Goal: Task Accomplishment & Management: Use online tool/utility

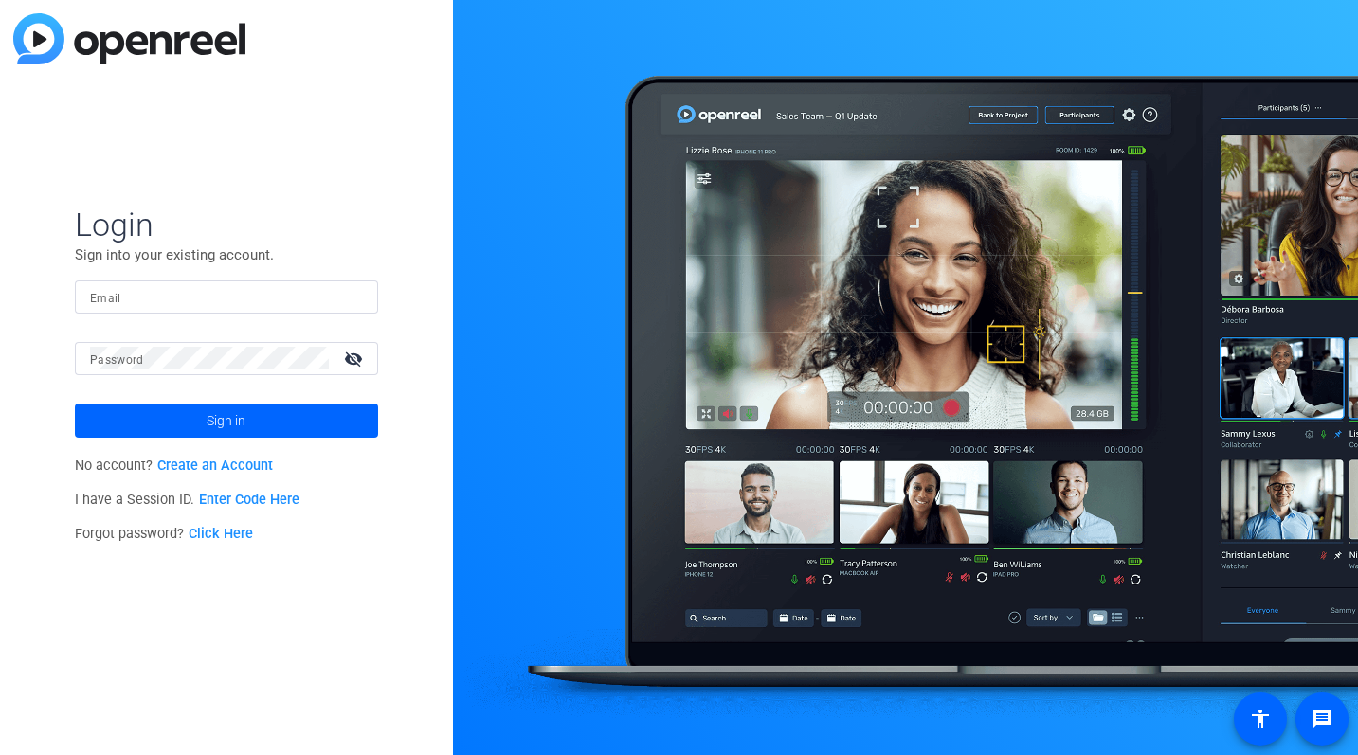
click at [124, 299] on input "Email" at bounding box center [226, 296] width 273 height 23
click at [109, 358] on mat-label "Password" at bounding box center [117, 360] width 54 height 13
click at [205, 299] on input "Email" at bounding box center [226, 296] width 273 height 23
type input "[EMAIL_ADDRESS][DOMAIN_NAME]"
click at [224, 537] on link "Click Here" at bounding box center [221, 534] width 64 height 16
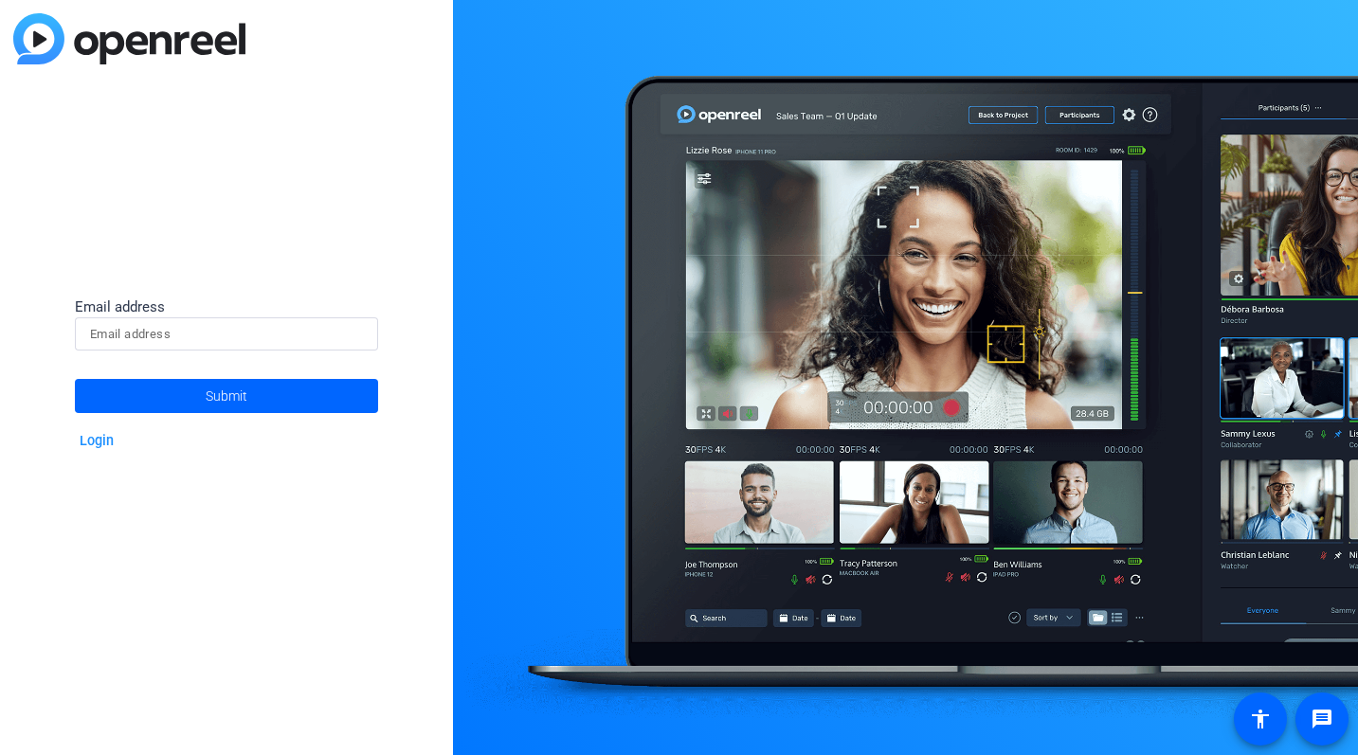
click at [206, 337] on input at bounding box center [226, 334] width 273 height 23
type input "[EMAIL_ADDRESS][DOMAIN_NAME]"
click at [225, 392] on span "Submit" at bounding box center [227, 395] width 42 height 47
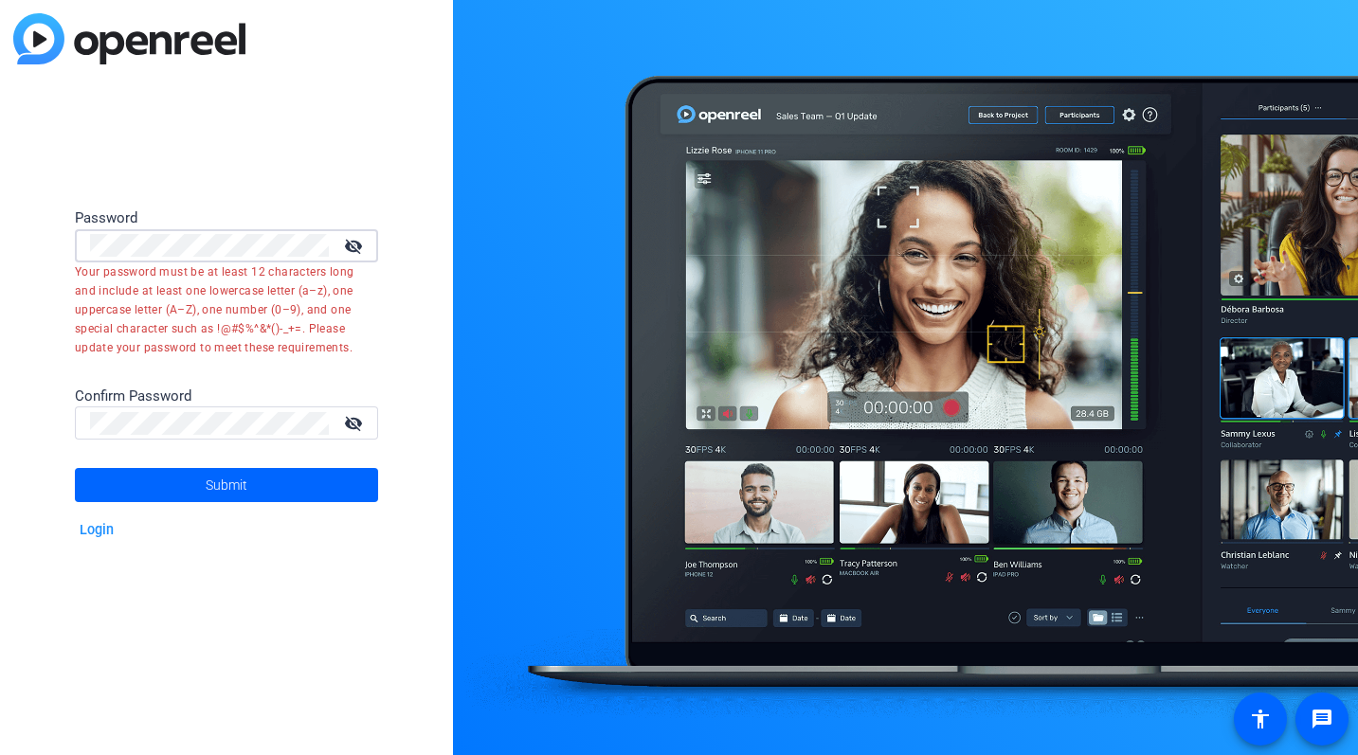
click at [349, 244] on mat-icon "visibility_off" at bounding box center [355, 245] width 45 height 27
click at [29, 240] on div "Password visibility Your password must be at least 12 characters long and inclu…" at bounding box center [226, 377] width 453 height 755
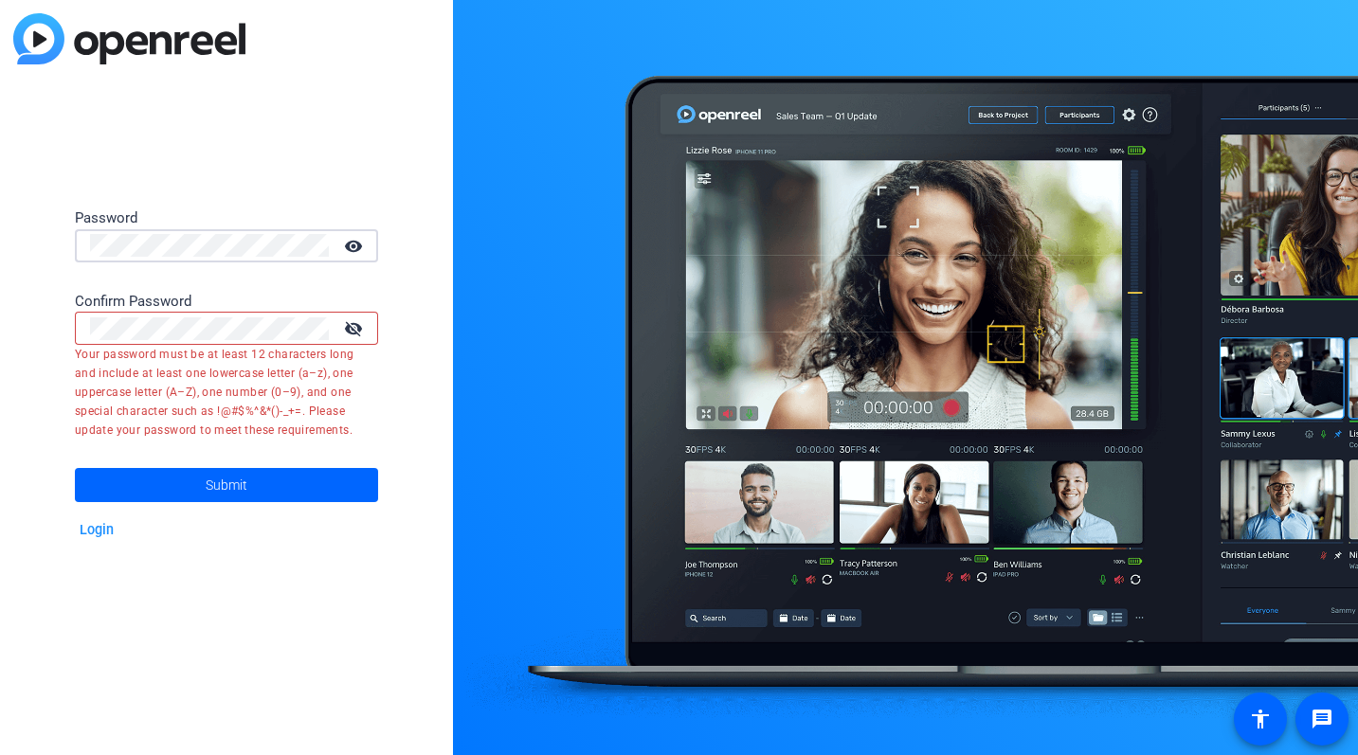
click at [353, 330] on mat-icon "visibility_off" at bounding box center [355, 328] width 45 height 27
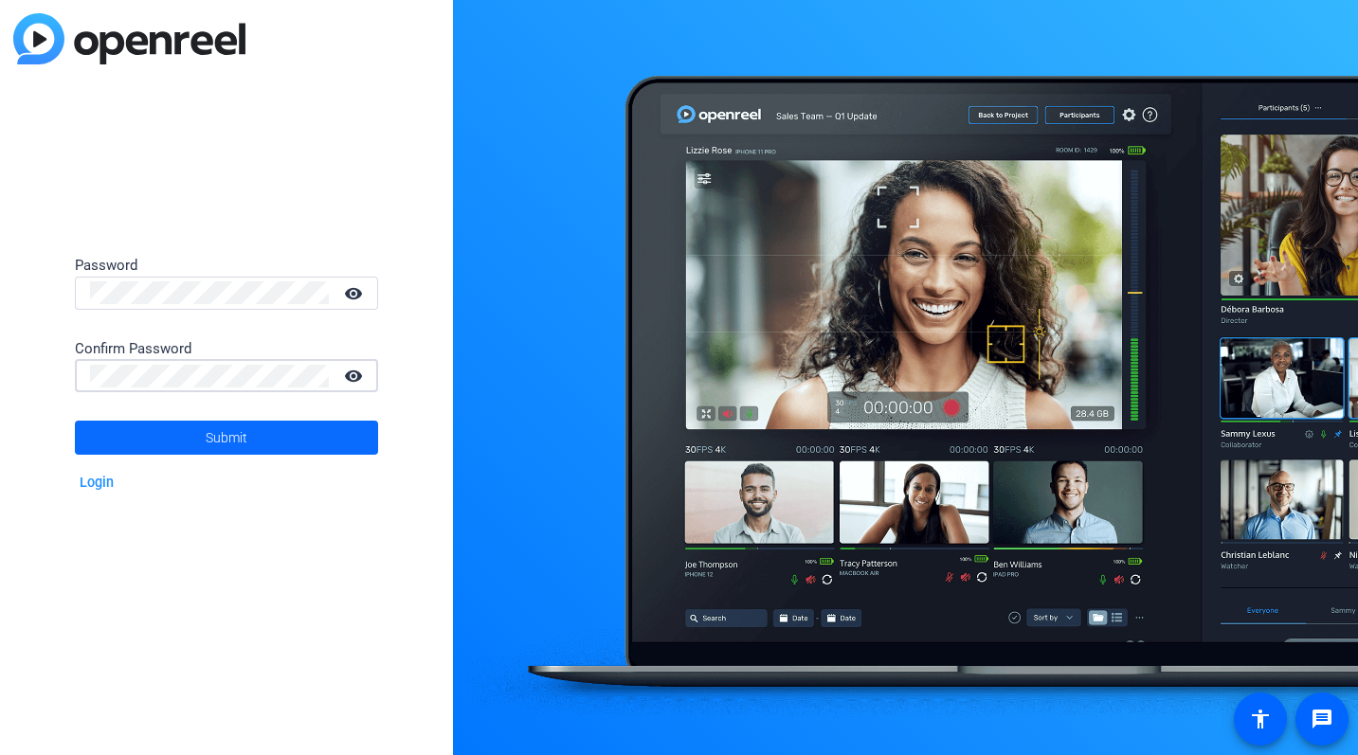
click at [243, 434] on span "Submit" at bounding box center [227, 437] width 42 height 47
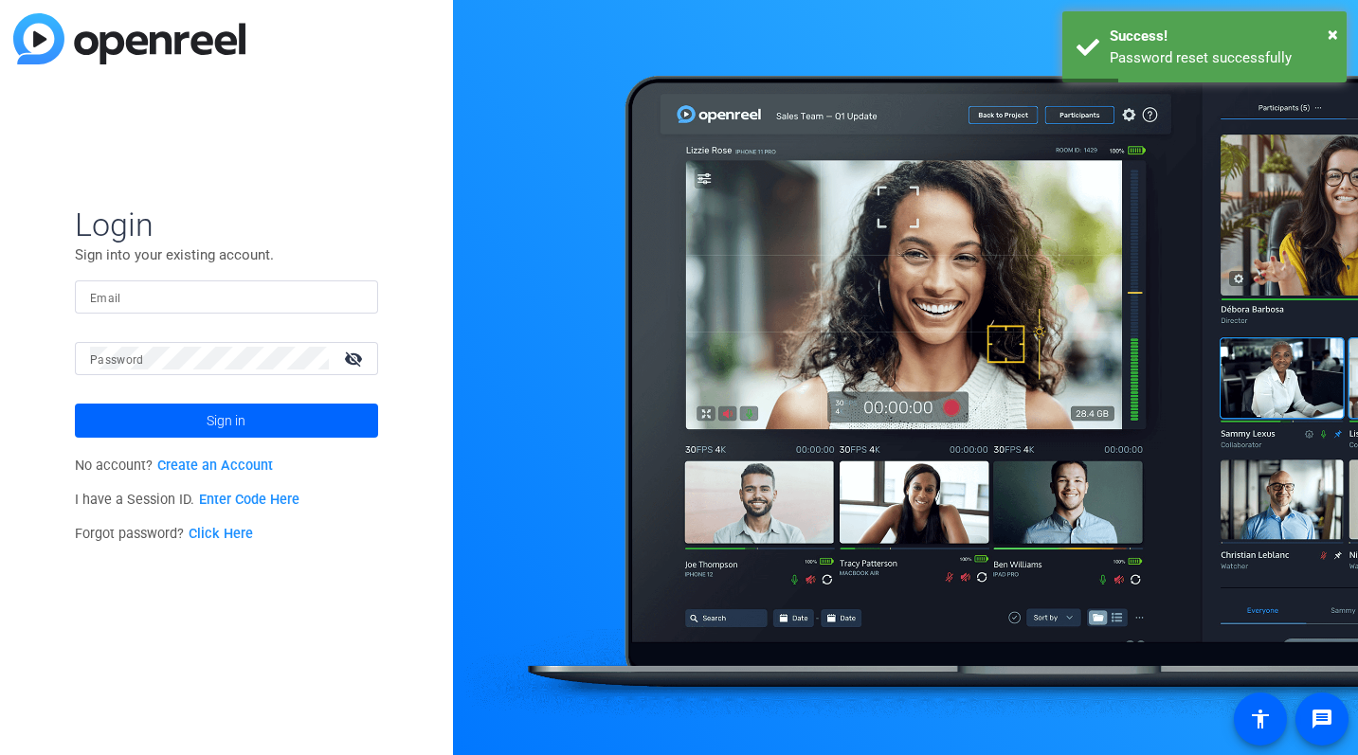
type input "c-smura@boncom.com"
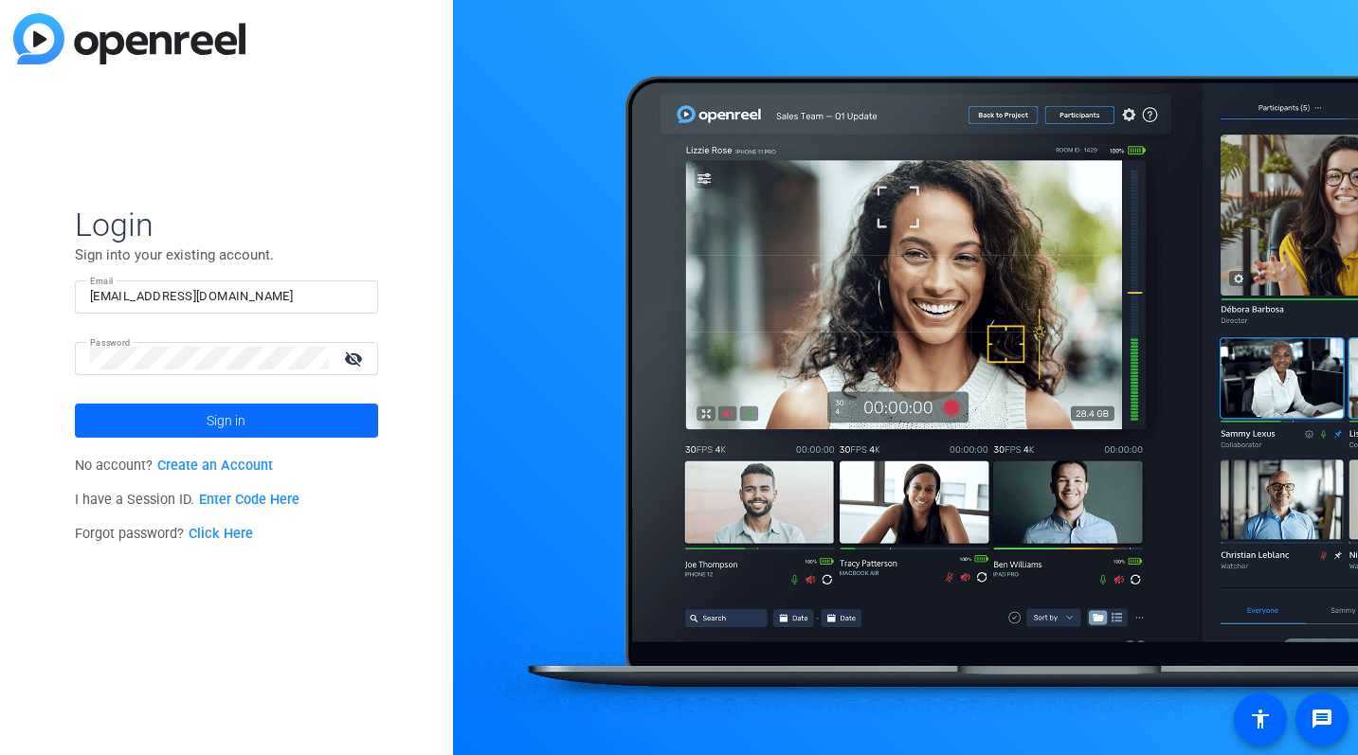
click at [223, 416] on span "Sign in" at bounding box center [226, 420] width 39 height 47
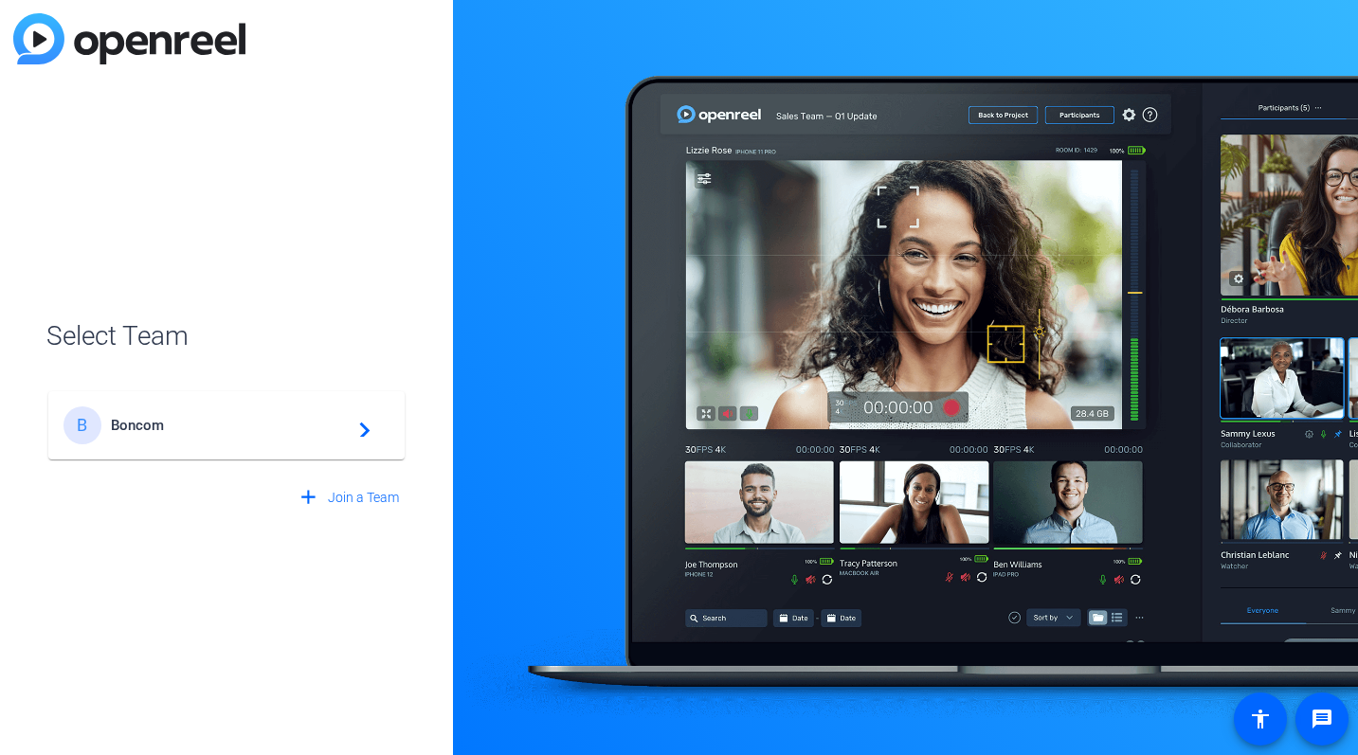
click at [265, 435] on div "B Boncom navigate_next" at bounding box center [226, 426] width 326 height 38
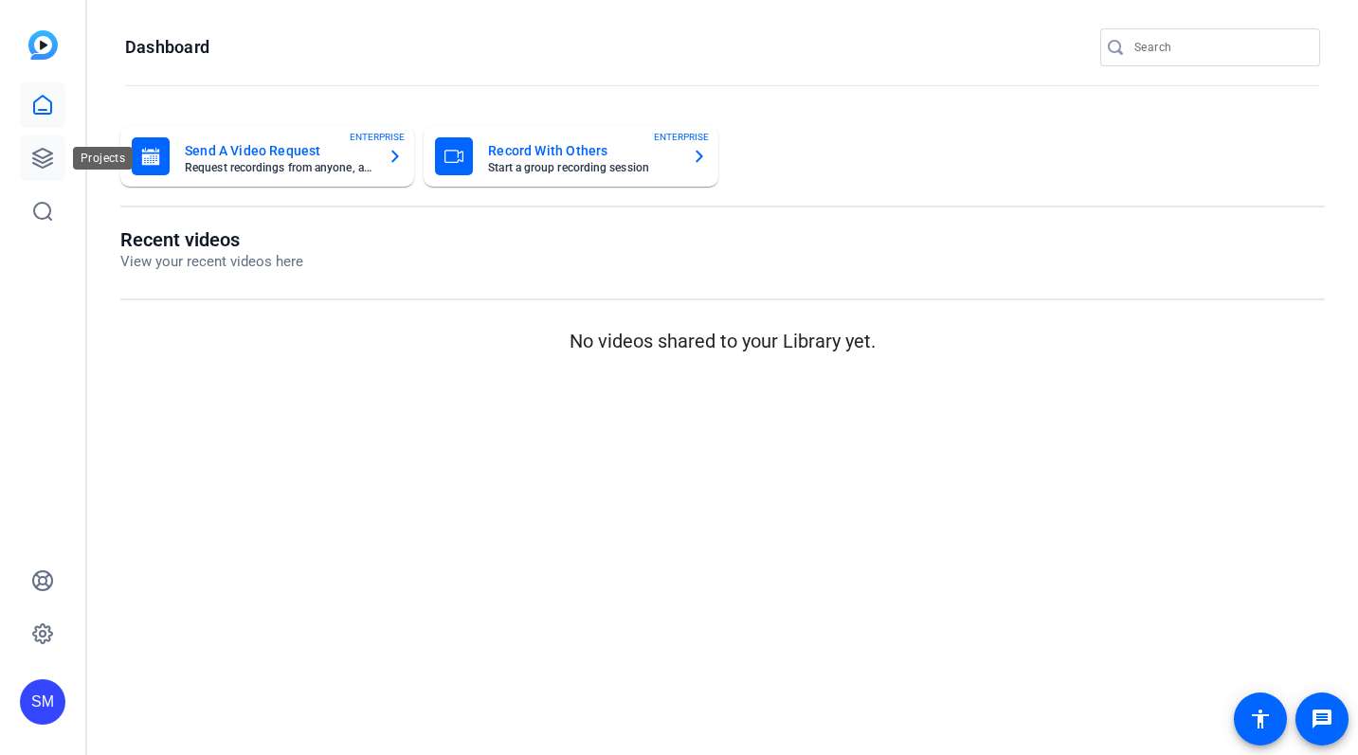
click at [39, 164] on icon at bounding box center [42, 158] width 23 height 23
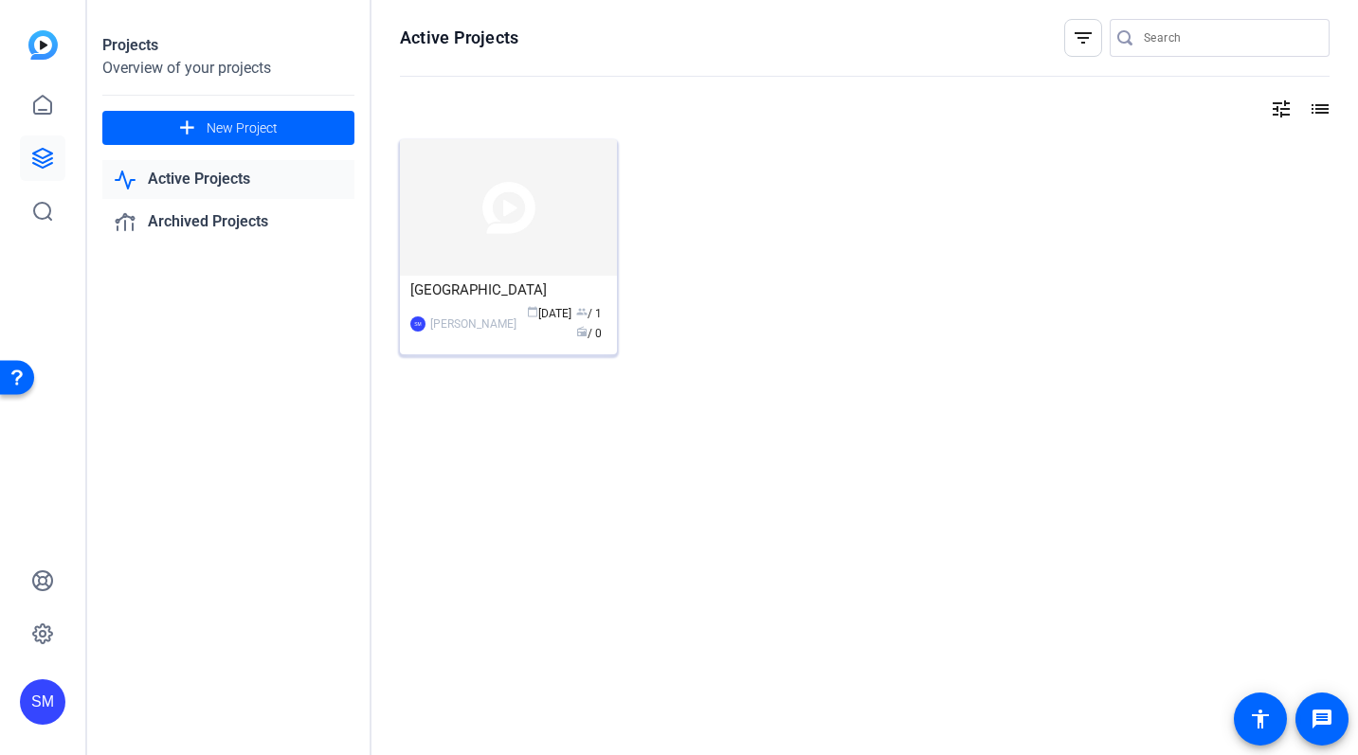
click at [465, 299] on div "[GEOGRAPHIC_DATA]" at bounding box center [508, 290] width 196 height 28
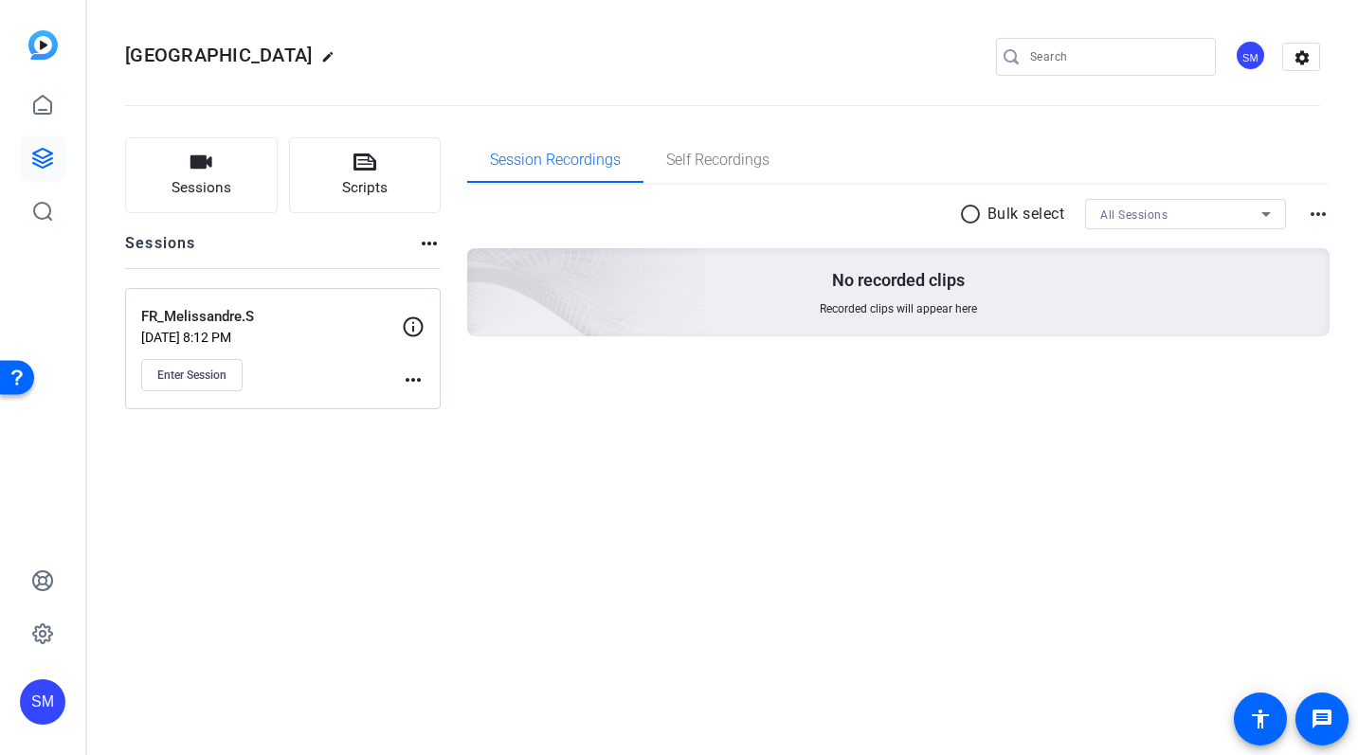
click at [320, 323] on p "FR_Melissandre.S" at bounding box center [271, 317] width 261 height 22
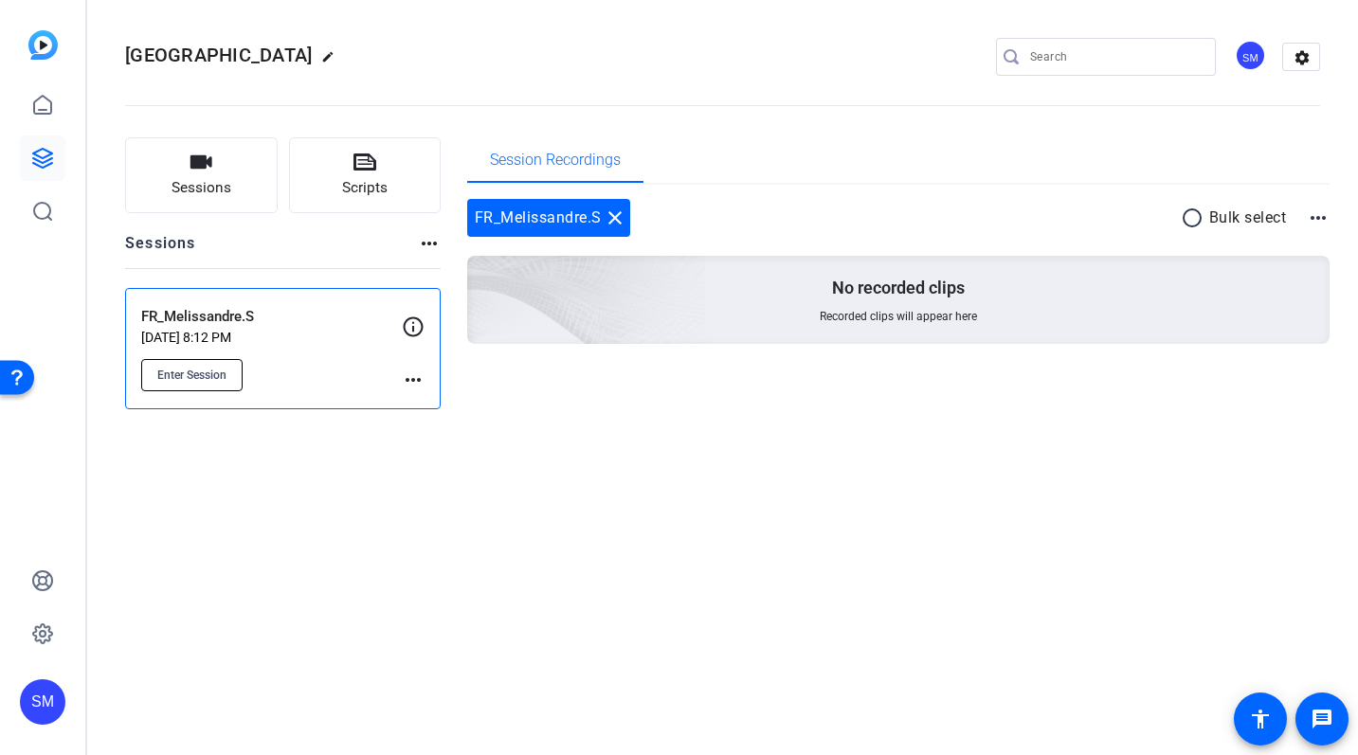
click at [197, 368] on span "Enter Session" at bounding box center [191, 375] width 69 height 15
click at [287, 370] on div "Enter Session" at bounding box center [271, 375] width 261 height 32
click at [409, 385] on mat-icon "more_horiz" at bounding box center [413, 380] width 23 height 23
click at [435, 403] on span "Edit Session" at bounding box center [460, 407] width 86 height 23
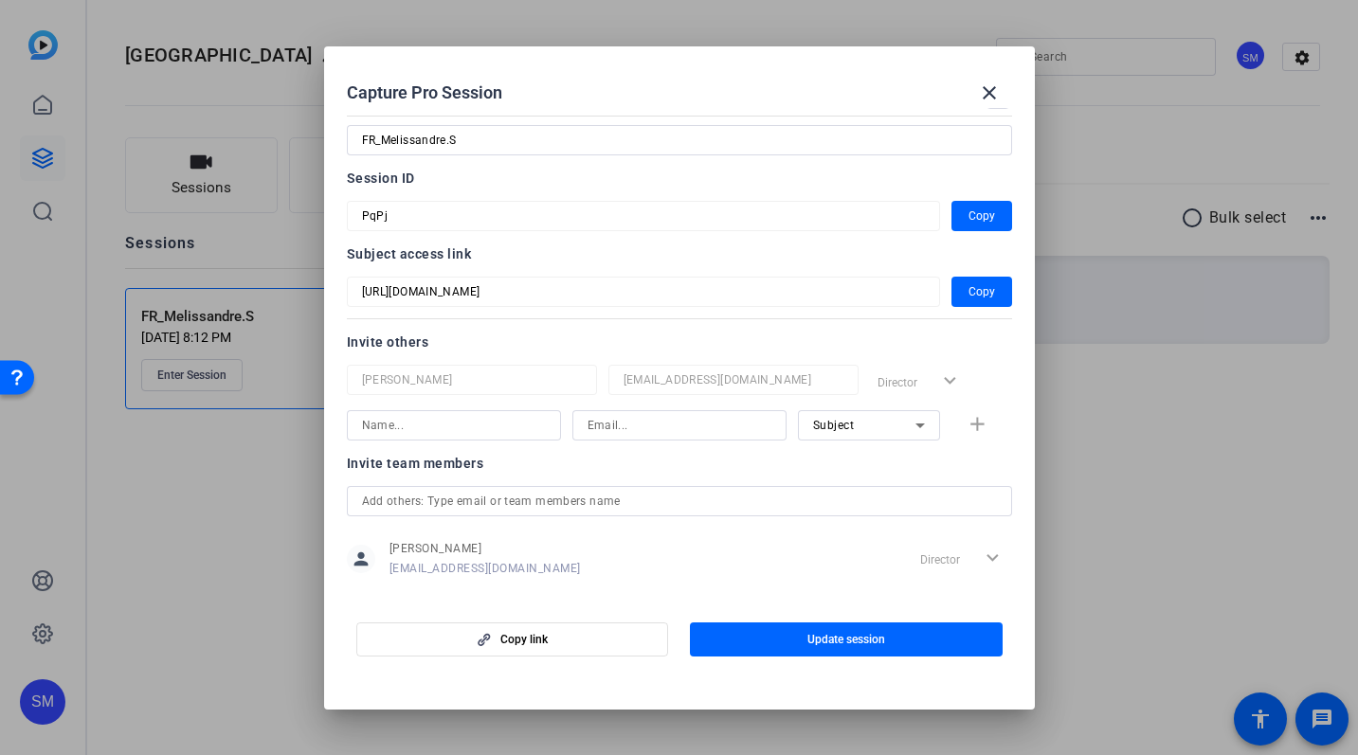
scroll to position [60, 0]
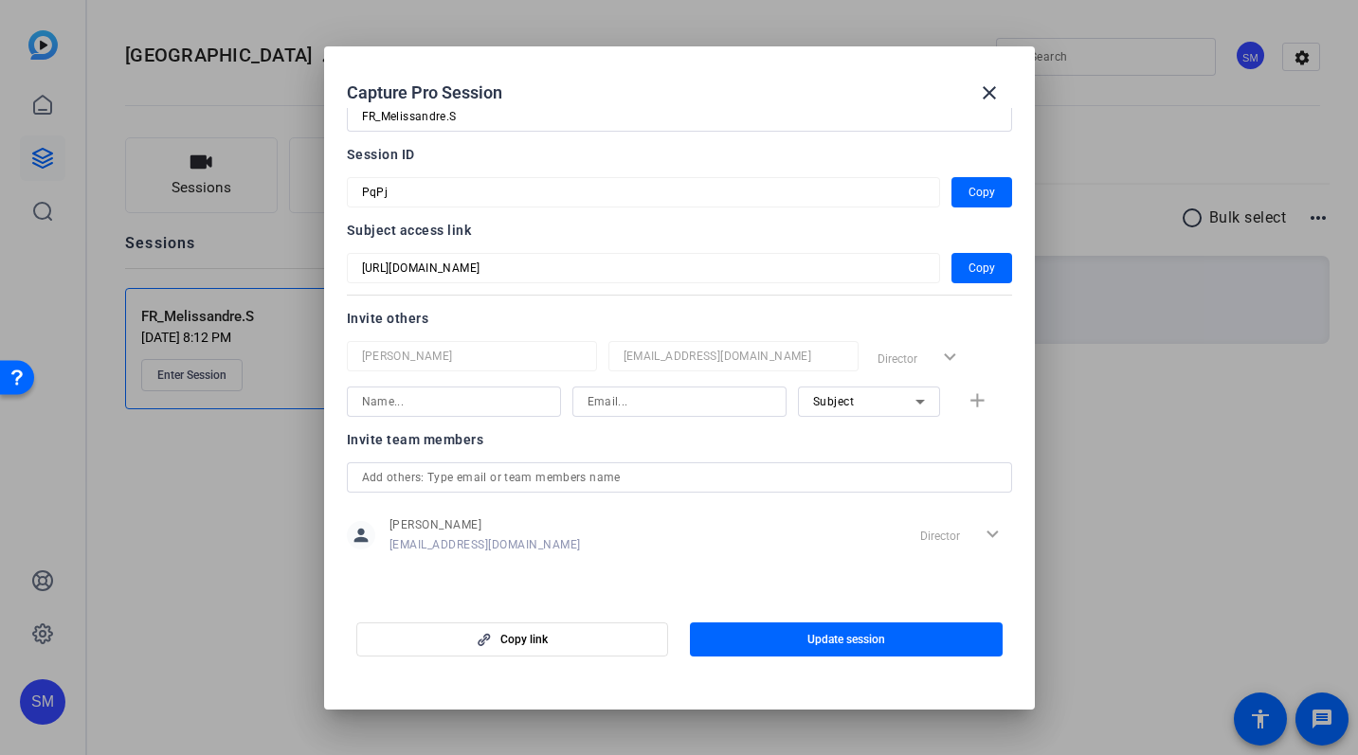
click at [405, 404] on input at bounding box center [454, 401] width 184 height 23
type input "s"
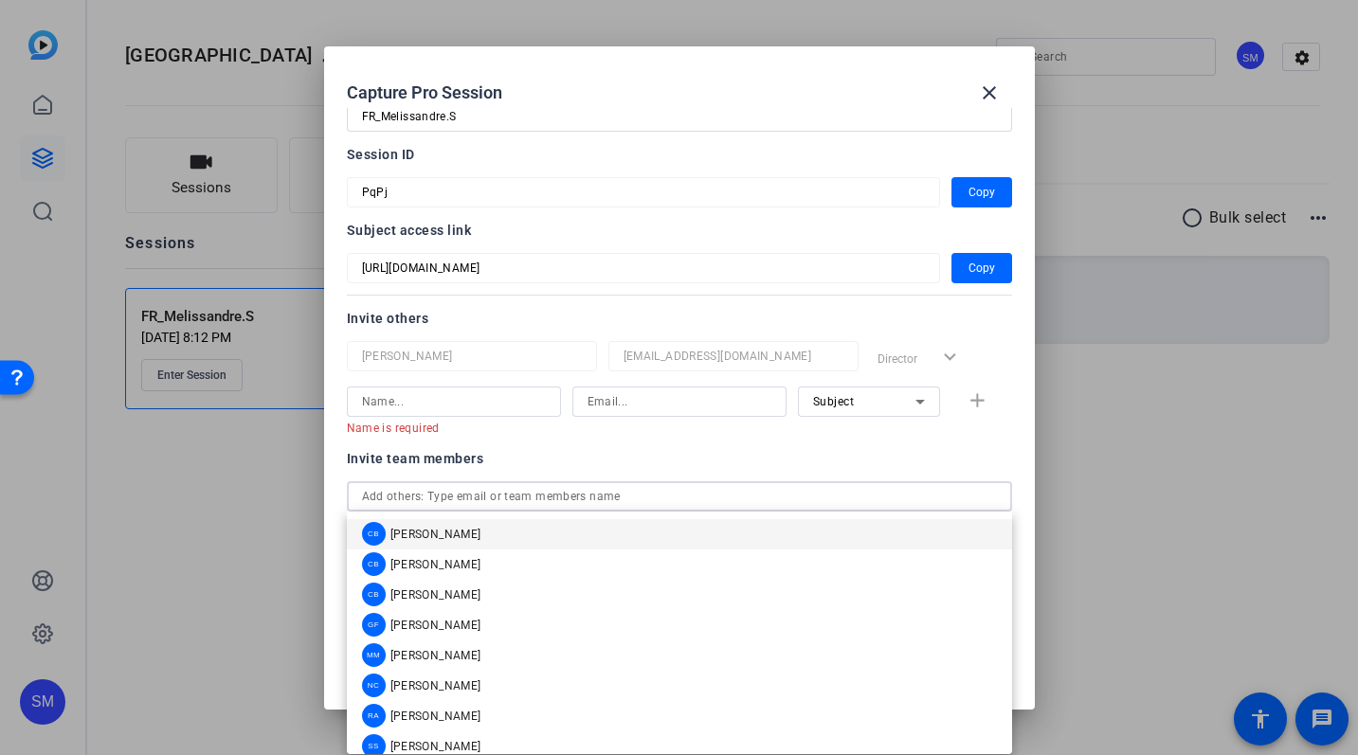
click at [493, 477] on div "Invite team members person Shannon Mura c-smura@boncom.com Director expand_more" at bounding box center [679, 522] width 665 height 150
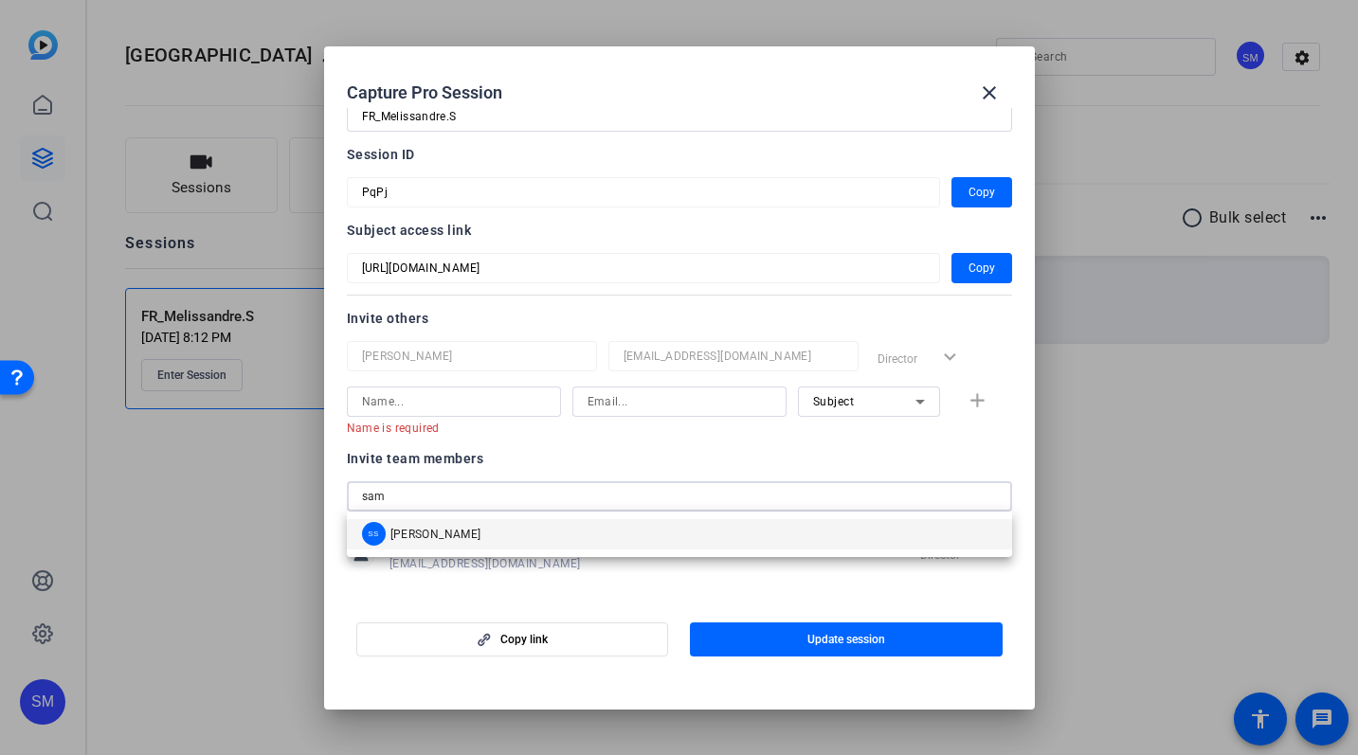
type input "sam"
click at [437, 538] on span "Sam Suzuki" at bounding box center [435, 534] width 91 height 15
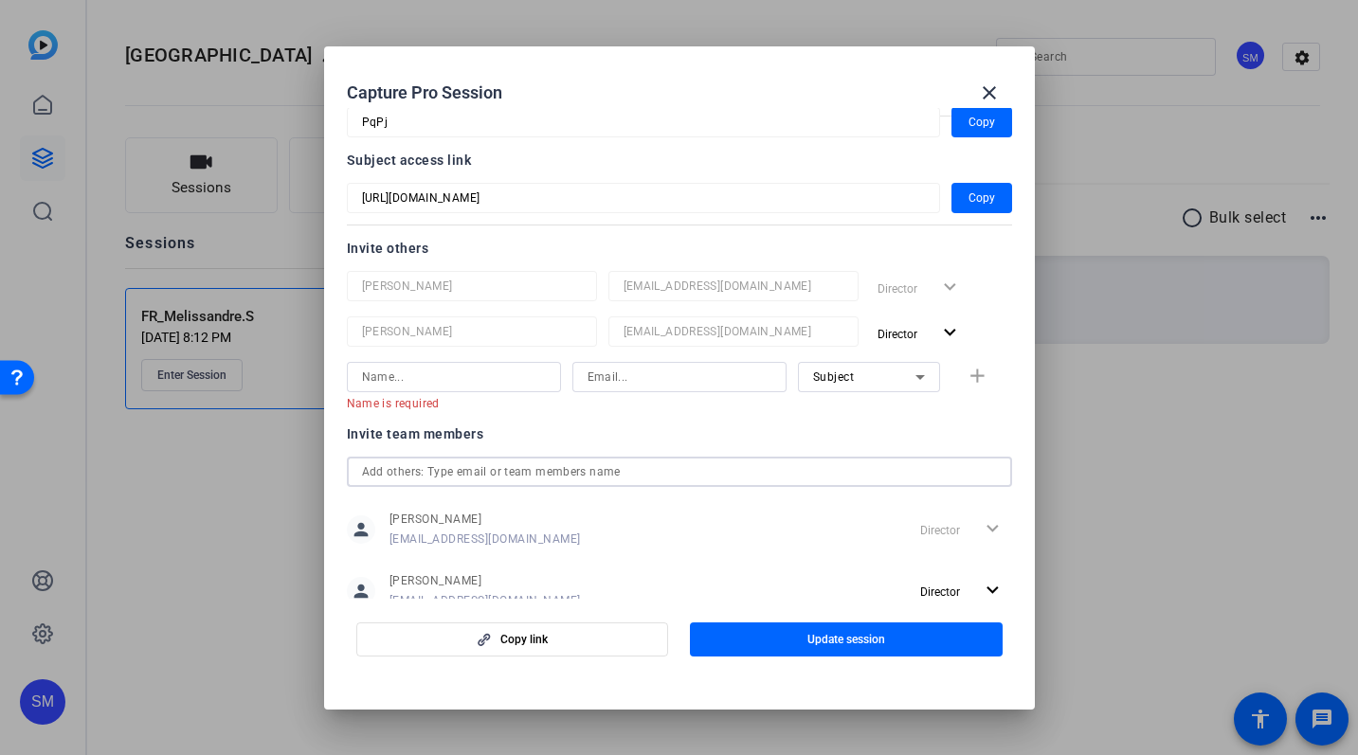
scroll to position [132, 0]
click at [827, 634] on span "Update session" at bounding box center [846, 639] width 78 height 15
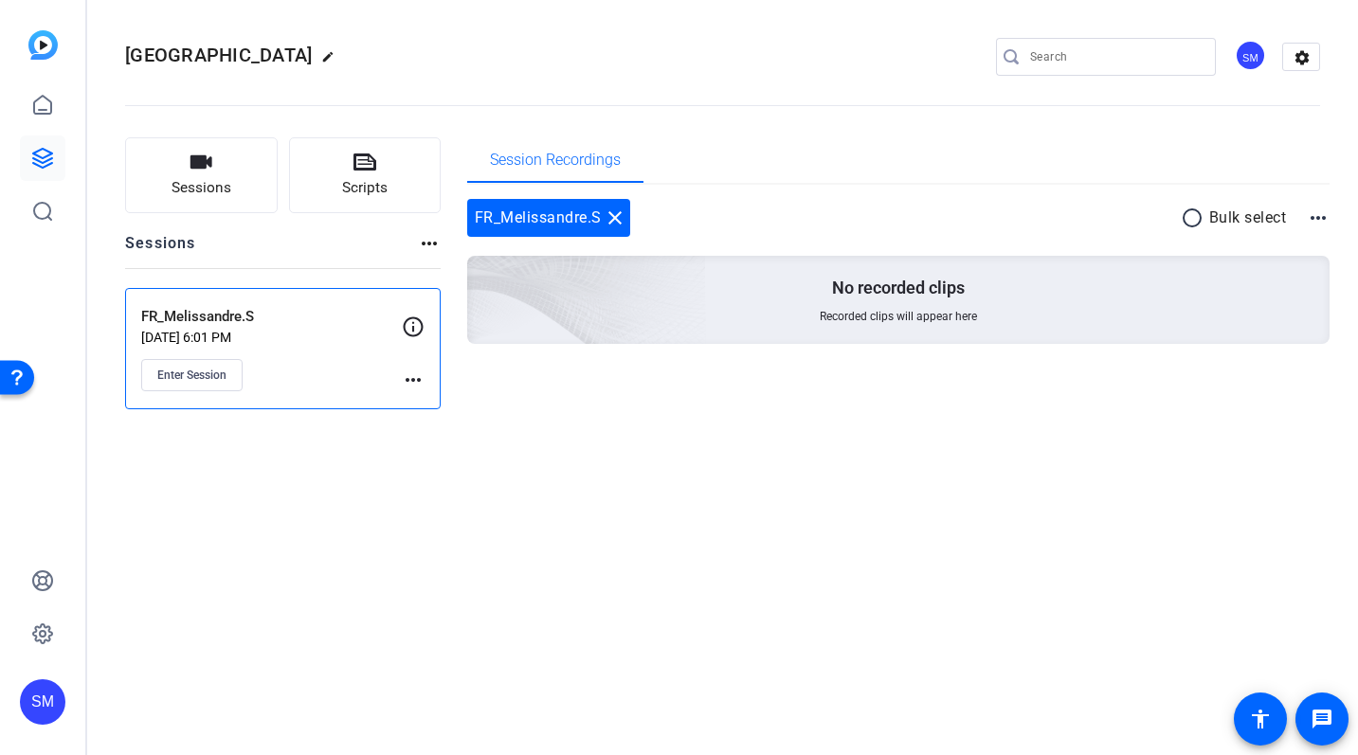
click at [415, 372] on mat-icon "more_horiz" at bounding box center [413, 380] width 23 height 23
click at [447, 409] on span "Edit Session" at bounding box center [460, 407] width 86 height 23
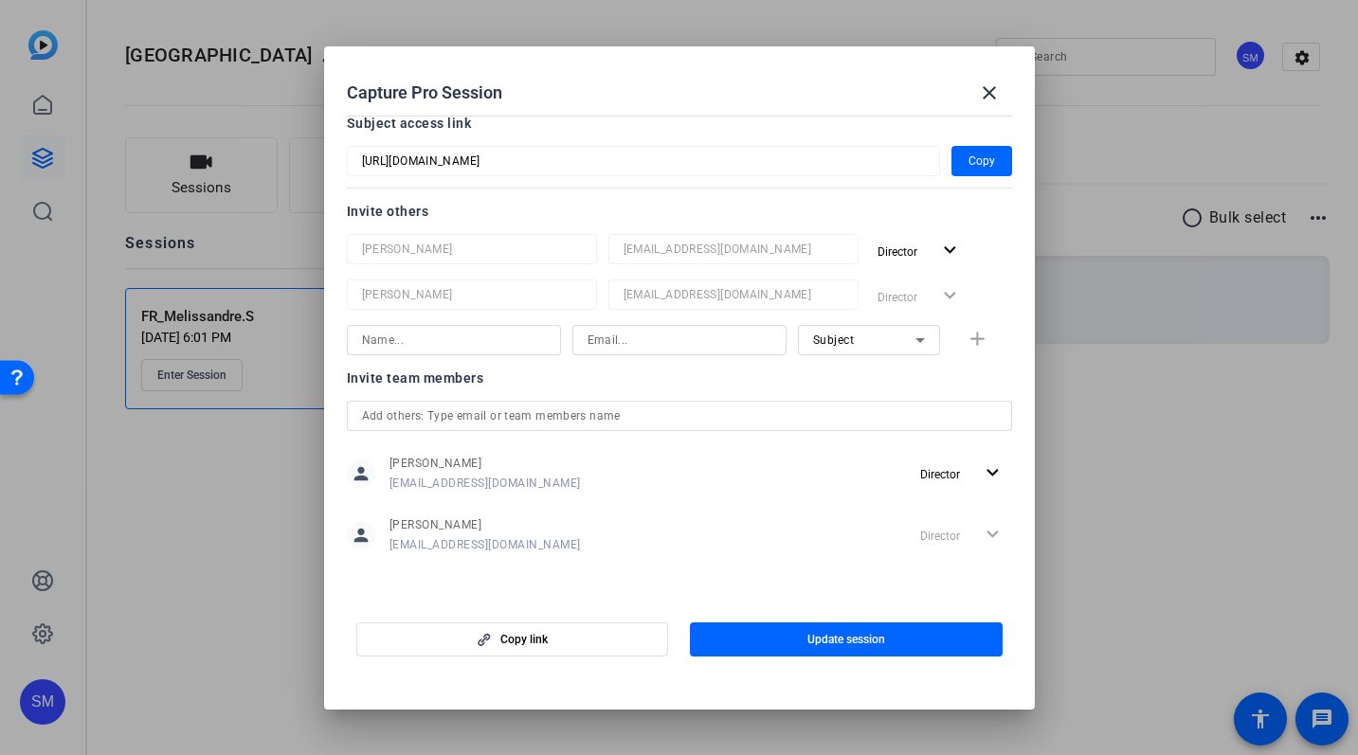
scroll to position [0, 0]
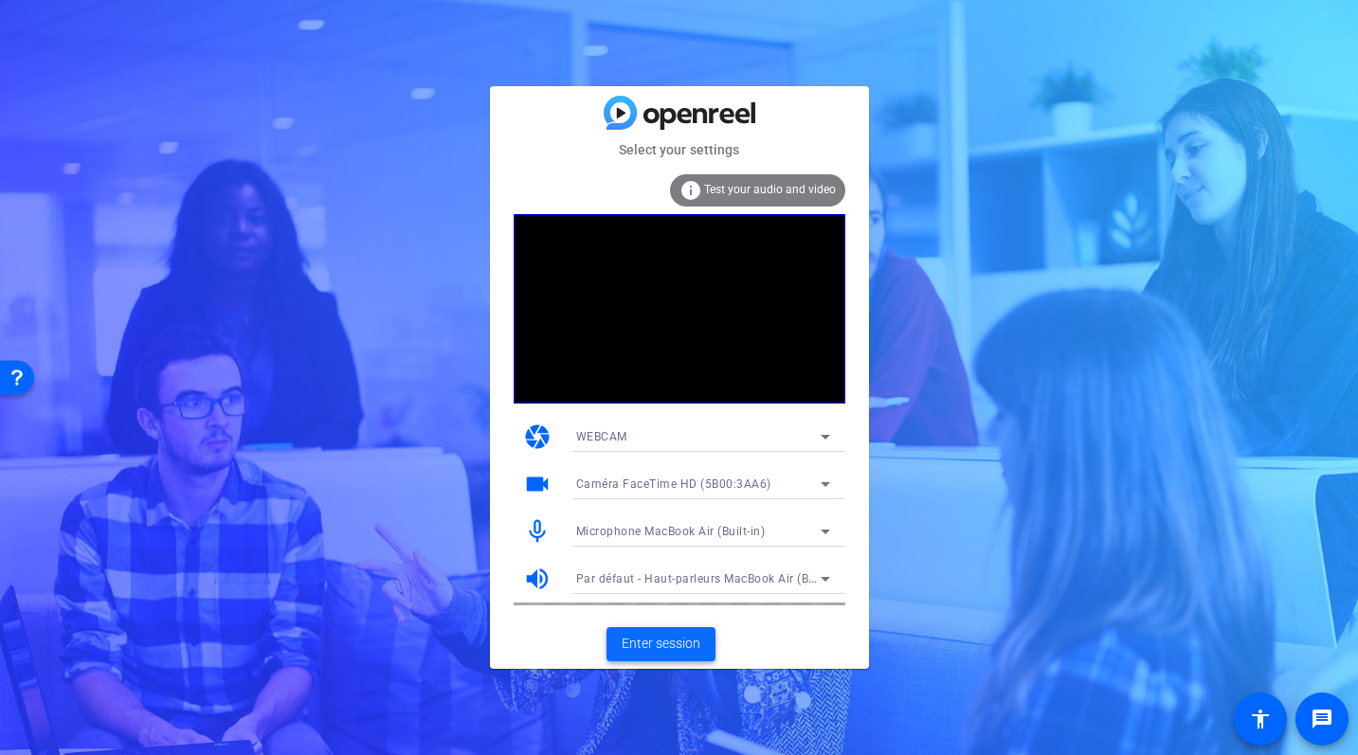
click at [662, 641] on span "Enter session" at bounding box center [661, 644] width 79 height 20
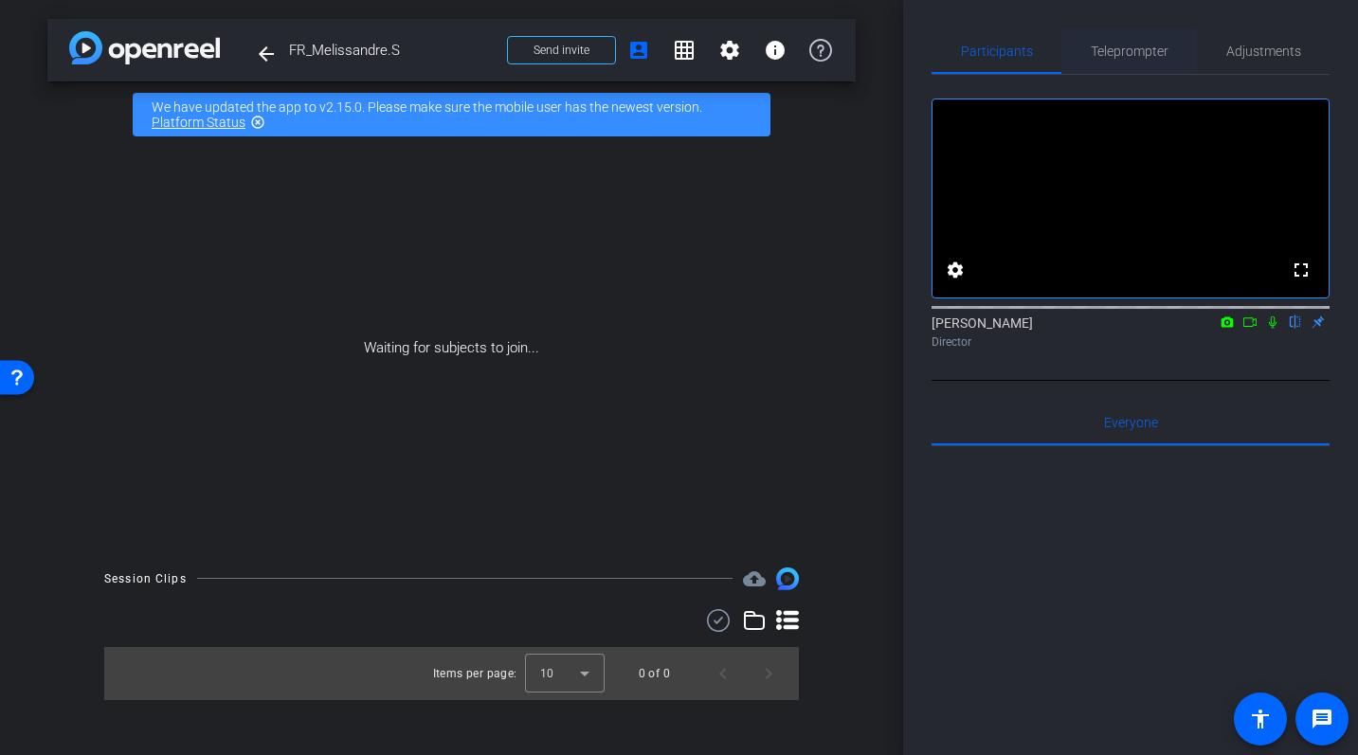
click at [1125, 50] on span "Teleprompter" at bounding box center [1130, 51] width 78 height 13
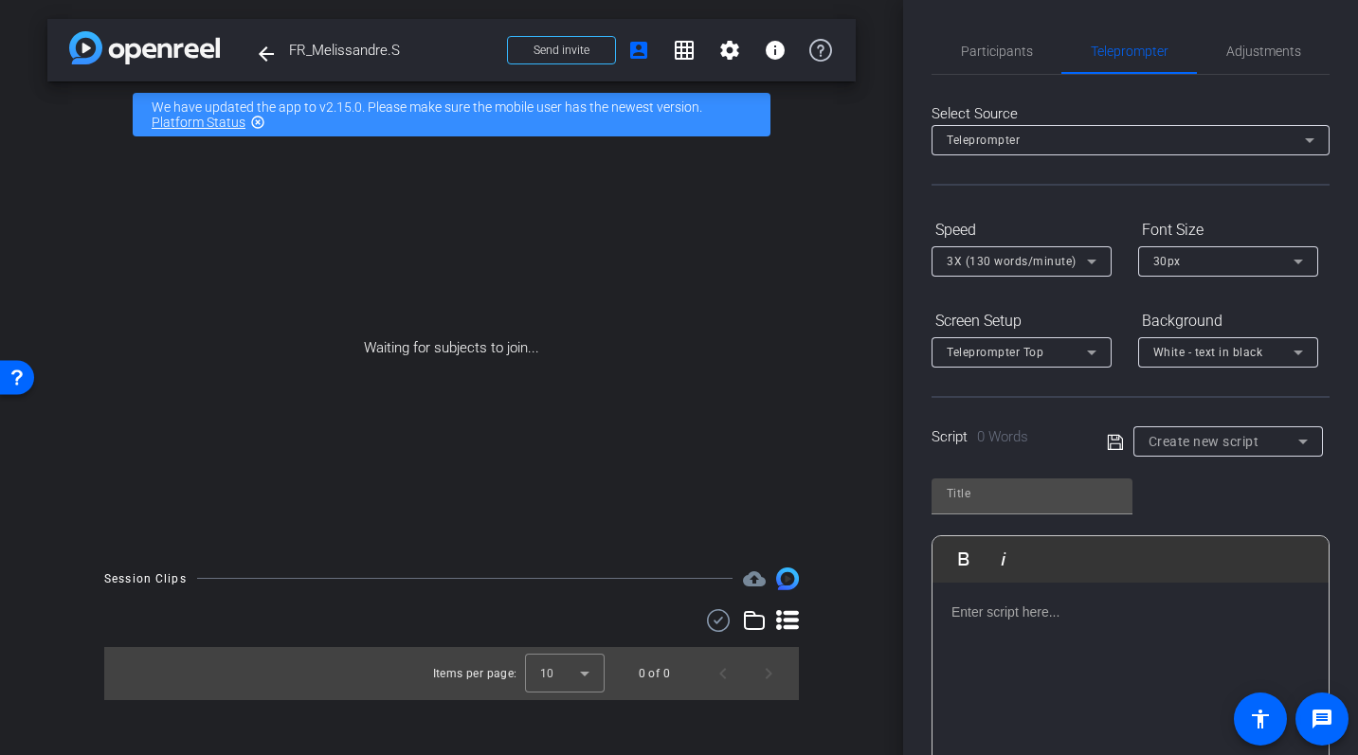
click at [984, 608] on p at bounding box center [1131, 612] width 358 height 21
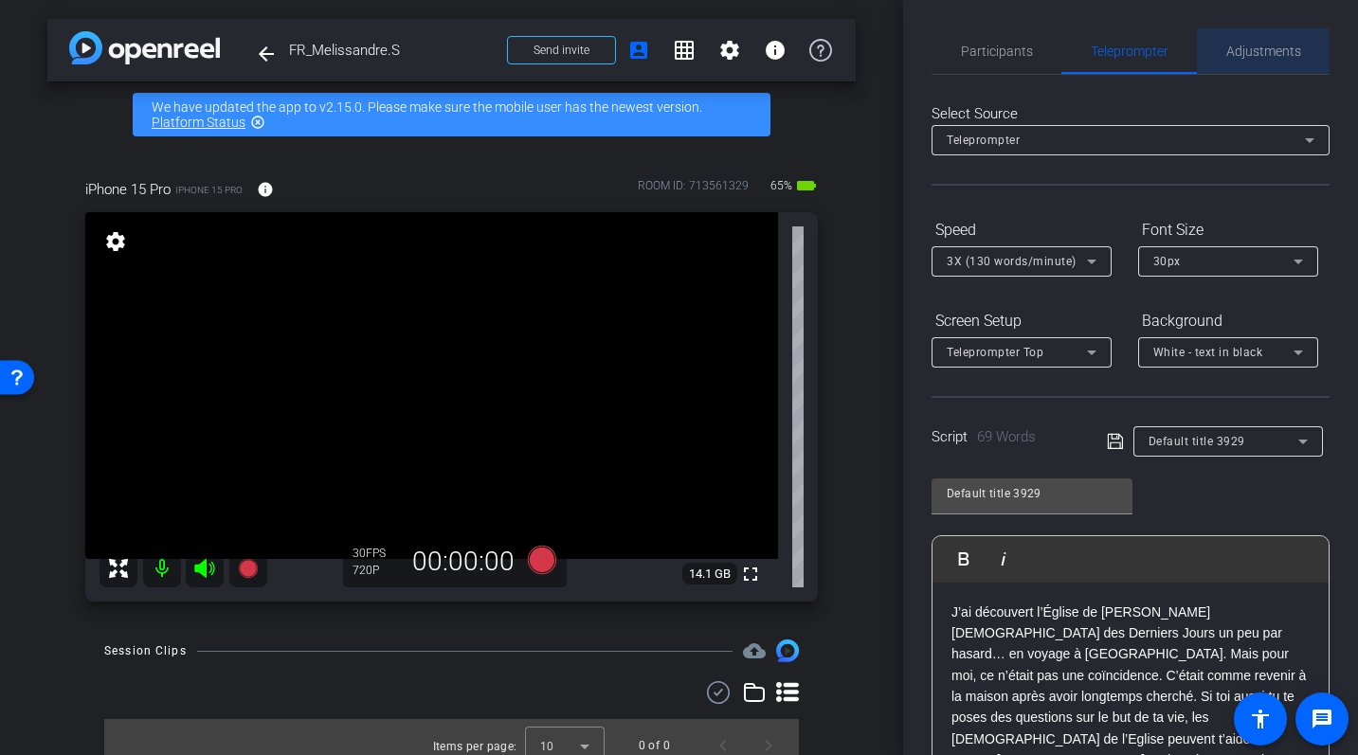
click at [1273, 60] on span "Adjustments" at bounding box center [1263, 50] width 75 height 45
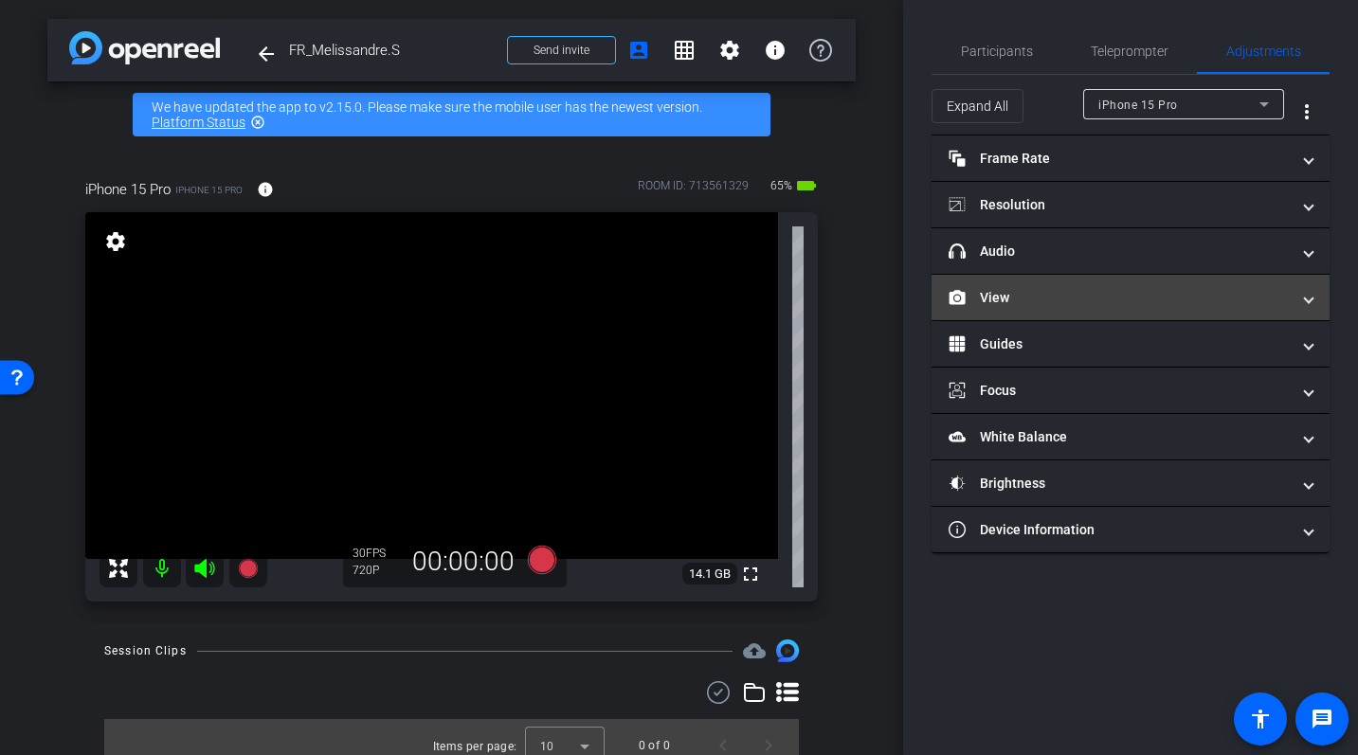
click at [1007, 303] on mat-panel-title "View" at bounding box center [1119, 298] width 341 height 20
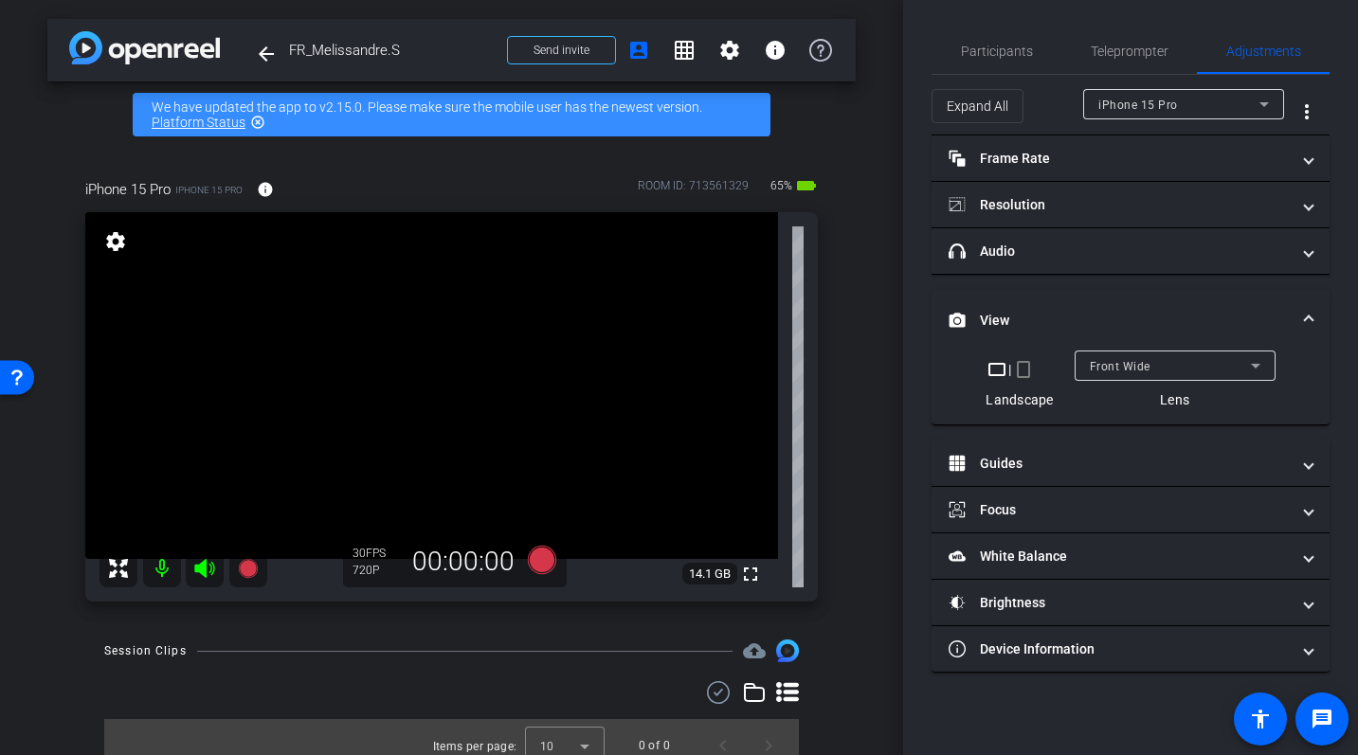
click at [1179, 368] on div "Front Wide" at bounding box center [1170, 366] width 161 height 24
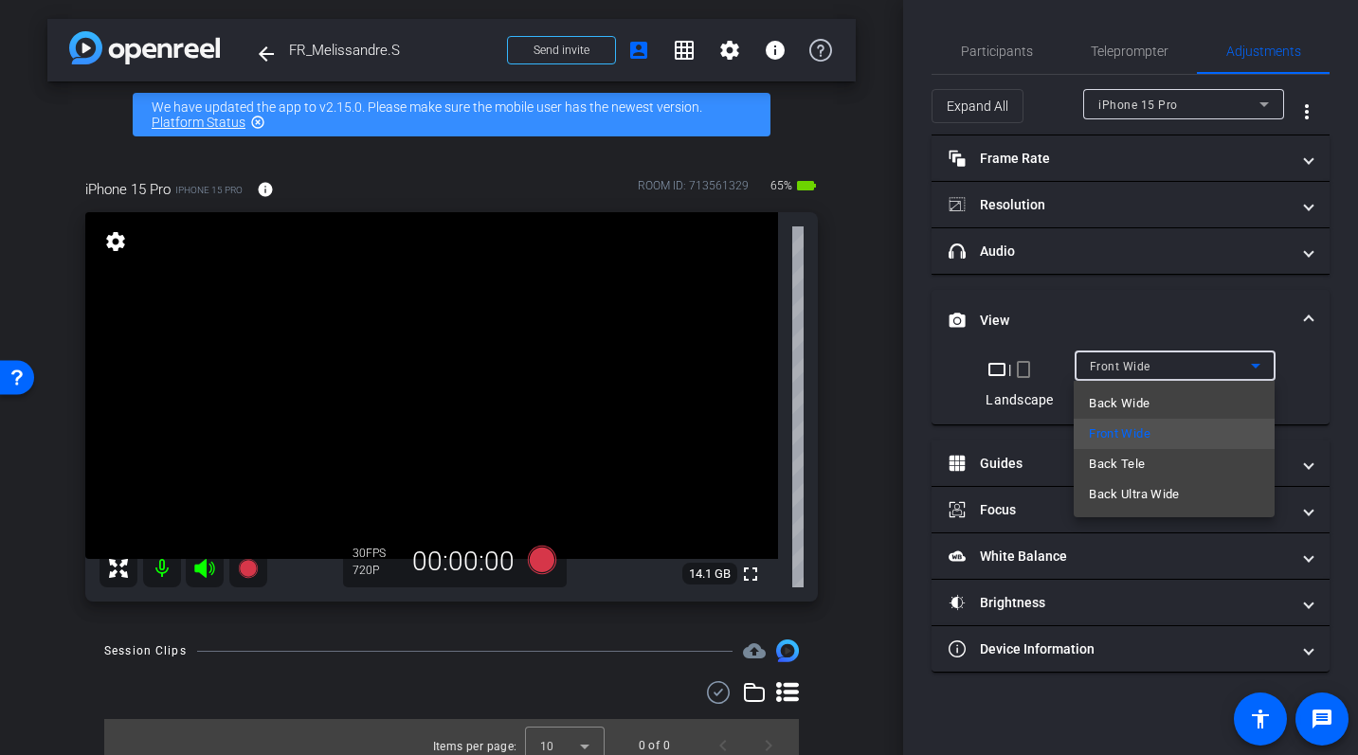
click at [1023, 374] on div at bounding box center [679, 377] width 1358 height 755
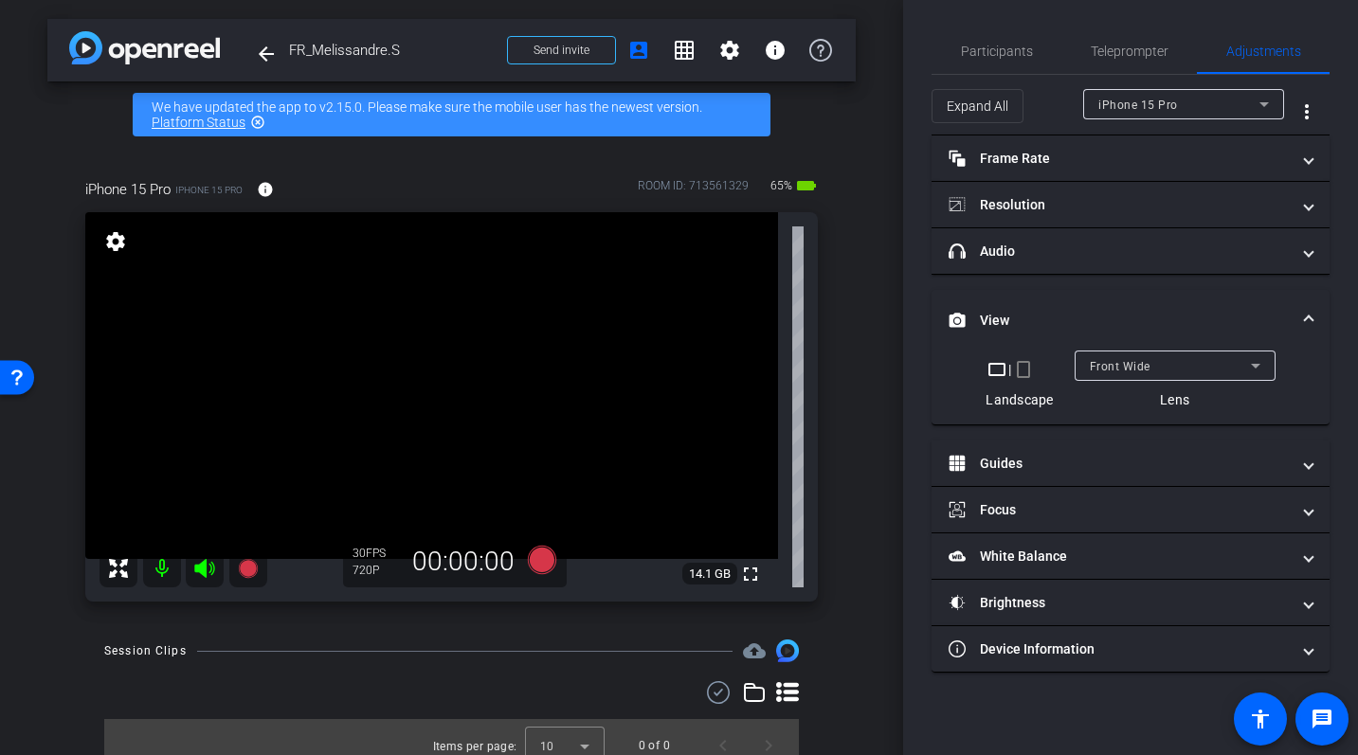
click at [1023, 372] on mat-icon "crop_portrait" at bounding box center [1023, 369] width 23 height 23
click at [988, 374] on mat-icon "crop_landscape" at bounding box center [997, 369] width 23 height 23
click at [1024, 370] on mat-icon "crop_portrait" at bounding box center [1023, 369] width 23 height 23
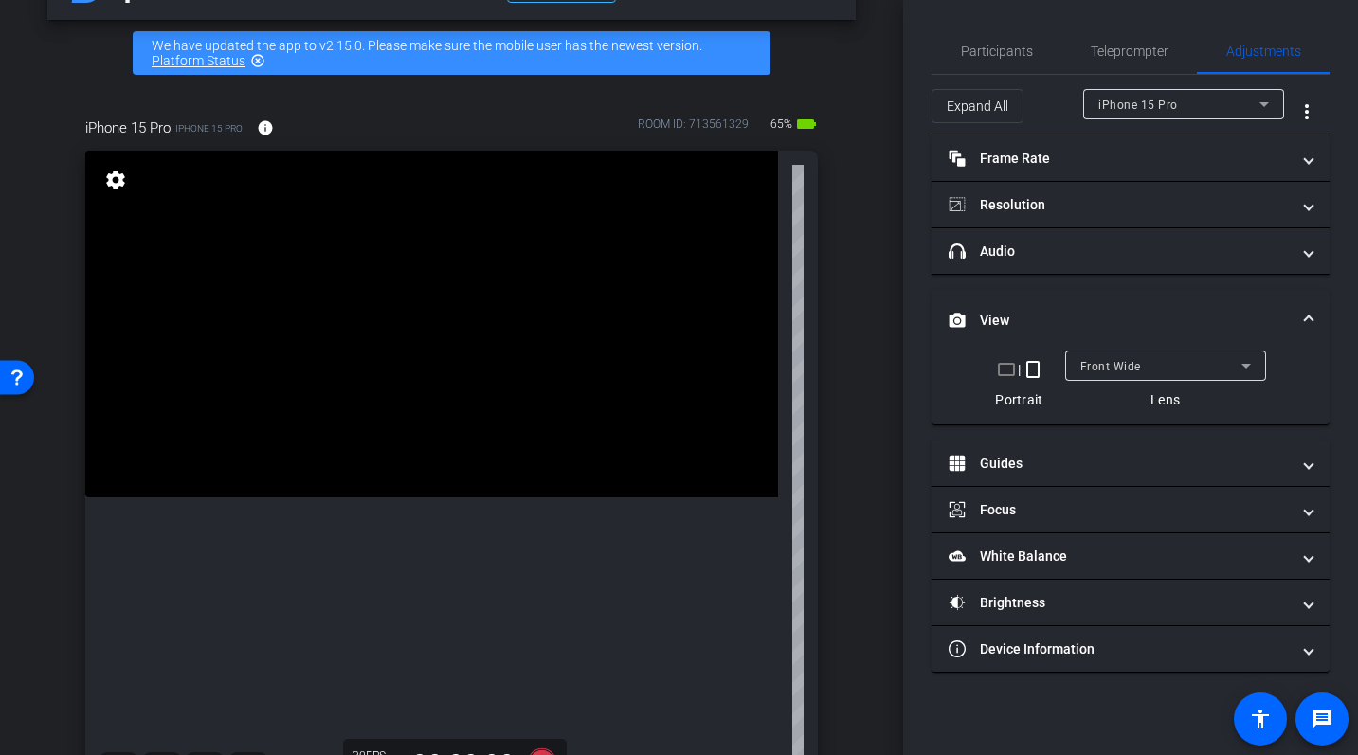
scroll to position [65, 0]
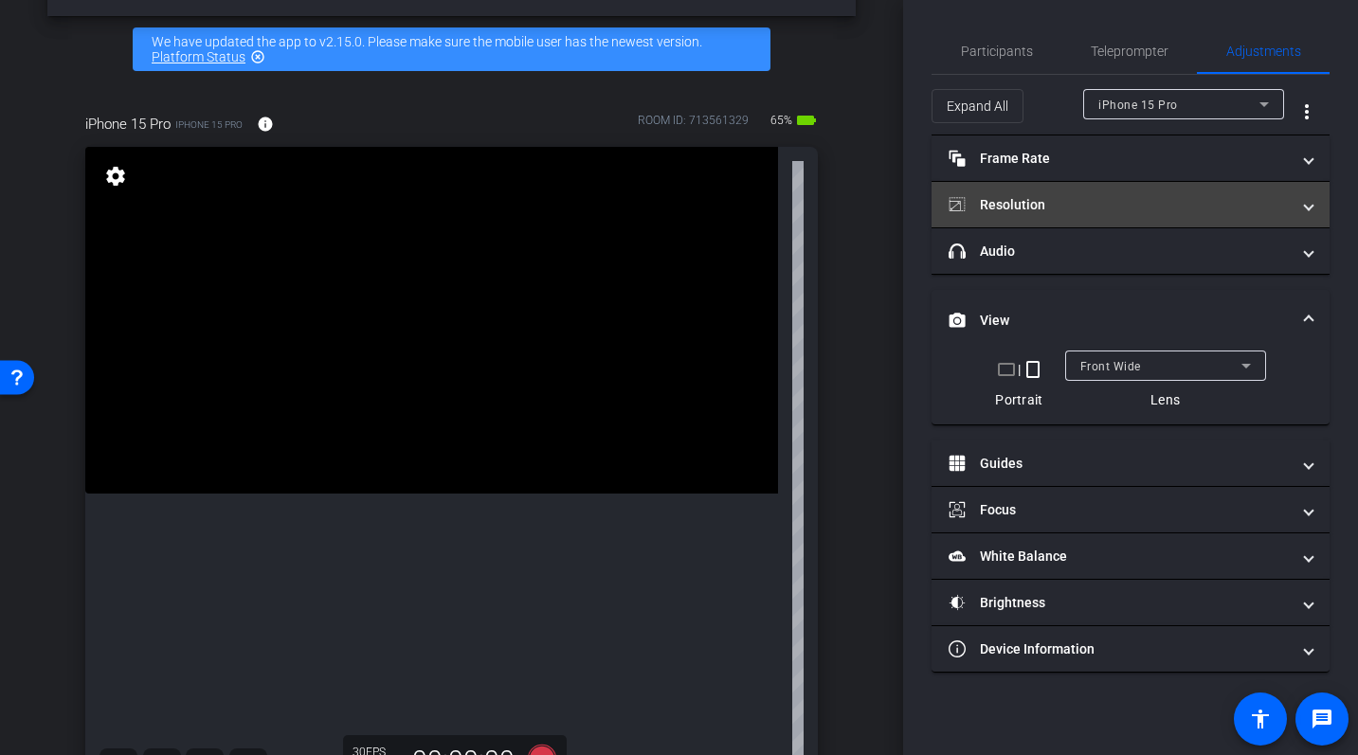
click at [1077, 202] on mat-panel-title "Resolution" at bounding box center [1119, 205] width 341 height 20
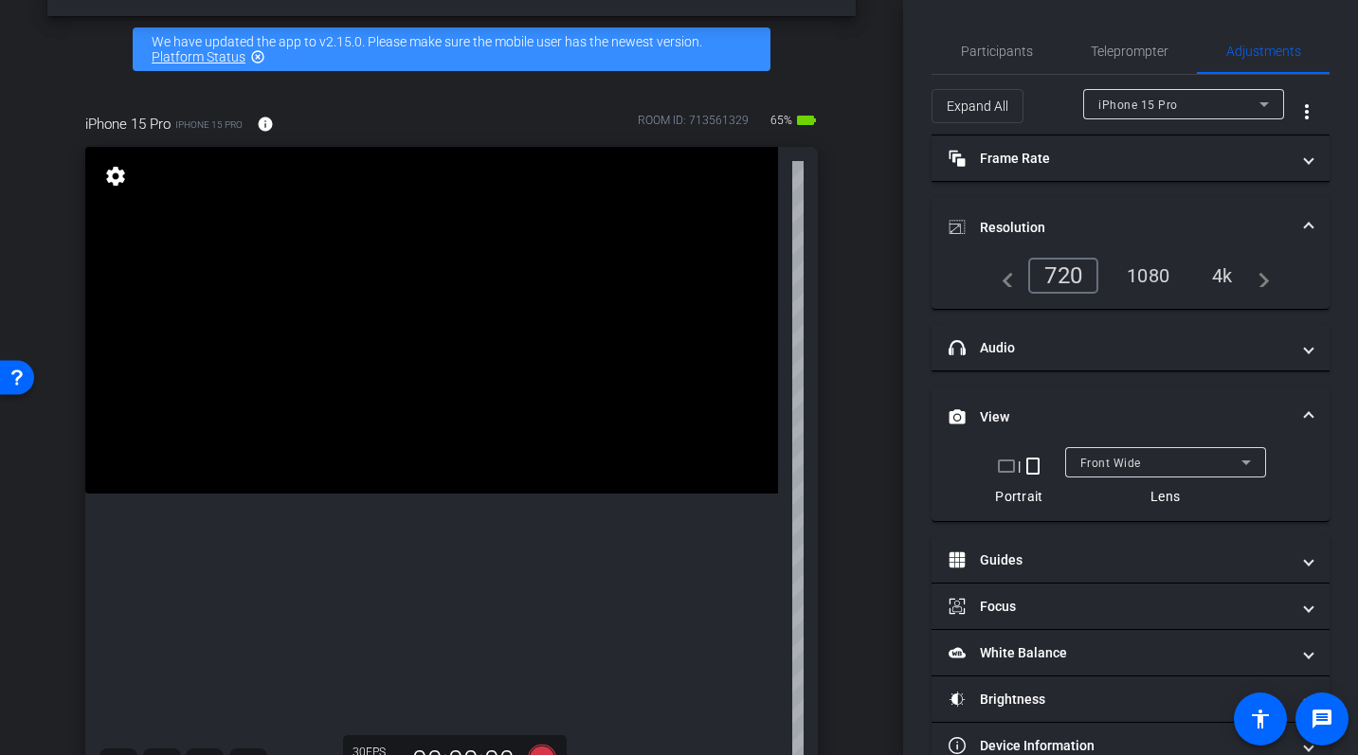
click at [1219, 283] on div "4k" at bounding box center [1222, 276] width 49 height 32
click at [1228, 280] on div "4k" at bounding box center [1222, 276] width 49 height 32
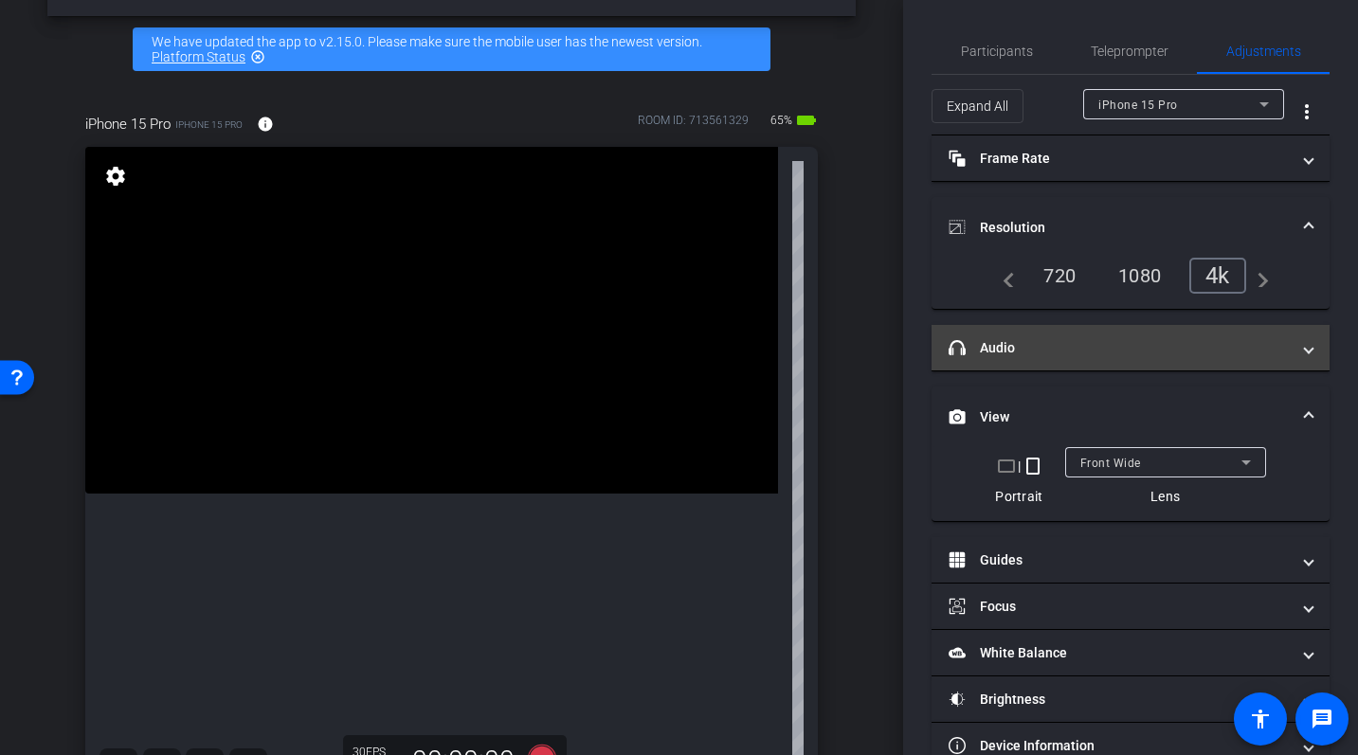
click at [1092, 356] on mat-panel-title "headphone icon Audio" at bounding box center [1119, 348] width 341 height 20
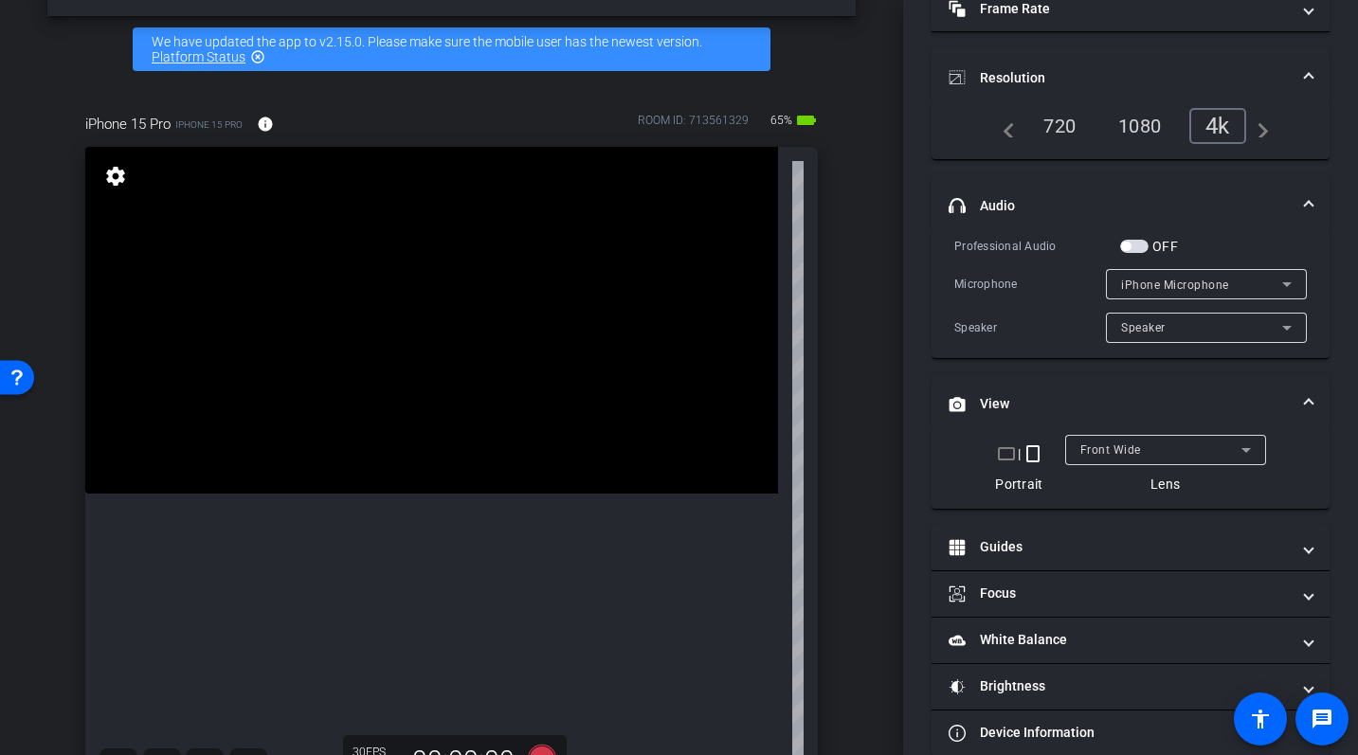
scroll to position [179, 0]
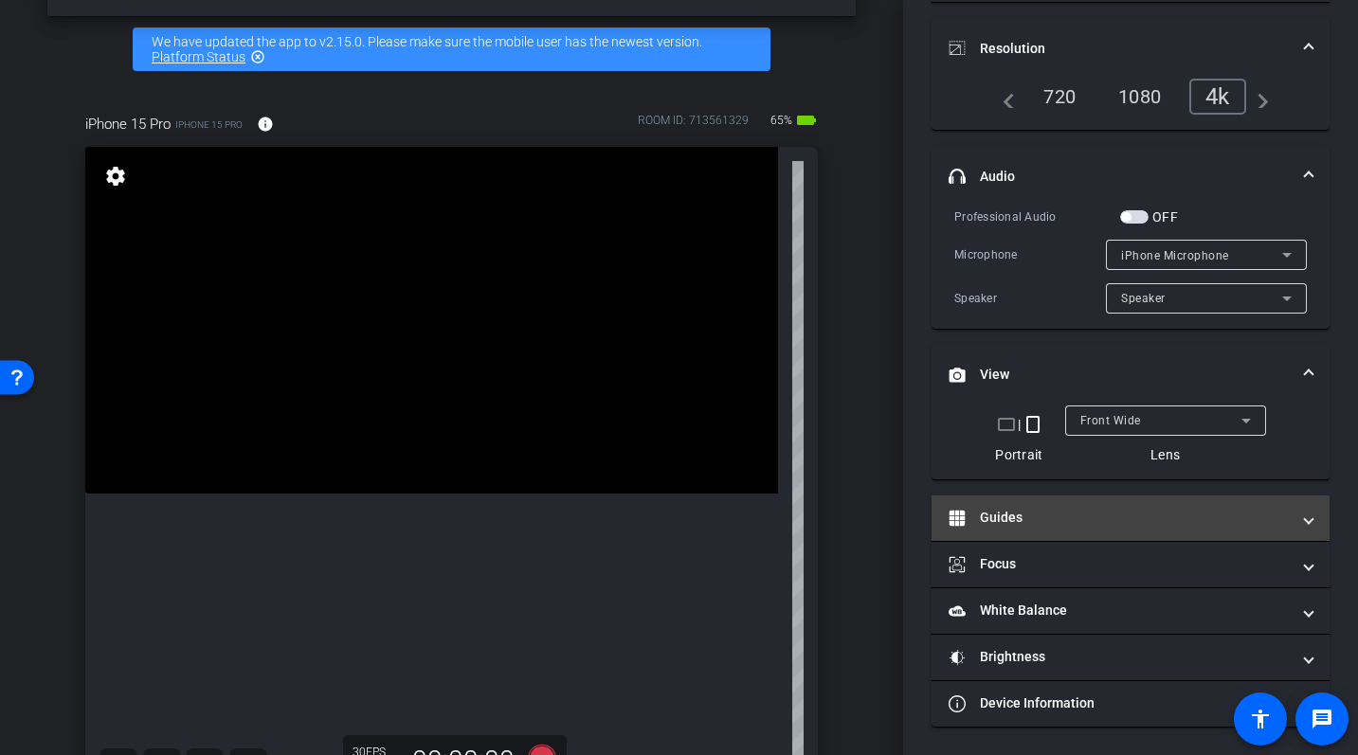
click at [997, 526] on mat-panel-title "Guides" at bounding box center [1119, 518] width 341 height 20
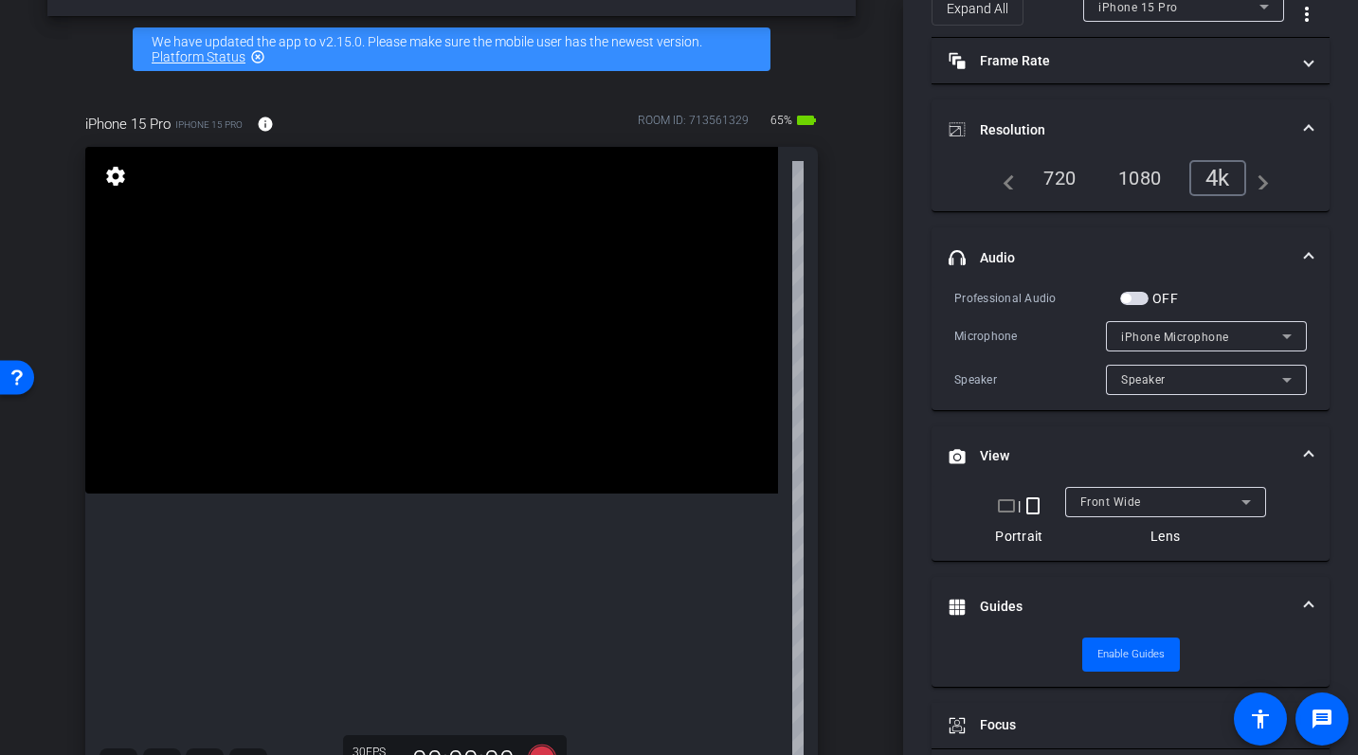
scroll to position [0, 0]
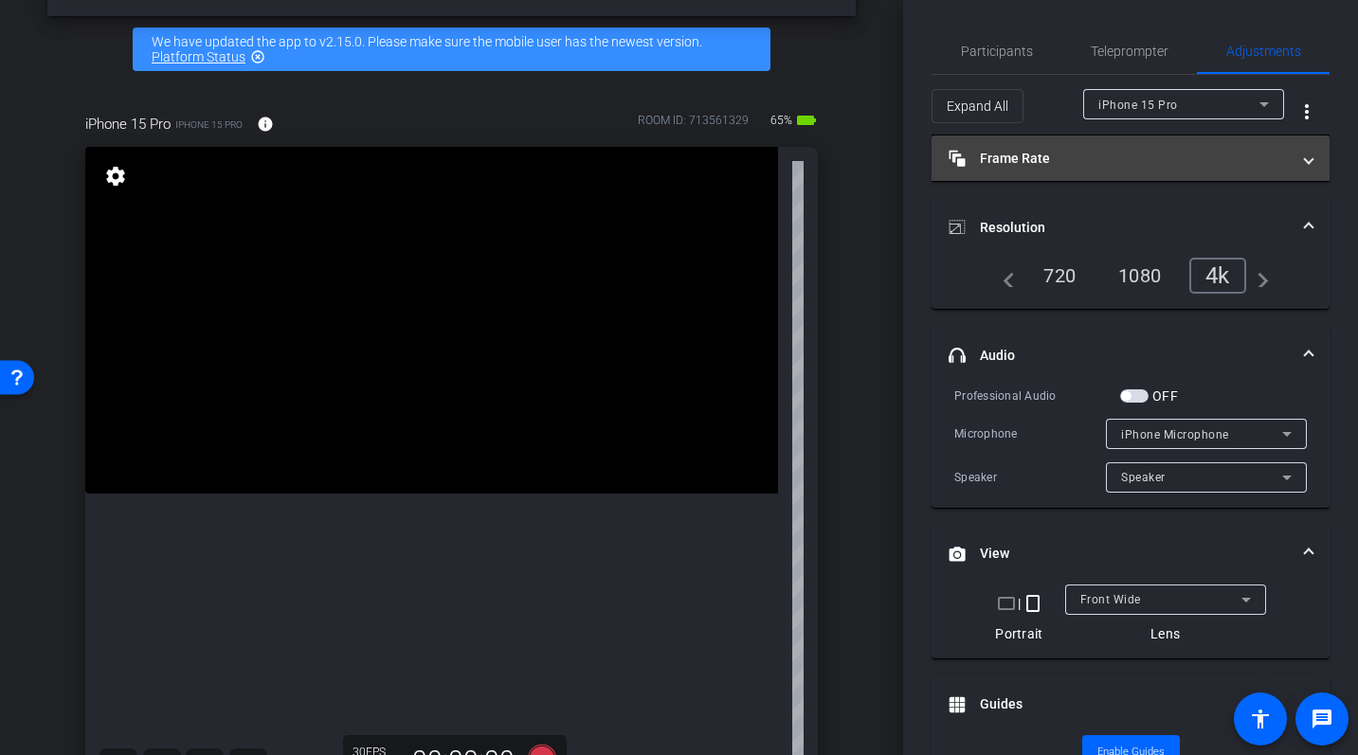
click at [1023, 165] on mat-panel-title "Frame Rate Frame Rate" at bounding box center [1119, 159] width 341 height 20
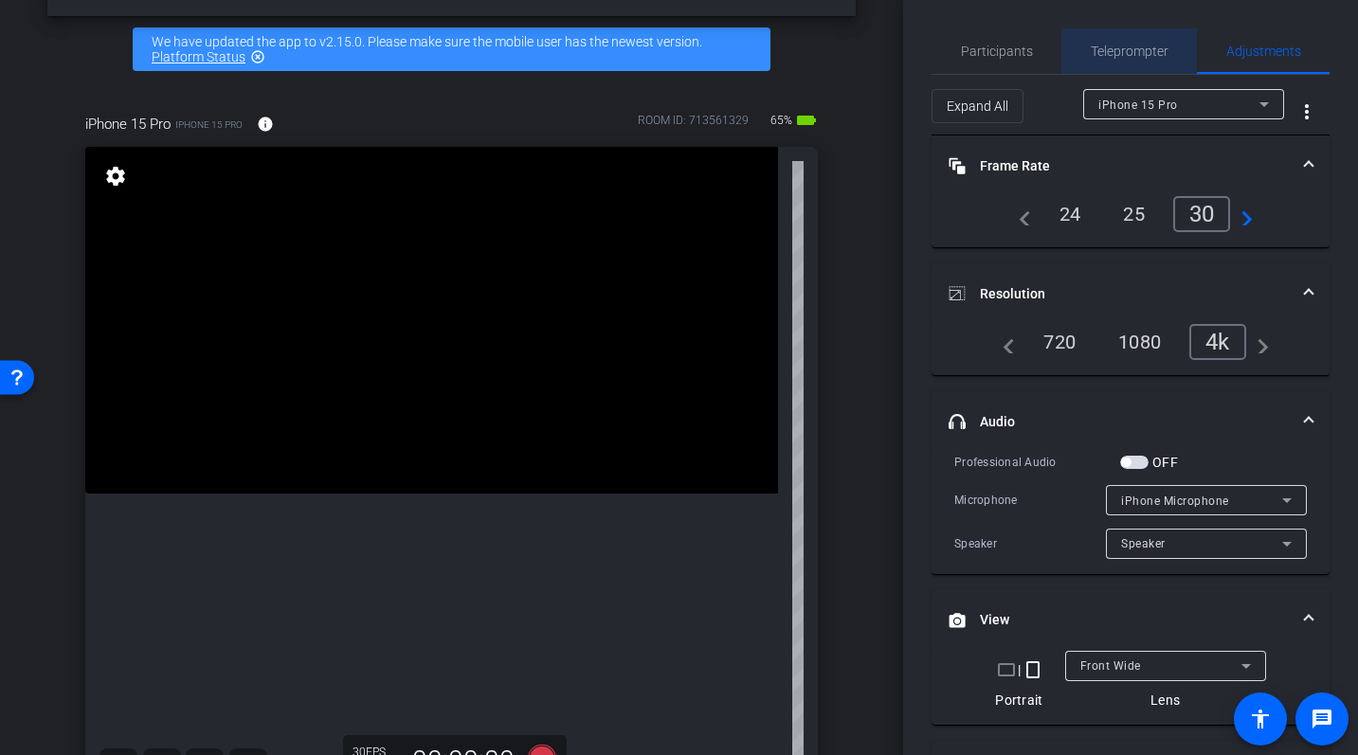
click at [1103, 56] on span "Teleprompter" at bounding box center [1130, 51] width 78 height 13
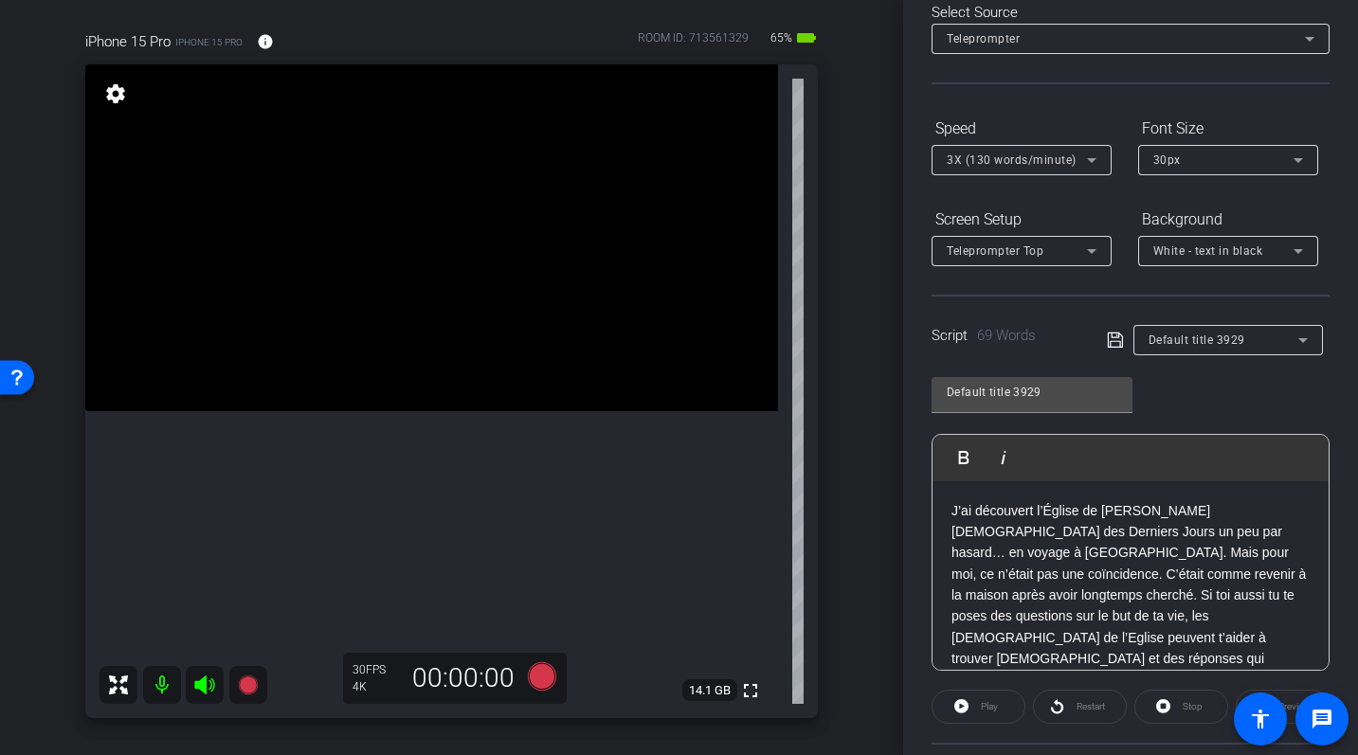
scroll to position [162, 0]
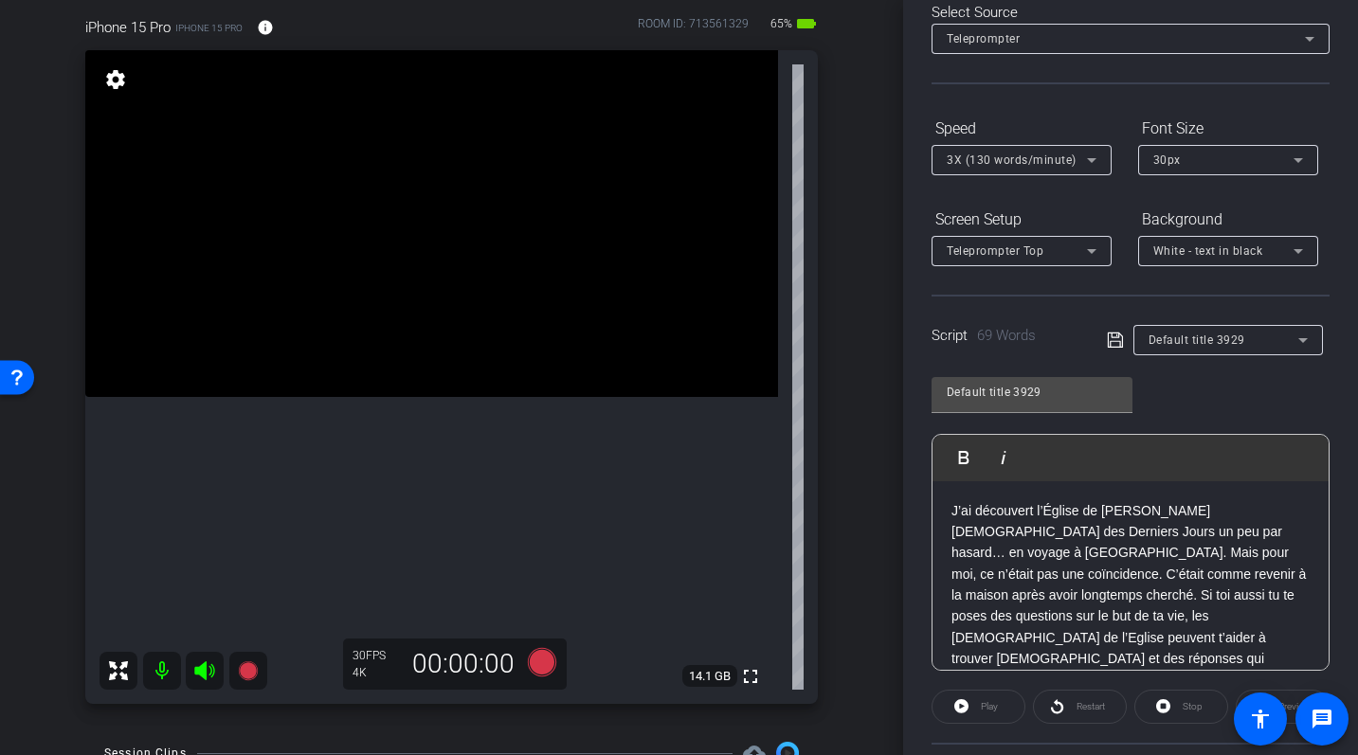
click at [965, 705] on div "Play" at bounding box center [979, 707] width 94 height 34
click at [968, 707] on div "Play" at bounding box center [979, 707] width 94 height 34
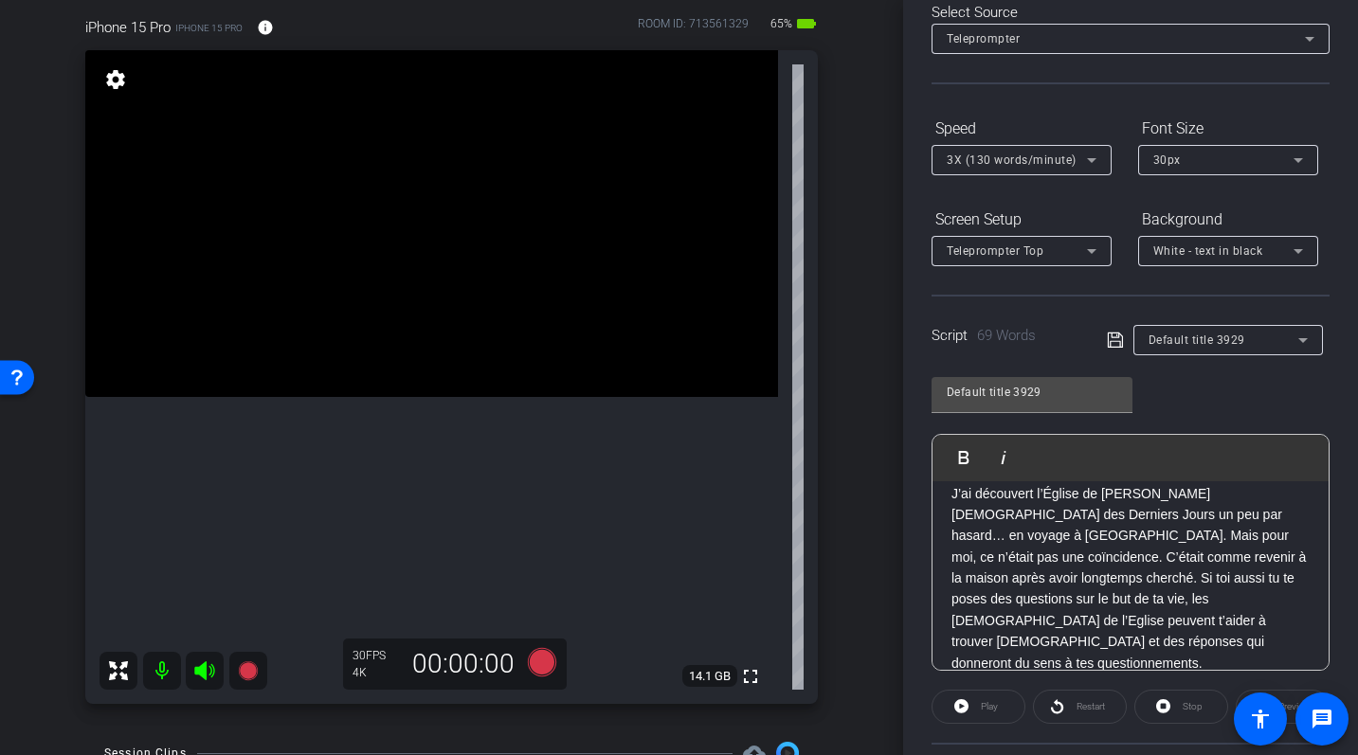
scroll to position [0, 0]
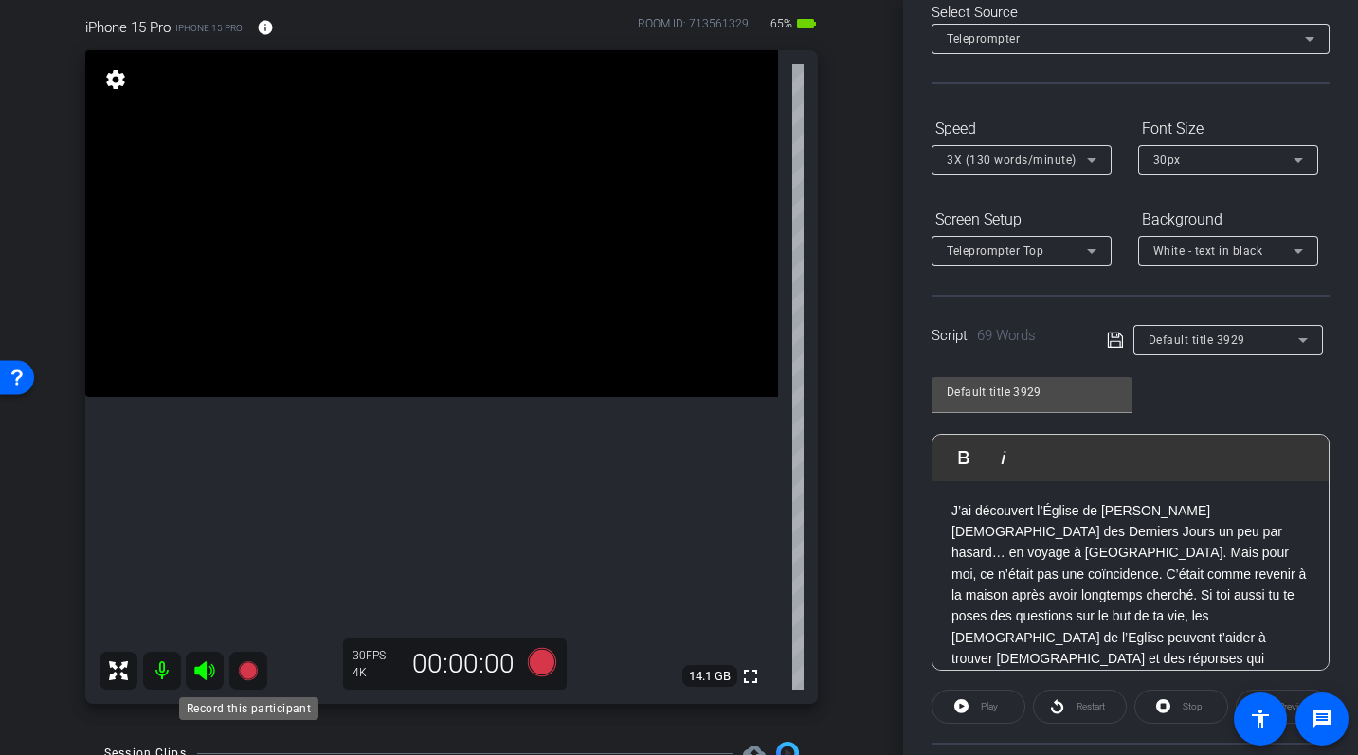
click at [248, 668] on icon at bounding box center [247, 671] width 19 height 19
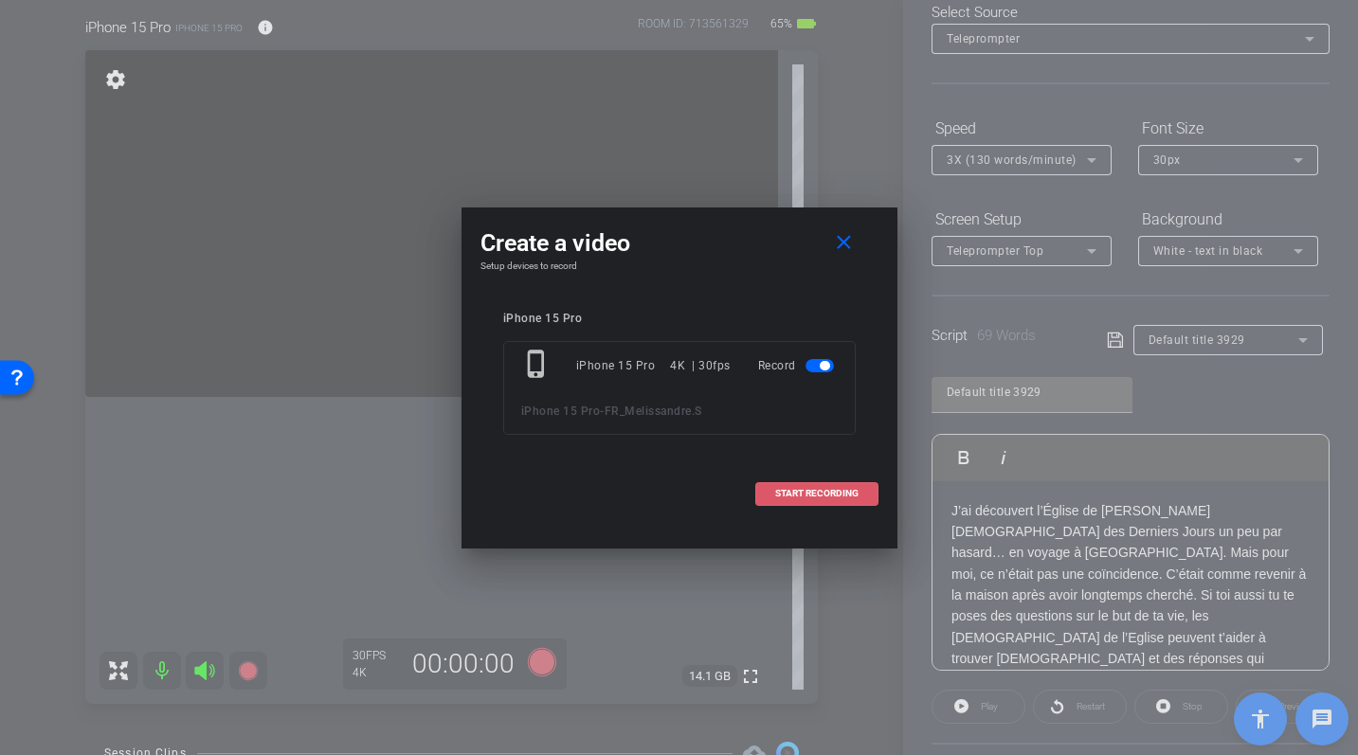
click at [834, 498] on span "START RECORDING" at bounding box center [816, 493] width 83 height 9
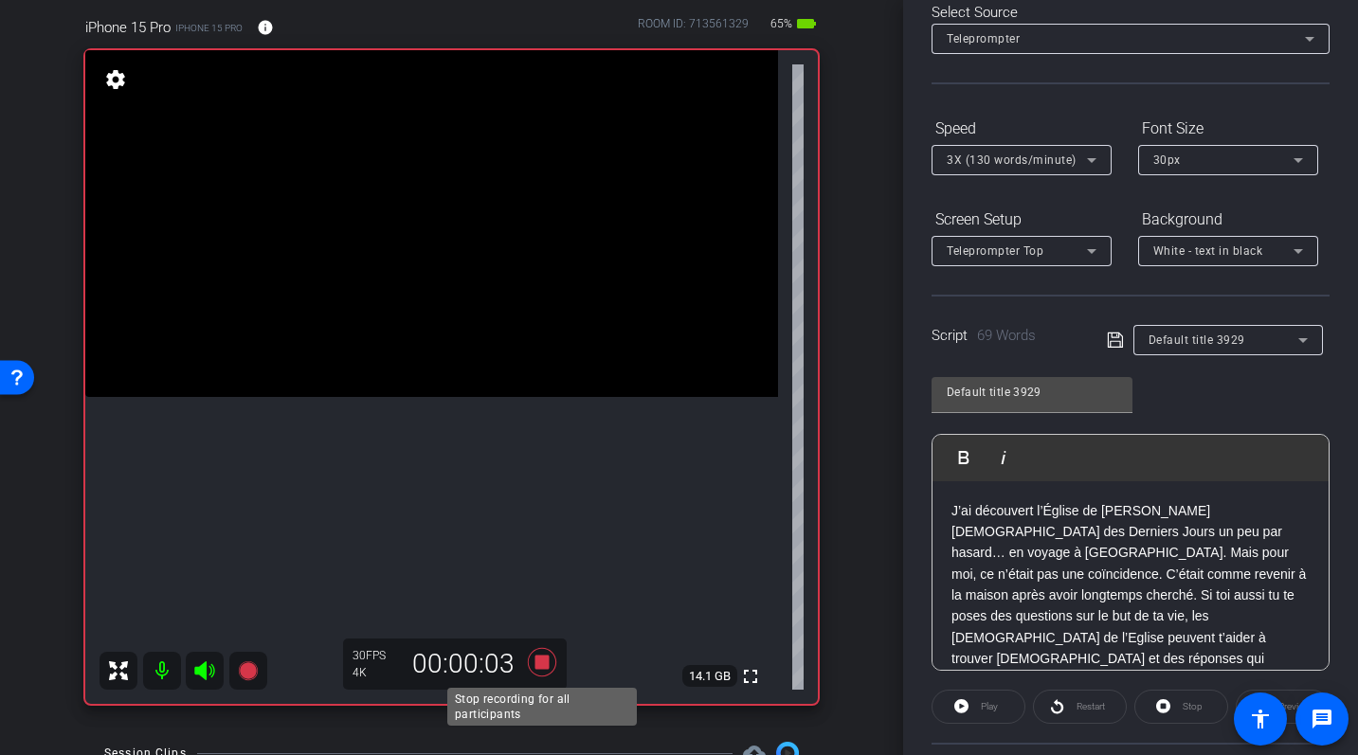
click at [544, 668] on icon at bounding box center [541, 662] width 28 height 28
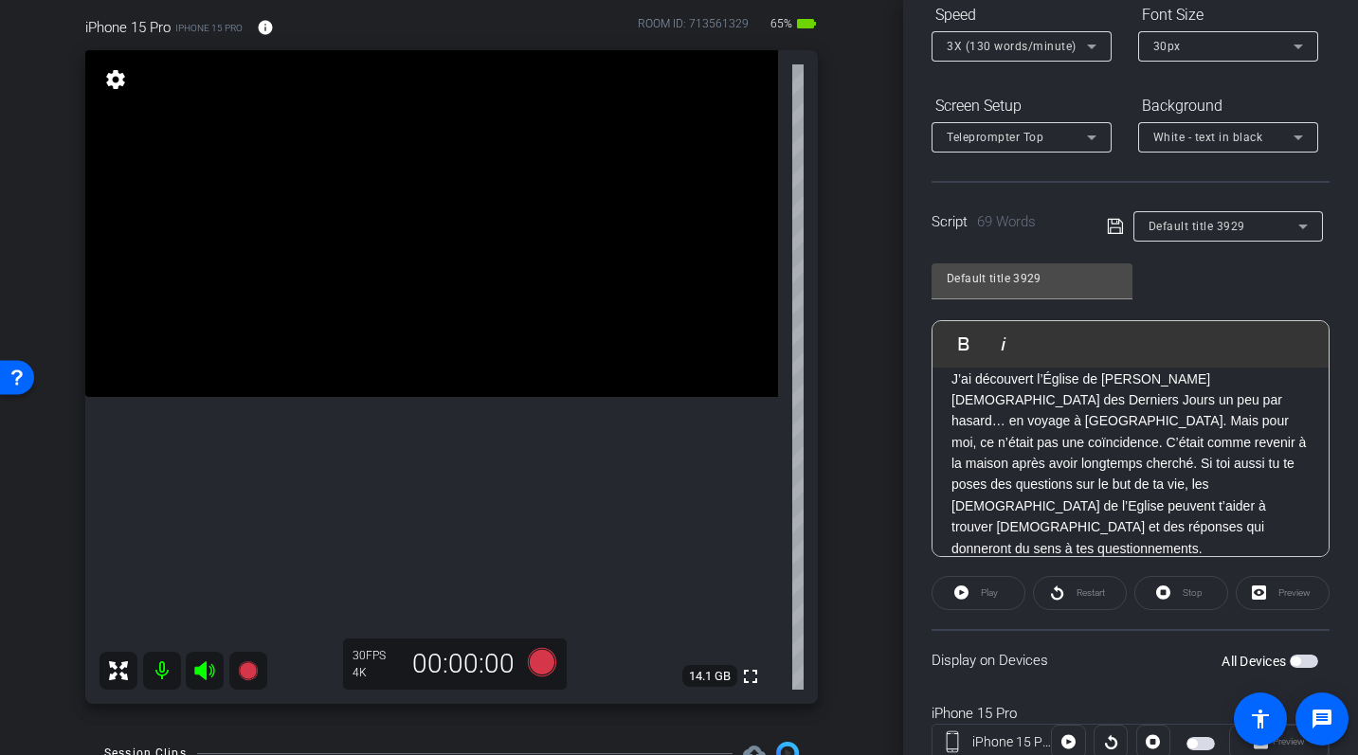
scroll to position [281, 0]
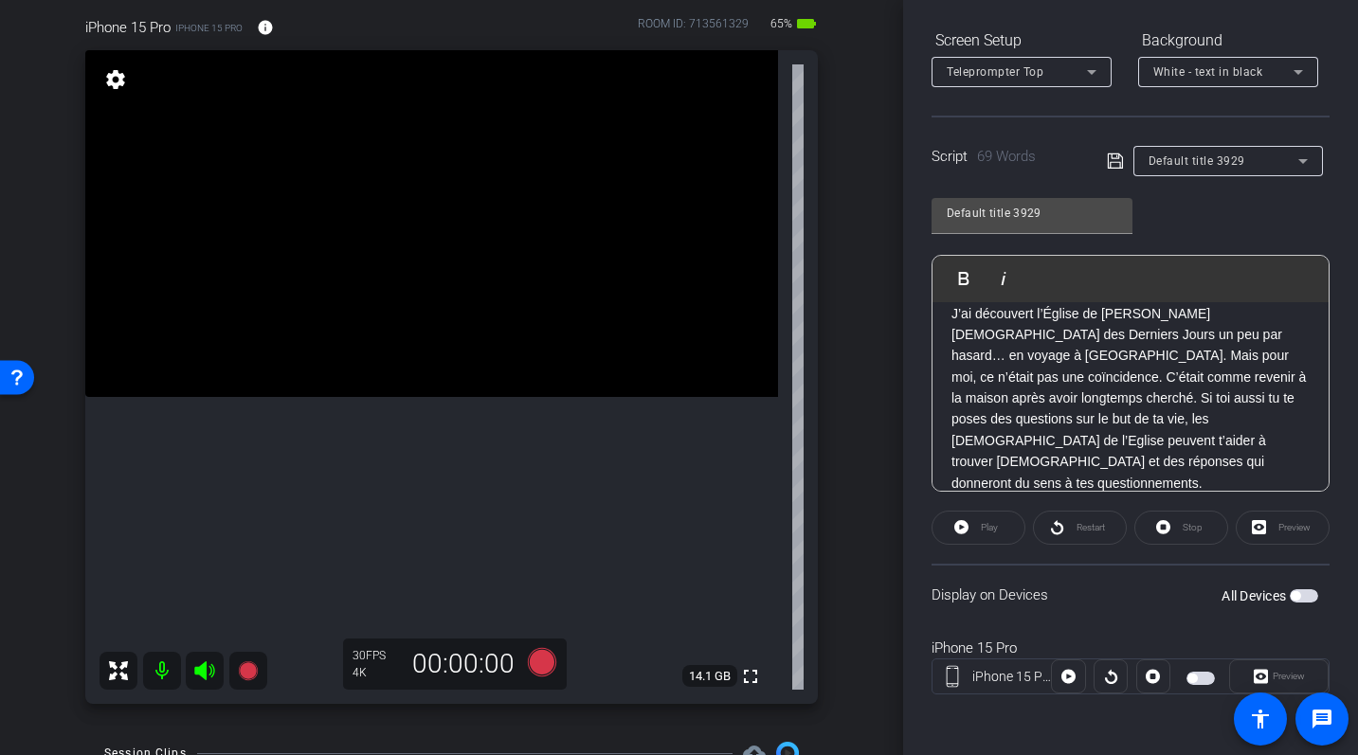
click at [960, 531] on div "Play" at bounding box center [979, 528] width 94 height 34
click at [977, 534] on div "Play" at bounding box center [979, 528] width 94 height 34
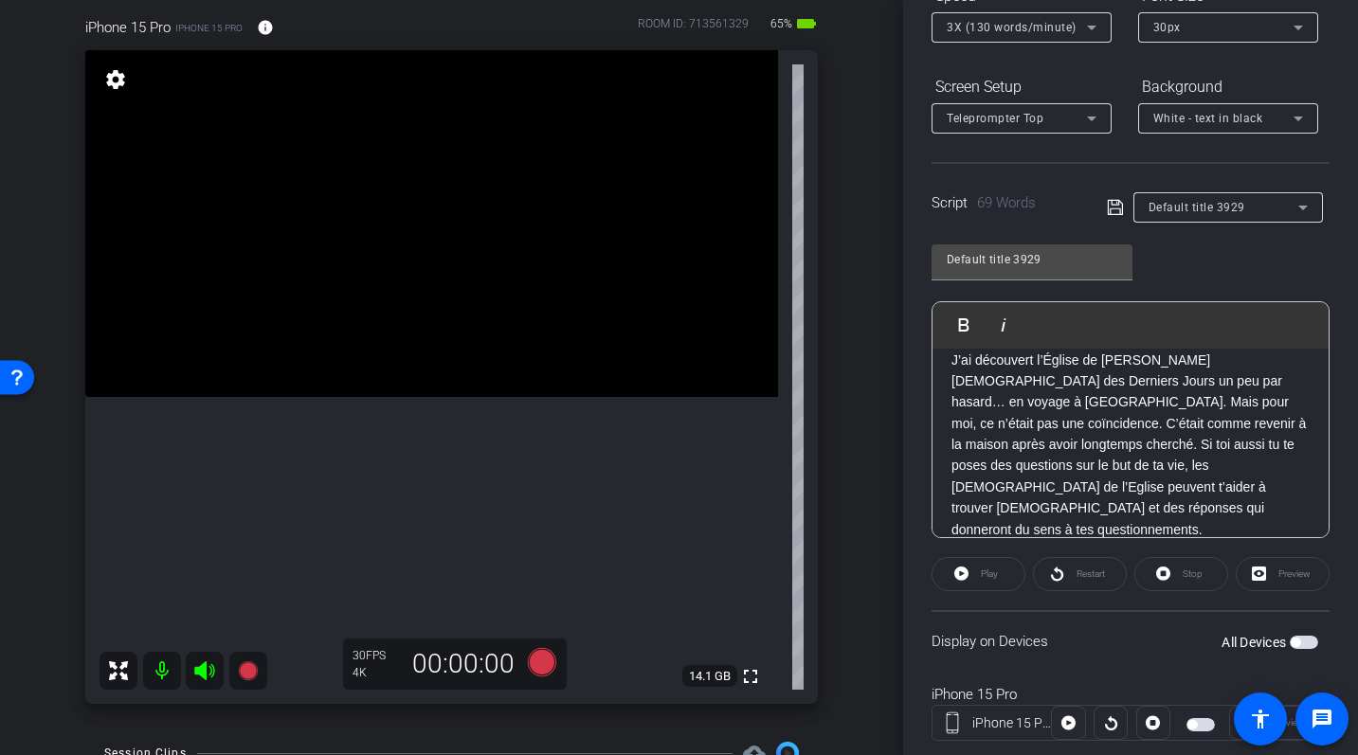
scroll to position [277, 0]
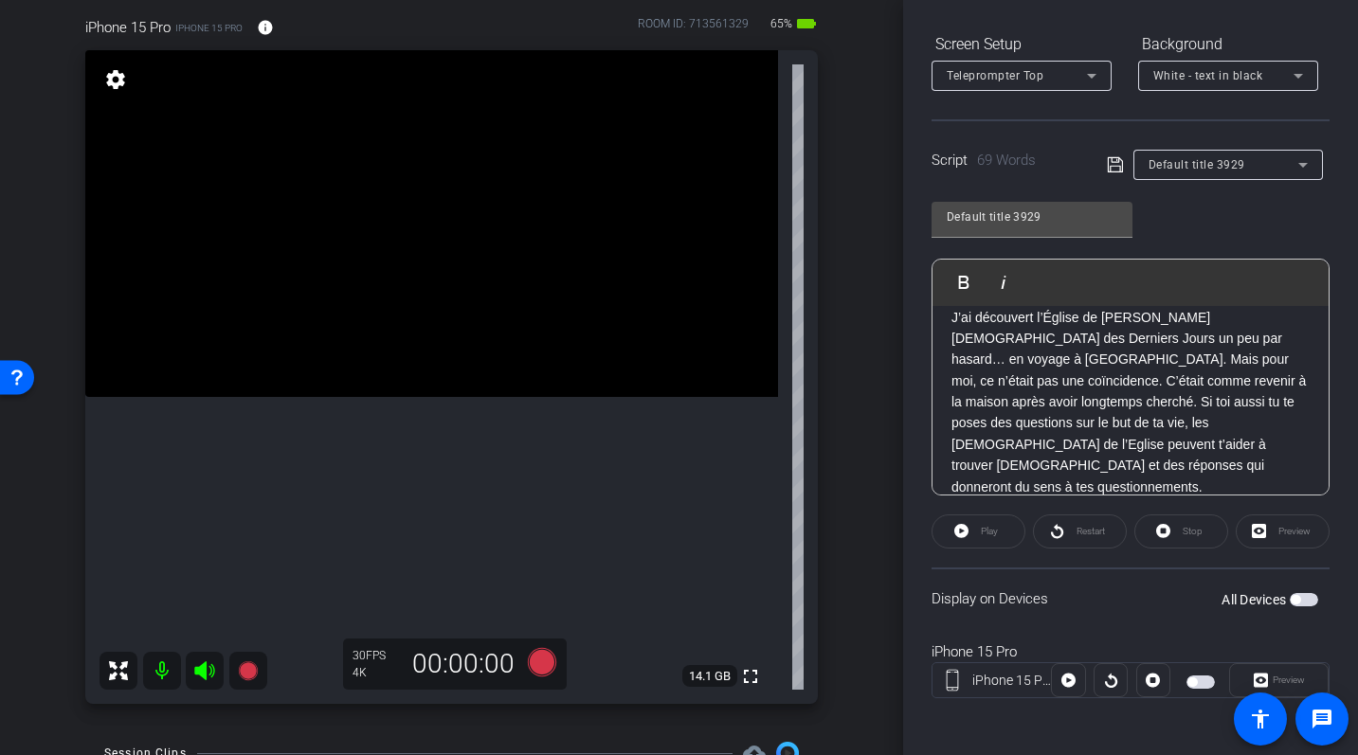
click at [1079, 541] on div "Restart" at bounding box center [1080, 532] width 94 height 34
click at [1076, 537] on div "Restart" at bounding box center [1080, 532] width 94 height 34
click at [1040, 614] on div "Display on Devices All Devices" at bounding box center [1131, 599] width 398 height 62
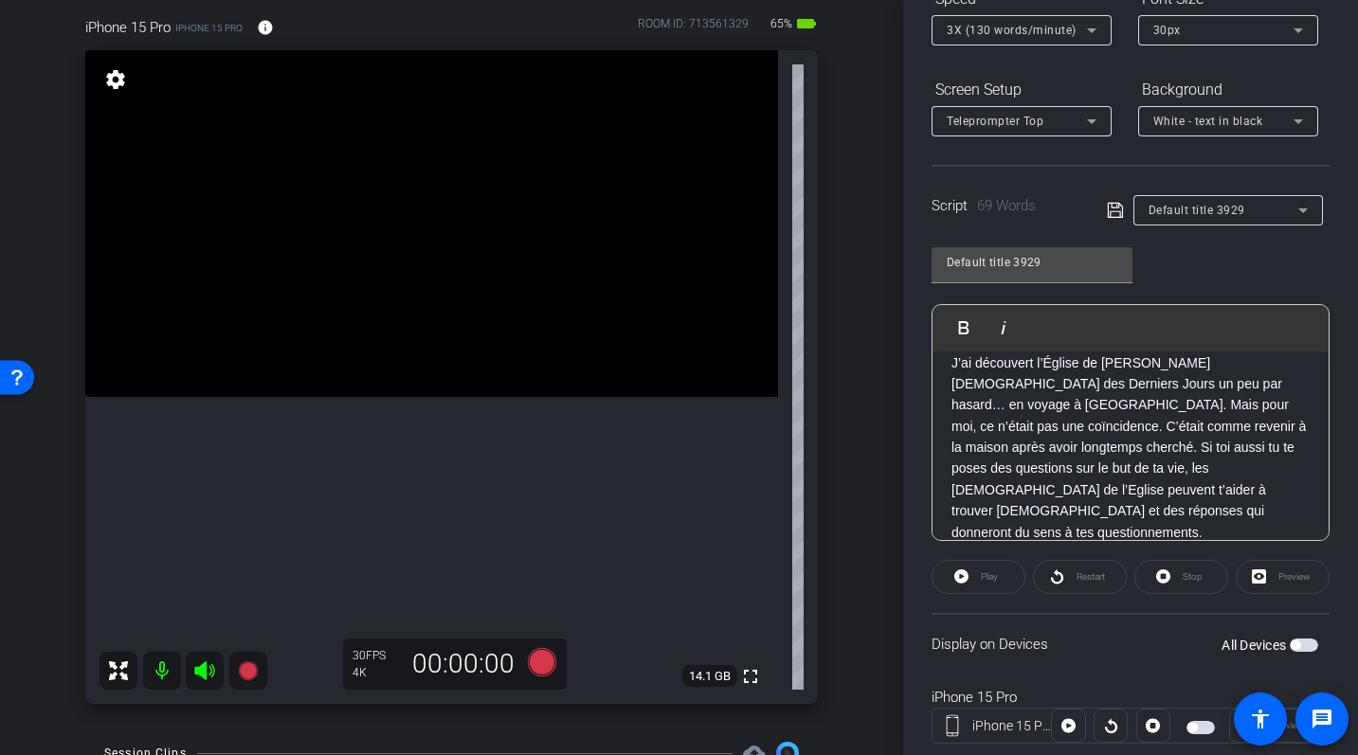
scroll to position [281, 0]
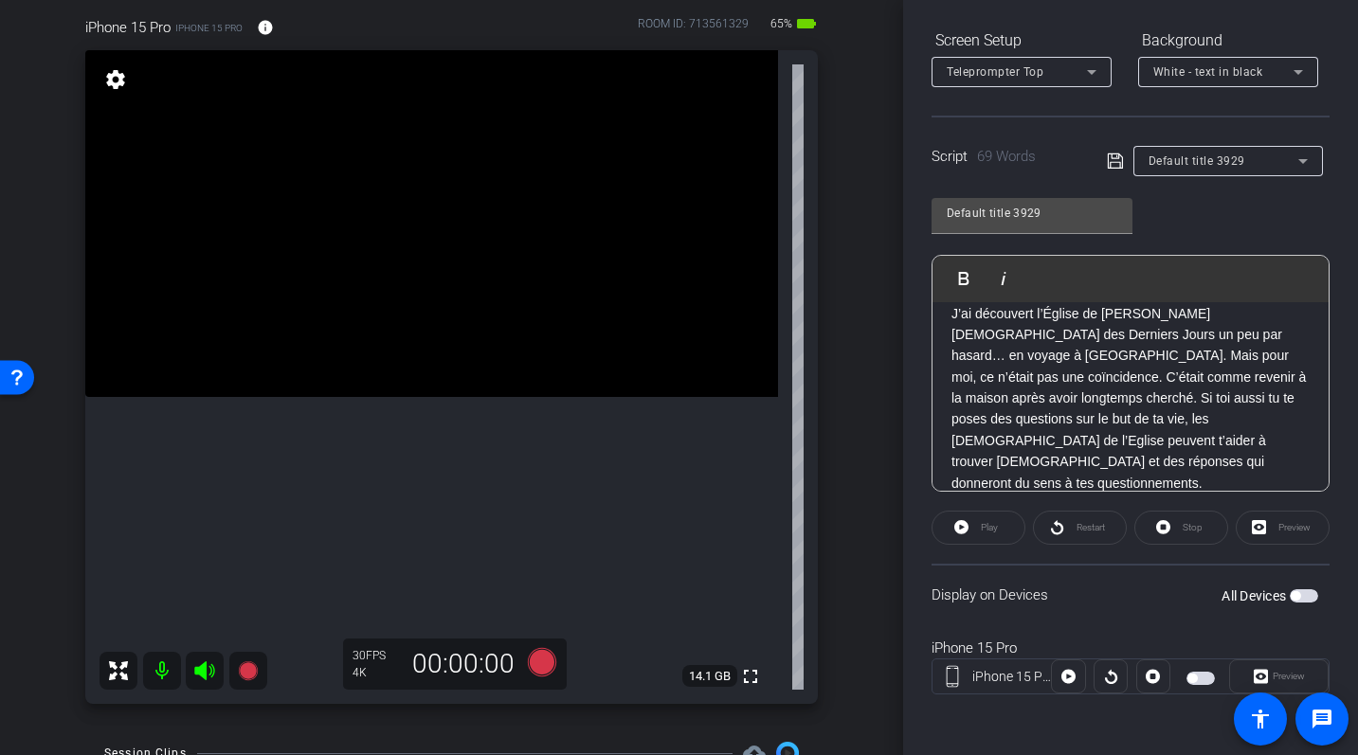
click at [1297, 600] on span "button" at bounding box center [1295, 595] width 9 height 9
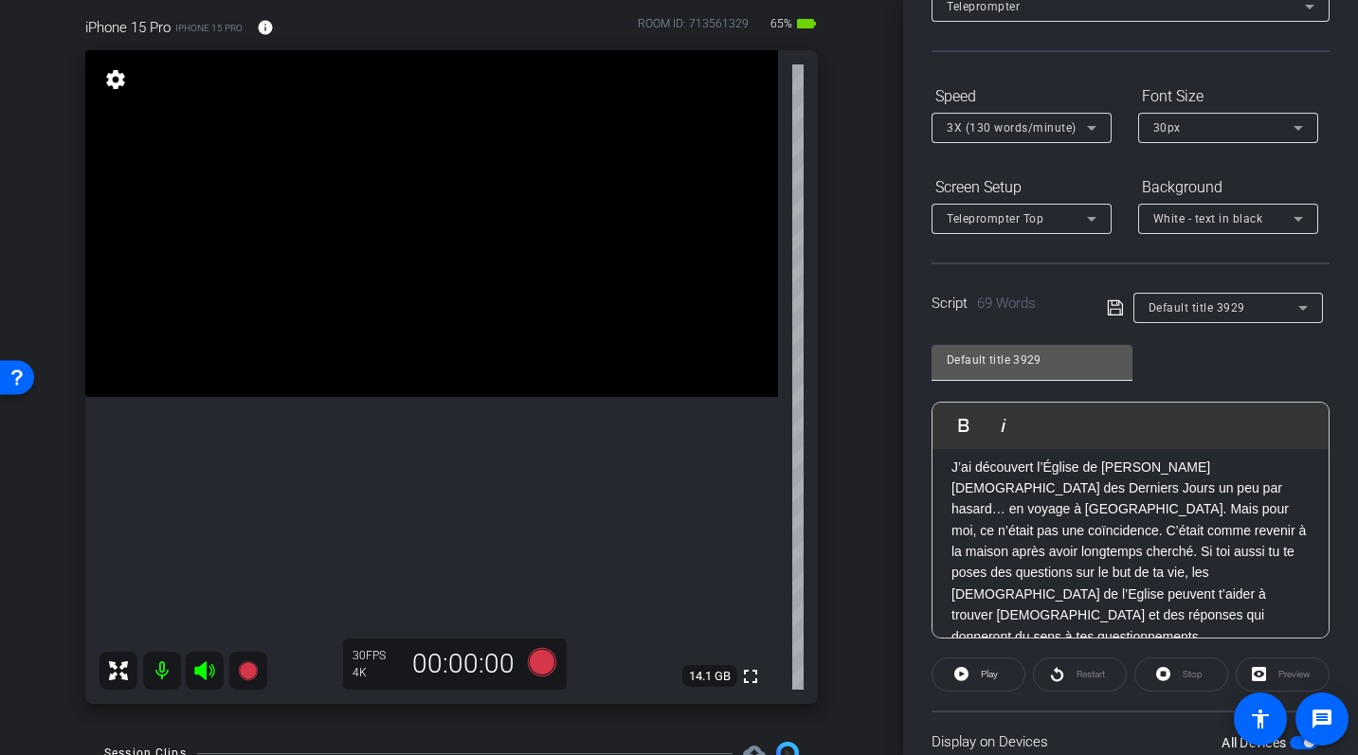
scroll to position [95, 0]
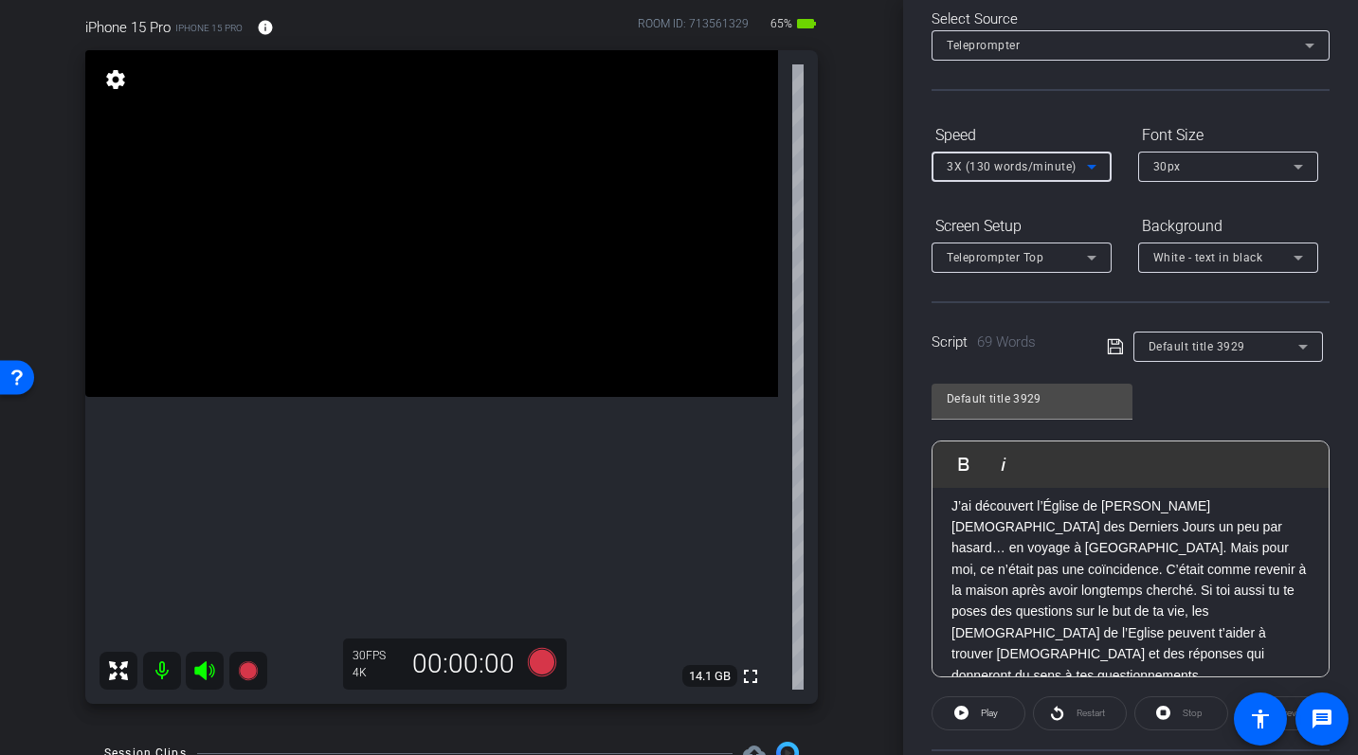
click at [1096, 165] on icon at bounding box center [1091, 167] width 9 height 5
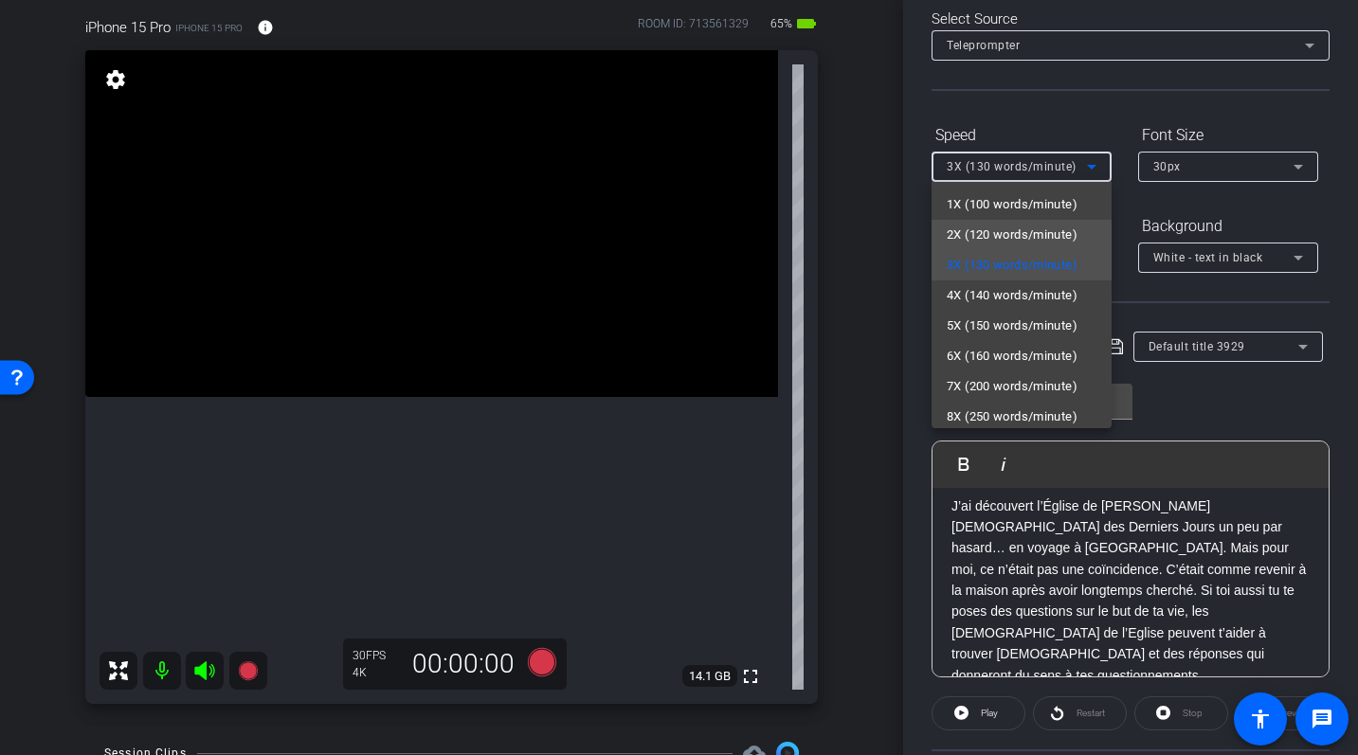
click at [1026, 230] on span "2X (120 words/minute)" at bounding box center [1012, 235] width 131 height 23
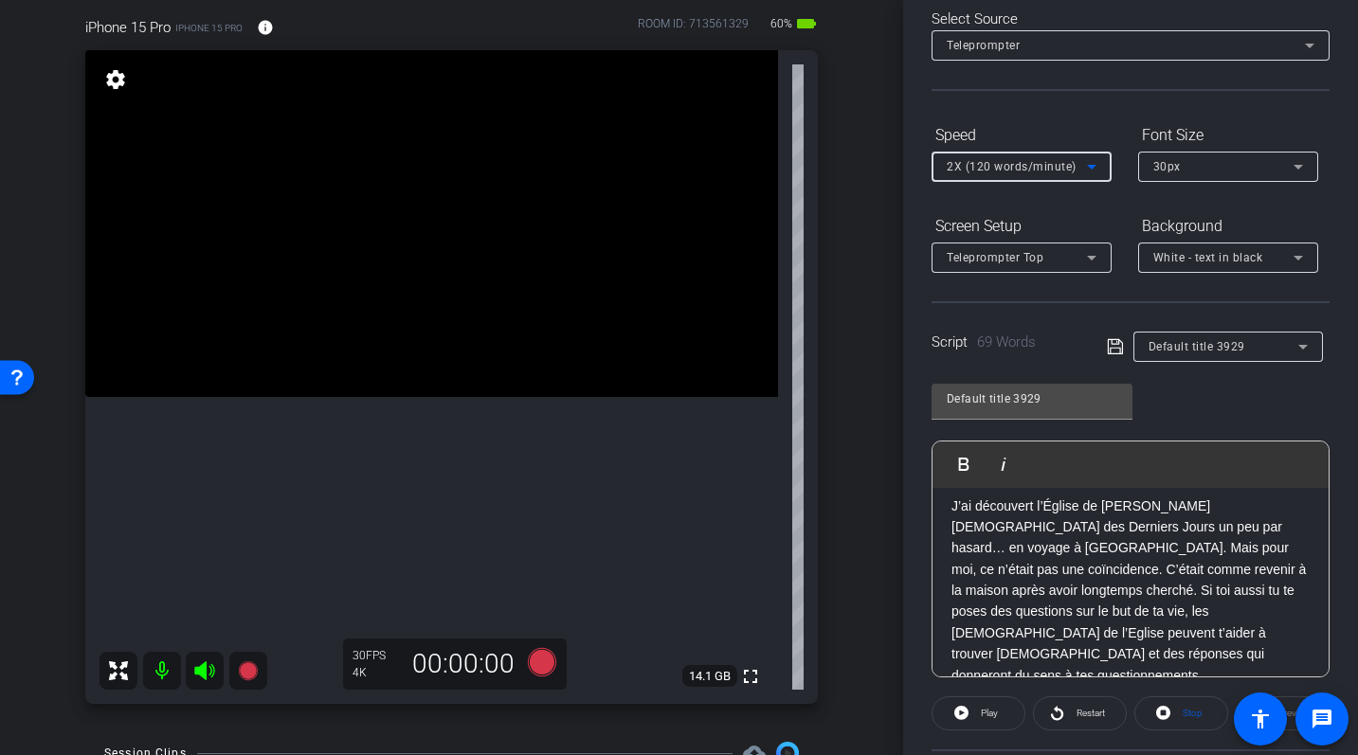
click at [1003, 169] on span "2X (120 words/minute)" at bounding box center [1012, 166] width 130 height 13
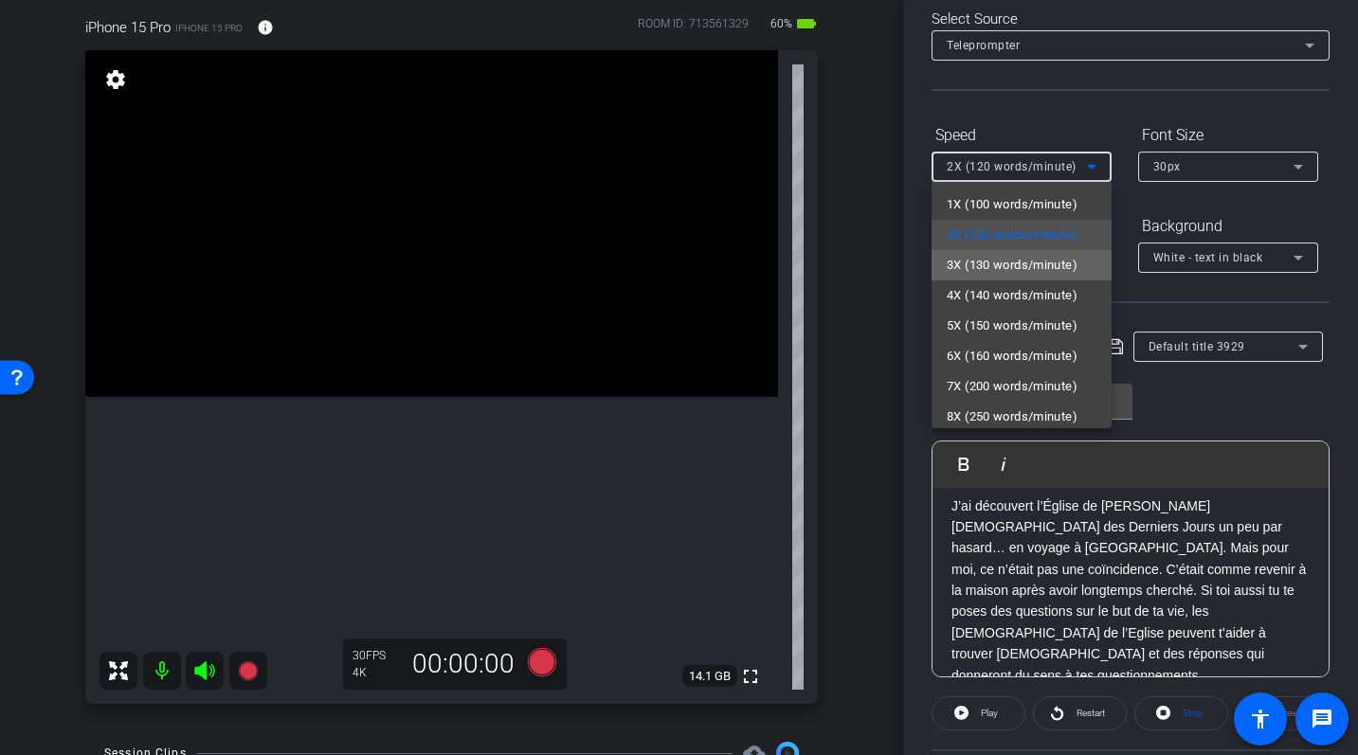
click at [994, 257] on span "3X (130 words/minute)" at bounding box center [1012, 265] width 131 height 23
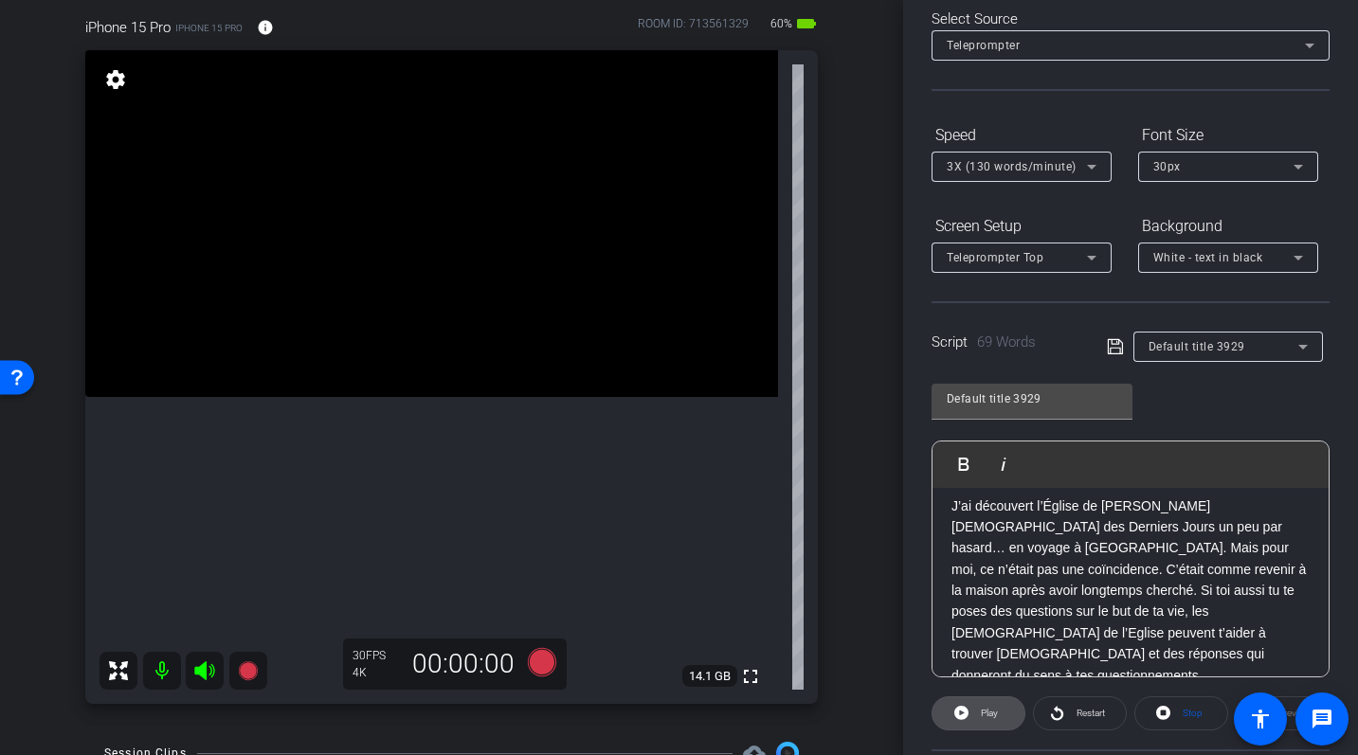
click at [973, 711] on span at bounding box center [979, 713] width 92 height 45
click at [956, 710] on icon at bounding box center [958, 713] width 14 height 14
drag, startPoint x: 541, startPoint y: 660, endPoint x: 910, endPoint y: 492, distance: 405.0
click at [910, 492] on div "arrow_back FR_Melissandre.S Back to project Send invite account_box grid_on set…" at bounding box center [679, 377] width 1358 height 755
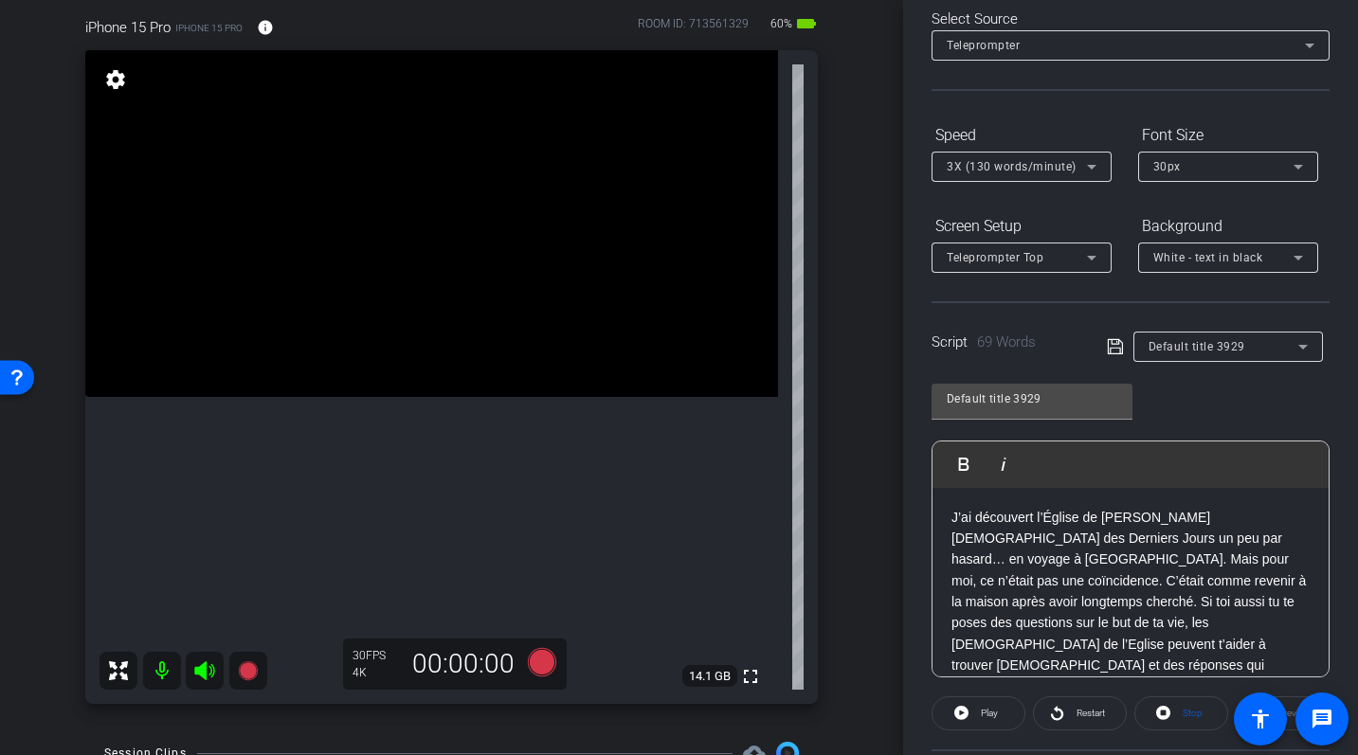
click at [948, 516] on div "J’ai découvert l’Église de Jésus-Christ des Saints des Derniers Jours un peu pa…" at bounding box center [1131, 602] width 396 height 229
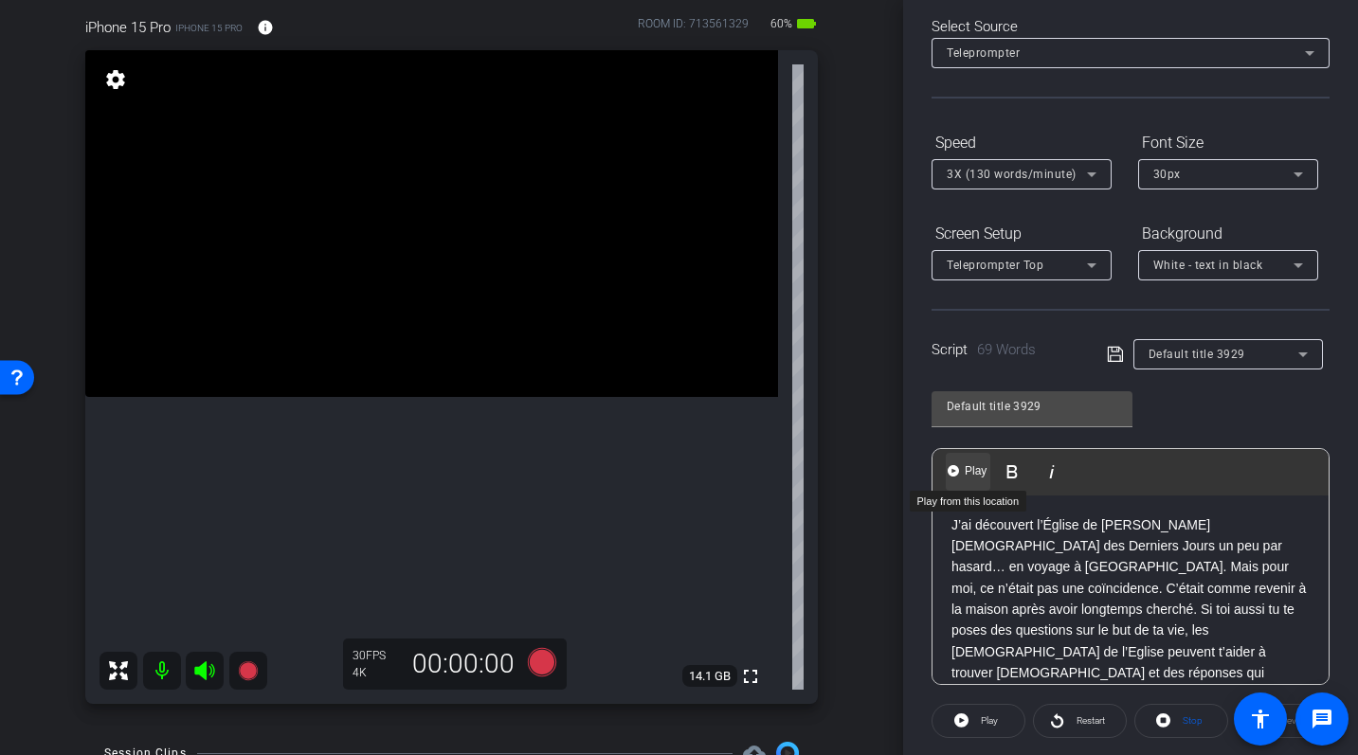
click at [960, 461] on button "Play Play from this location" at bounding box center [968, 472] width 45 height 38
click at [540, 666] on icon at bounding box center [541, 662] width 28 height 28
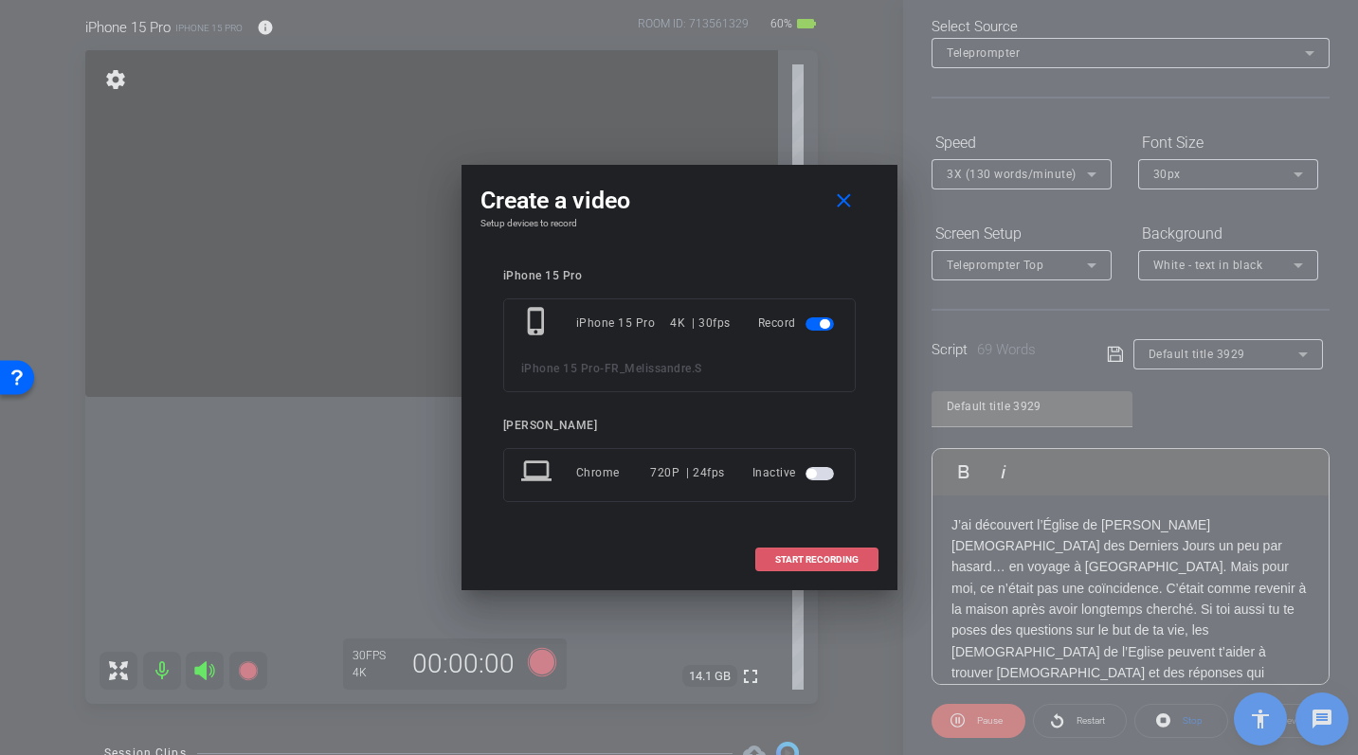
click at [822, 556] on span "START RECORDING" at bounding box center [816, 559] width 83 height 9
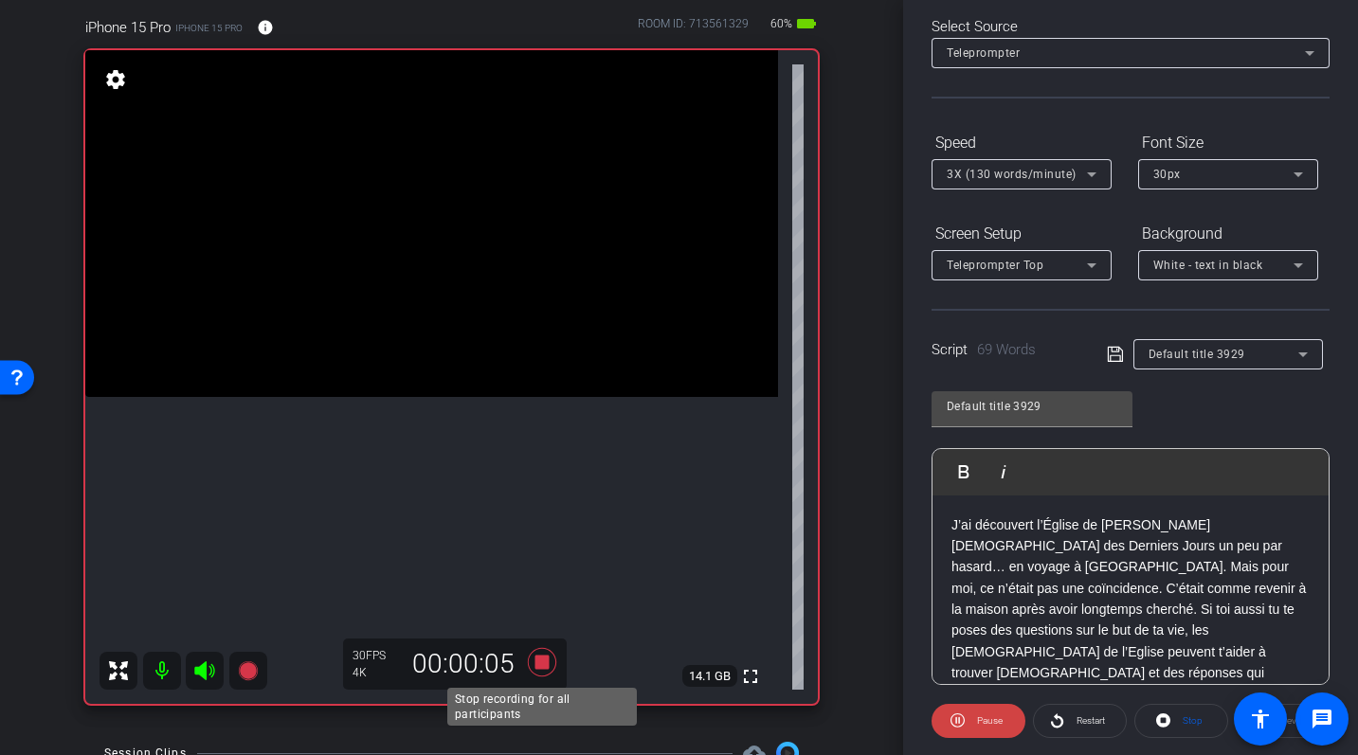
click at [544, 664] on icon at bounding box center [541, 662] width 28 height 28
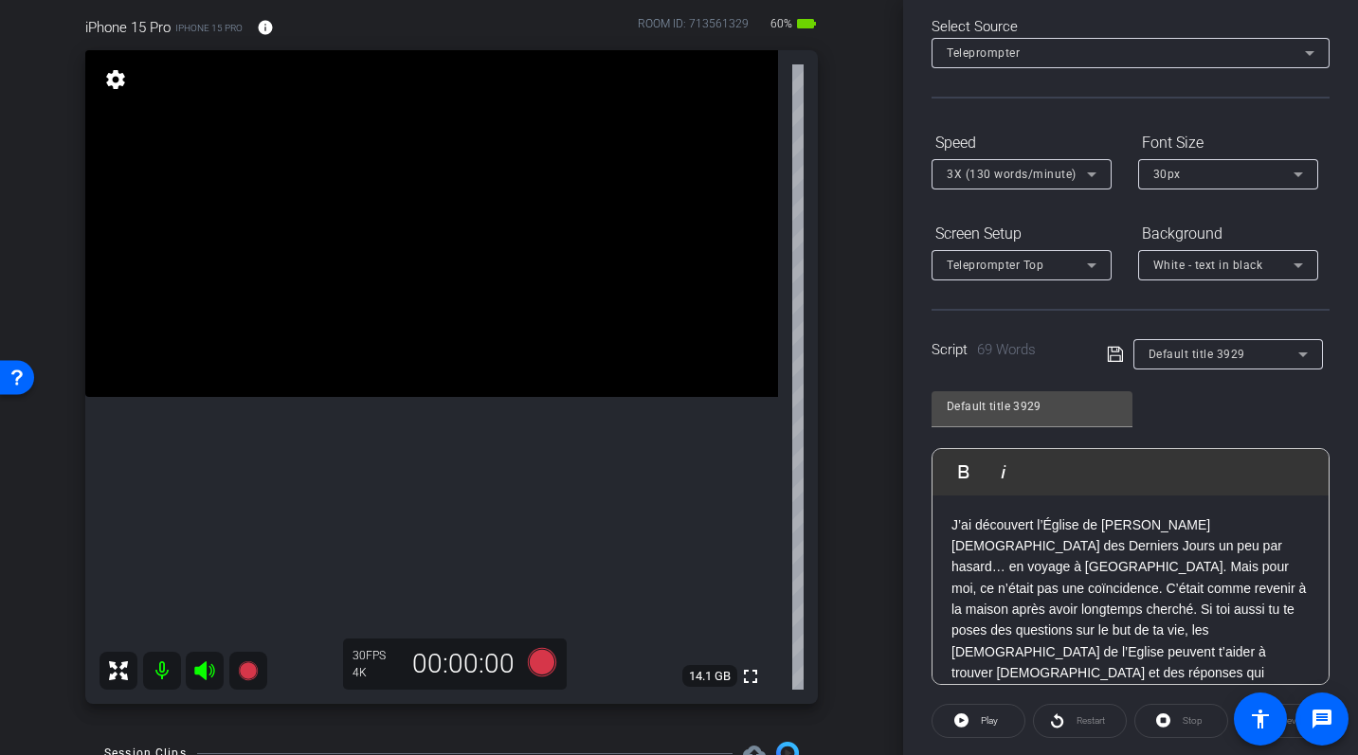
click at [948, 521] on div "J’ai découvert l’Église de Jésus-Christ des Saints des Derniers Jours un peu pa…" at bounding box center [1131, 610] width 396 height 229
click at [545, 652] on icon at bounding box center [541, 662] width 28 height 28
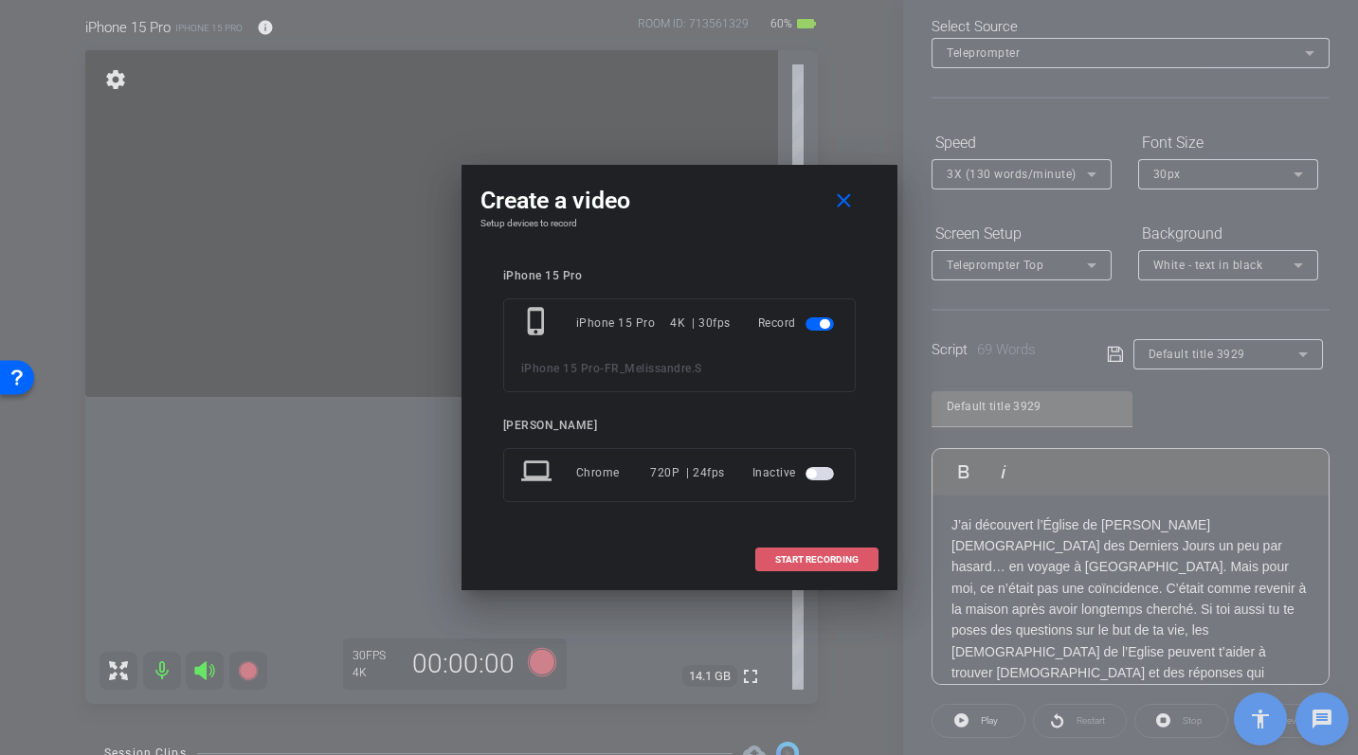
click at [791, 559] on span "START RECORDING" at bounding box center [816, 559] width 83 height 9
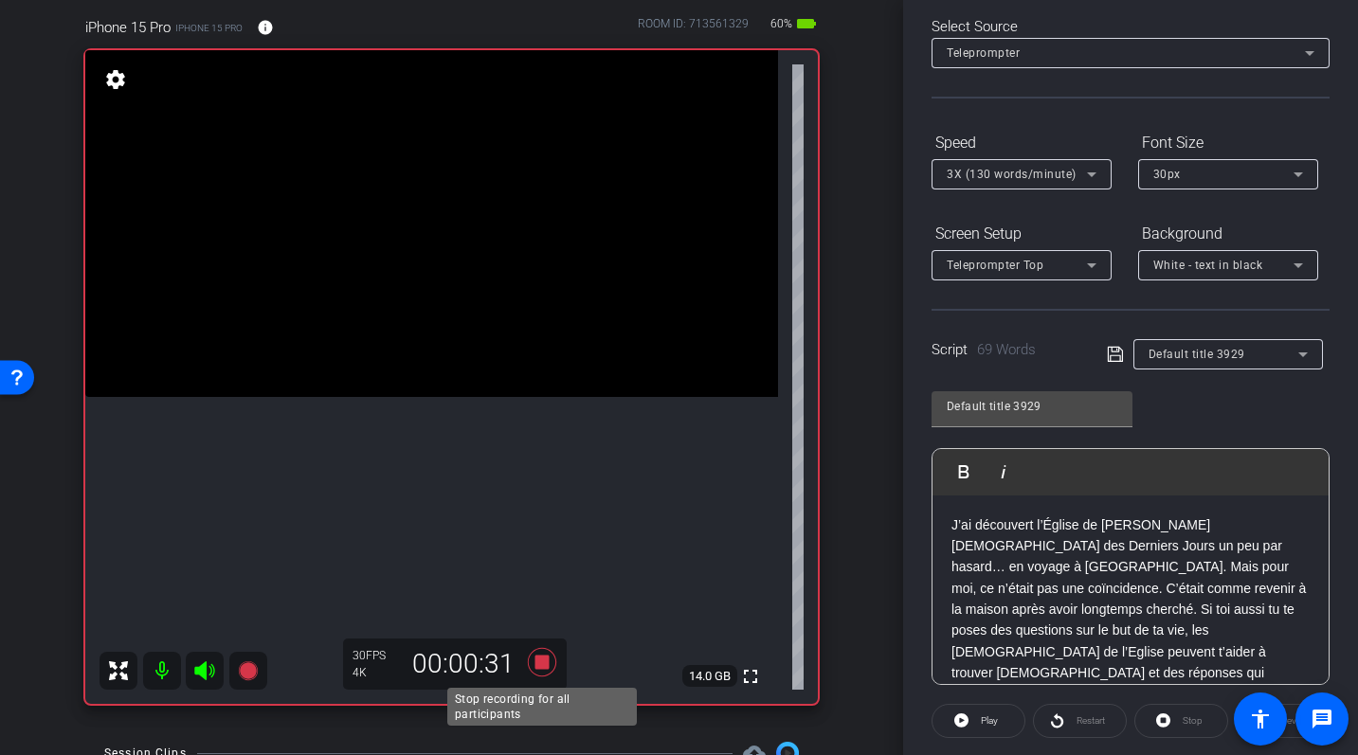
click at [535, 658] on icon at bounding box center [541, 662] width 28 height 28
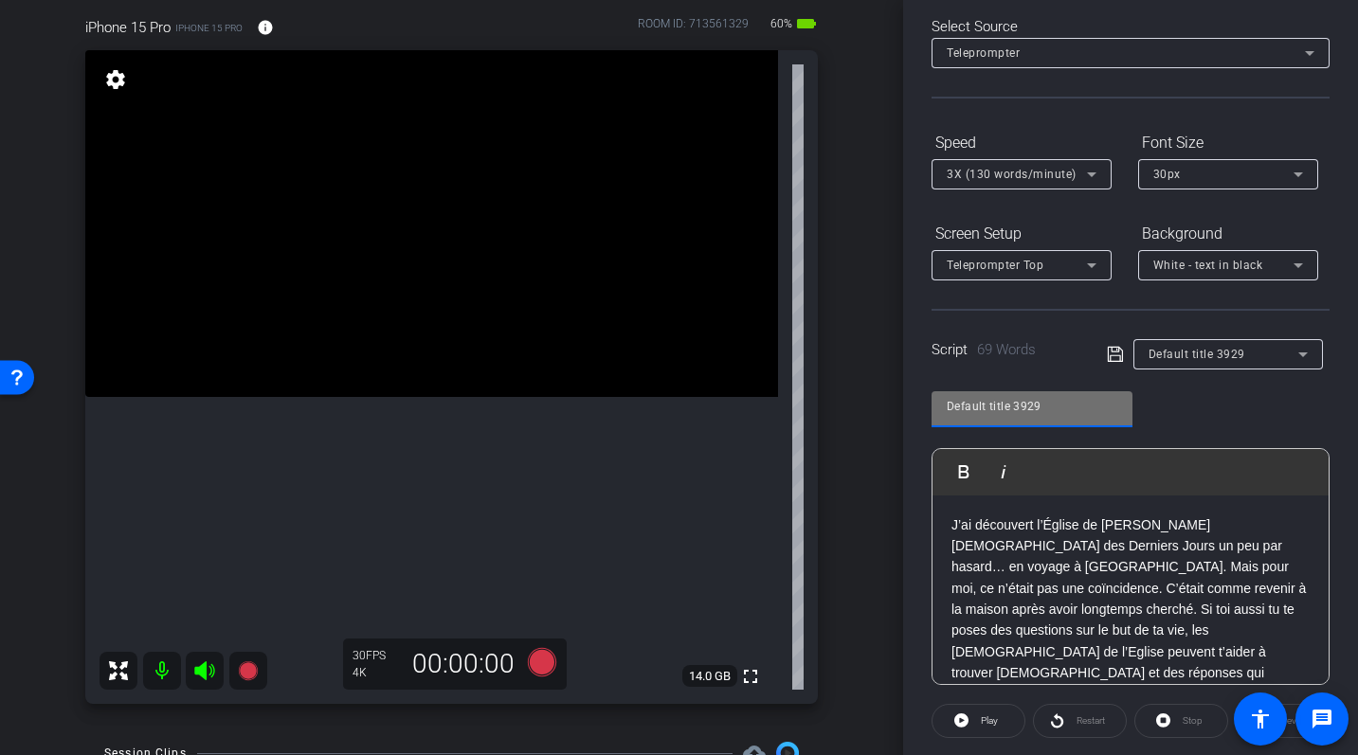
click at [986, 408] on input "Default title 3929" at bounding box center [1032, 406] width 171 height 23
click at [961, 410] on input "Default title 3929" at bounding box center [1032, 406] width 171 height 23
click at [1157, 414] on div "Coming home Play Play from this location Play Selected Play and display the sel…" at bounding box center [1131, 531] width 398 height 308
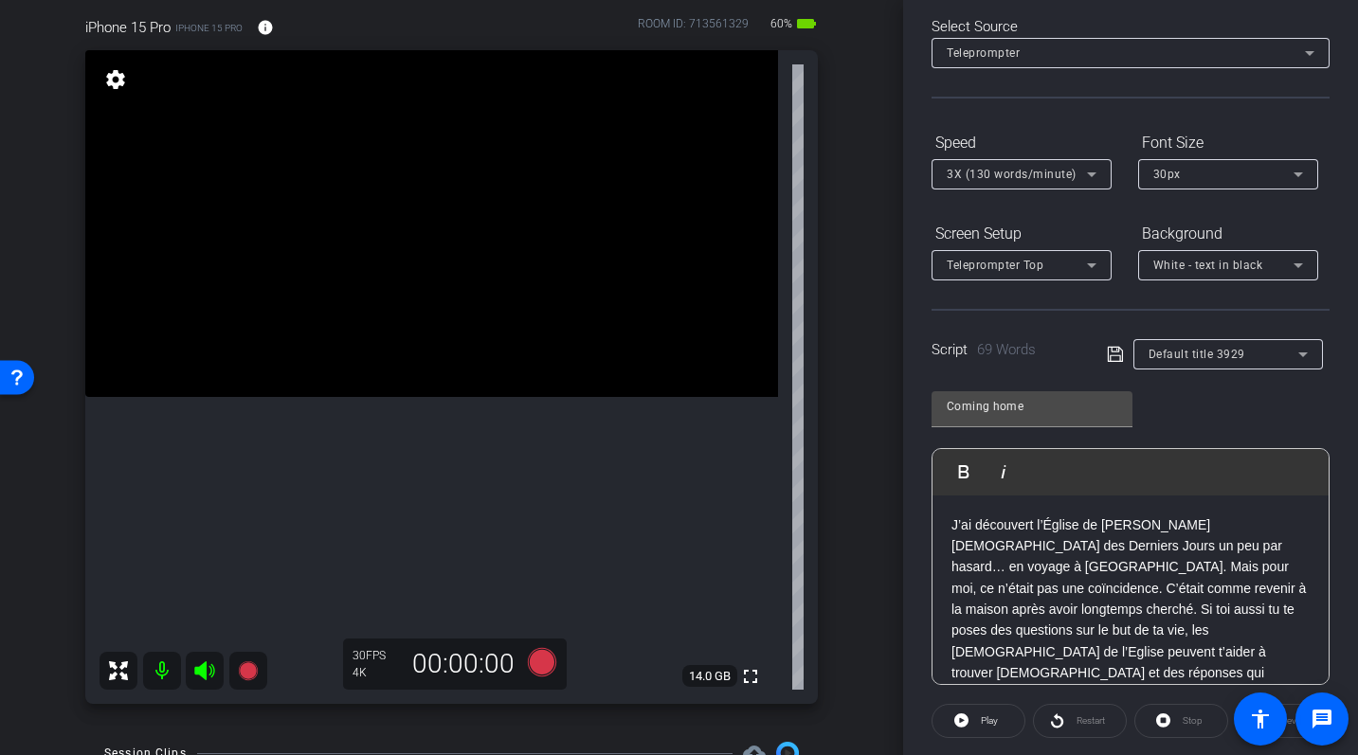
click at [950, 527] on div "J’ai découvert l’Église de Jésus-Christ des Saints des Derniers Jours un peu pa…" at bounding box center [1131, 610] width 396 height 229
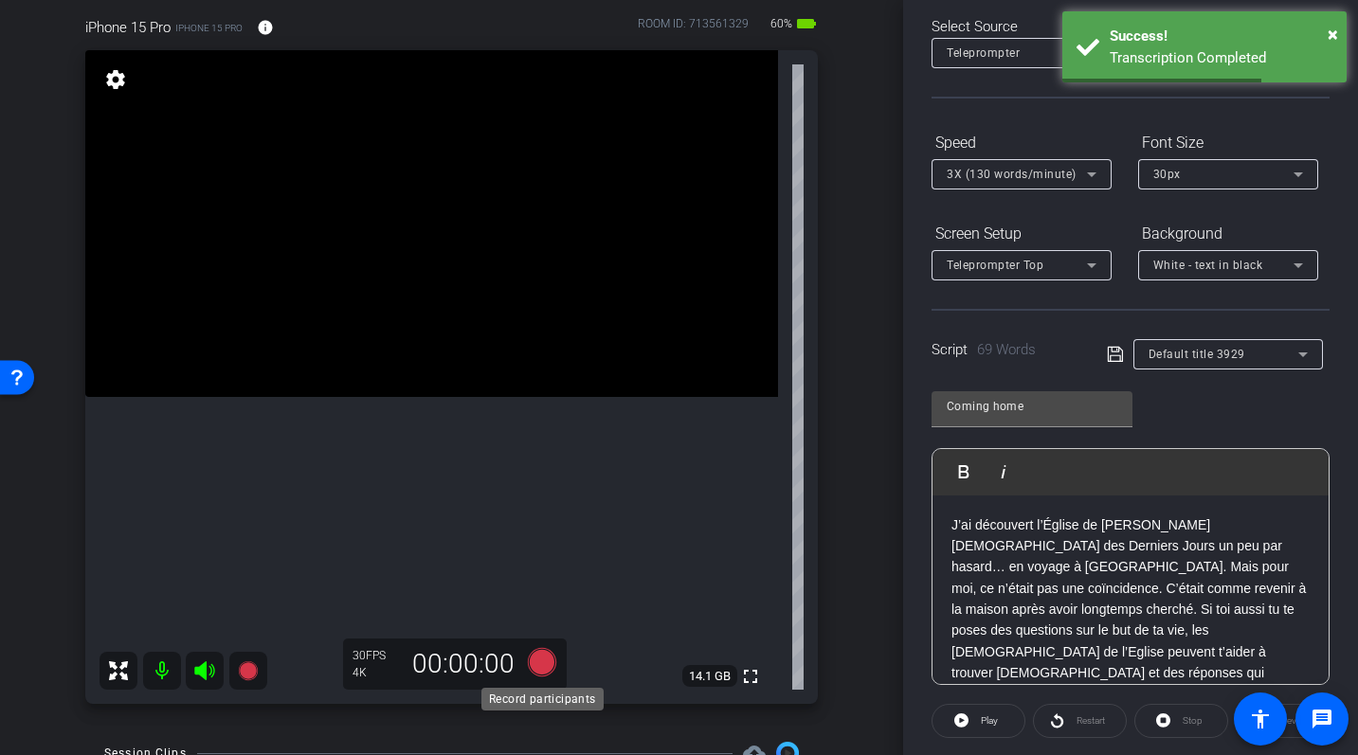
click at [540, 665] on icon at bounding box center [541, 662] width 28 height 28
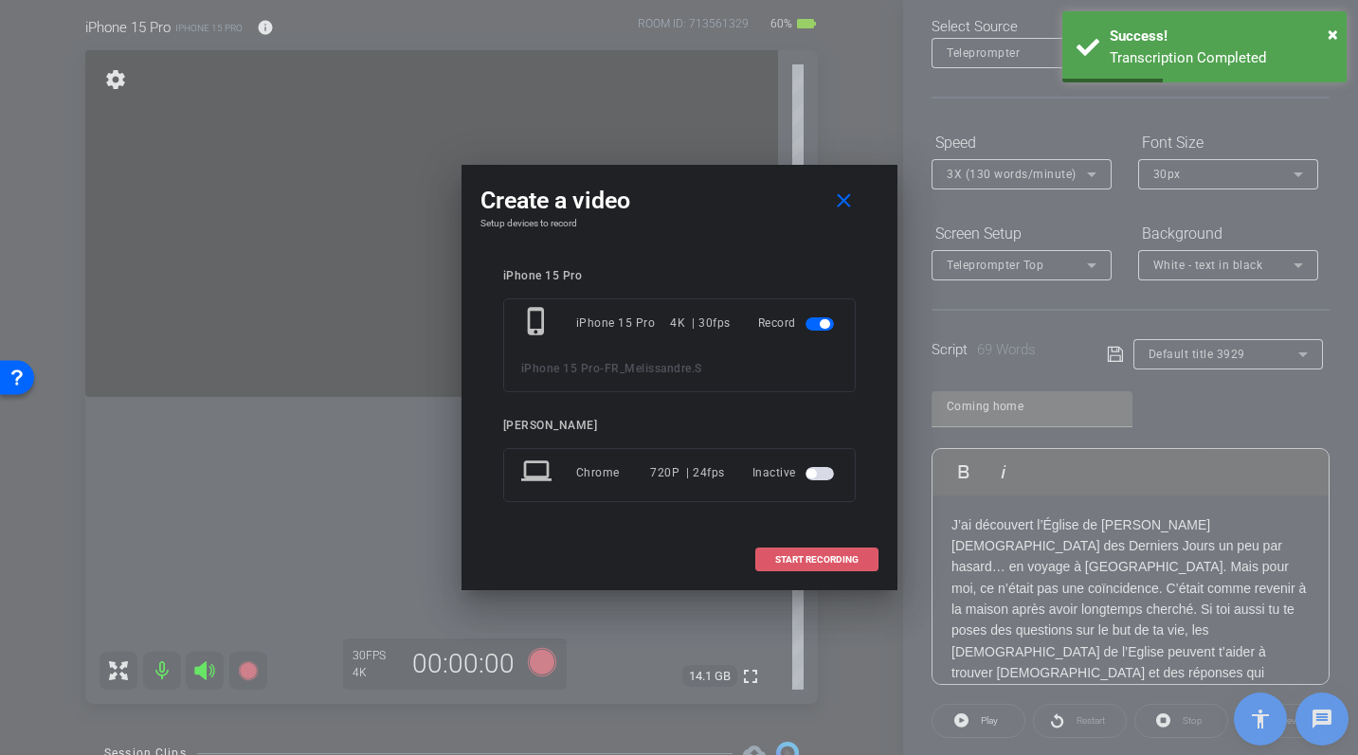
click at [771, 561] on span at bounding box center [816, 559] width 121 height 45
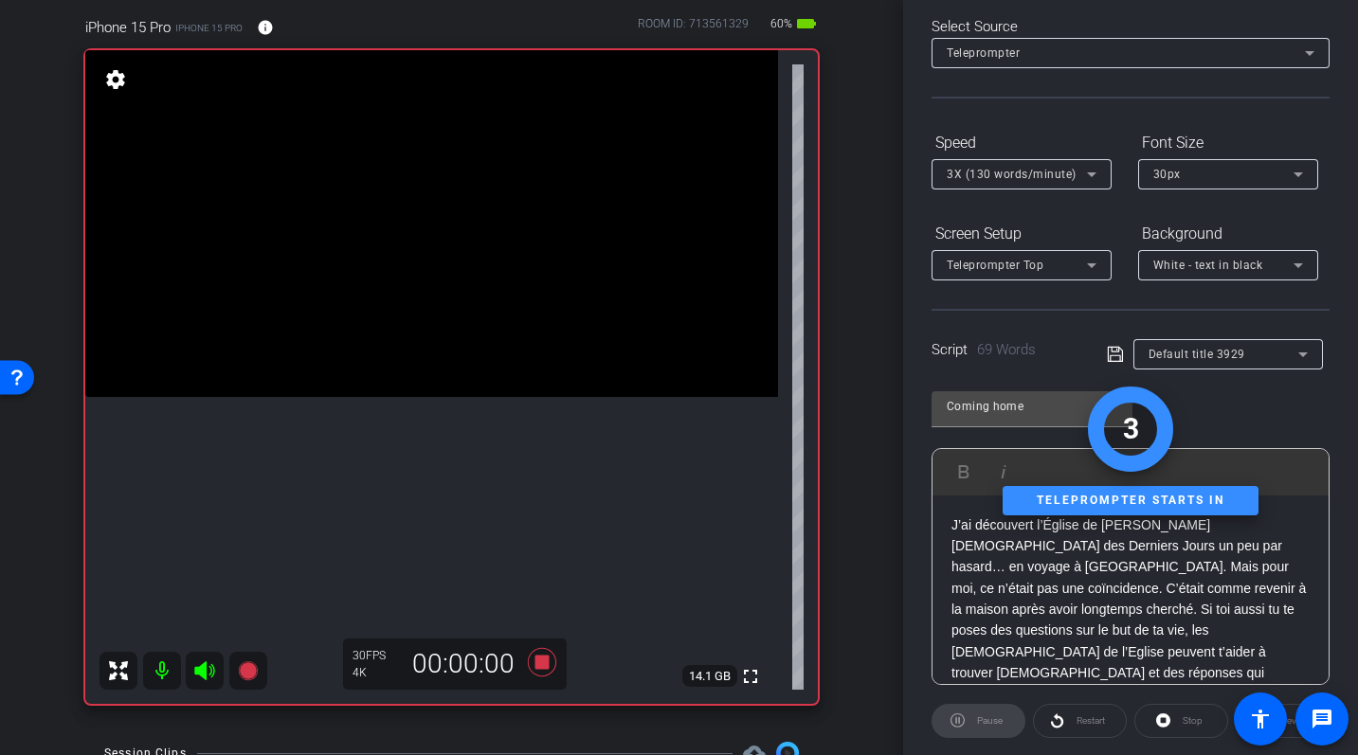
type input "Default title 3929"
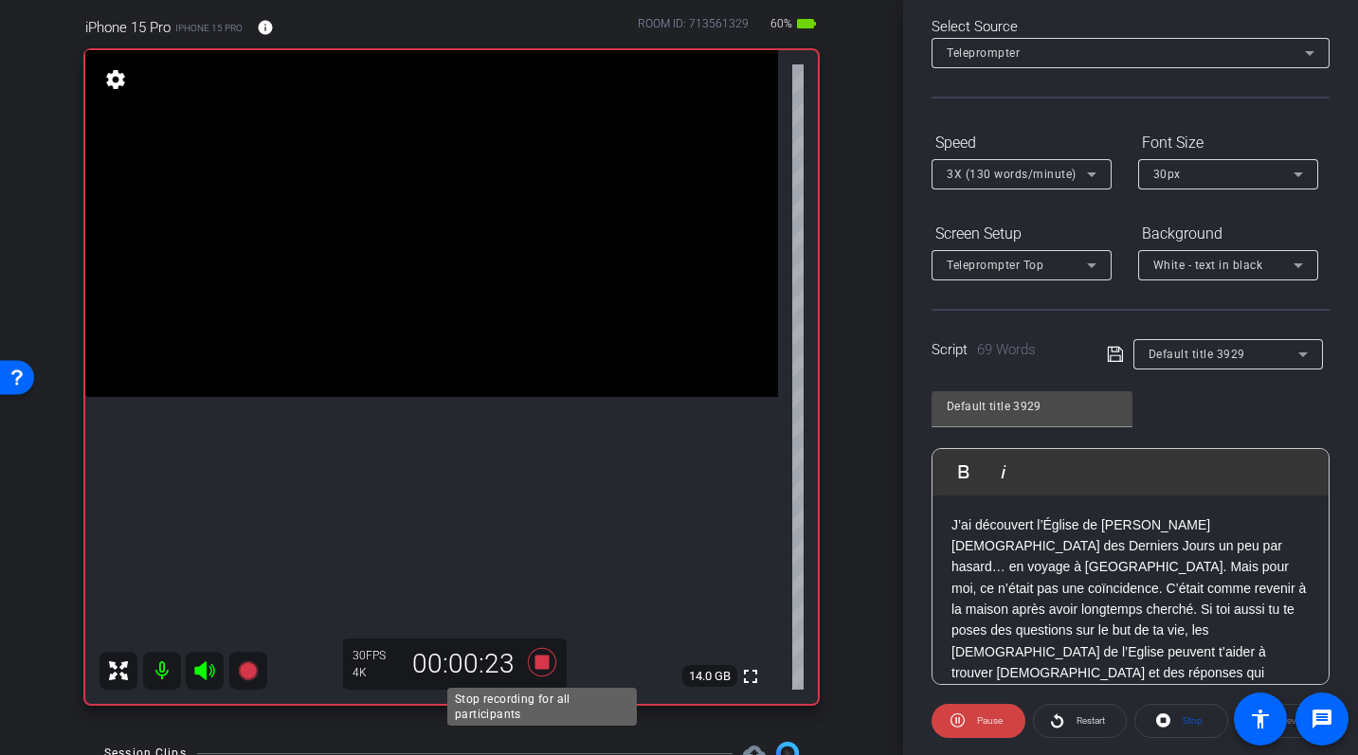
click at [549, 661] on icon at bounding box center [541, 662] width 45 height 34
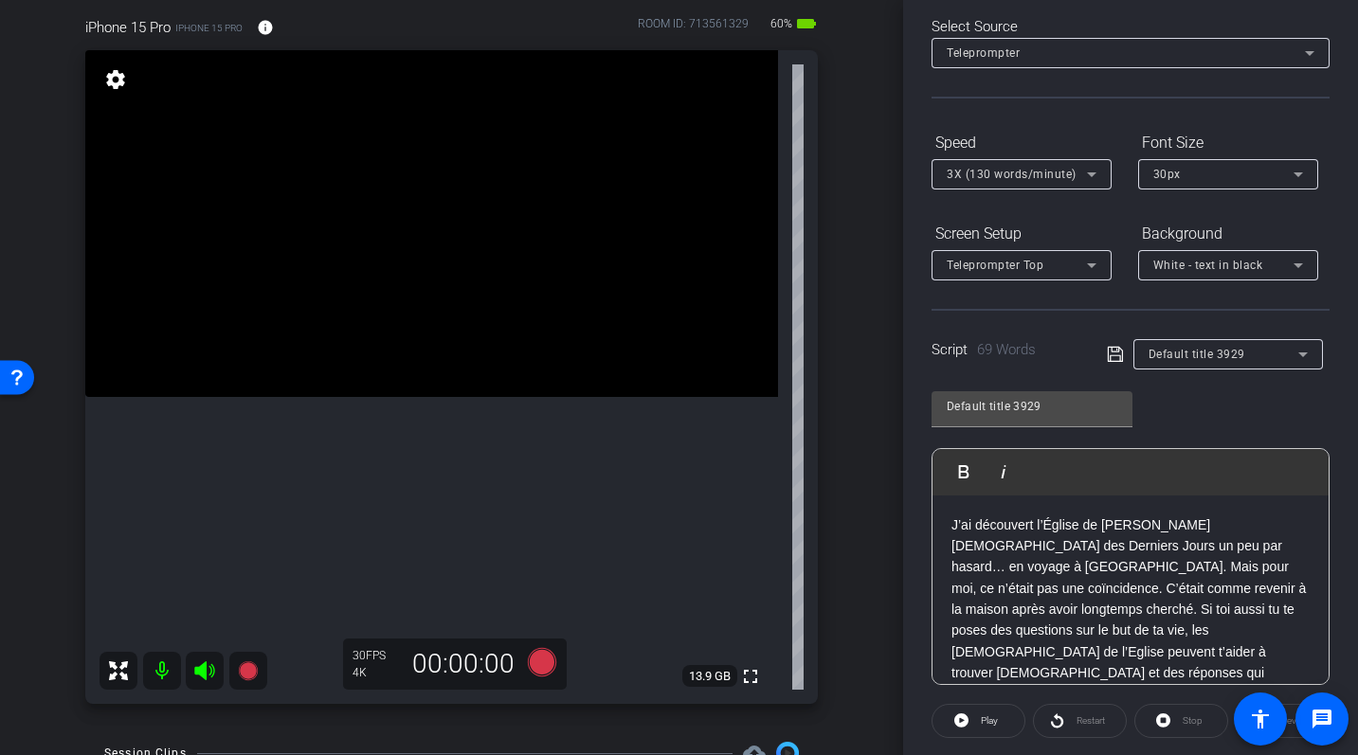
click at [1078, 181] on div "3X (130 words/minute)" at bounding box center [1017, 174] width 140 height 24
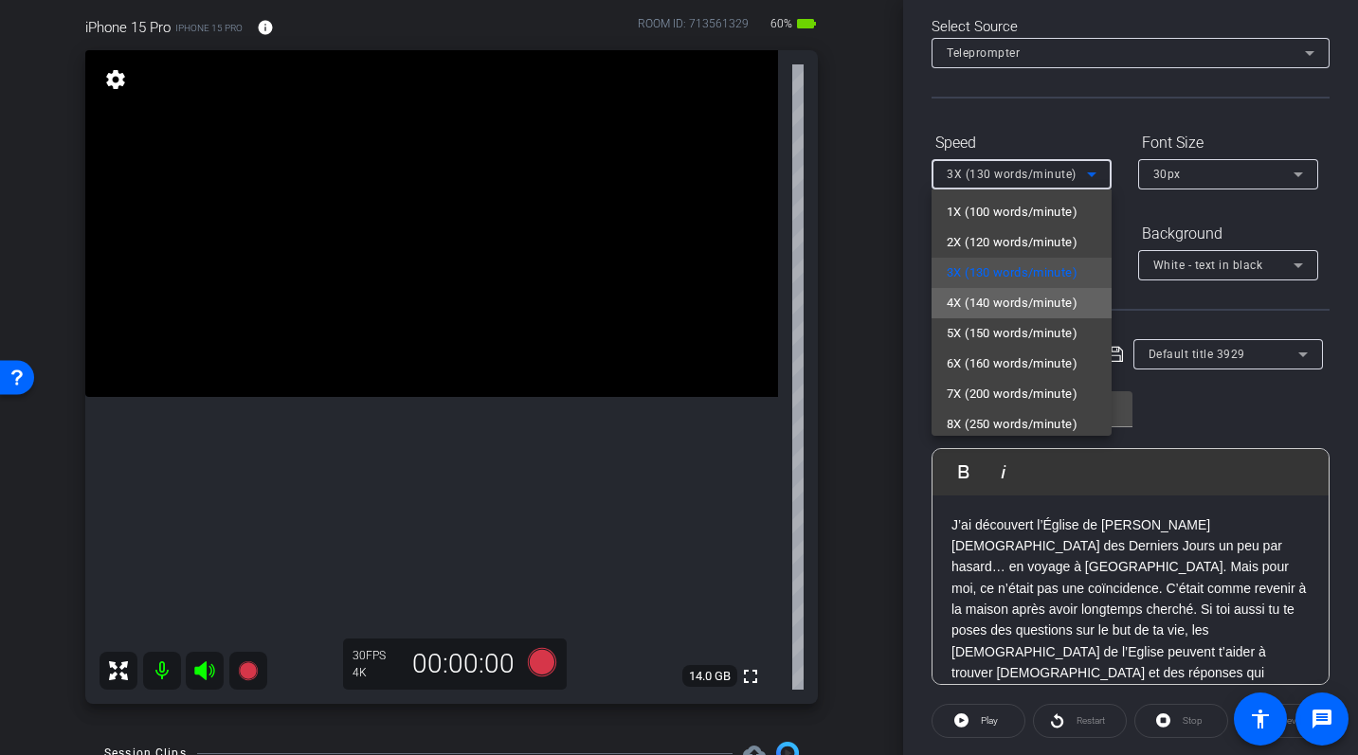
click at [983, 308] on span "4X (140 words/minute)" at bounding box center [1012, 303] width 131 height 23
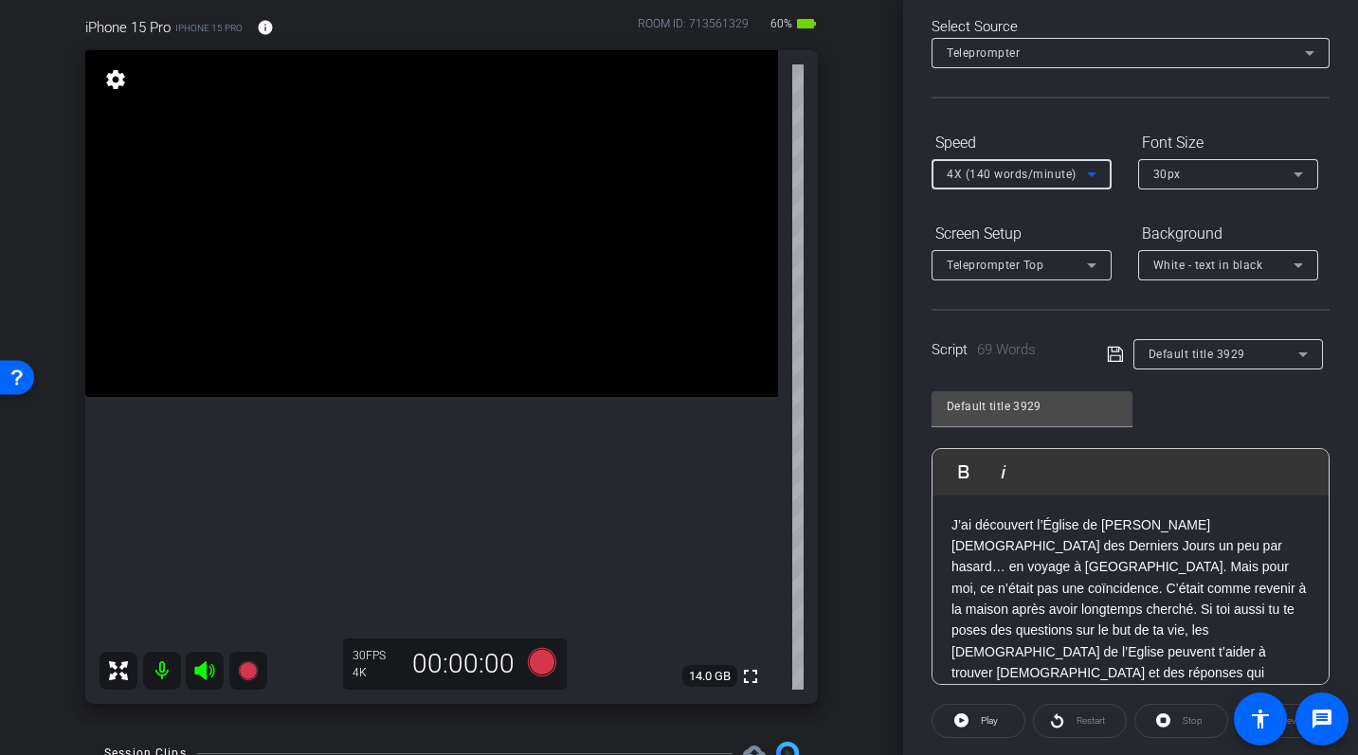
click at [947, 528] on div "J’ai découvert l’Église de Jésus-Christ des Saints des Derniers Jours un peu pa…" at bounding box center [1131, 610] width 396 height 229
click at [544, 666] on icon at bounding box center [541, 662] width 28 height 28
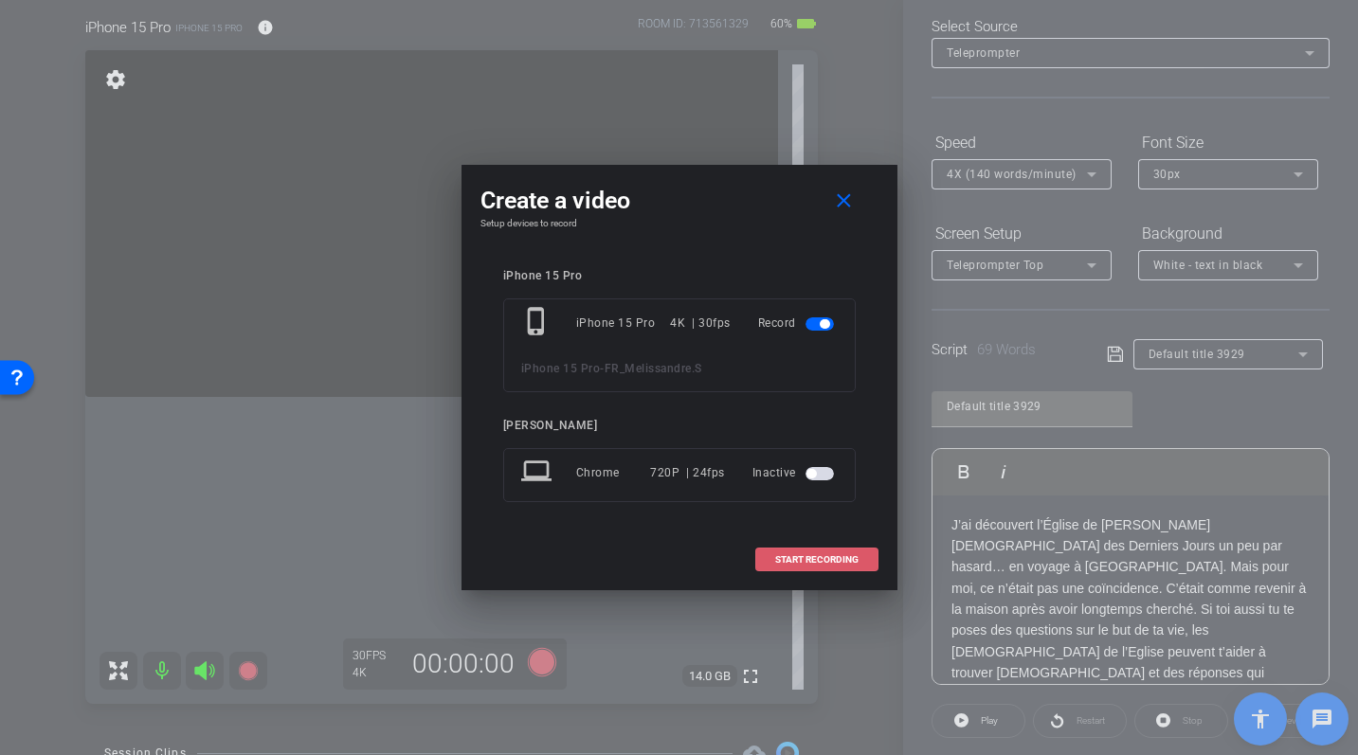
click at [776, 556] on span "START RECORDING" at bounding box center [816, 559] width 83 height 9
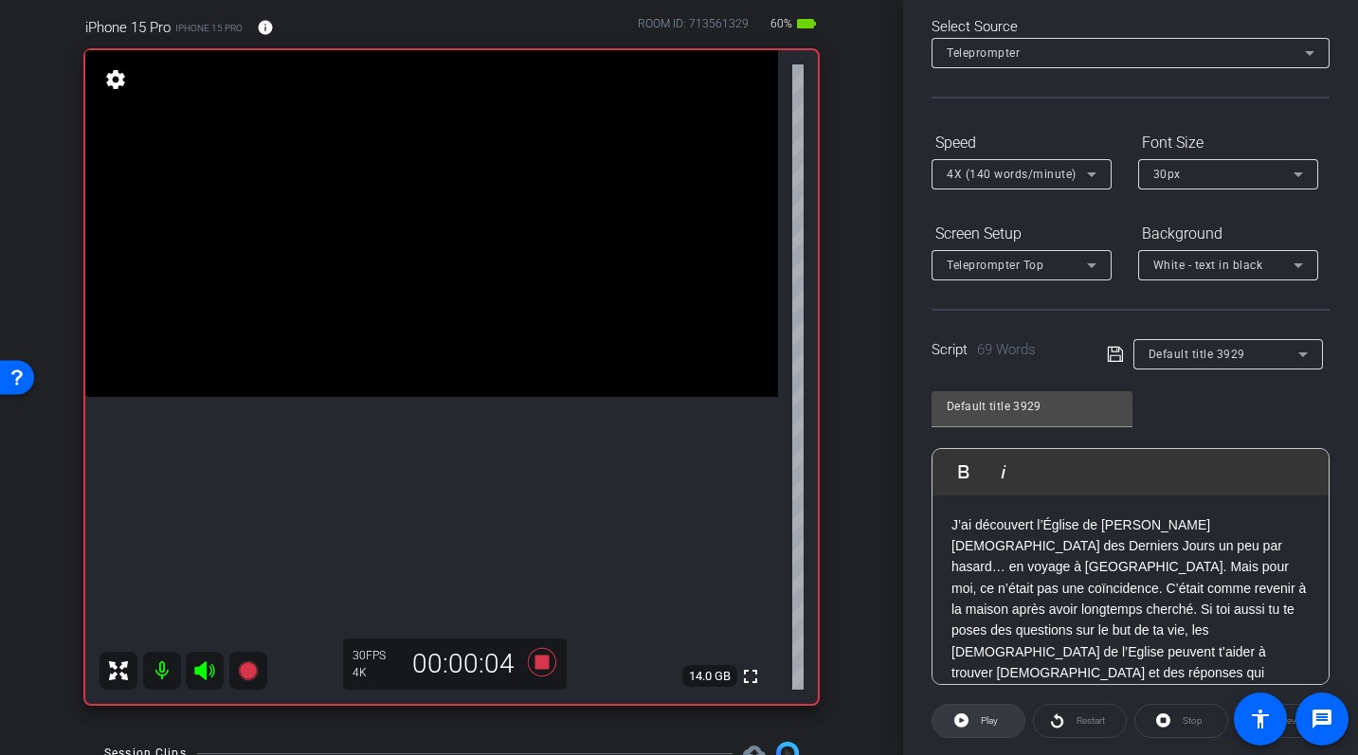
click at [967, 728] on icon at bounding box center [961, 721] width 14 height 24
click at [971, 711] on span at bounding box center [979, 720] width 94 height 45
click at [545, 664] on icon at bounding box center [541, 662] width 28 height 28
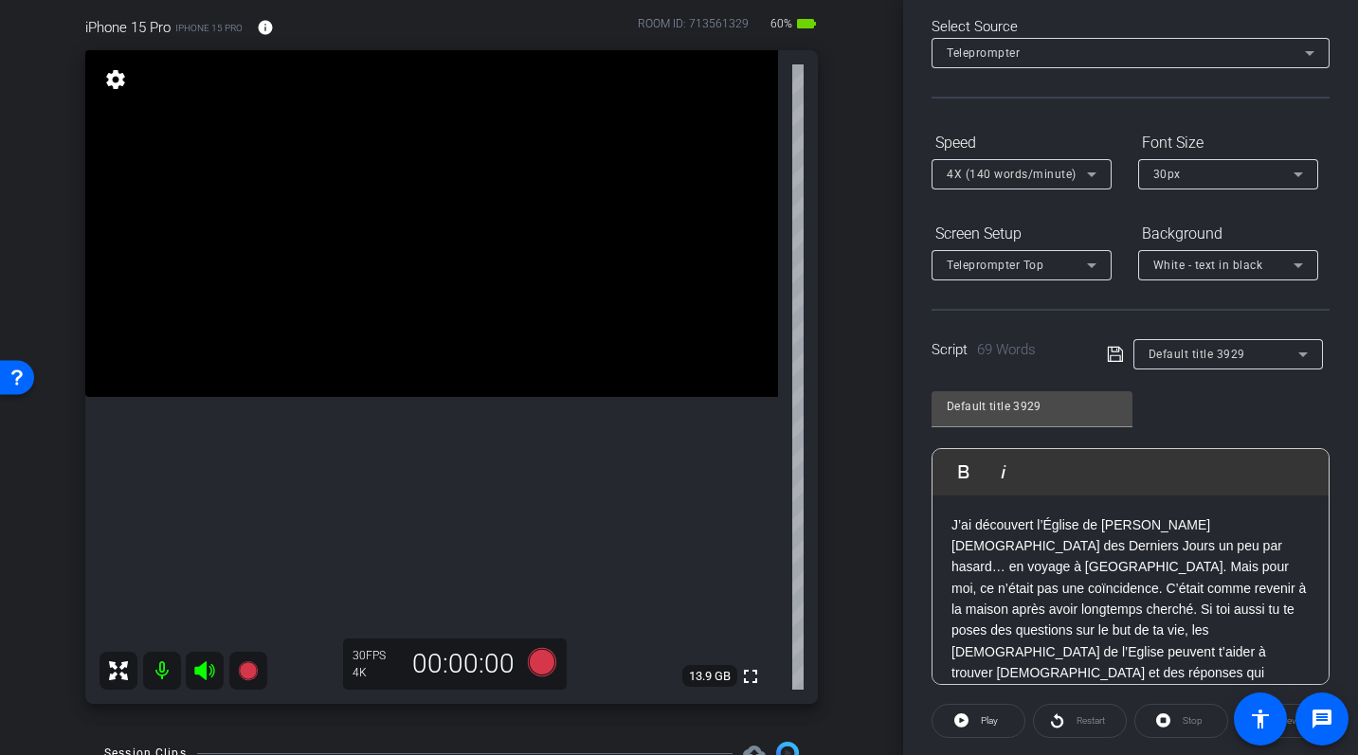
click at [947, 526] on div "J’ai découvert l’Église de Jésus-Christ des Saints des Derniers Jours un peu pa…" at bounding box center [1131, 610] width 396 height 229
click at [544, 670] on icon at bounding box center [541, 662] width 28 height 28
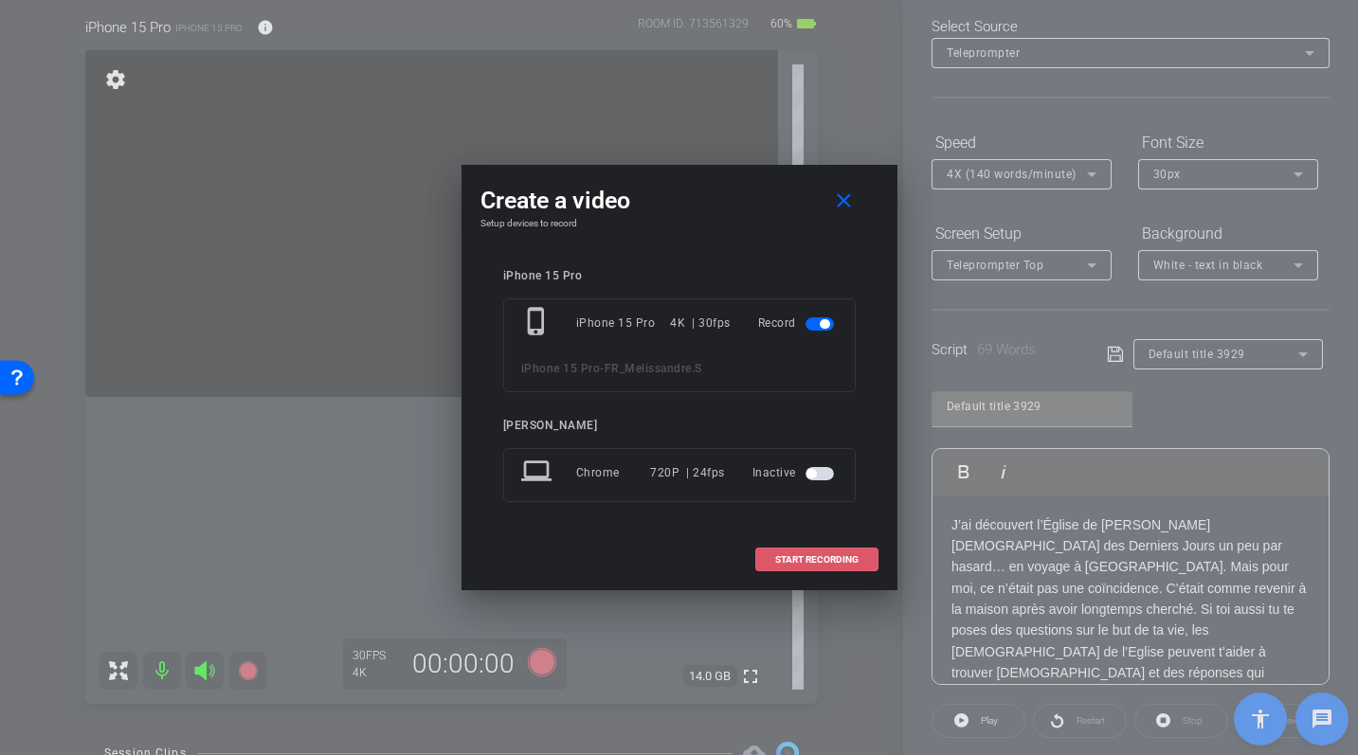
click at [789, 562] on span "START RECORDING" at bounding box center [816, 559] width 83 height 9
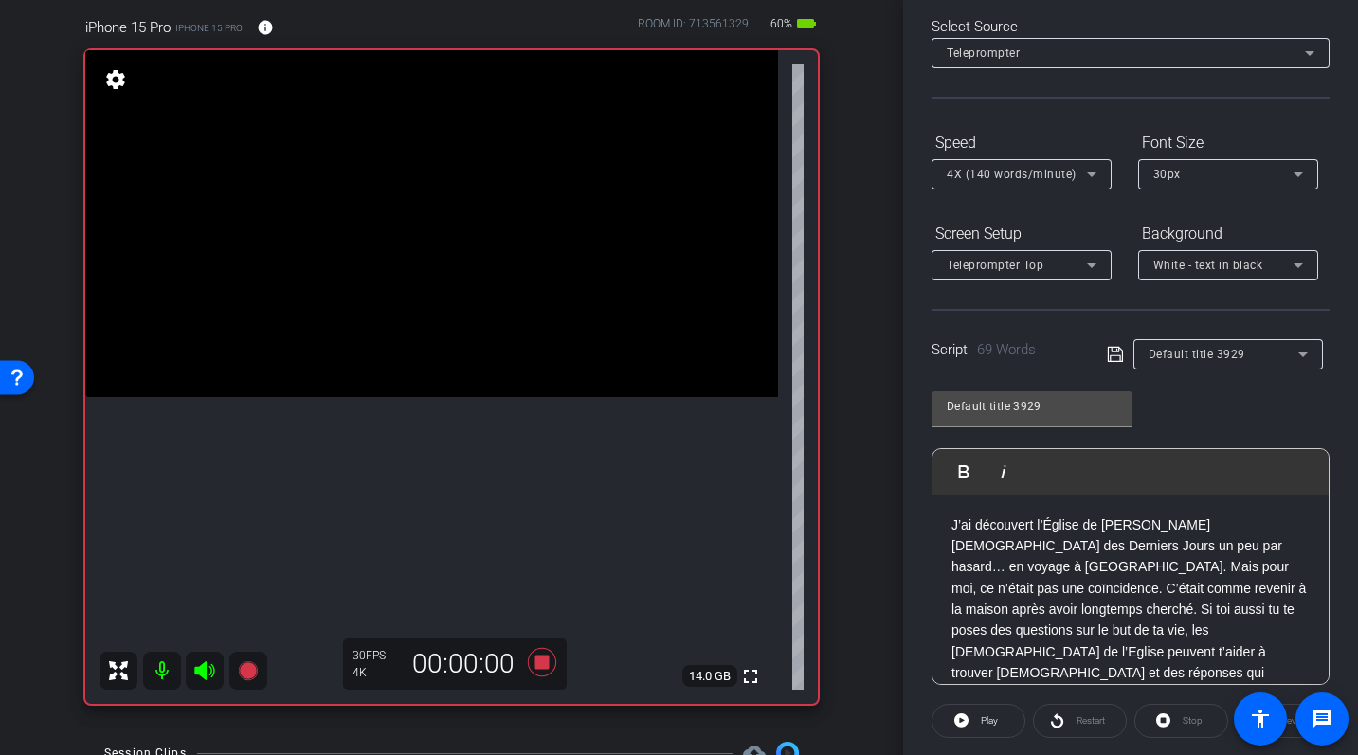
click at [952, 531] on p "J’ai découvert l’Église de Jésus-Christ des Saints des Derniers Jours un peu pa…" at bounding box center [1131, 610] width 358 height 191
click at [976, 711] on span "Play" at bounding box center [987, 721] width 22 height 27
click at [984, 722] on span "Pause" at bounding box center [990, 721] width 26 height 10
click at [1095, 173] on icon at bounding box center [1091, 174] width 23 height 23
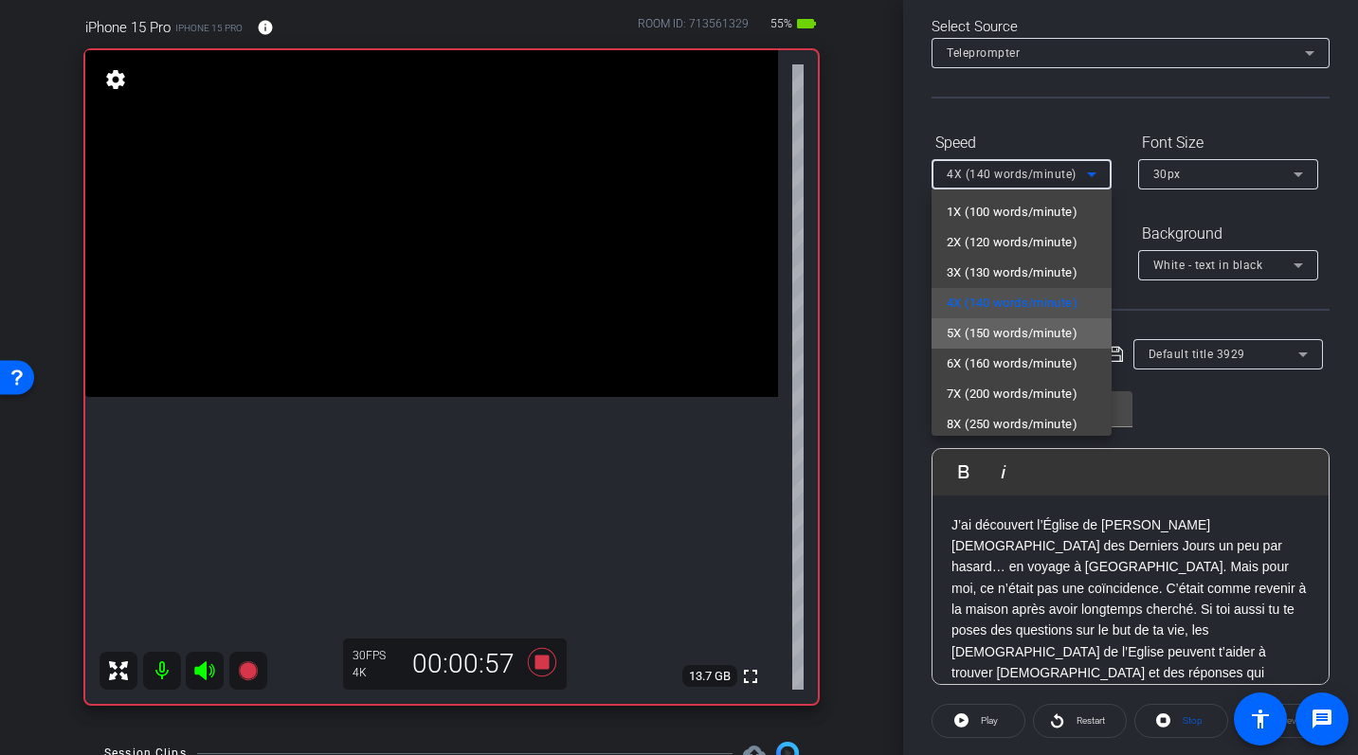
click at [985, 336] on span "5X (150 words/minute)" at bounding box center [1012, 333] width 131 height 23
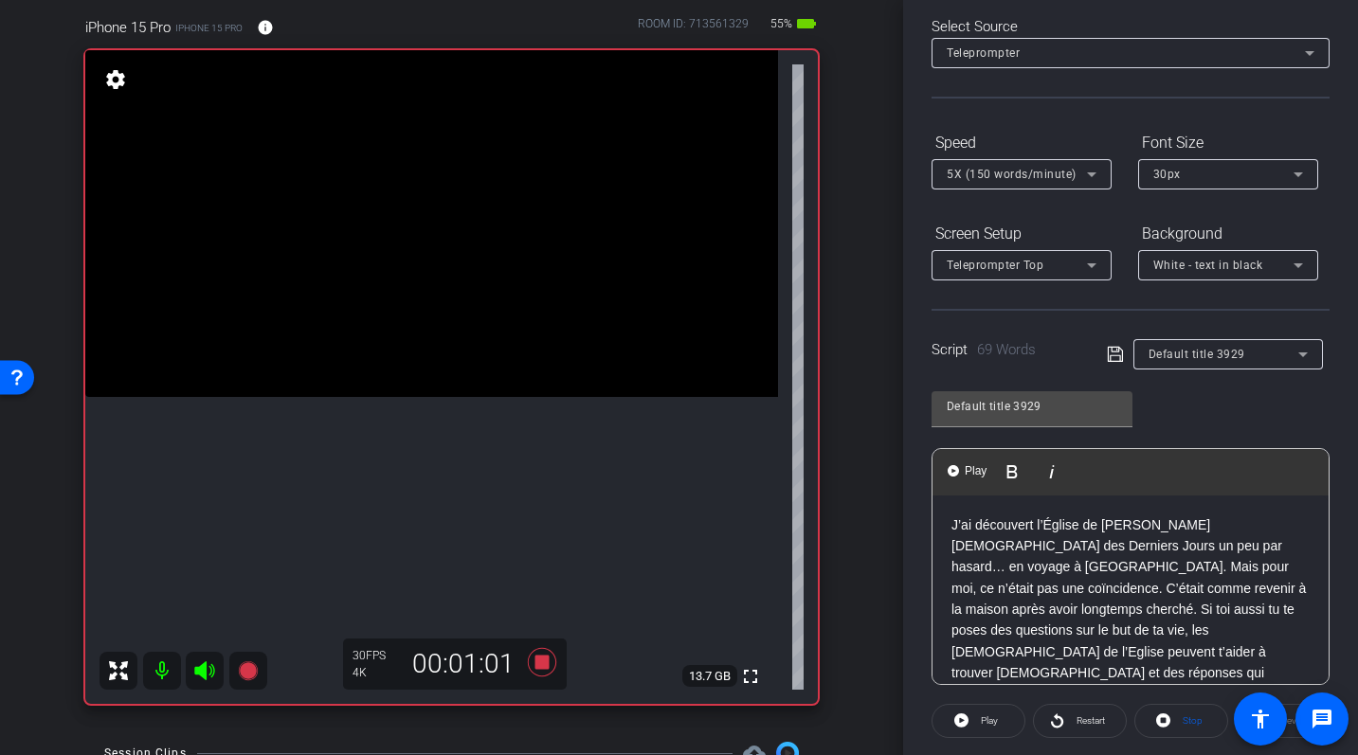
click at [952, 523] on p "J’ai découvert l’Église de Jésus-Christ des Saints des Derniers Jours un peu pa…" at bounding box center [1131, 610] width 358 height 191
click at [972, 722] on span at bounding box center [979, 720] width 92 height 45
click at [1068, 724] on span at bounding box center [1080, 720] width 92 height 45
click at [981, 721] on span "Pause" at bounding box center [990, 721] width 26 height 10
click at [1069, 723] on span at bounding box center [1080, 720] width 92 height 45
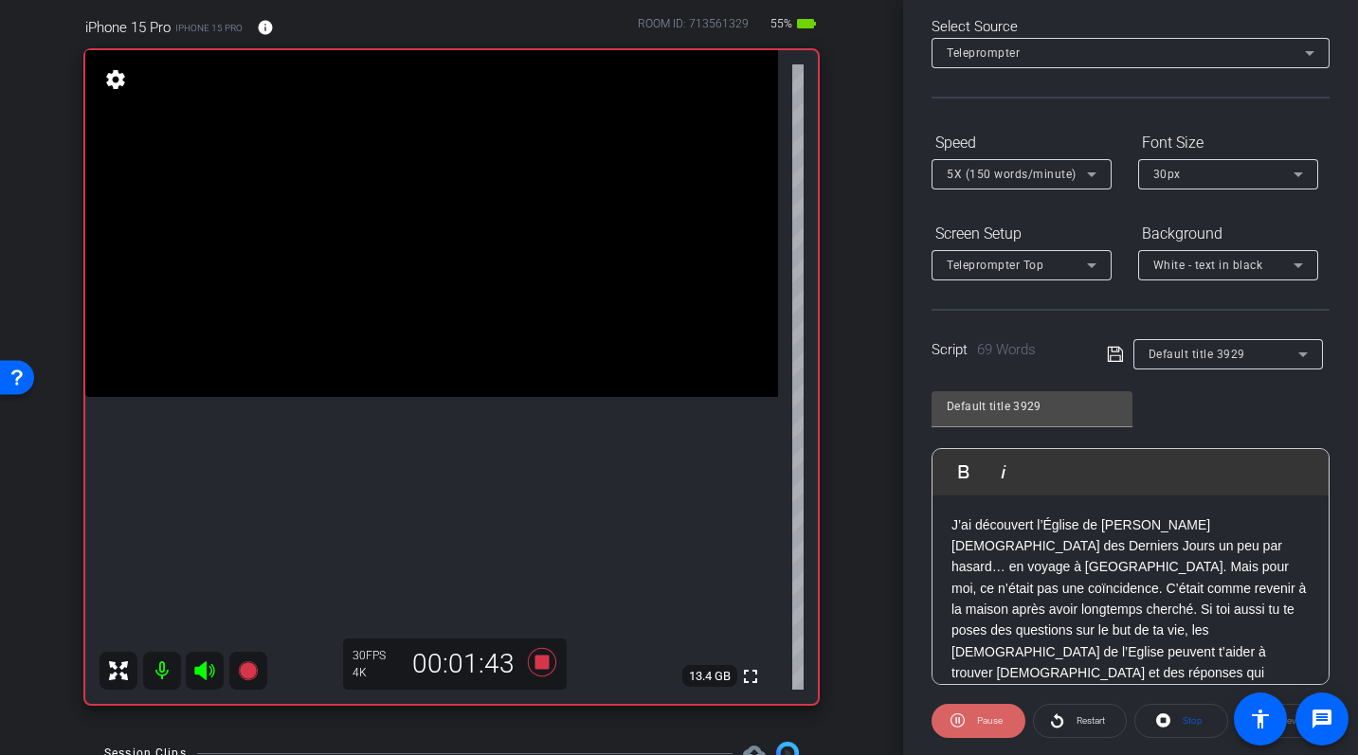
click at [979, 724] on span "Pause" at bounding box center [990, 721] width 26 height 10
click at [549, 662] on icon at bounding box center [541, 662] width 45 height 34
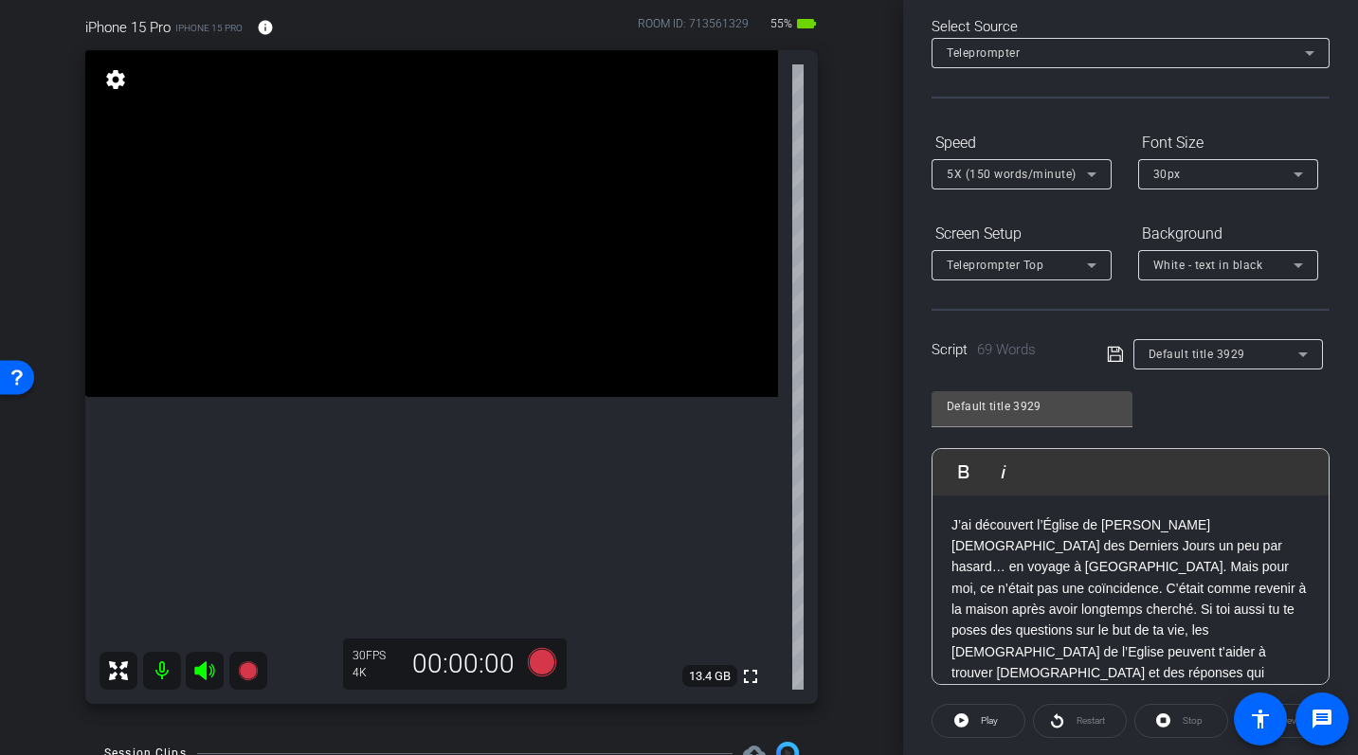
click at [992, 556] on p "J’ai découvert l’Église de Jésus-Christ des Saints des Derniers Jours un peu pa…" at bounding box center [1131, 610] width 358 height 191
click at [964, 535] on p "J’ai découvert l’Église de Jésus-Christ des Saints des Derniers Jours un peu pa…" at bounding box center [1131, 610] width 358 height 191
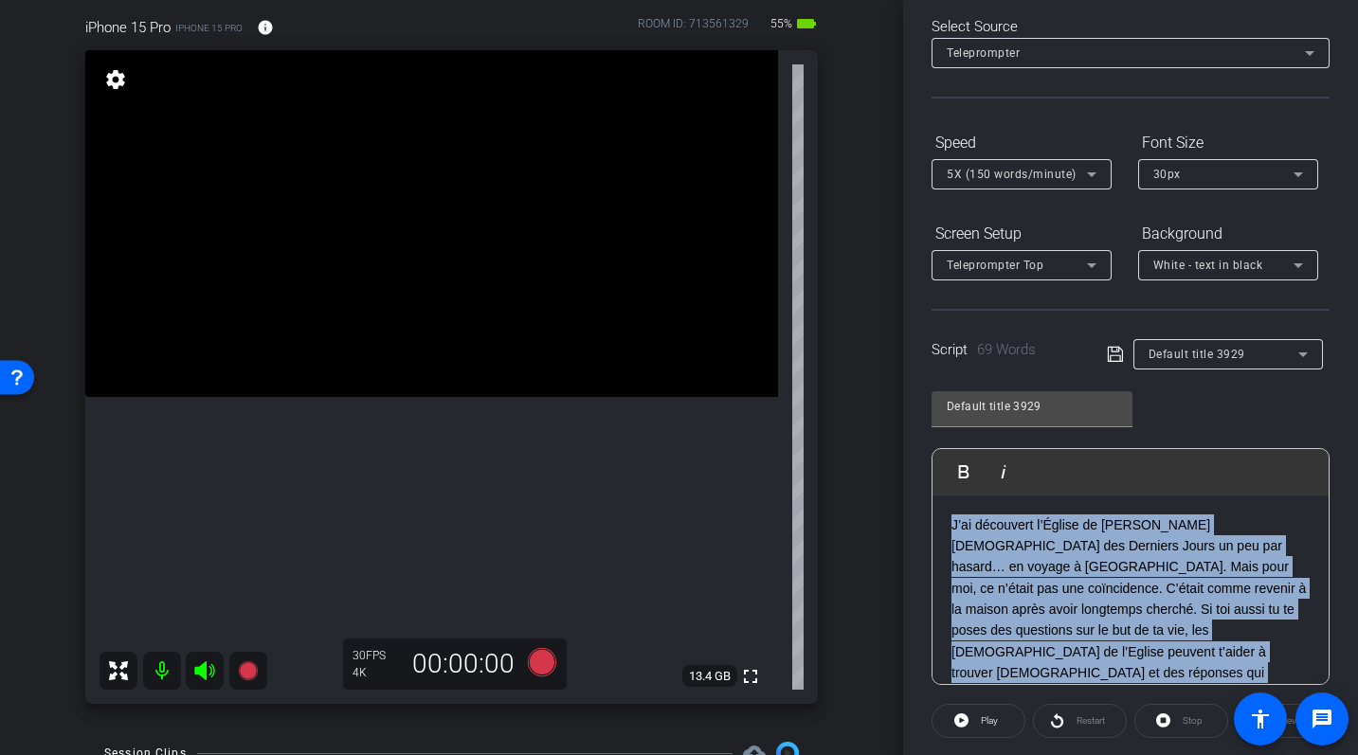
scroll to position [18, 0]
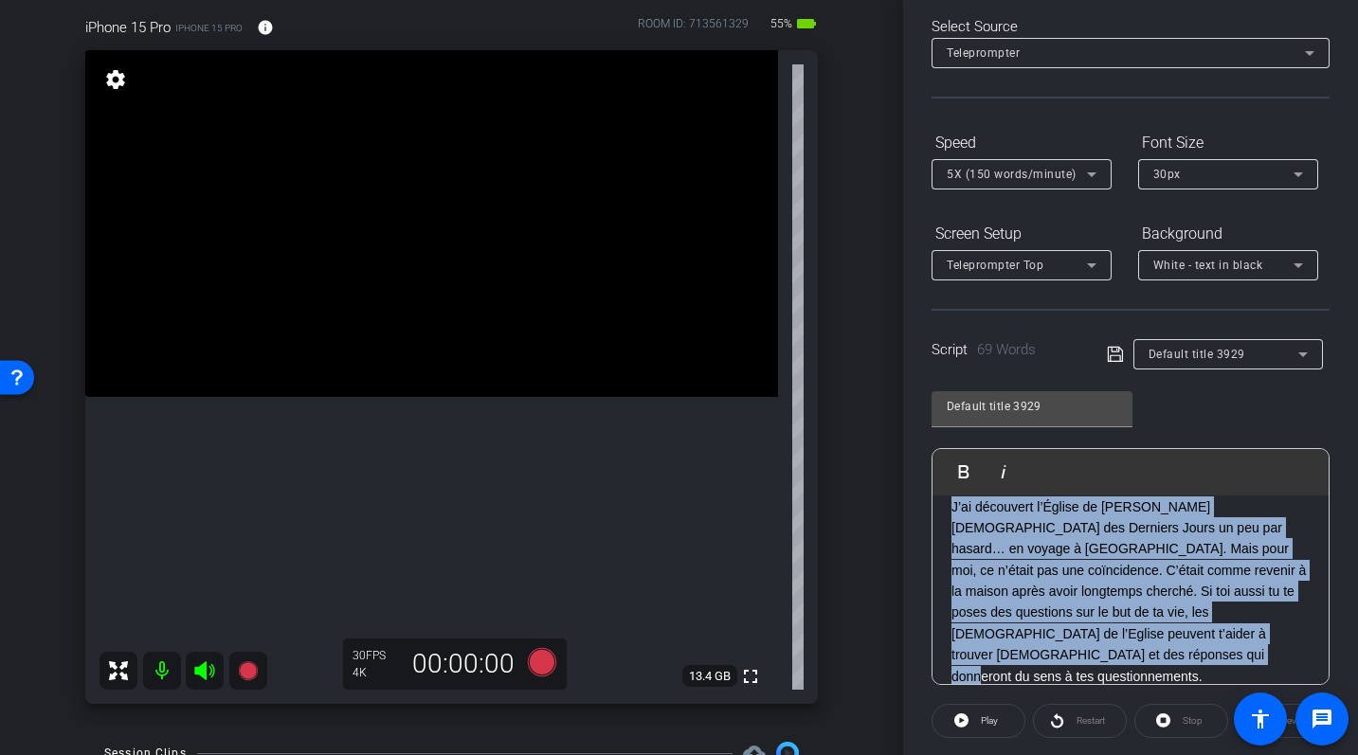
drag, startPoint x: 952, startPoint y: 526, endPoint x: 1105, endPoint y: 655, distance: 200.5
click at [1105, 655] on p "J’ai découvert l’Église de Jésus-Christ des Saints des Derniers Jours un peu pa…" at bounding box center [1131, 592] width 358 height 191
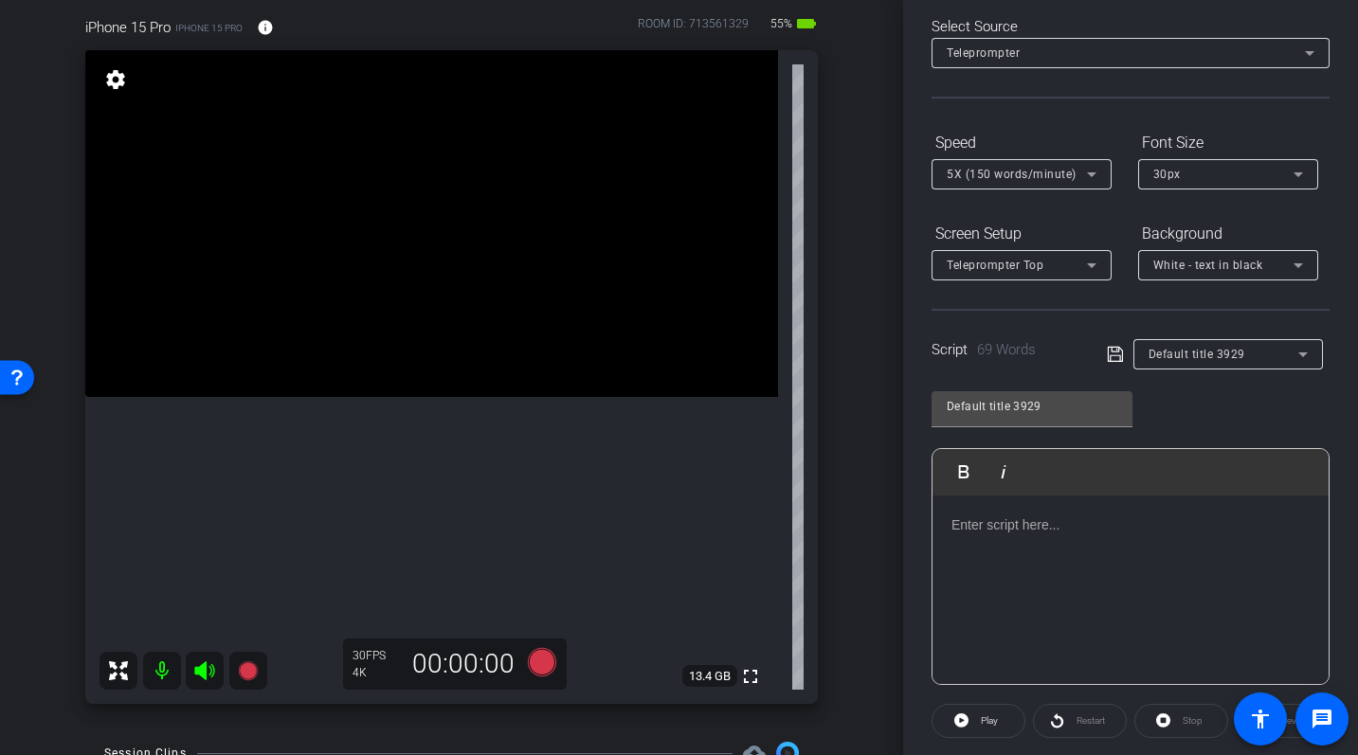
scroll to position [105, 0]
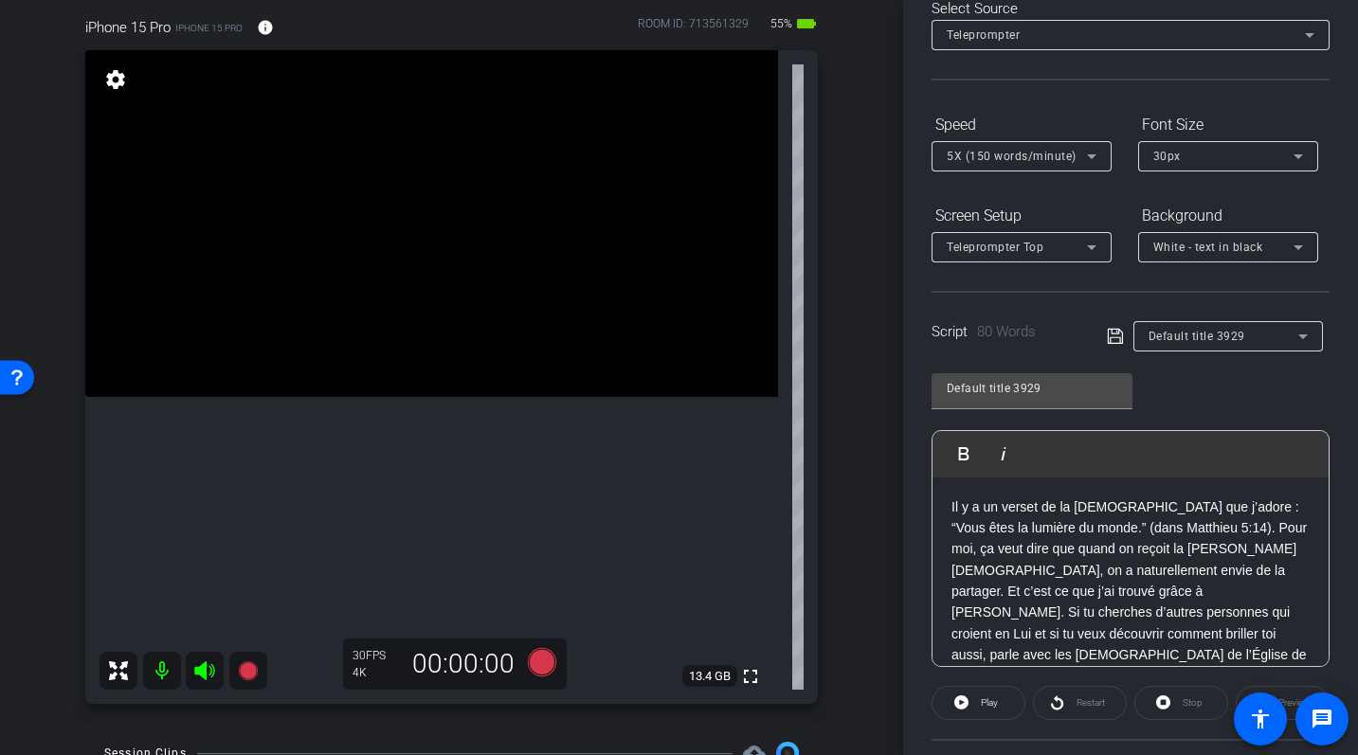
click at [950, 506] on div "Il y a un verset de la Bible que j’adore : “Vous êtes la lumière du monde.” (da…" at bounding box center [1131, 603] width 396 height 250
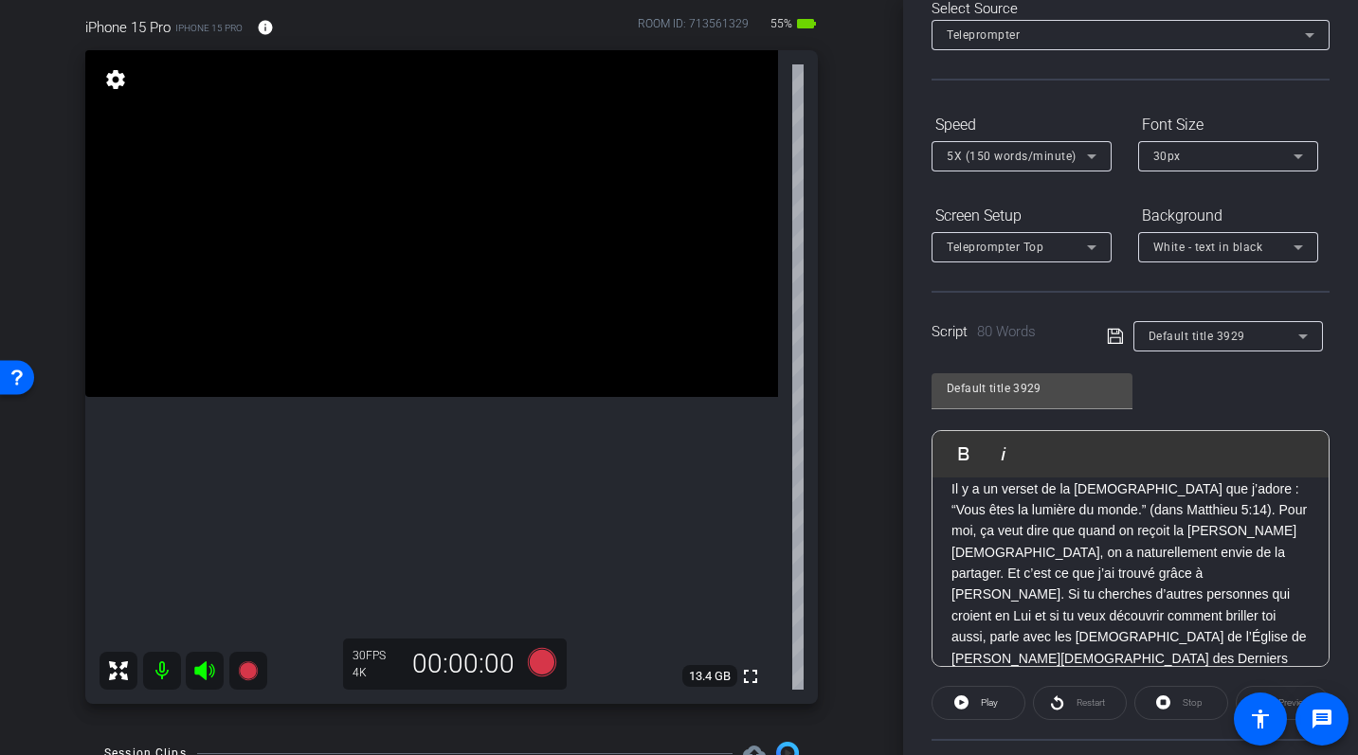
click at [1071, 641] on p "Il y a un verset de la Bible que j’adore : “Vous êtes la lumière du monde.” (da…" at bounding box center [1131, 585] width 358 height 212
click at [979, 704] on span "Play" at bounding box center [987, 703] width 22 height 27
click at [1066, 703] on span at bounding box center [1080, 702] width 92 height 45
click at [954, 700] on icon at bounding box center [958, 703] width 14 height 24
click at [949, 491] on div "Il y a un verset de la Bible que j’adore : “Vous êtes la lumière du monde.” (da…" at bounding box center [1131, 585] width 396 height 250
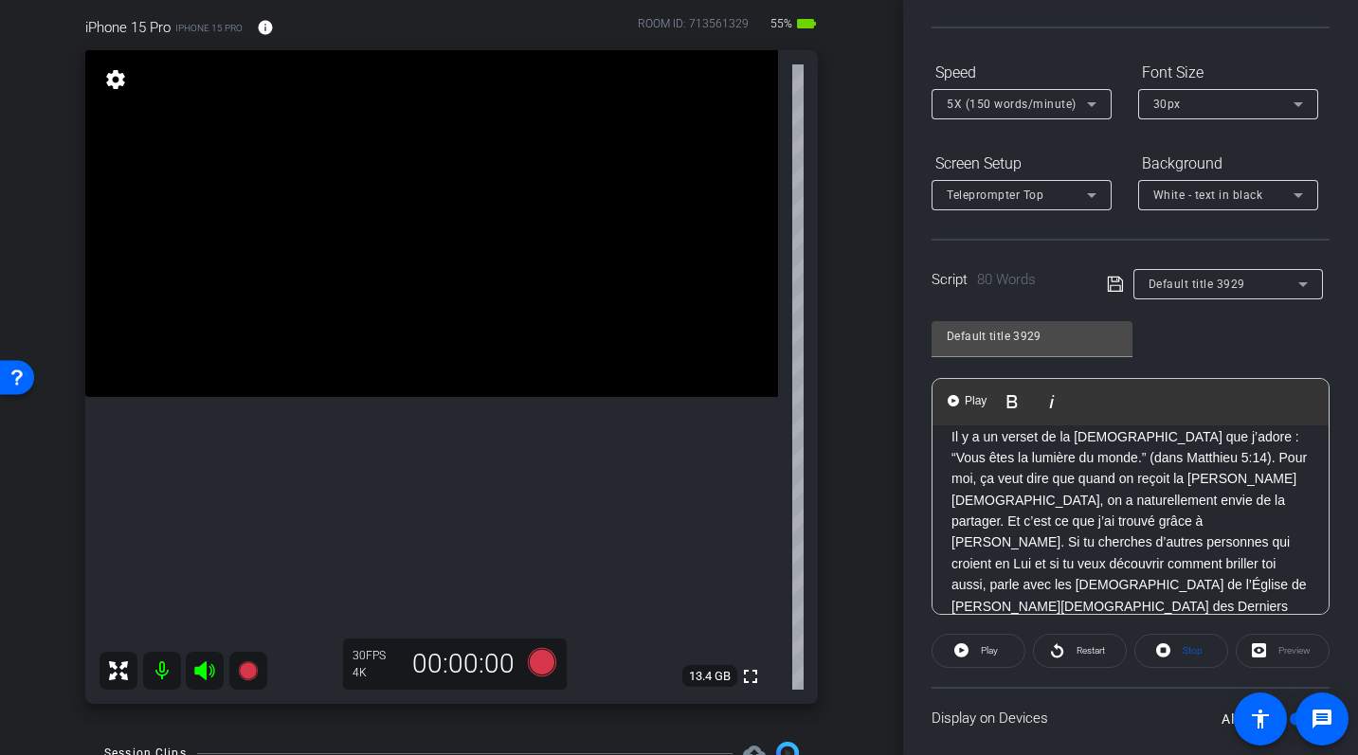
scroll to position [147, 0]
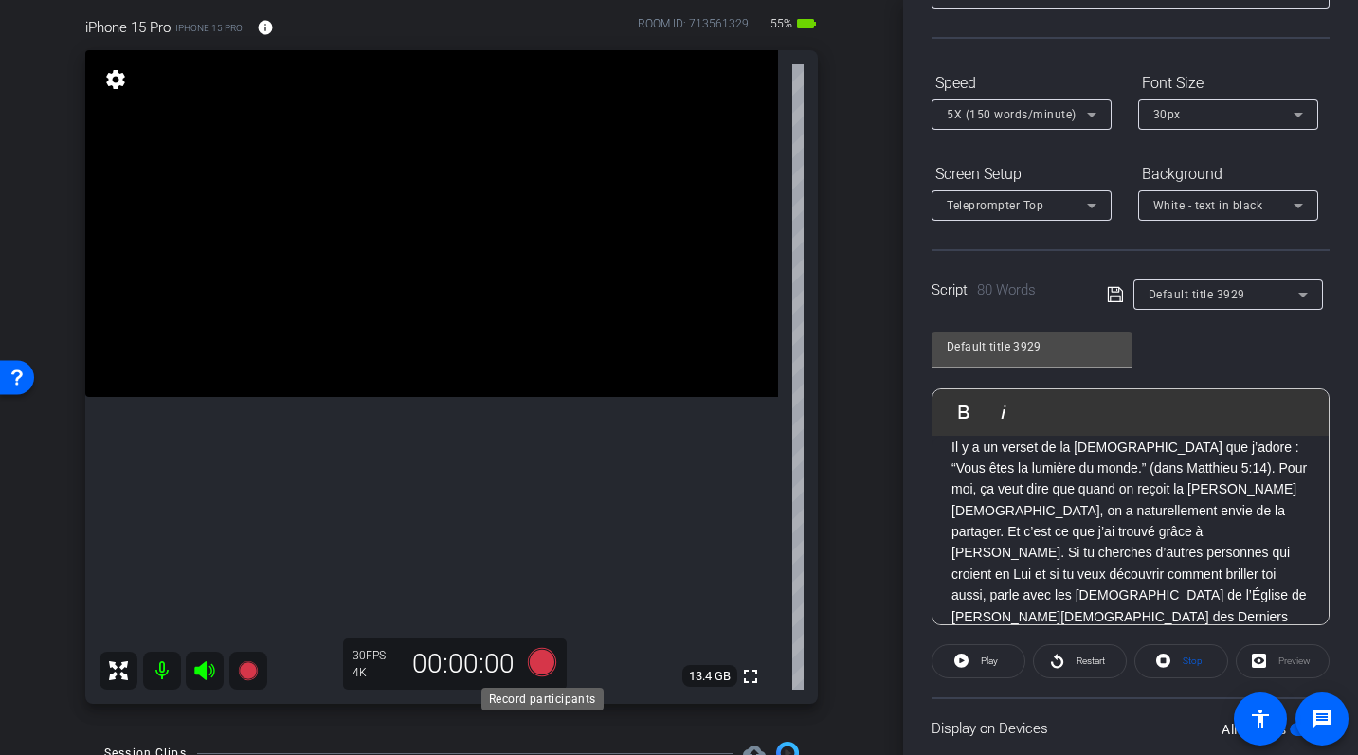
click at [547, 663] on icon at bounding box center [541, 662] width 28 height 28
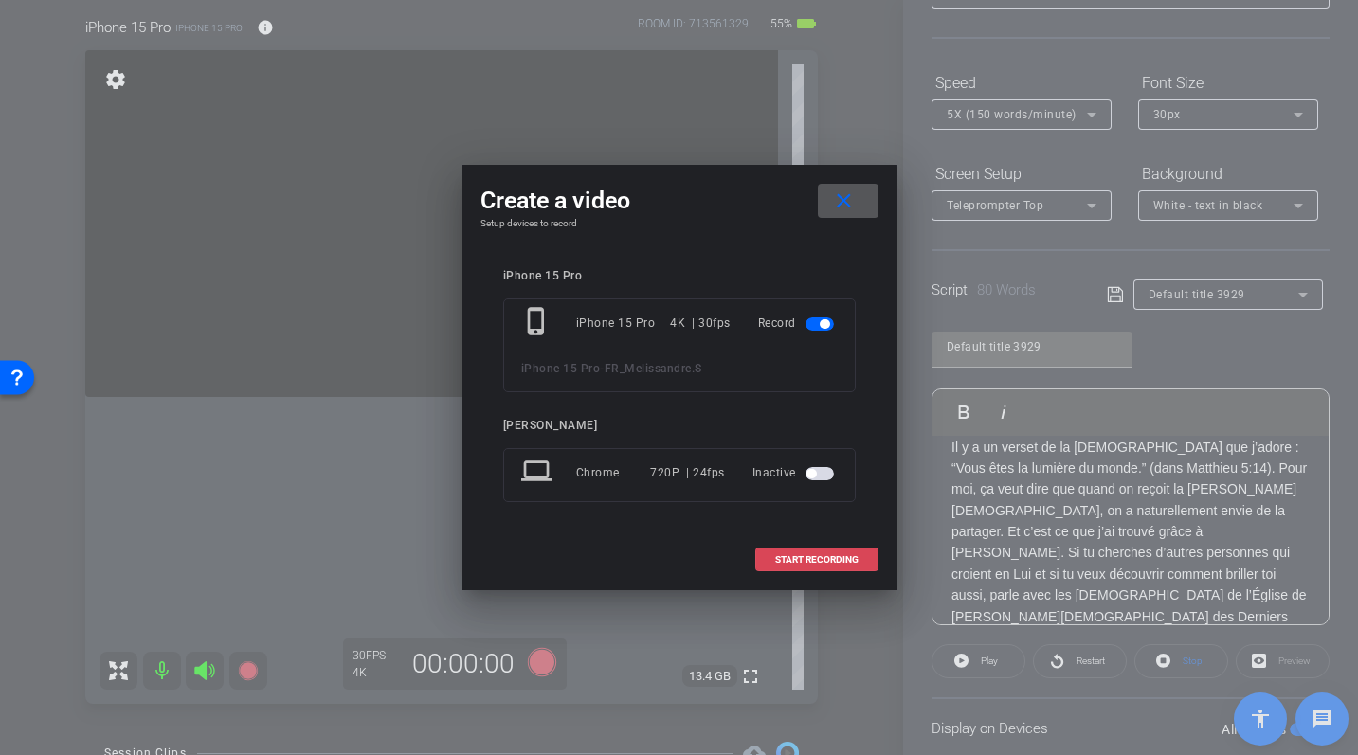
click at [783, 565] on span at bounding box center [816, 559] width 121 height 45
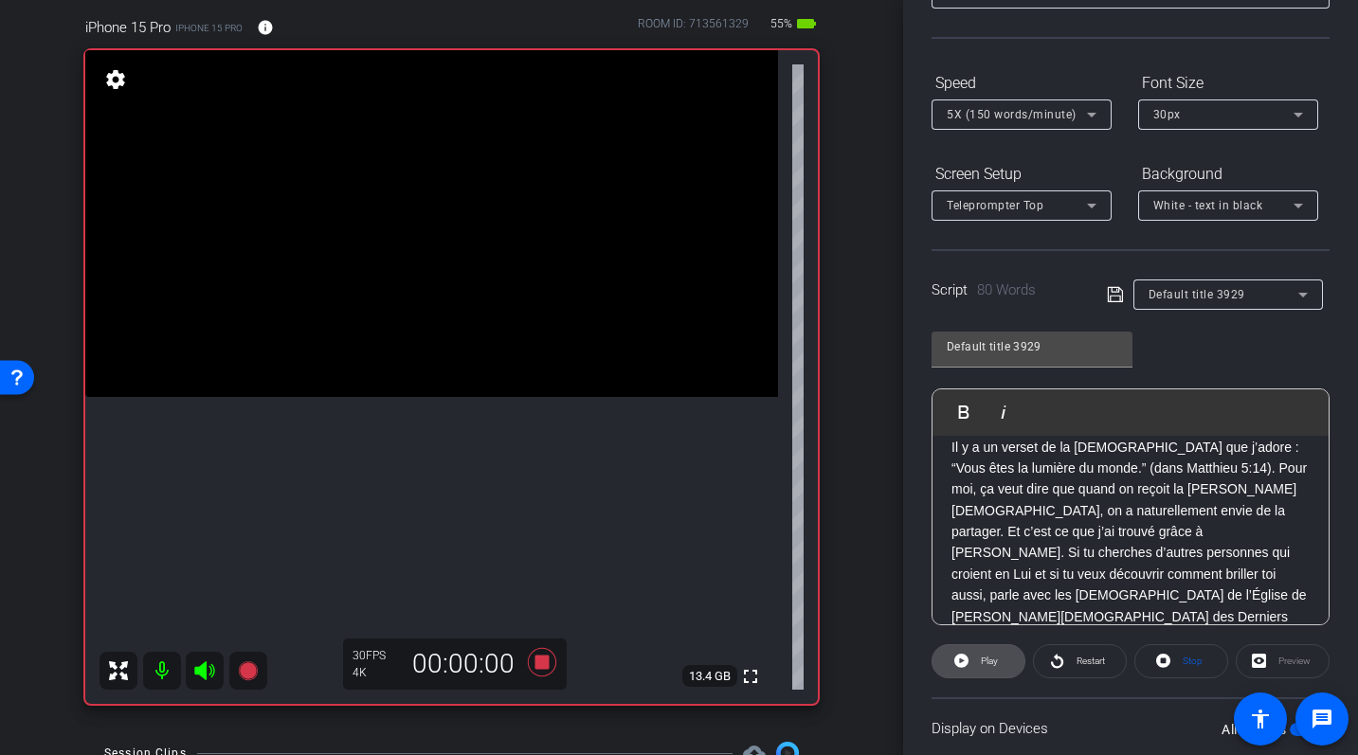
click at [981, 662] on span "Play" at bounding box center [989, 661] width 17 height 10
click at [963, 667] on icon at bounding box center [958, 661] width 14 height 24
click at [952, 467] on p "Il y a un verset de la Bible que j’adore : “Vous êtes la lumière du monde.” (da…" at bounding box center [1131, 543] width 358 height 212
click at [952, 448] on p "Il y a un verset de la Bible que j’adore : “Vous êtes la lumière du monde.” (da…" at bounding box center [1131, 543] width 358 height 212
click at [1069, 666] on span at bounding box center [1080, 661] width 92 height 45
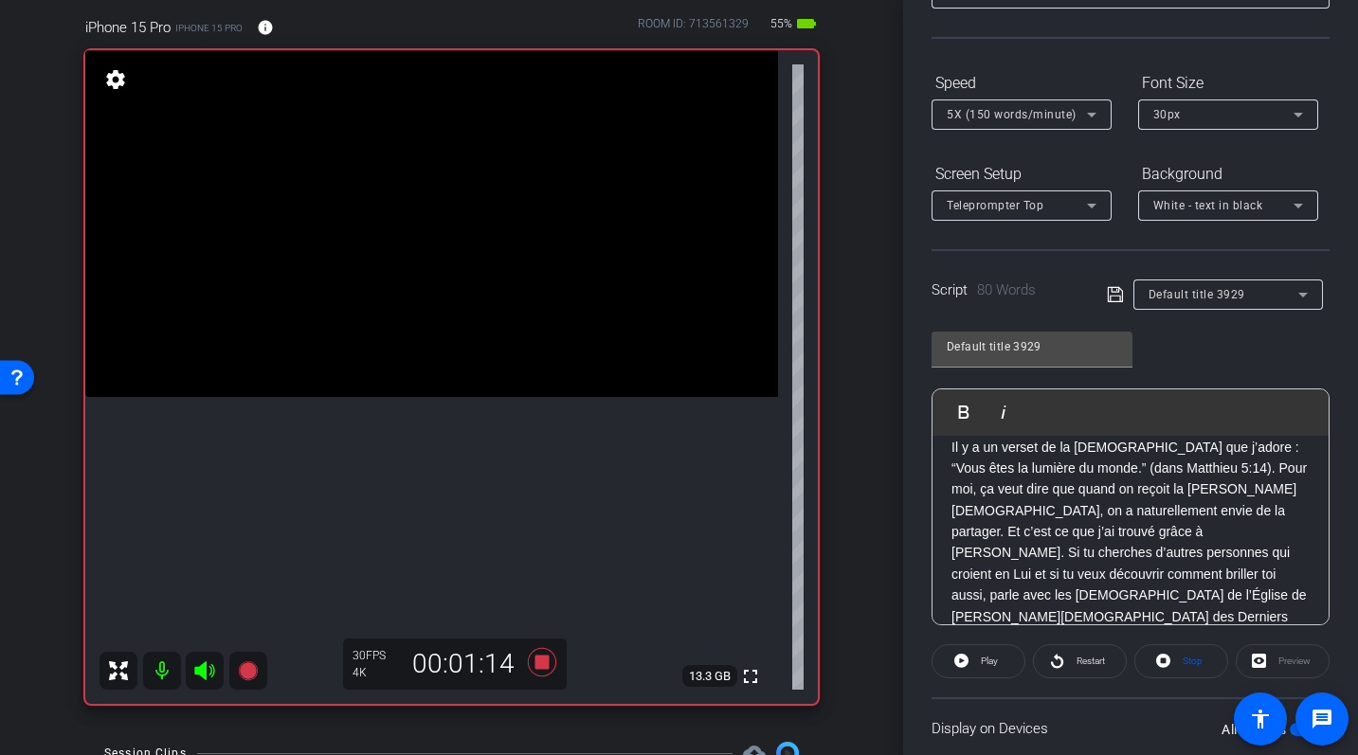
click at [952, 450] on p "Il y a un verset de la Bible que j’adore : “Vous êtes la lumière du monde.” (da…" at bounding box center [1131, 543] width 358 height 212
click at [1063, 662] on span at bounding box center [1080, 661] width 92 height 45
click at [959, 497] on p "Il y a un verset de la Bible que j’adore : “Vous êtes la lumière du monde.” (da…" at bounding box center [1131, 543] width 358 height 212
click at [949, 449] on div "Il y a un verset de la Bible que j’adore : “Vous êtes la lumière du monde.” (da…" at bounding box center [1131, 543] width 396 height 250
click at [1062, 660] on icon at bounding box center [1057, 661] width 14 height 24
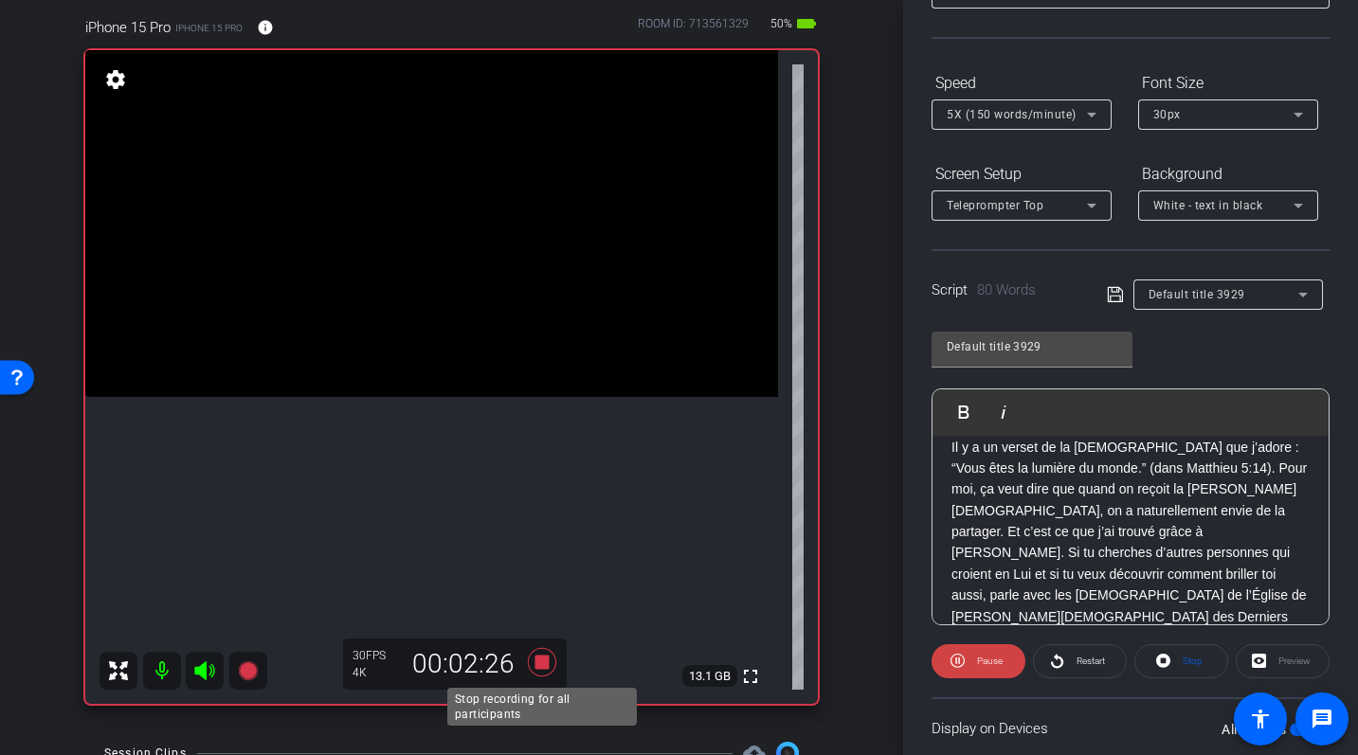
click at [546, 661] on icon at bounding box center [541, 662] width 28 height 28
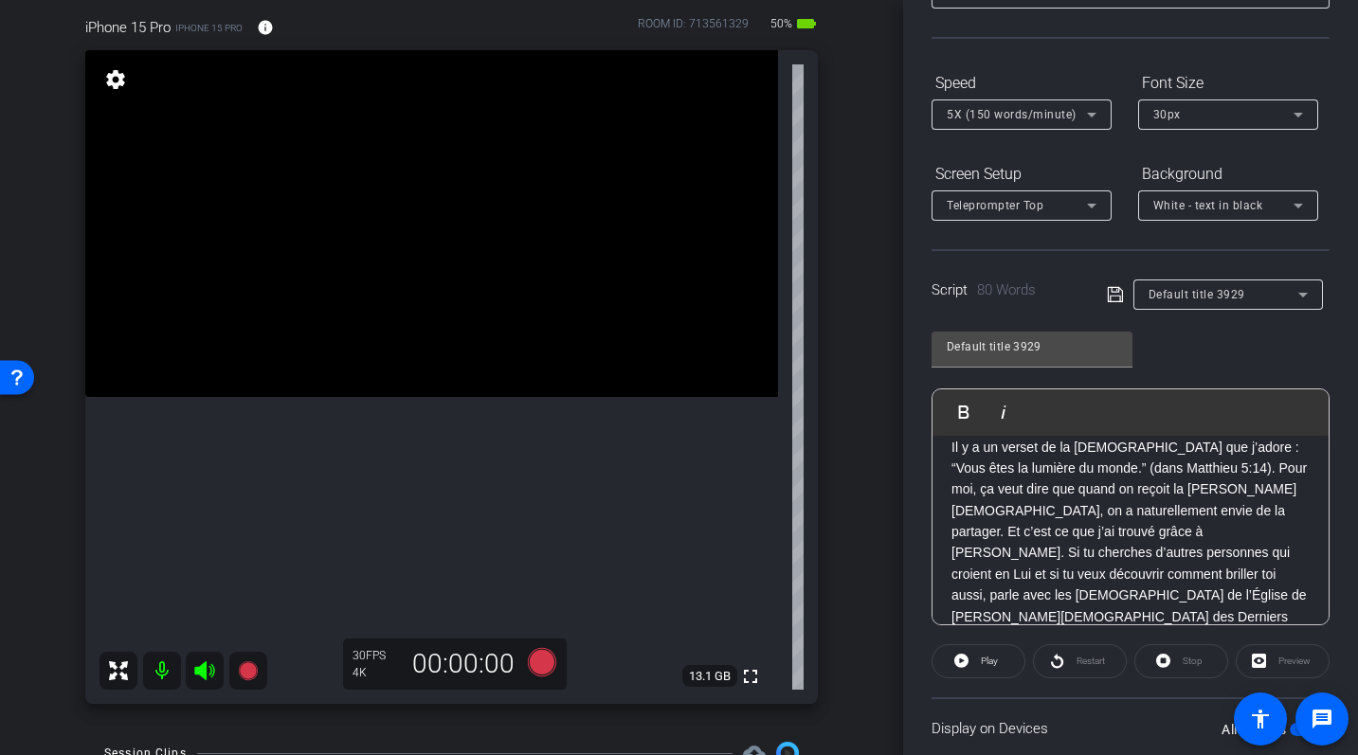
click at [989, 496] on p "Il y a un verset de la Bible que j’adore : “Vous êtes la lumière du monde.” (da…" at bounding box center [1131, 543] width 358 height 212
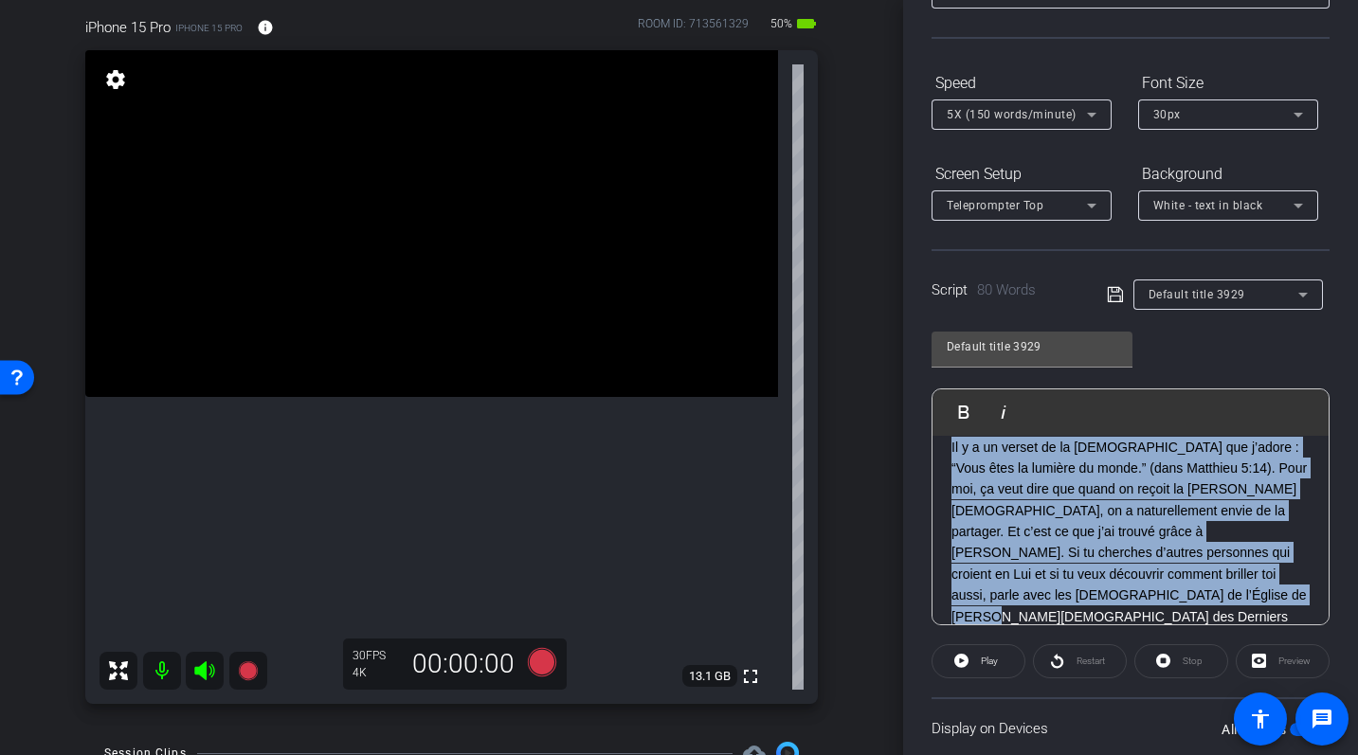
click at [989, 496] on p "Il y a un verset de la Bible que j’adore : “Vous êtes la lumière du monde.” (da…" at bounding box center [1131, 543] width 358 height 212
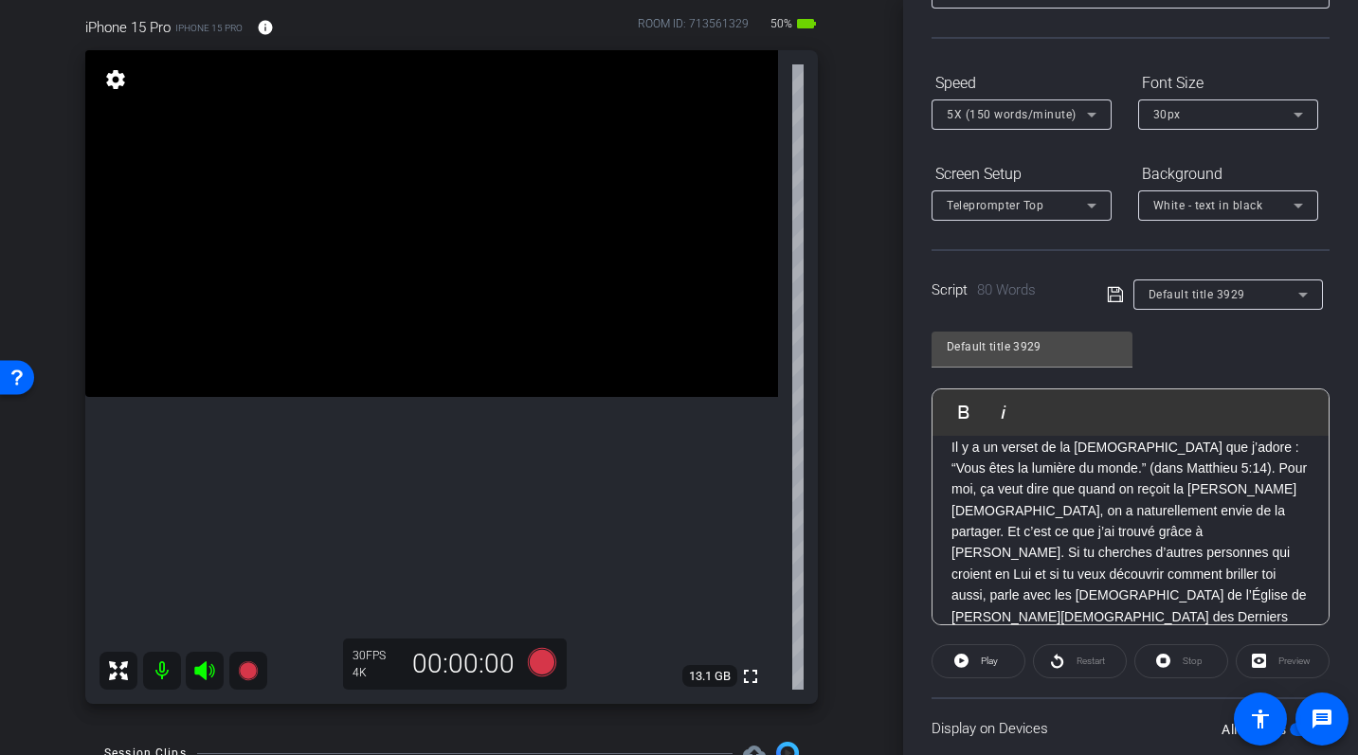
scroll to position [165, 0]
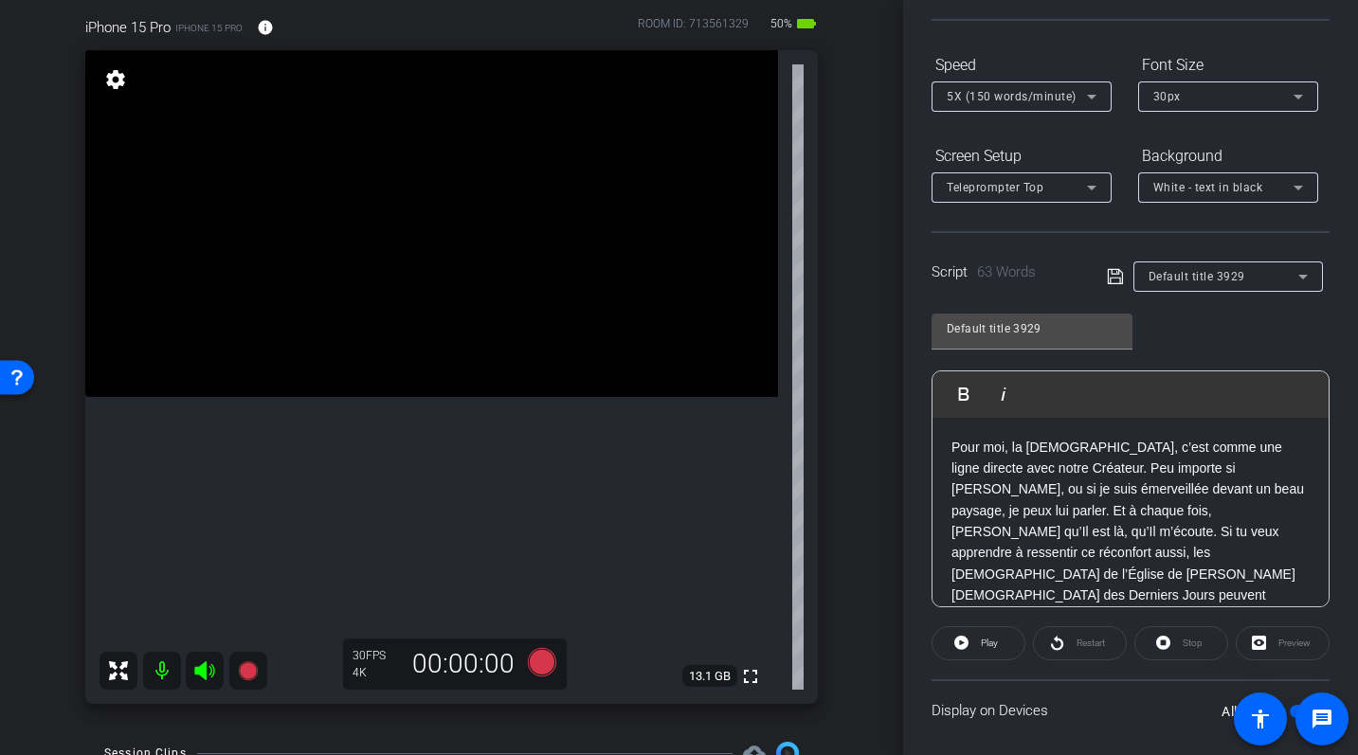
click at [954, 442] on p "Pour moi, la prière, c’est comme une ligne directe avec notre Créateur. Peu imp…" at bounding box center [1131, 532] width 358 height 191
click at [1063, 645] on div "Restart" at bounding box center [1080, 643] width 94 height 34
click at [1066, 645] on div "Restart" at bounding box center [1080, 643] width 94 height 34
click at [1057, 645] on div "Restart" at bounding box center [1080, 643] width 94 height 34
click at [1055, 555] on p "Pour moi, la prière, c’est comme une ligne directe avec notre Créateur. Peu imp…" at bounding box center [1131, 532] width 358 height 191
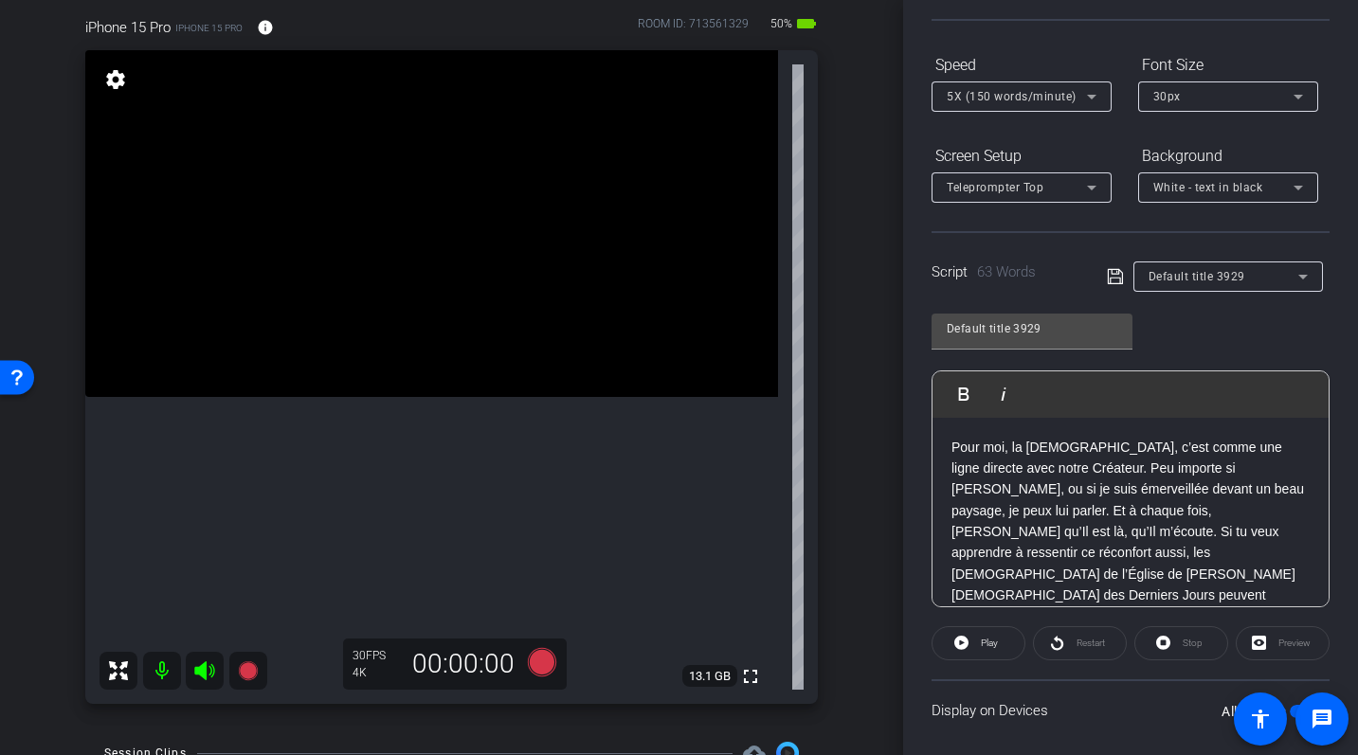
click at [1101, 569] on p "Pour moi, la prière, c’est comme une ligne directe avec notre Créateur. Peu imp…" at bounding box center [1131, 532] width 358 height 191
click at [988, 646] on span "Play" at bounding box center [989, 643] width 17 height 10
click at [1068, 644] on span at bounding box center [1080, 643] width 92 height 45
click at [949, 443] on div "Pour moi, la prière, c’est comme une ligne directe avec notre Créateur. Peu imp…" at bounding box center [1131, 532] width 396 height 229
click at [984, 638] on span "Pause" at bounding box center [990, 643] width 26 height 10
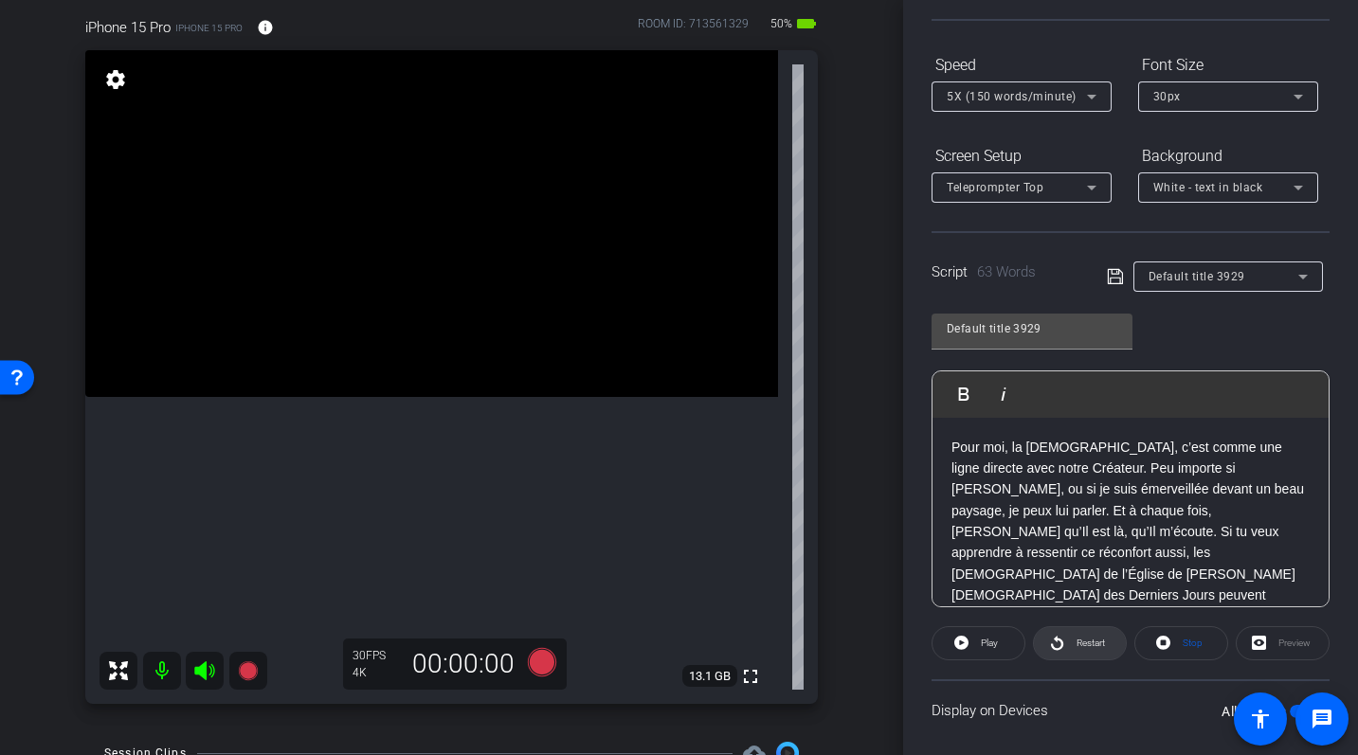
click at [1065, 641] on span at bounding box center [1080, 643] width 92 height 45
click at [977, 642] on span "Pause" at bounding box center [990, 643] width 26 height 10
click at [541, 662] on icon at bounding box center [541, 662] width 28 height 28
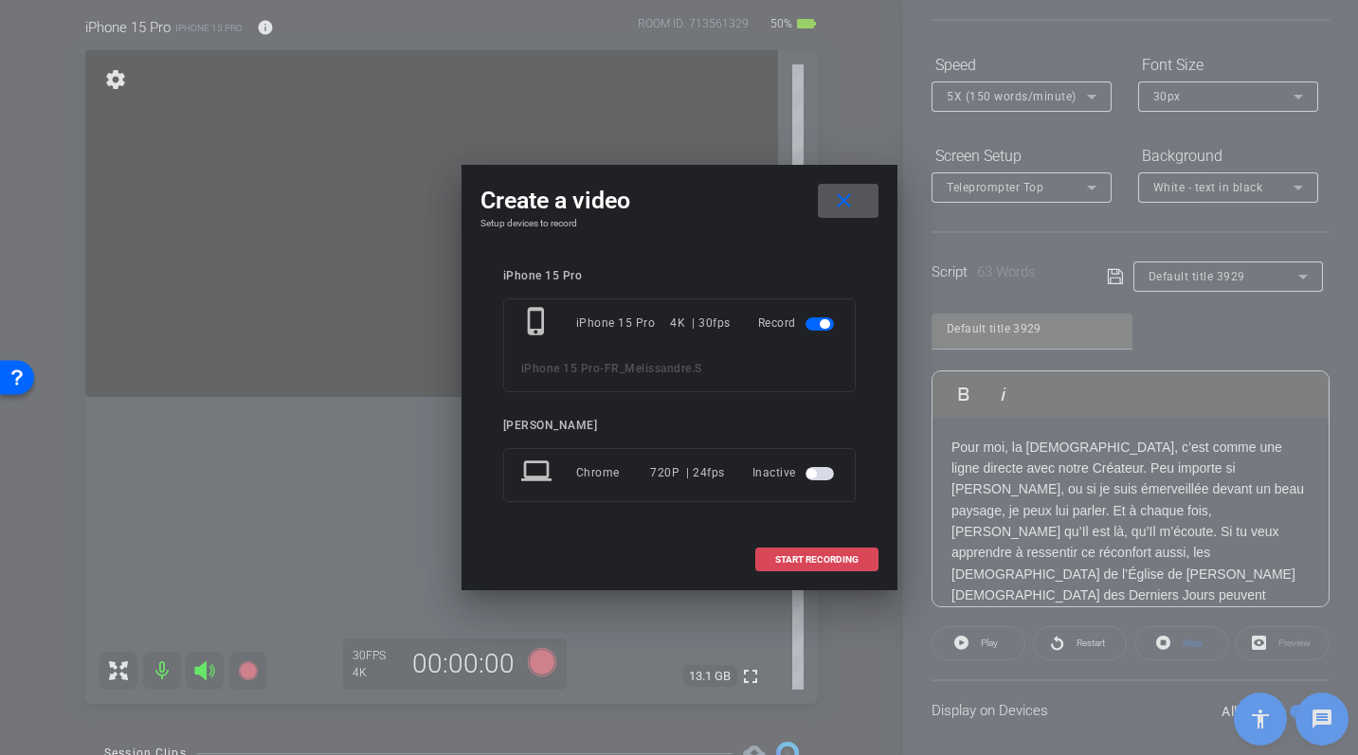
click at [788, 565] on span at bounding box center [816, 559] width 121 height 45
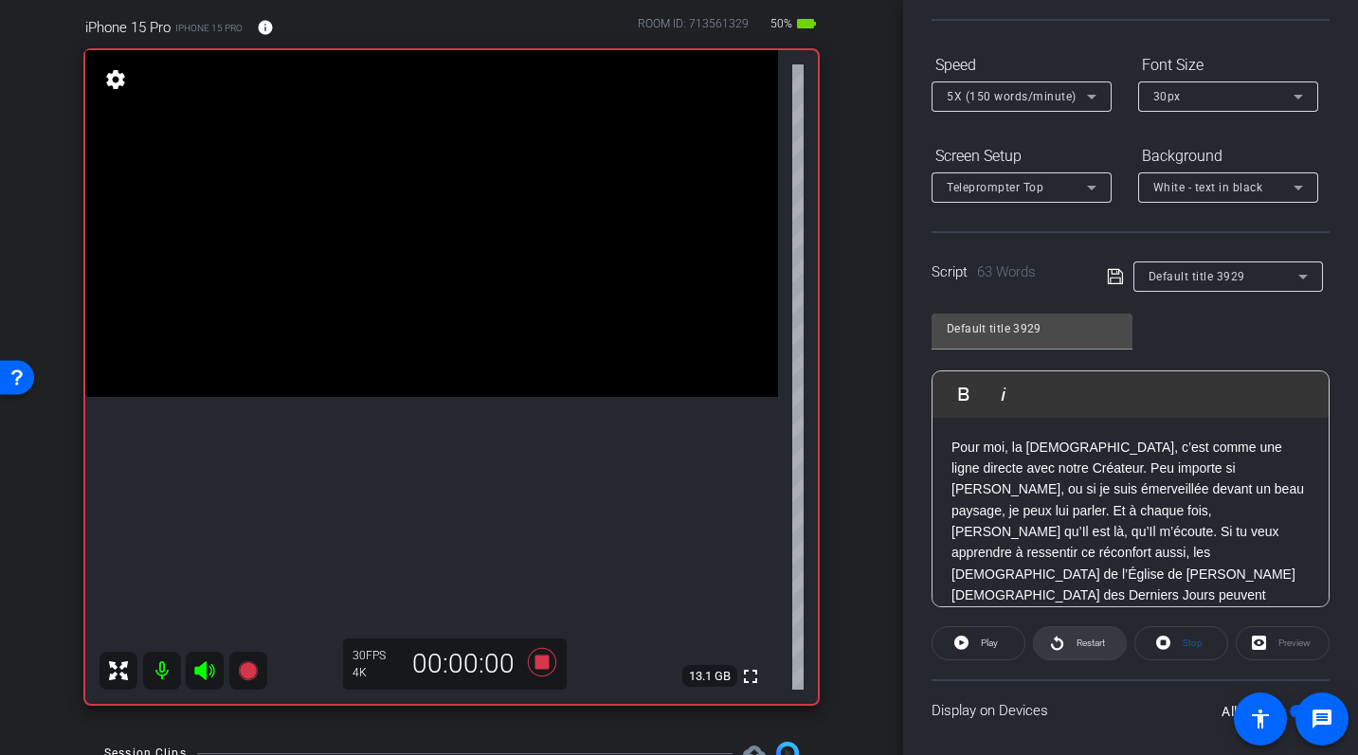
click at [1061, 640] on icon at bounding box center [1057, 643] width 14 height 24
click at [538, 673] on icon at bounding box center [541, 662] width 45 height 34
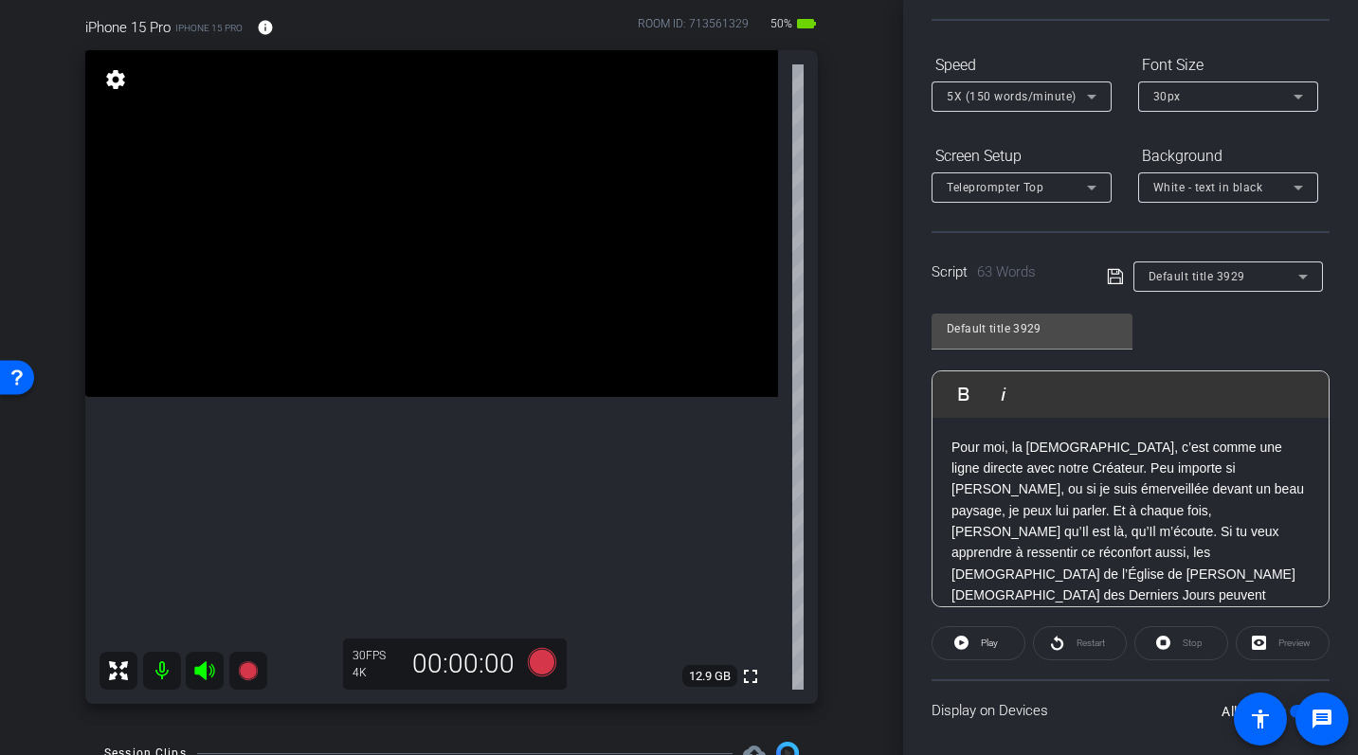
click at [947, 451] on div "Pour moi, la prière, c’est comme une ligne directe avec notre Créateur. Peu imp…" at bounding box center [1131, 532] width 396 height 229
click at [541, 665] on icon at bounding box center [541, 662] width 28 height 28
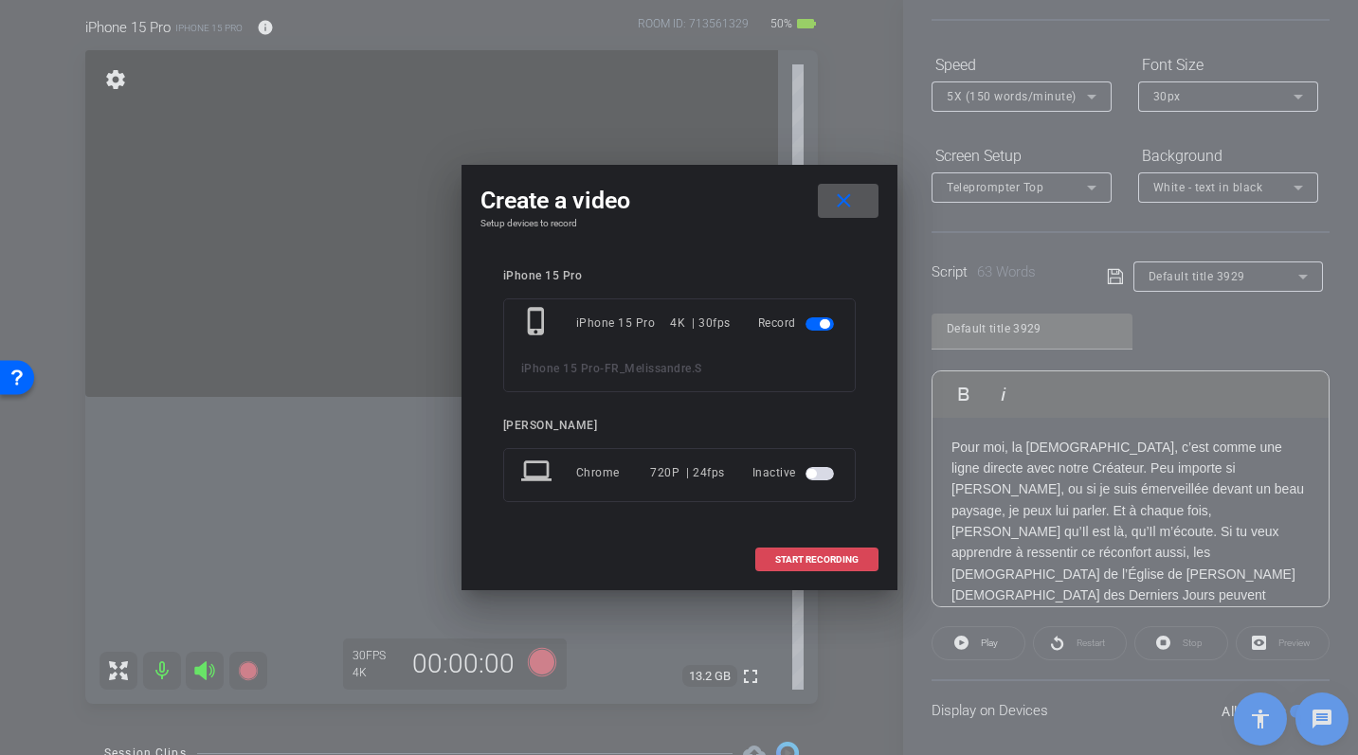
click at [795, 548] on span at bounding box center [816, 559] width 121 height 45
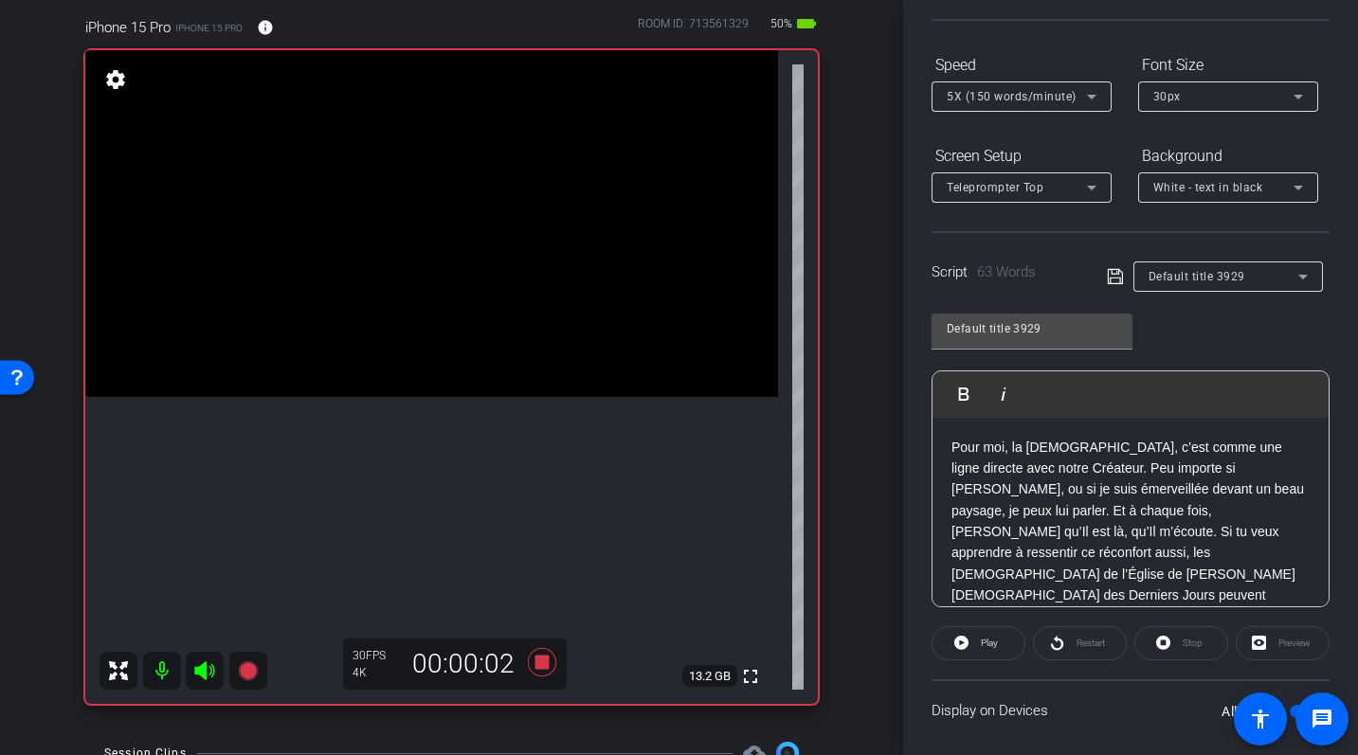
click at [1068, 642] on div "Restart" at bounding box center [1080, 643] width 94 height 34
click at [970, 641] on span at bounding box center [979, 643] width 92 height 45
click at [942, 438] on div "Pour moi, la prière, c’est comme une ligne directe avec notre Créateur. Peu imp…" at bounding box center [1131, 532] width 396 height 229
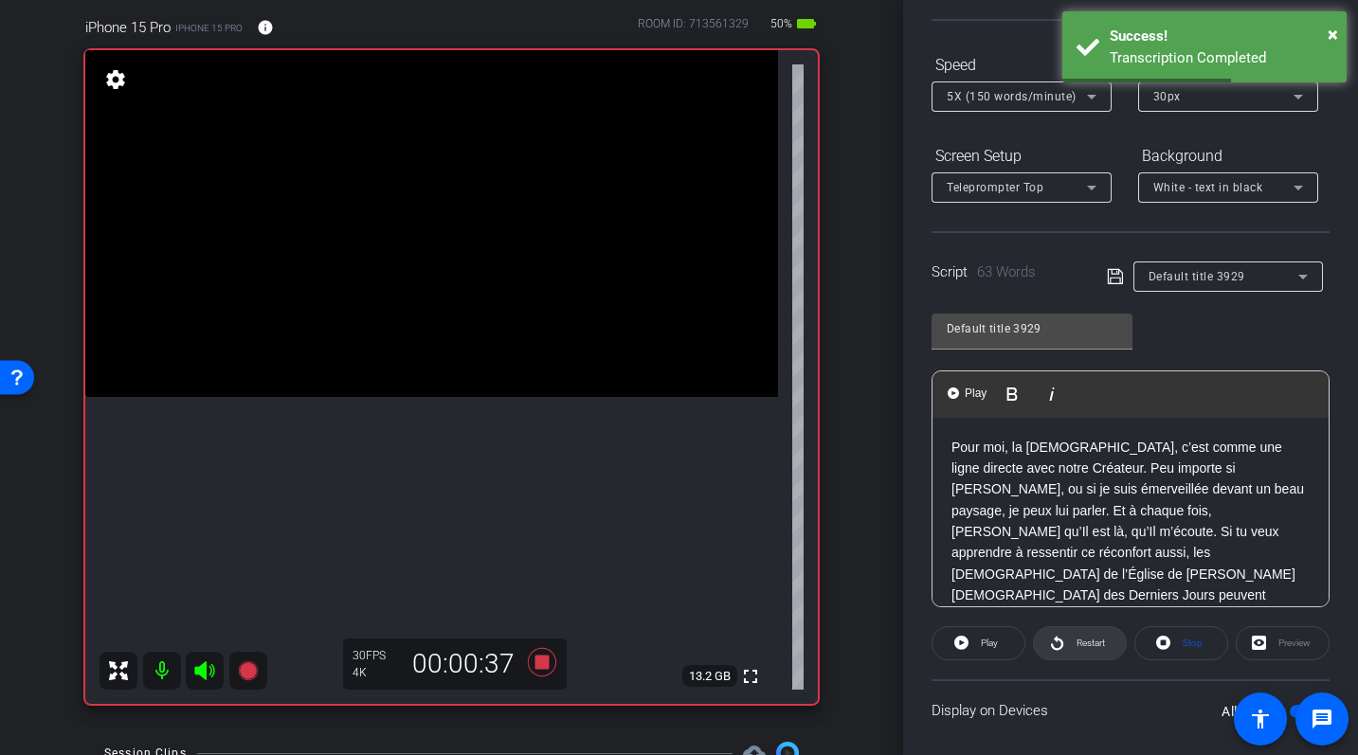
click at [1061, 645] on icon at bounding box center [1057, 643] width 12 height 14
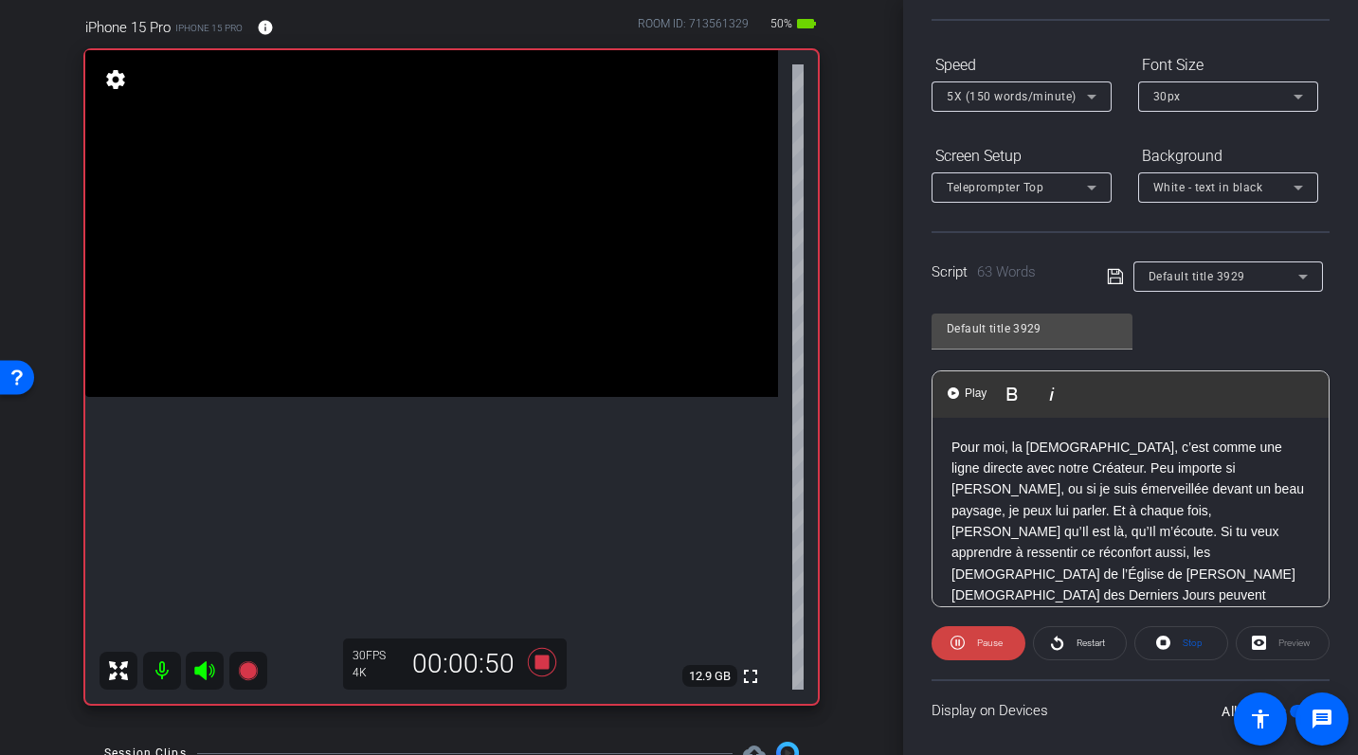
click at [953, 446] on p "Pour moi, la prière, c’est comme une ligne directe avec notre Créateur. Peu imp…" at bounding box center [1131, 532] width 358 height 191
click at [966, 654] on span at bounding box center [979, 643] width 94 height 45
click at [951, 454] on div "Pour moi, la prière, c’est comme une ligne directe avec notre Créateur. Peu imp…" at bounding box center [1131, 532] width 396 height 229
click at [1072, 644] on span "Restart" at bounding box center [1088, 643] width 33 height 27
click at [546, 659] on icon at bounding box center [541, 662] width 28 height 28
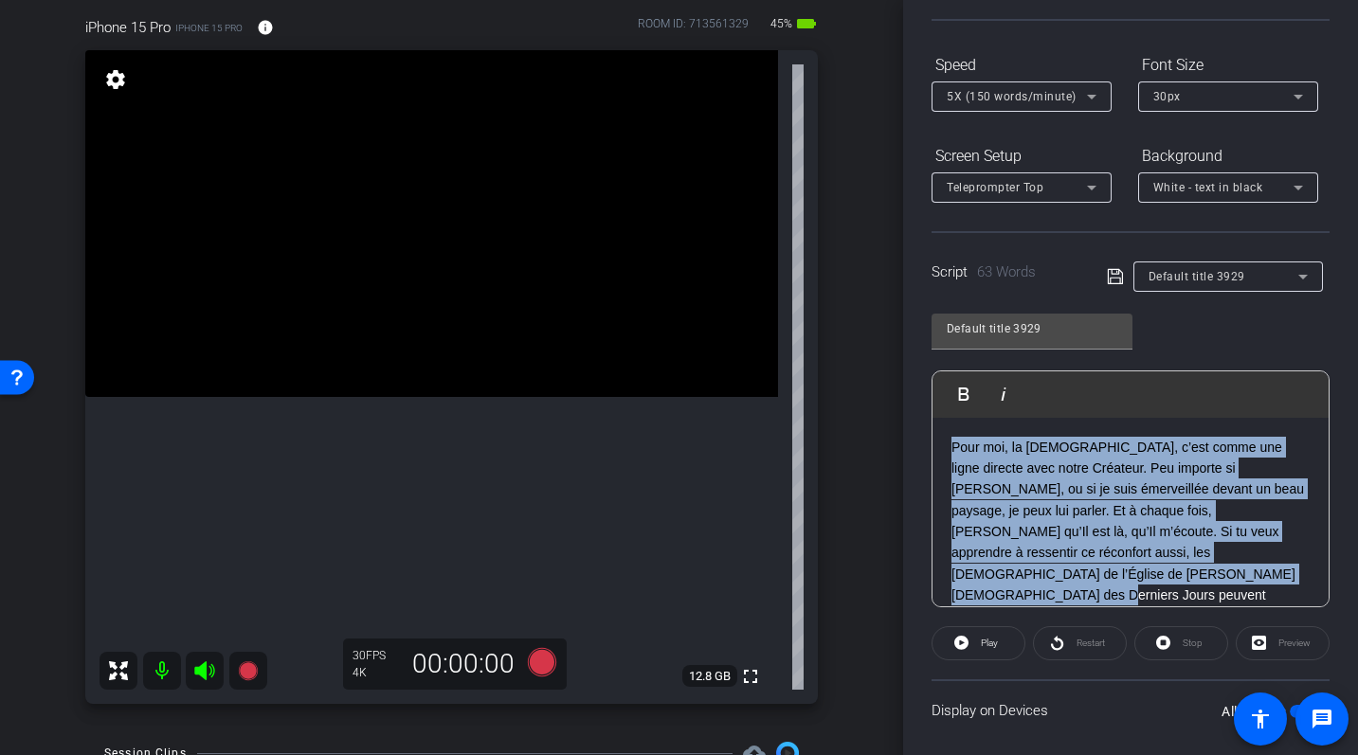
drag, startPoint x: 948, startPoint y: 448, endPoint x: 1166, endPoint y: 587, distance: 258.2
click at [1166, 587] on div "Pour moi, la prière, c’est comme une ligne directe avec notre Créateur. Peu imp…" at bounding box center [1131, 532] width 396 height 229
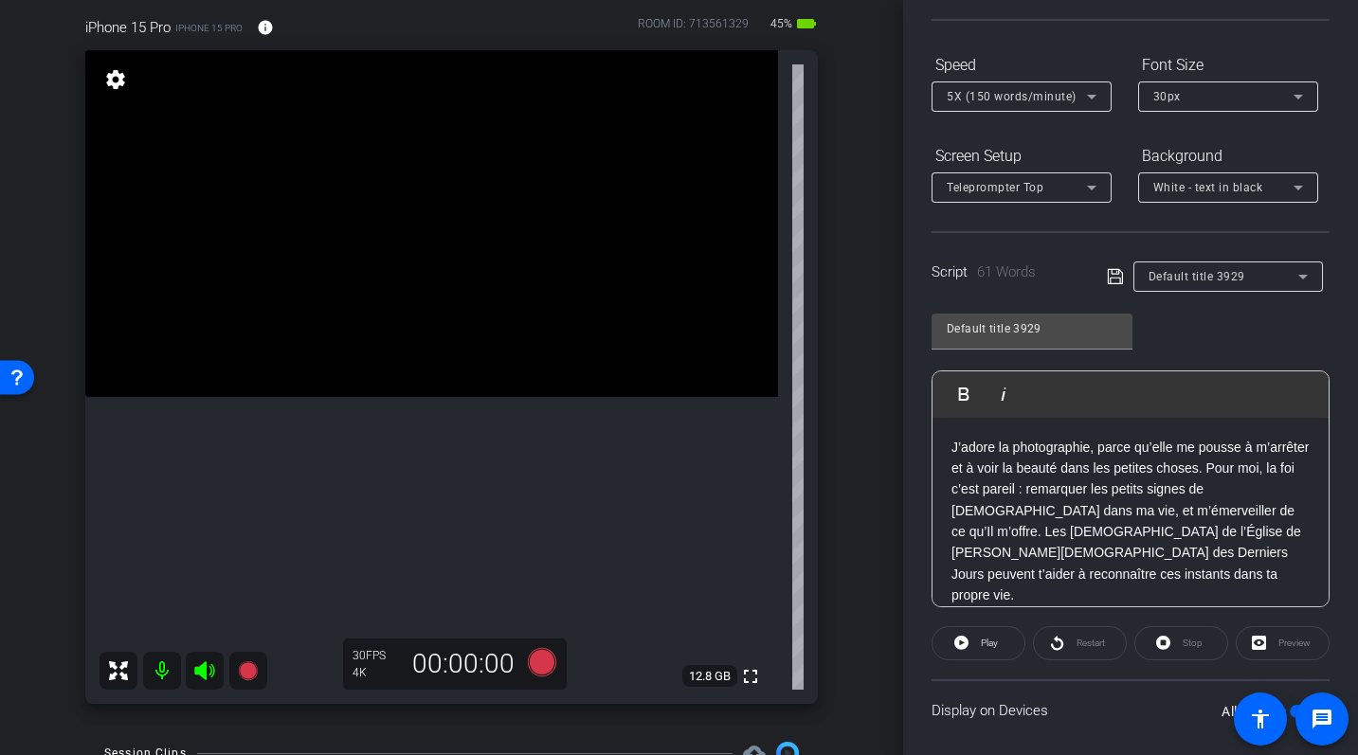
click at [948, 443] on div "J’adore la photographie, parce qu’elle me pousse à m’arrêter et à voir la beaut…" at bounding box center [1131, 522] width 396 height 208
click at [986, 625] on openreel-capture-teleprompter "Speed 5X (150 words/minute) Font Size 30px Screen Setup Teleprompter Top Backgr…" at bounding box center [1131, 446] width 398 height 794
click at [989, 640] on span "Play" at bounding box center [989, 643] width 17 height 10
click at [989, 644] on span "Pause" at bounding box center [990, 643] width 26 height 10
click at [1065, 644] on span at bounding box center [1080, 643] width 92 height 45
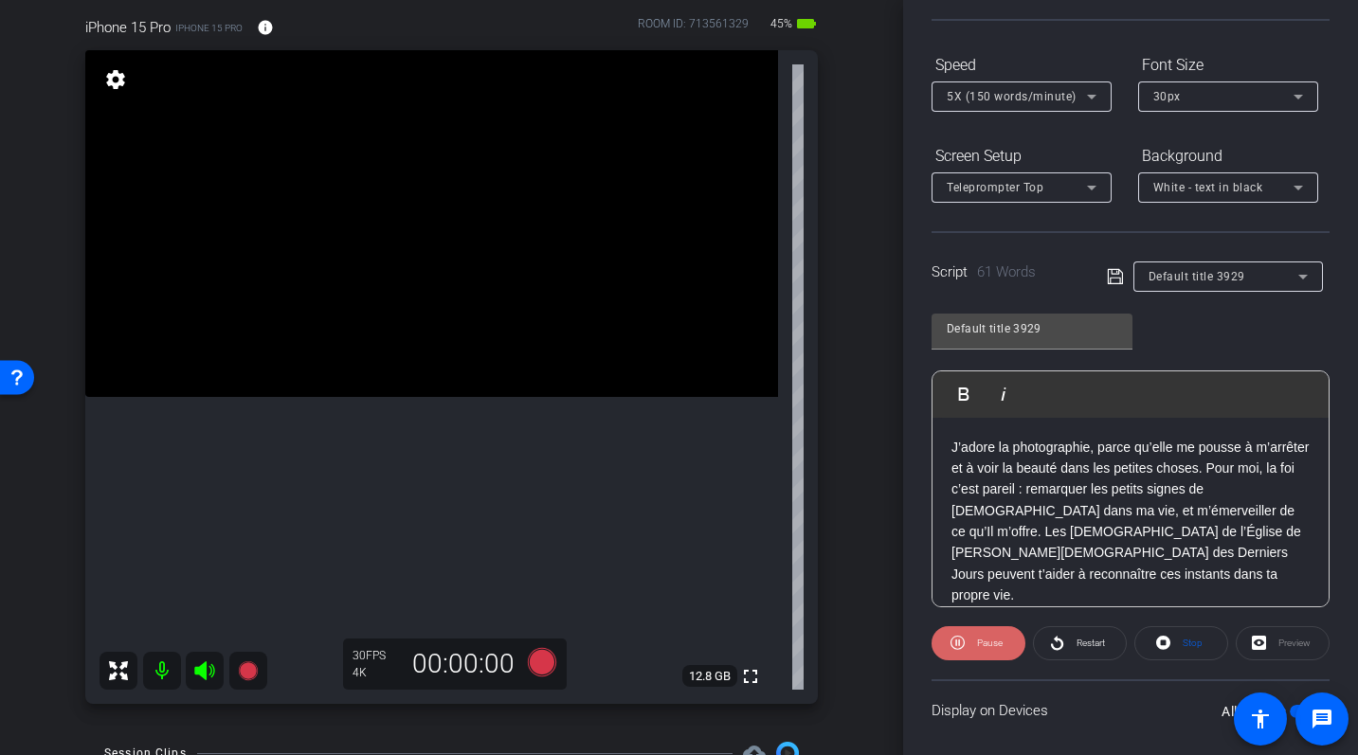
click at [998, 641] on span "Pause" at bounding box center [990, 643] width 26 height 10
click at [952, 443] on p "J’adore la photographie, parce qu’elle me pousse à m’arrêter et à voir la beaut…" at bounding box center [1131, 522] width 358 height 170
click at [1062, 577] on p "J’adore la photographie, parce qu’elle me pousse à m’arrêter et à voir la beaut…" at bounding box center [1131, 522] width 358 height 170
click at [952, 440] on p "J’adore la photographie, parce qu’elle me pousse à m’arrêter et à voir la beaut…" at bounding box center [1131, 522] width 358 height 170
click at [539, 661] on icon at bounding box center [541, 662] width 28 height 28
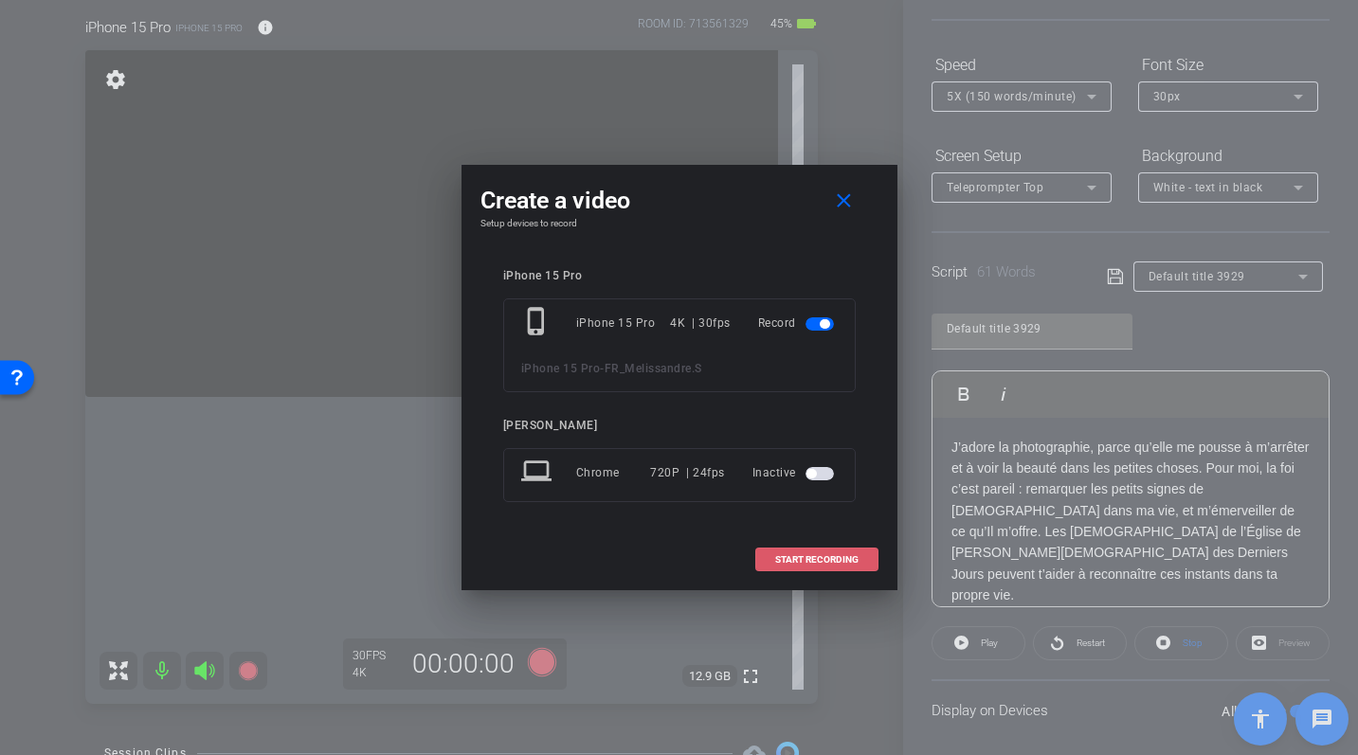
click at [793, 567] on span at bounding box center [816, 559] width 121 height 45
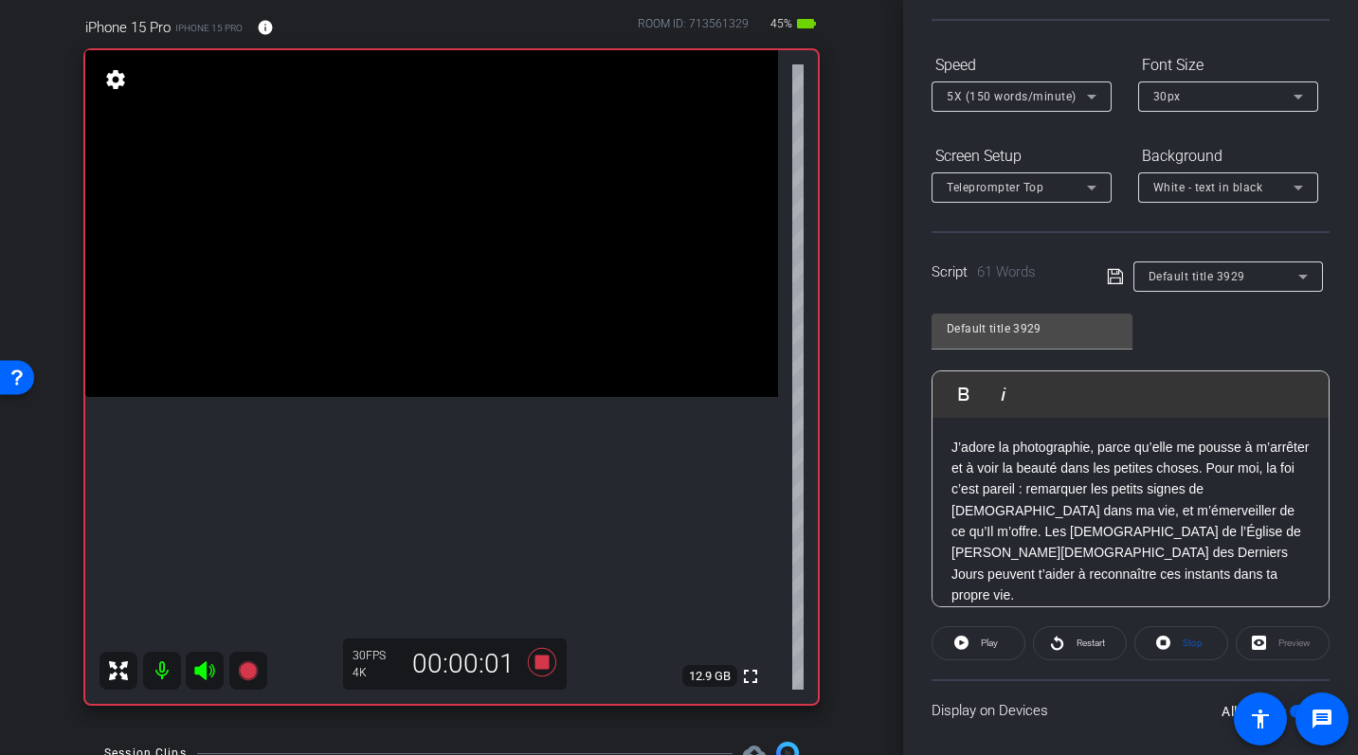
click at [950, 455] on div "J’adore la photographie, parce qu’elle me pousse à m’arrêter et à voir la beaut…" at bounding box center [1131, 522] width 396 height 208
click at [972, 632] on span at bounding box center [979, 643] width 92 height 45
click at [977, 645] on span "Pause" at bounding box center [990, 643] width 26 height 10
click at [945, 450] on div "J’adore la photographie, parce qu’elle me pousse à m’arrêter et à voir la beaut…" at bounding box center [1131, 522] width 396 height 208
click at [1070, 634] on span at bounding box center [1080, 643] width 92 height 45
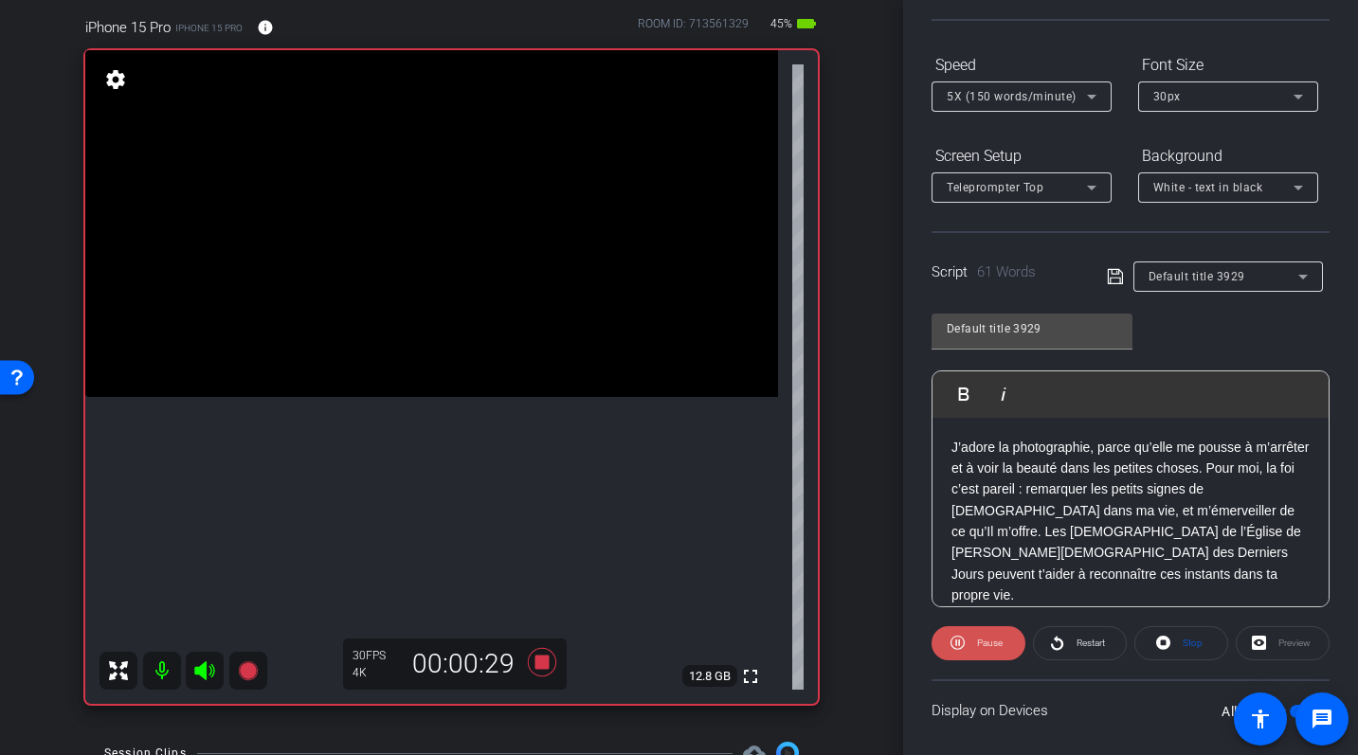
click at [961, 642] on icon at bounding box center [958, 643] width 14 height 24
click at [952, 446] on p "J’adore la photographie, parce qu’elle me pousse à m’arrêter et à voir la beaut…" at bounding box center [1131, 522] width 358 height 170
click at [1067, 642] on span at bounding box center [1080, 643] width 92 height 45
click at [970, 644] on span at bounding box center [979, 643] width 94 height 45
click at [548, 661] on icon at bounding box center [541, 662] width 28 height 28
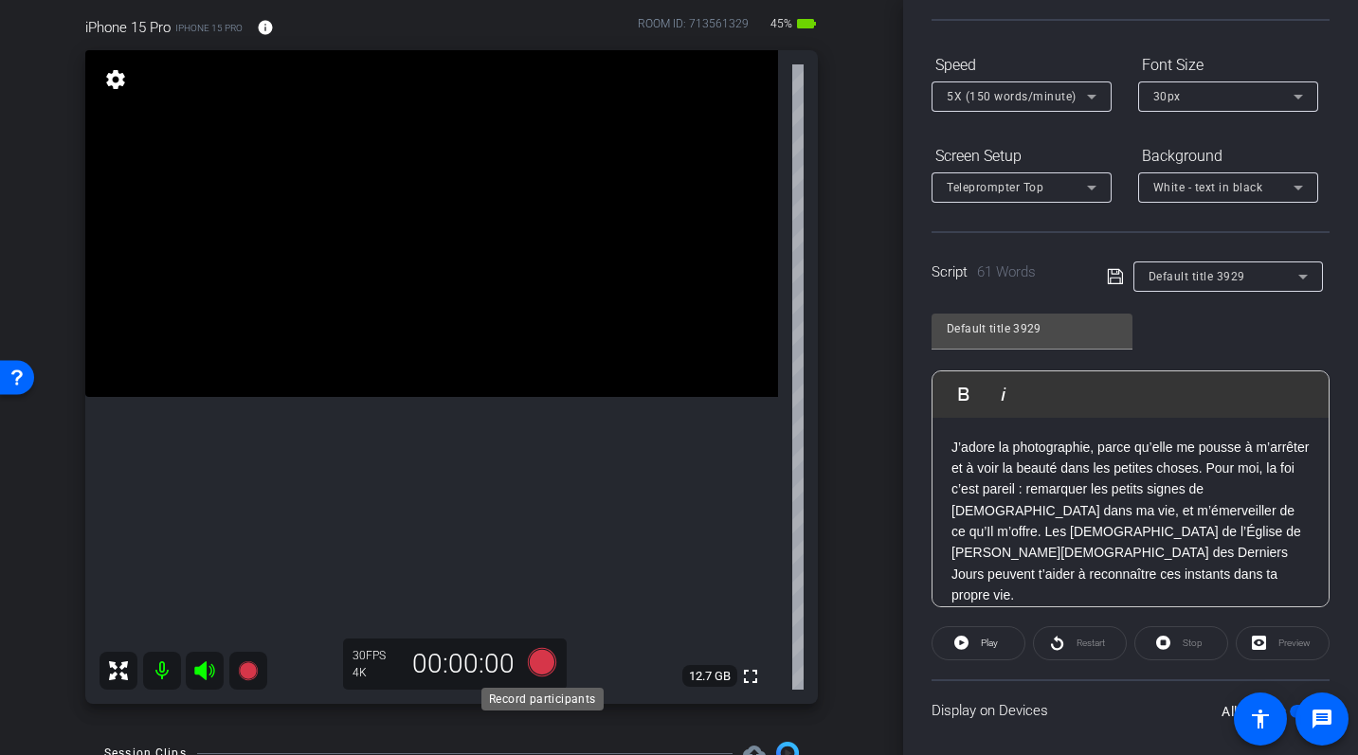
click at [539, 664] on icon at bounding box center [541, 662] width 28 height 28
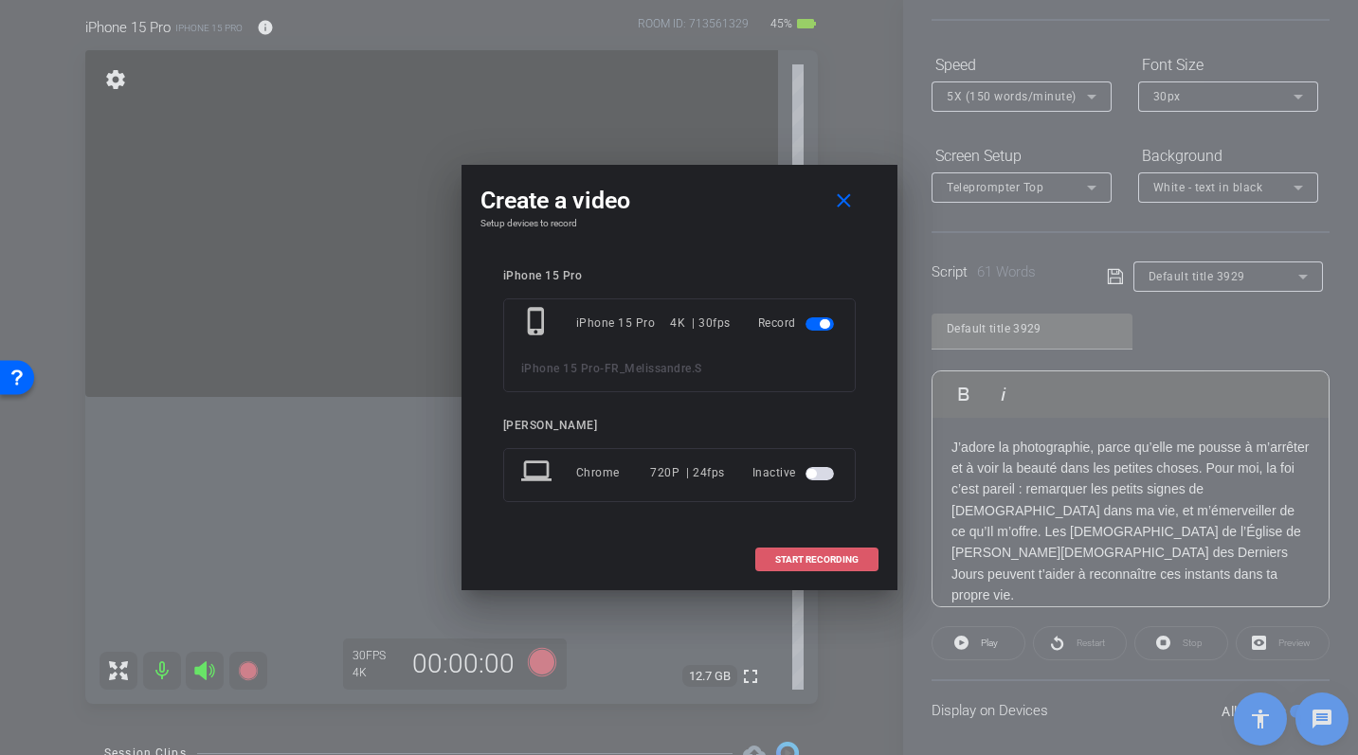
click at [790, 568] on span at bounding box center [816, 559] width 121 height 45
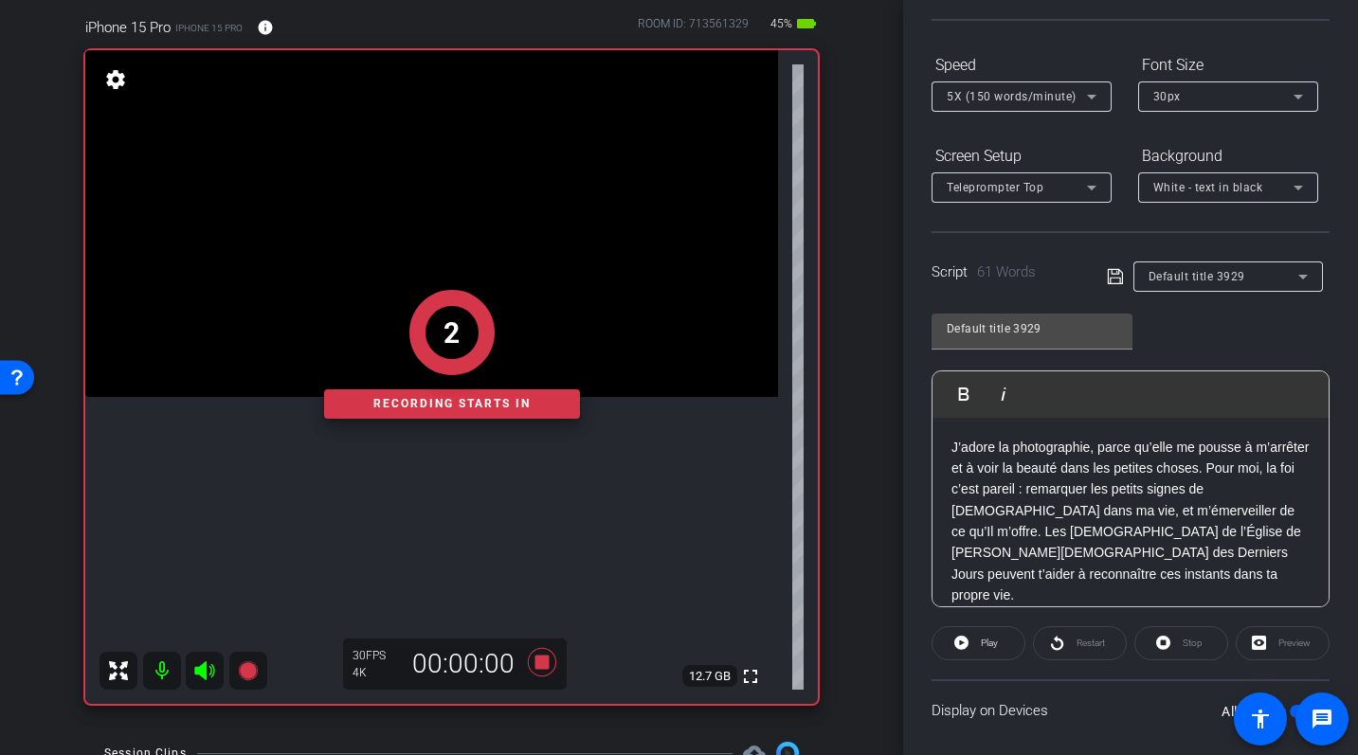
click at [954, 453] on p "J’adore la photographie, parce qu’elle me pousse à m’arrêter et à voir la beaut…" at bounding box center [1131, 522] width 358 height 170
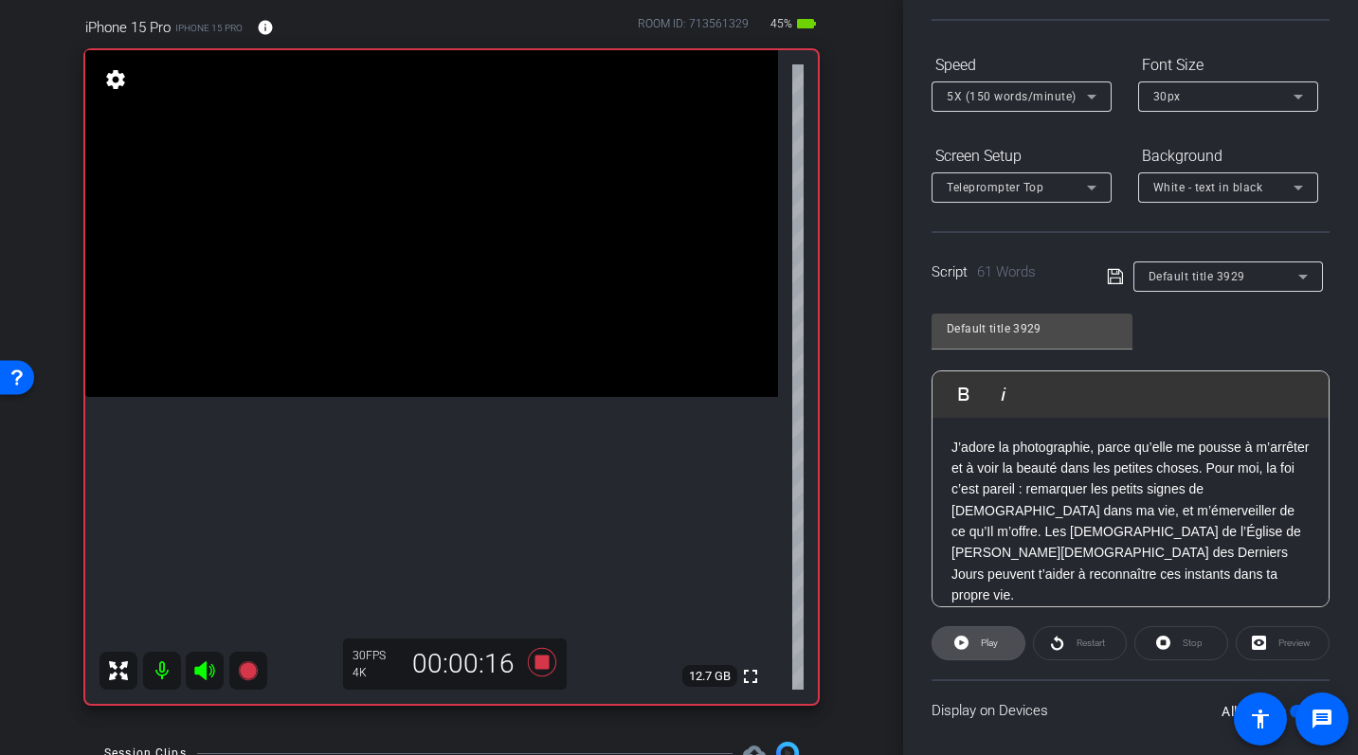
click at [958, 637] on icon at bounding box center [961, 643] width 14 height 14
click at [968, 637] on span at bounding box center [979, 643] width 94 height 45
click at [948, 444] on div "J’adore la photographie, parce qu’elle me pousse à m’arrêter et à voir la beaut…" at bounding box center [1131, 522] width 396 height 208
click at [970, 644] on span at bounding box center [979, 643] width 92 height 45
click at [954, 454] on p "J’adore la photographie, parce qu’elle me pousse à m’arrêter et à voir la beaut…" at bounding box center [1131, 522] width 358 height 170
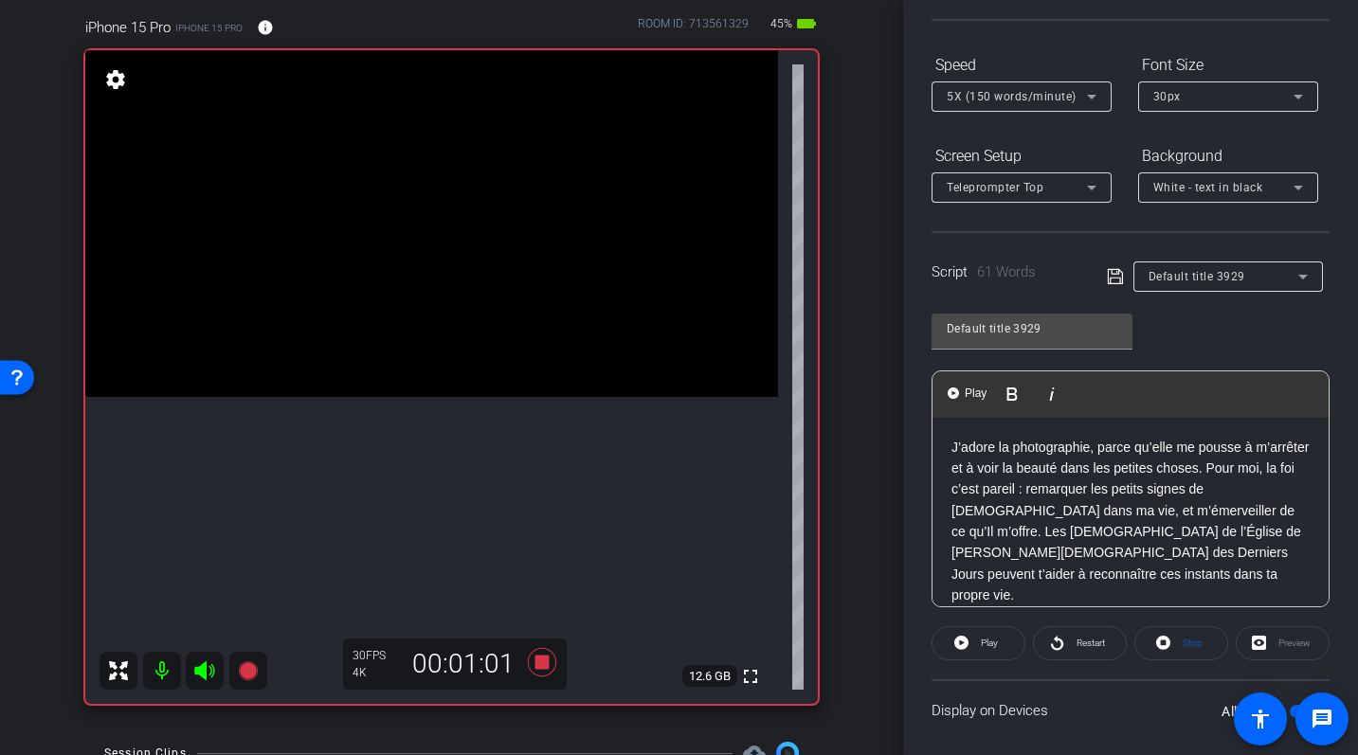
click at [952, 449] on p "J’adore la photographie, parce qu’elle me pousse à m’arrêter et à voir la beaut…" at bounding box center [1131, 522] width 358 height 170
click at [1060, 632] on icon at bounding box center [1057, 643] width 14 height 24
click at [544, 659] on icon at bounding box center [541, 662] width 28 height 28
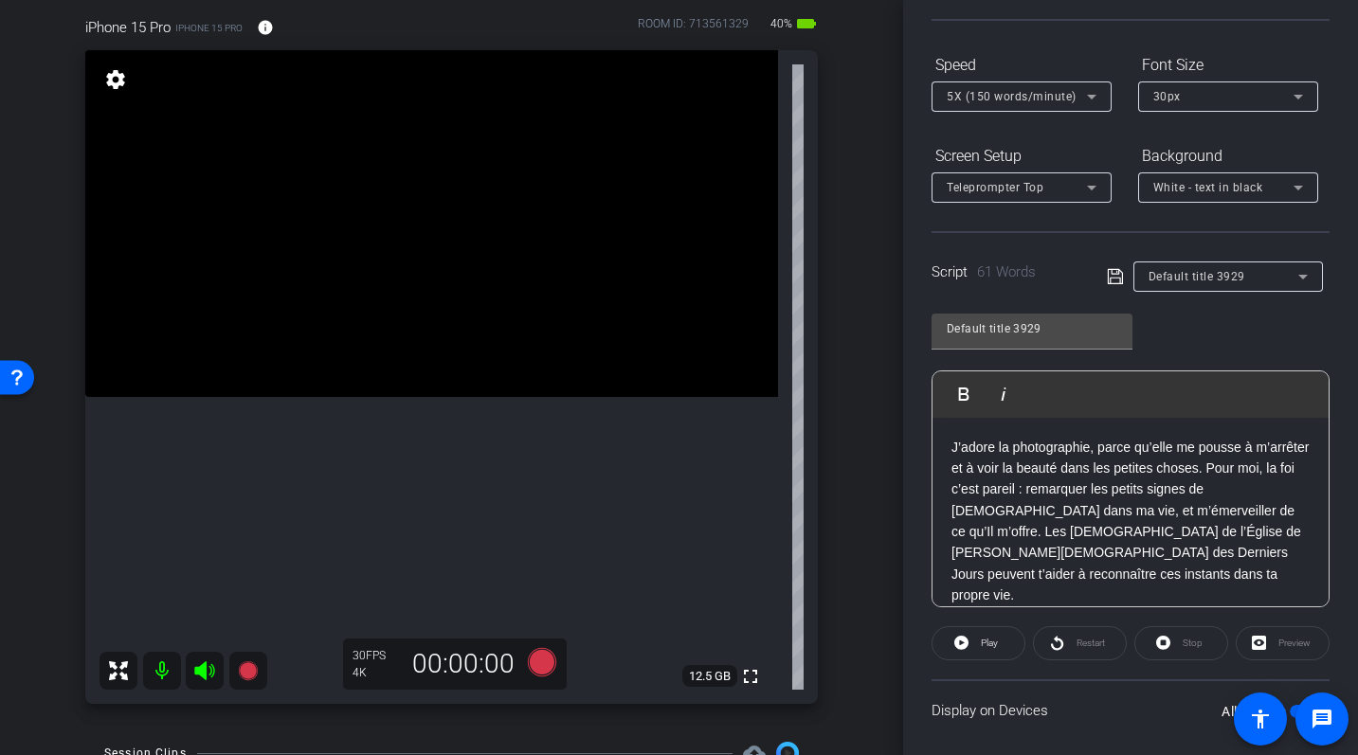
click at [950, 446] on div "J’adore la photographie, parce qu’elle me pousse à m’arrêter et à voir la beaut…" at bounding box center [1131, 522] width 396 height 208
click at [544, 653] on icon at bounding box center [541, 662] width 28 height 28
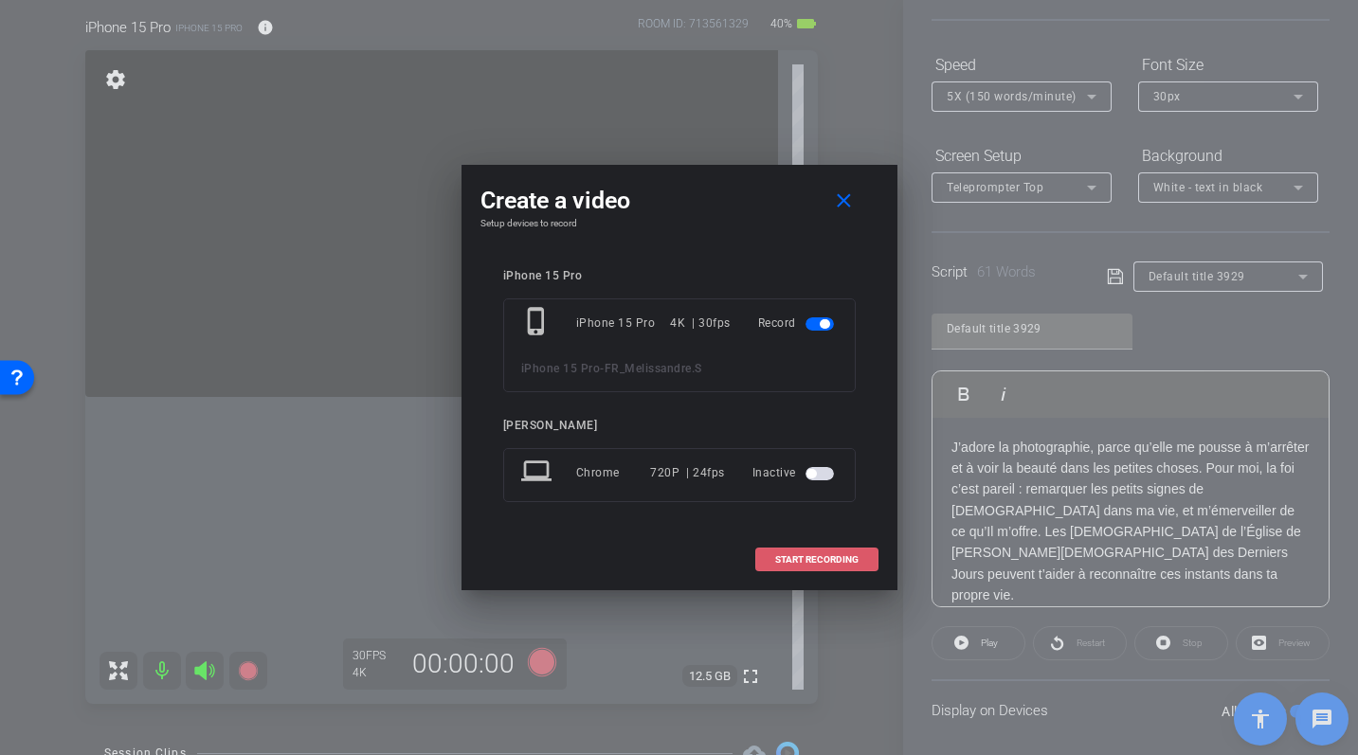
click at [816, 549] on span at bounding box center [816, 559] width 121 height 45
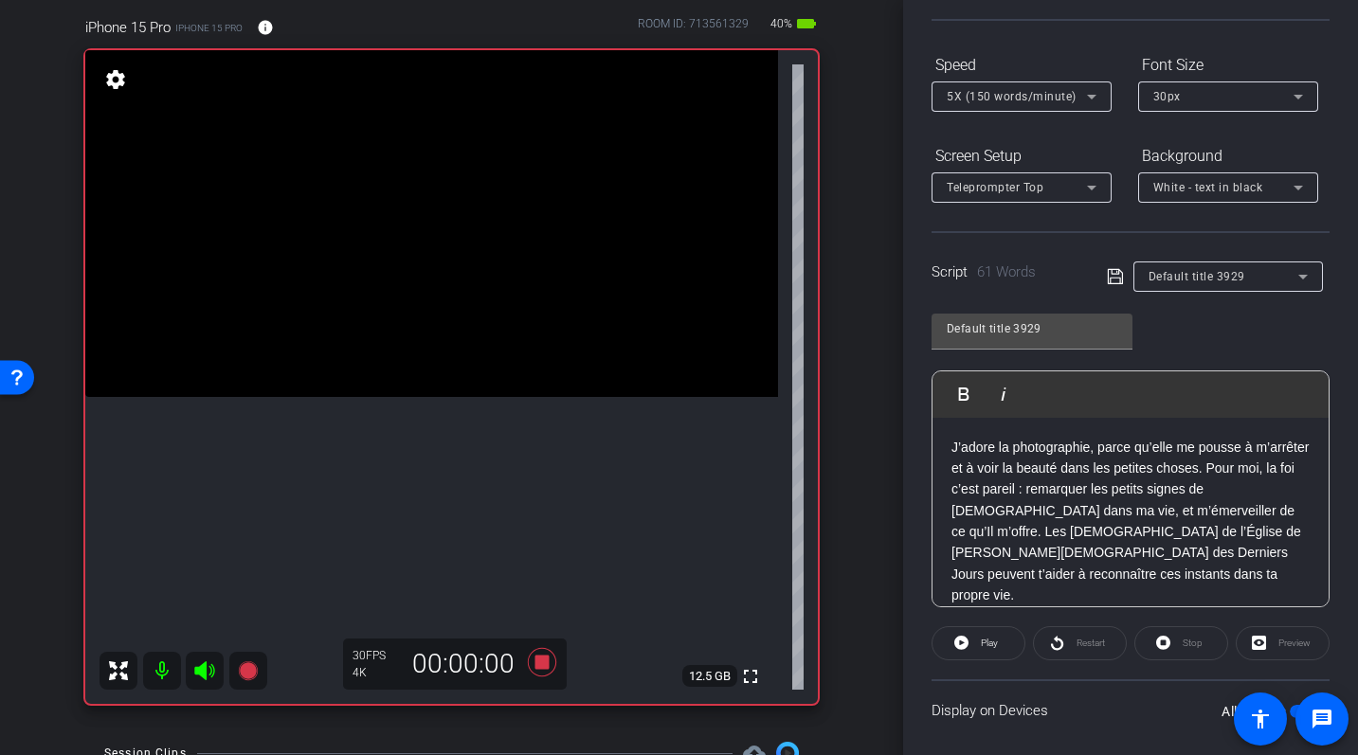
click at [952, 448] on p "J’adore la photographie, parce qu’elle me pousse à m’arrêter et à voir la beaut…" at bounding box center [1131, 522] width 358 height 170
click at [1068, 641] on div "Restart" at bounding box center [1080, 643] width 94 height 34
click at [988, 643] on span "Play" at bounding box center [989, 643] width 17 height 10
click at [545, 662] on icon at bounding box center [541, 662] width 28 height 28
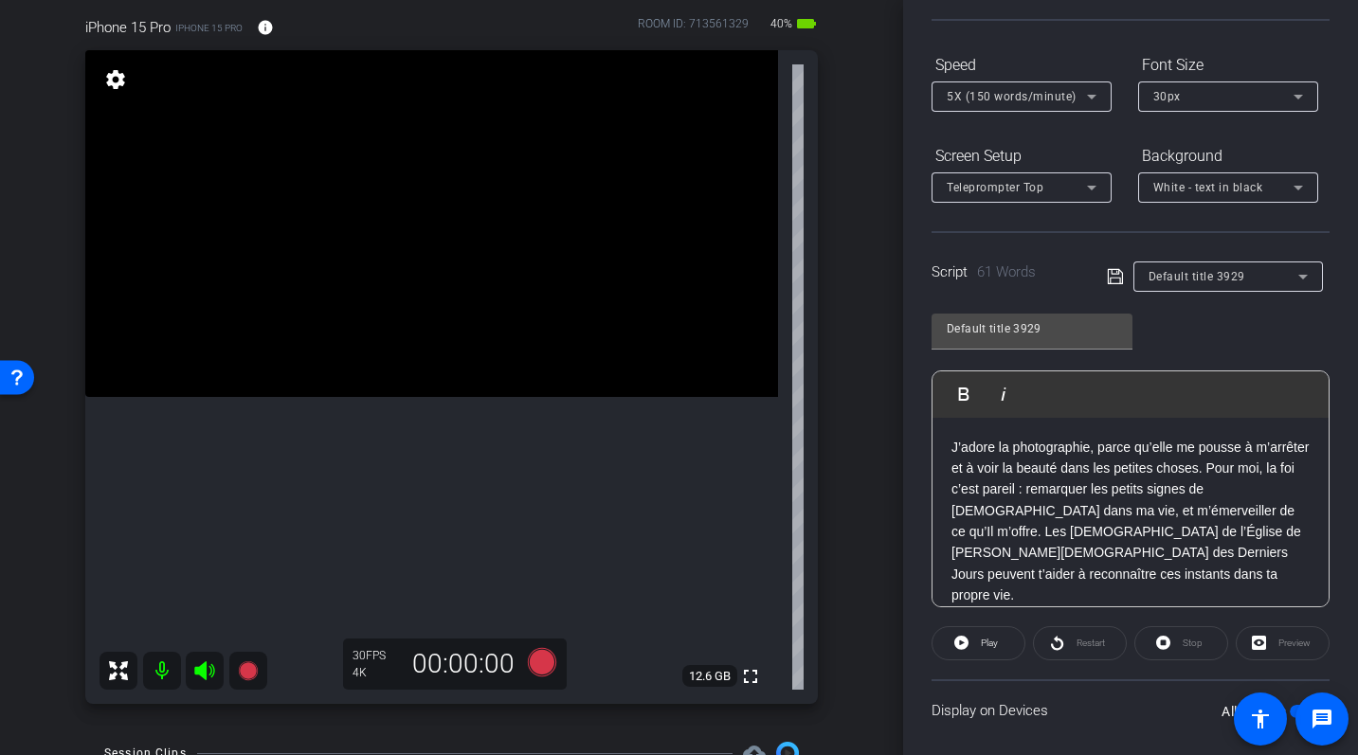
click at [981, 445] on p "J’adore la photographie, parce qu’elle me pousse à m’arrêter et à voir la beaut…" at bounding box center [1131, 522] width 358 height 170
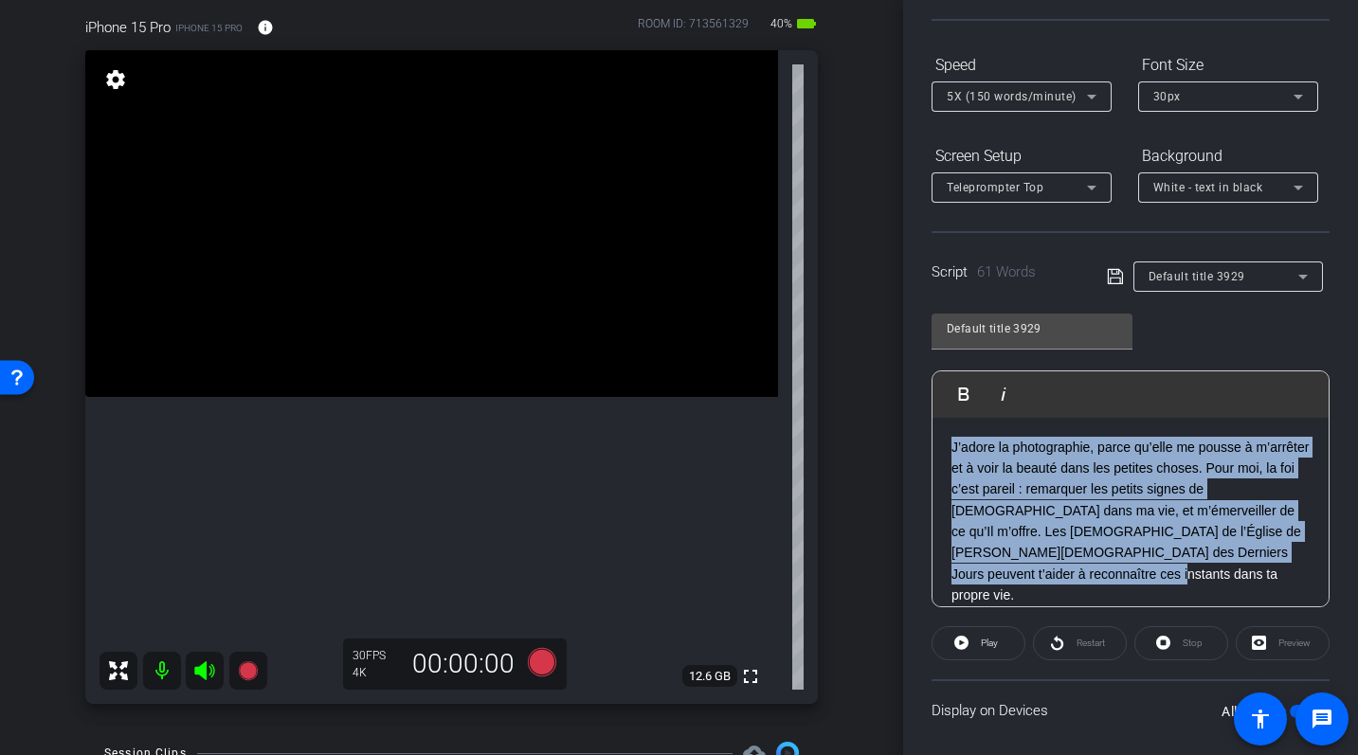
click at [981, 445] on p "J’adore la photographie, parce qu’elle me pousse à m’arrêter et à voir la beaut…" at bounding box center [1131, 522] width 358 height 170
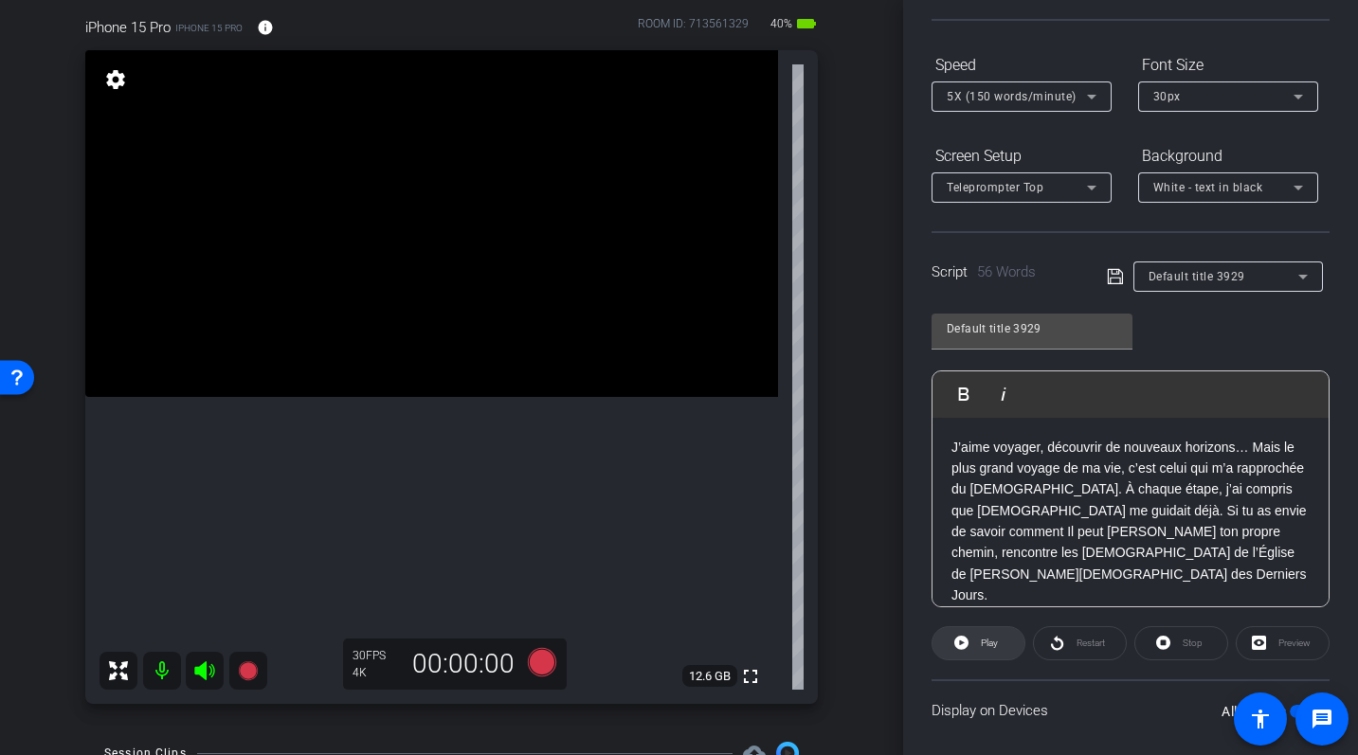
click at [989, 644] on span "Play" at bounding box center [989, 643] width 17 height 10
click at [1075, 641] on span "Restart" at bounding box center [1088, 643] width 33 height 27
click at [960, 646] on icon at bounding box center [958, 643] width 14 height 24
click at [952, 450] on p "J’aime voyager, découvrir de nouveaux horizons… Mais le plus grand voyage de ma…" at bounding box center [1131, 522] width 358 height 170
click at [542, 663] on icon at bounding box center [541, 662] width 28 height 28
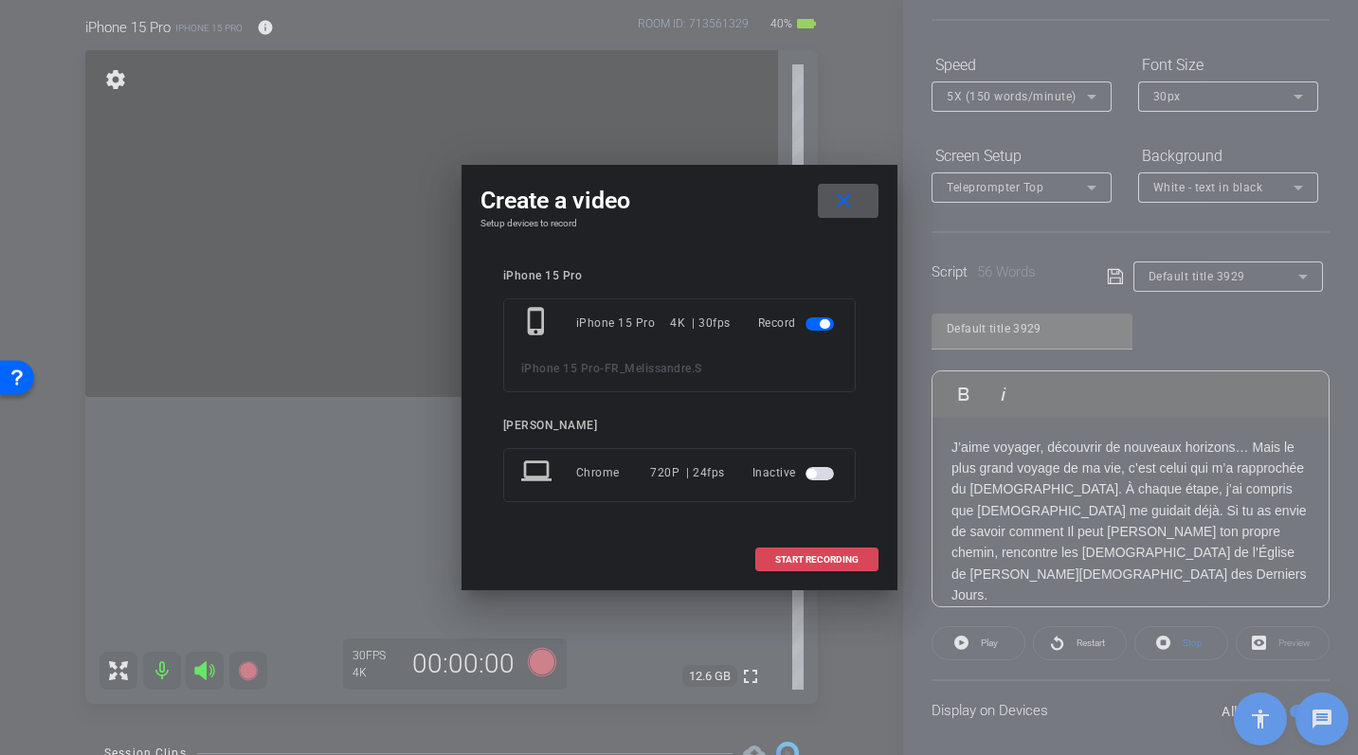
click at [818, 558] on span "START RECORDING" at bounding box center [816, 559] width 83 height 9
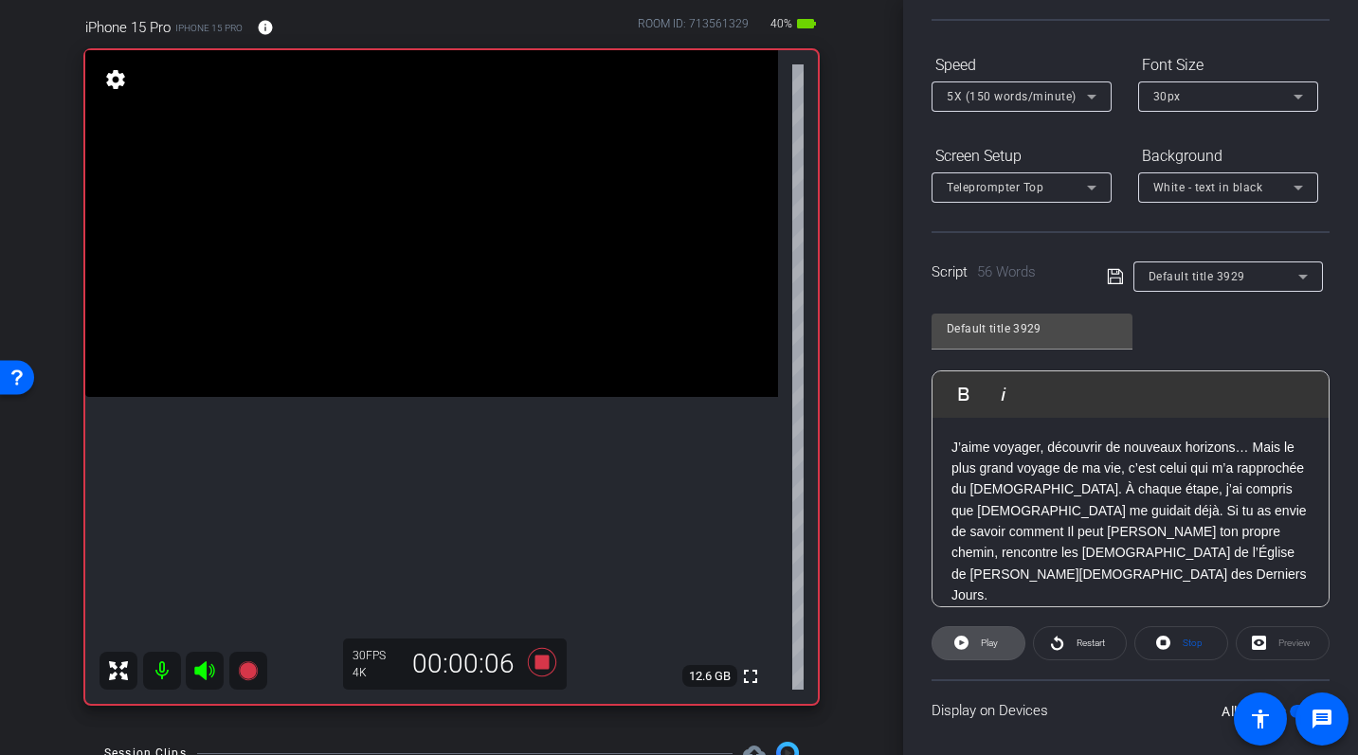
click at [974, 643] on span at bounding box center [979, 643] width 92 height 45
click at [1075, 644] on span "Restart" at bounding box center [1088, 643] width 33 height 27
click at [994, 645] on span "Pause" at bounding box center [990, 643] width 26 height 10
click at [1063, 644] on icon at bounding box center [1057, 643] width 14 height 24
click at [957, 450] on p "J’aime voyager, découvrir de nouveaux horizons… Mais le plus grand voyage de ma…" at bounding box center [1131, 522] width 358 height 170
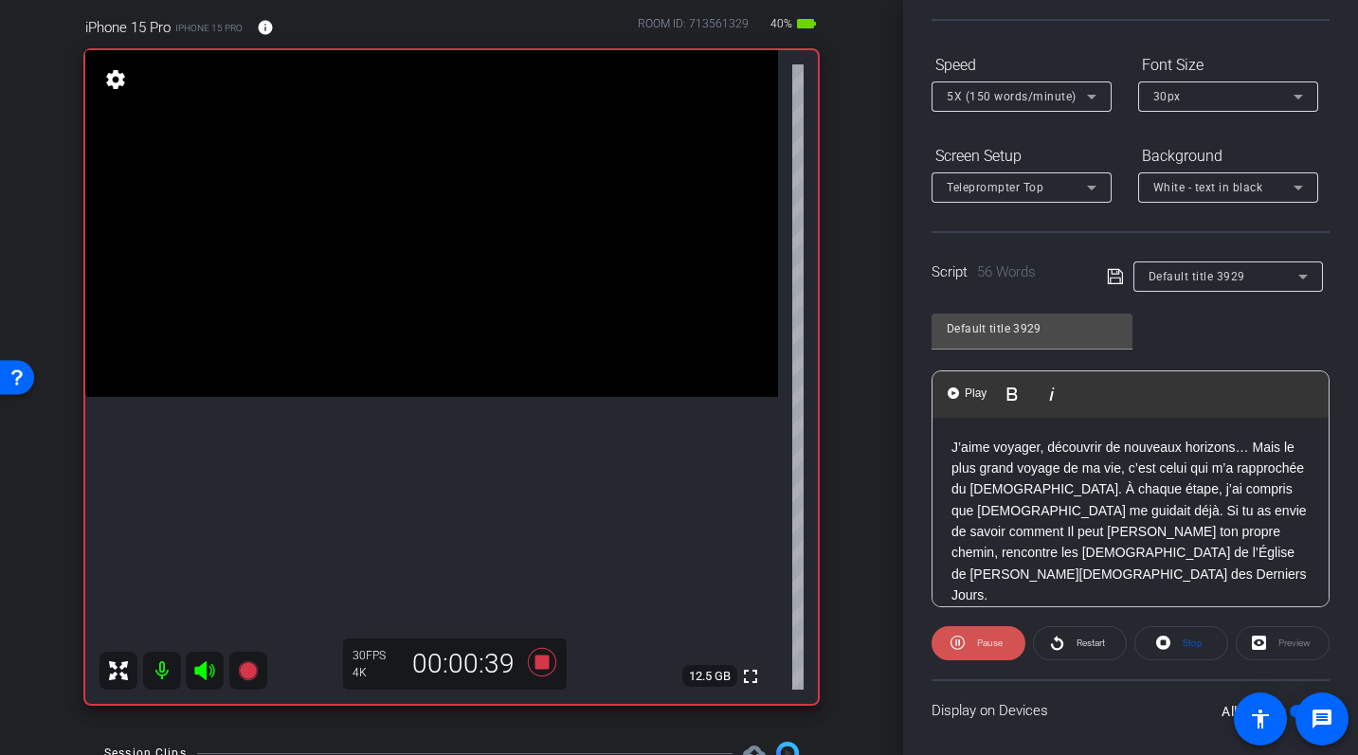
click at [974, 638] on span "Pause" at bounding box center [987, 643] width 30 height 27
click at [950, 448] on div "J’aime voyager, découvrir de nouveaux horizons… Mais le plus grand voyage de ma…" at bounding box center [1131, 522] width 396 height 208
click at [1063, 641] on icon at bounding box center [1057, 643] width 14 height 24
click at [979, 644] on span "Pause" at bounding box center [990, 643] width 26 height 10
click at [953, 451] on p "J’aime voyager, découvrir de nouveaux horizons… Mais le plus grand voyage de ma…" at bounding box center [1131, 522] width 358 height 170
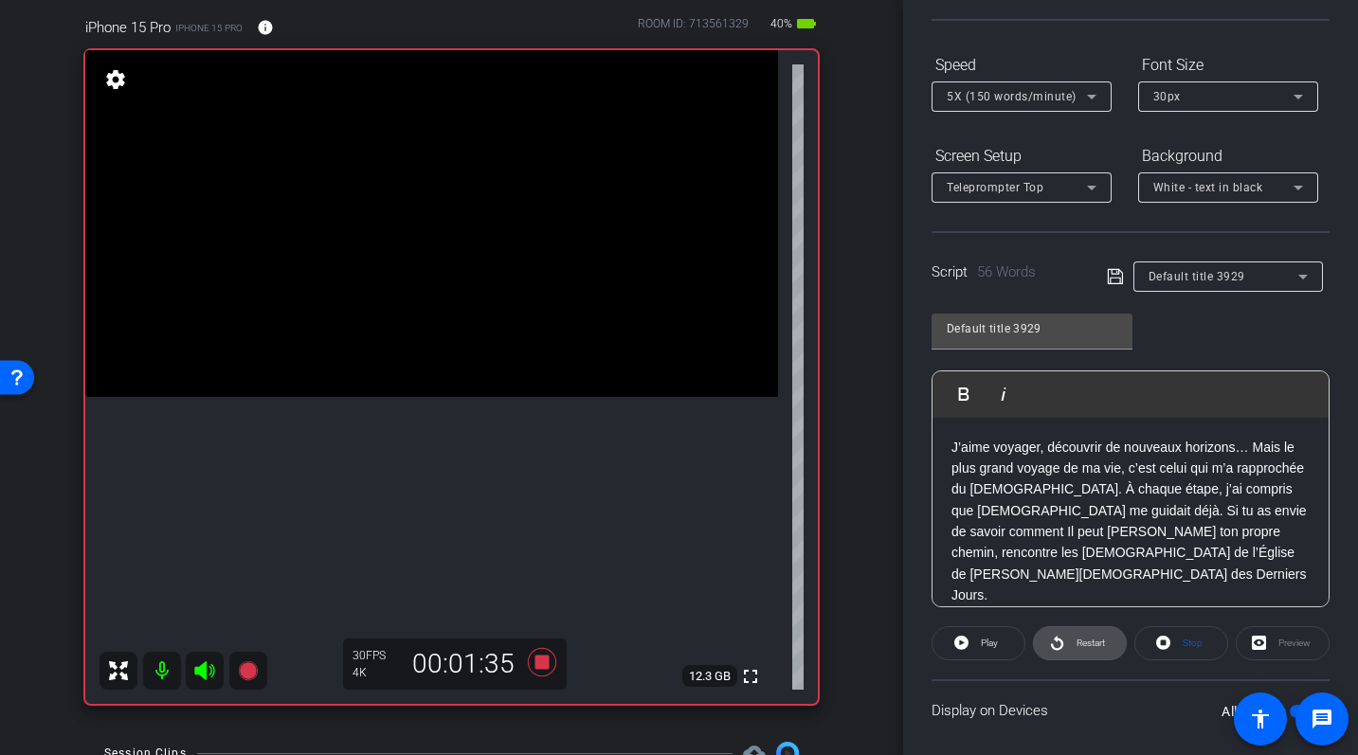
click at [1053, 645] on icon at bounding box center [1057, 643] width 14 height 24
click at [540, 661] on icon at bounding box center [541, 662] width 28 height 28
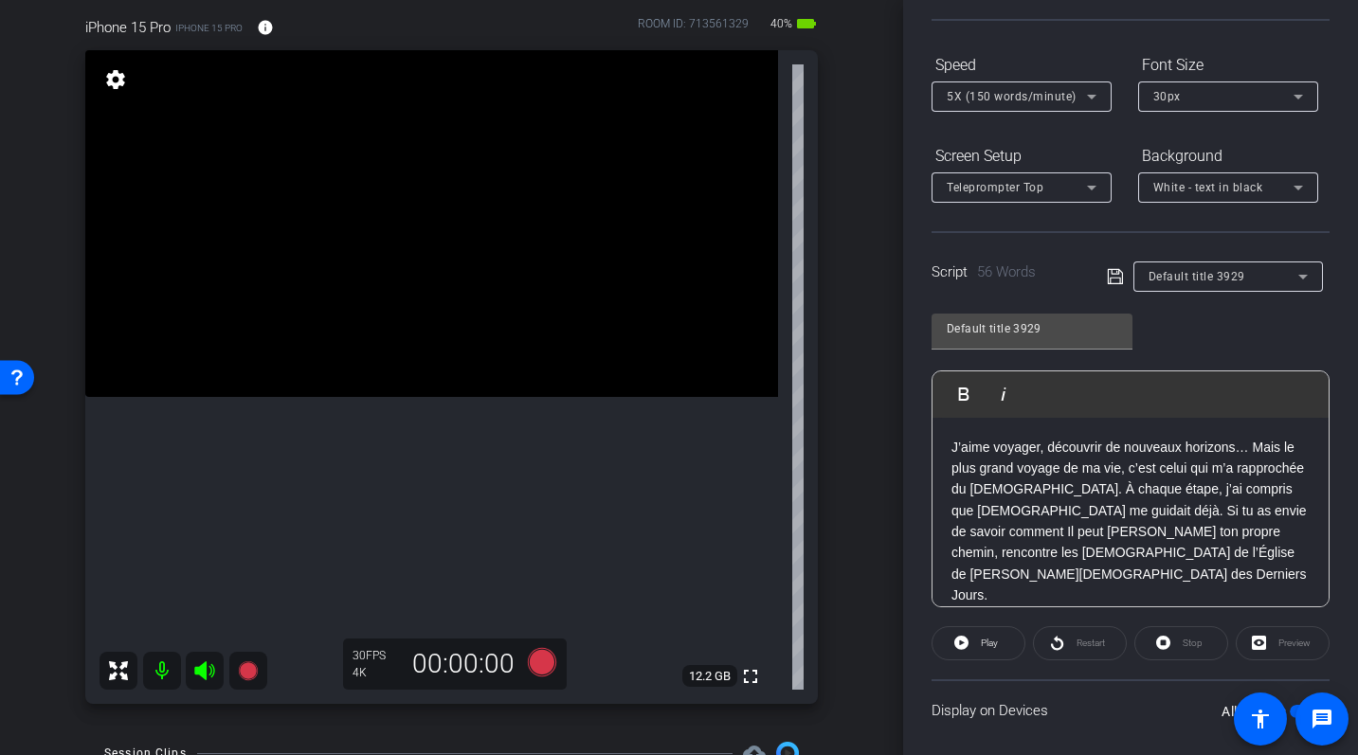
click at [952, 449] on p "J’aime voyager, découvrir de nouveaux horizons… Mais le plus grand voyage de ma…" at bounding box center [1131, 522] width 358 height 170
click at [534, 654] on icon at bounding box center [541, 662] width 28 height 28
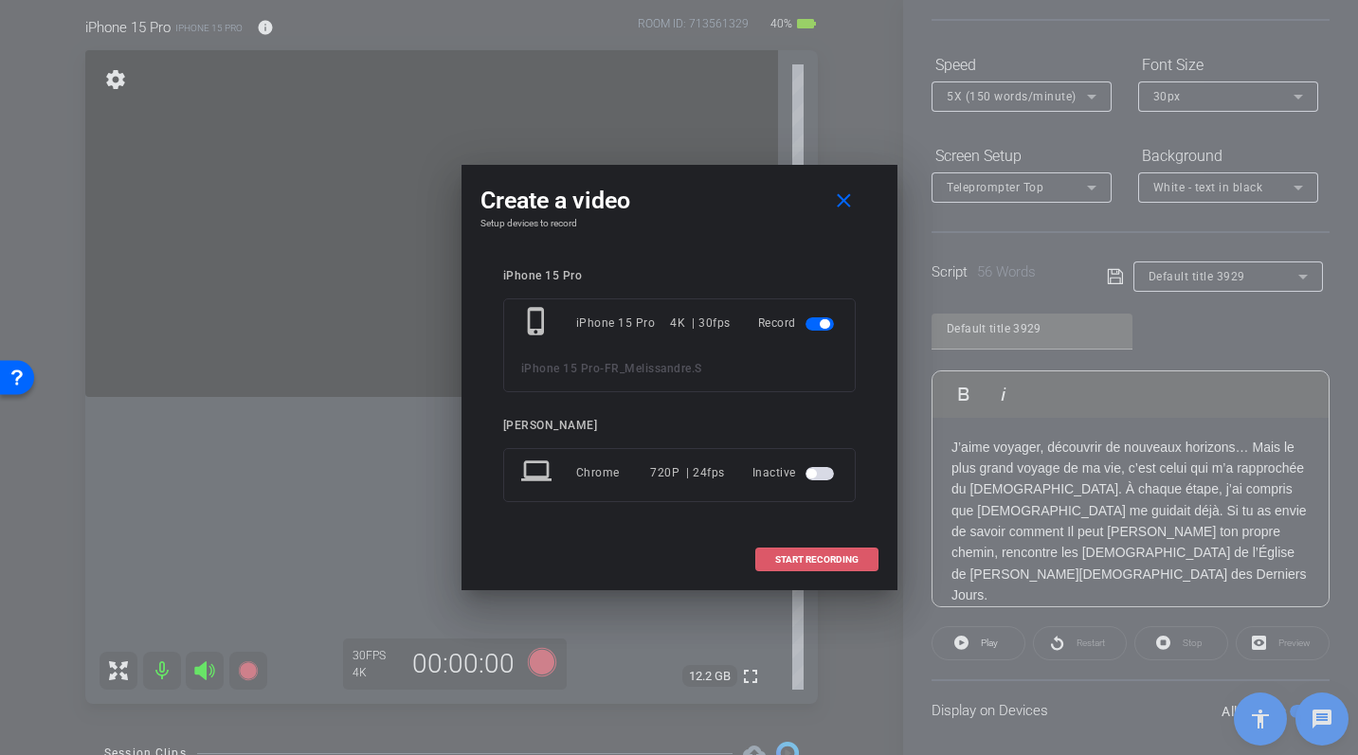
click at [797, 559] on span "START RECORDING" at bounding box center [816, 559] width 83 height 9
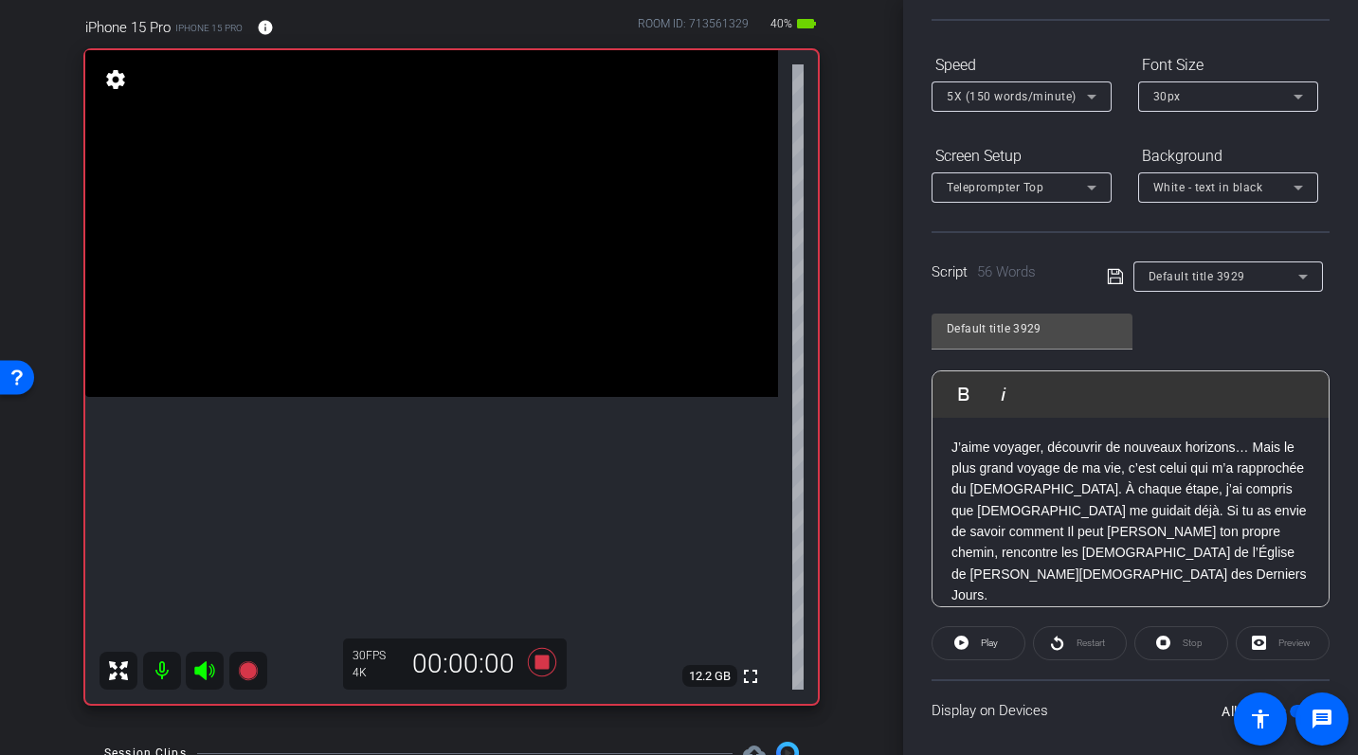
click at [1052, 642] on div "Restart" at bounding box center [1080, 643] width 94 height 34
click at [1058, 644] on div "Restart" at bounding box center [1080, 643] width 94 height 34
click at [955, 437] on p "J’aime voyager, découvrir de nouveaux horizons… Mais le plus grand voyage de ma…" at bounding box center [1131, 522] width 358 height 170
click at [1055, 645] on div "Restart" at bounding box center [1080, 643] width 94 height 34
click at [963, 645] on icon at bounding box center [961, 643] width 14 height 14
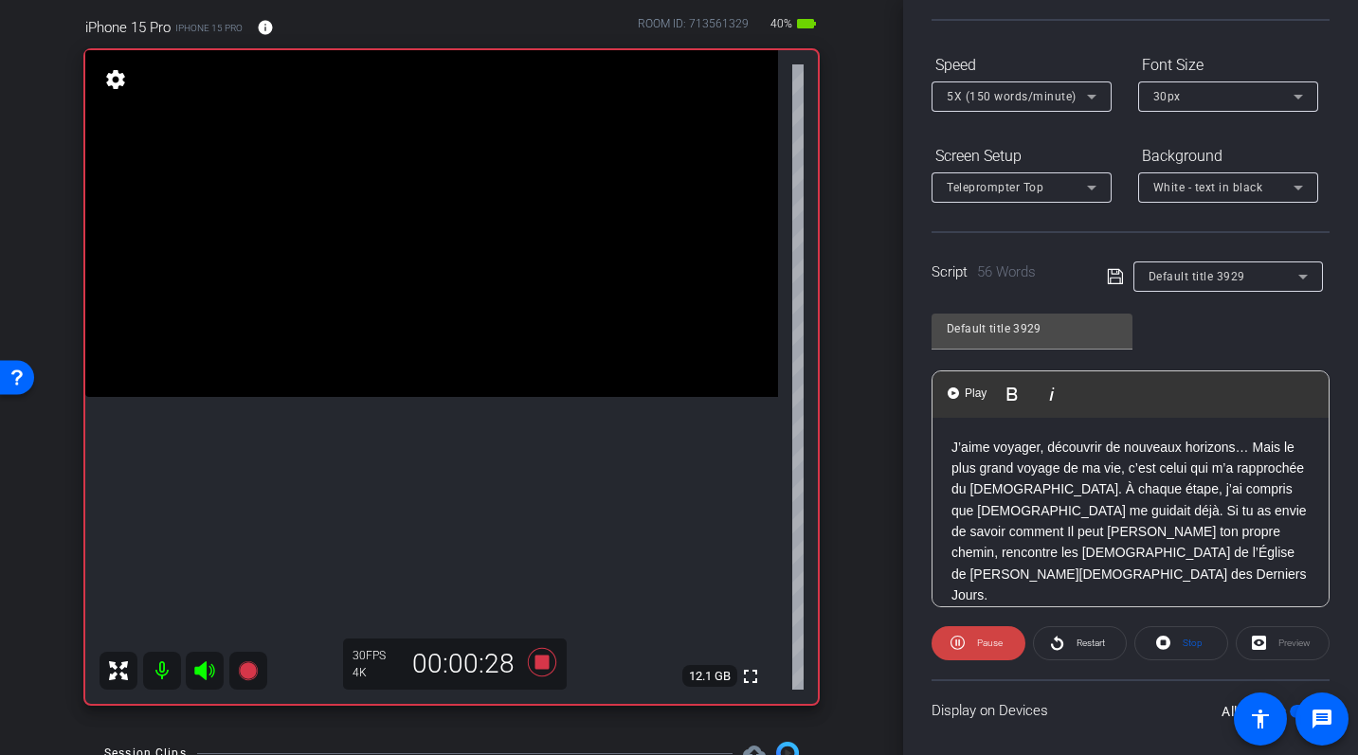
click at [956, 449] on p "J’aime voyager, découvrir de nouveaux horizons… Mais le plus grand voyage de ma…" at bounding box center [1131, 522] width 358 height 170
click at [1074, 644] on span "Restart" at bounding box center [1088, 643] width 33 height 27
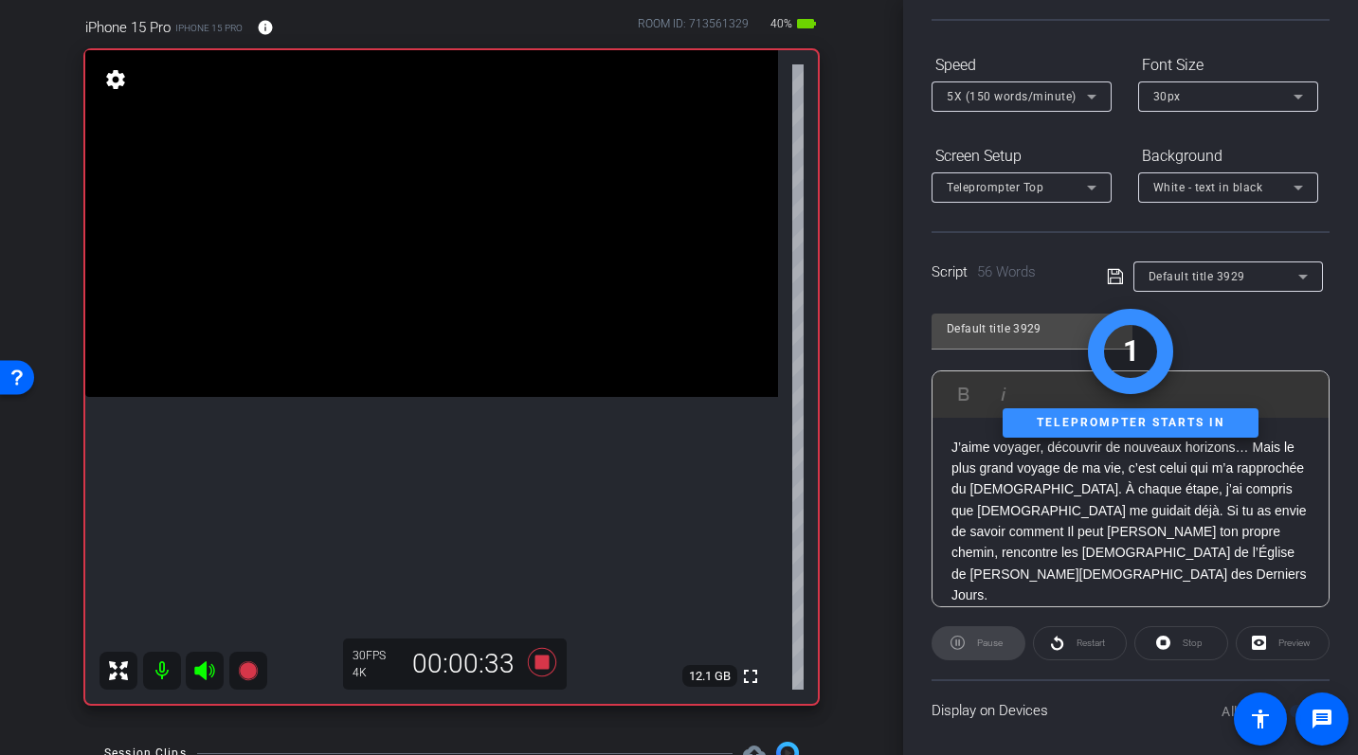
click at [986, 602] on div "J’aime voyager, découvrir de nouveaux horizons… Mais le plus grand voyage de ma…" at bounding box center [1131, 522] width 396 height 208
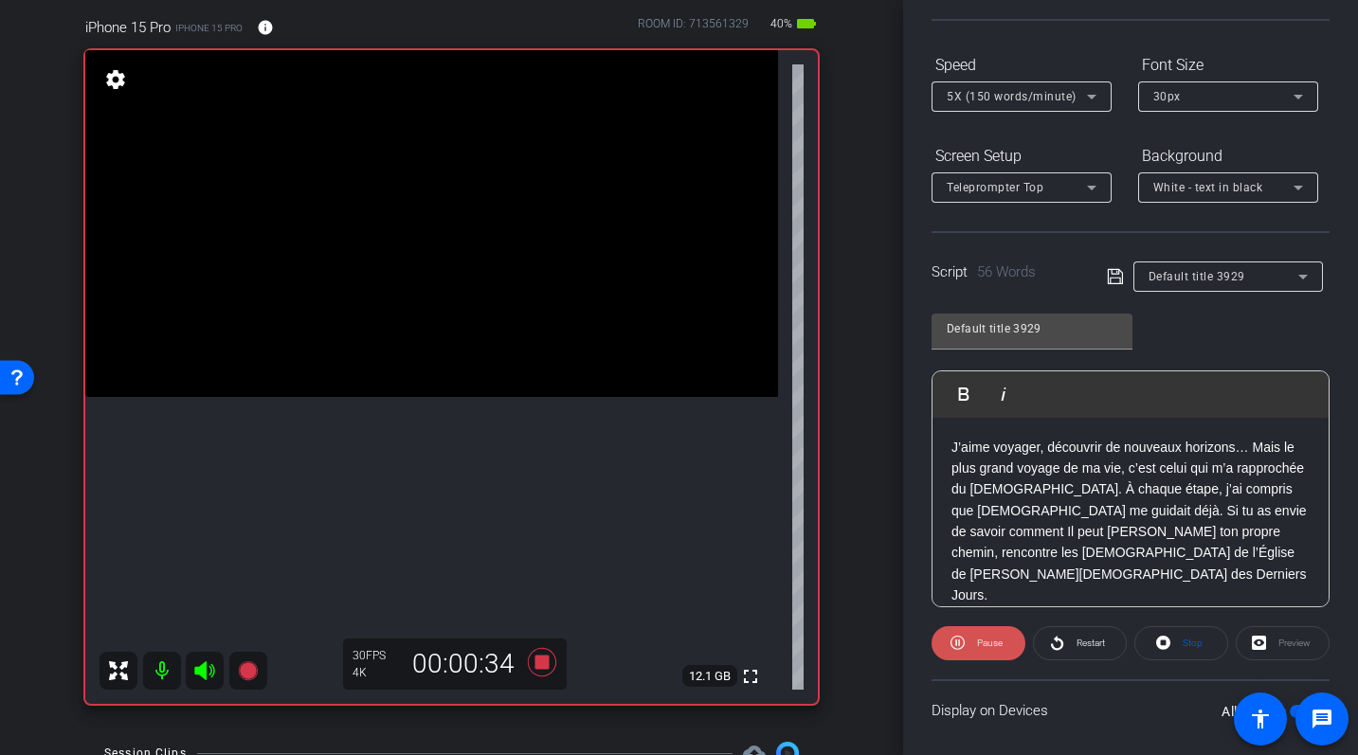
click at [972, 641] on span "Pause" at bounding box center [987, 643] width 30 height 27
click at [952, 447] on p "J’aime voyager, découvrir de nouveaux horizons… Mais le plus grand voyage de ma…" at bounding box center [1131, 522] width 358 height 170
click at [1068, 645] on span at bounding box center [1080, 643] width 92 height 45
click at [542, 660] on icon at bounding box center [541, 662] width 28 height 28
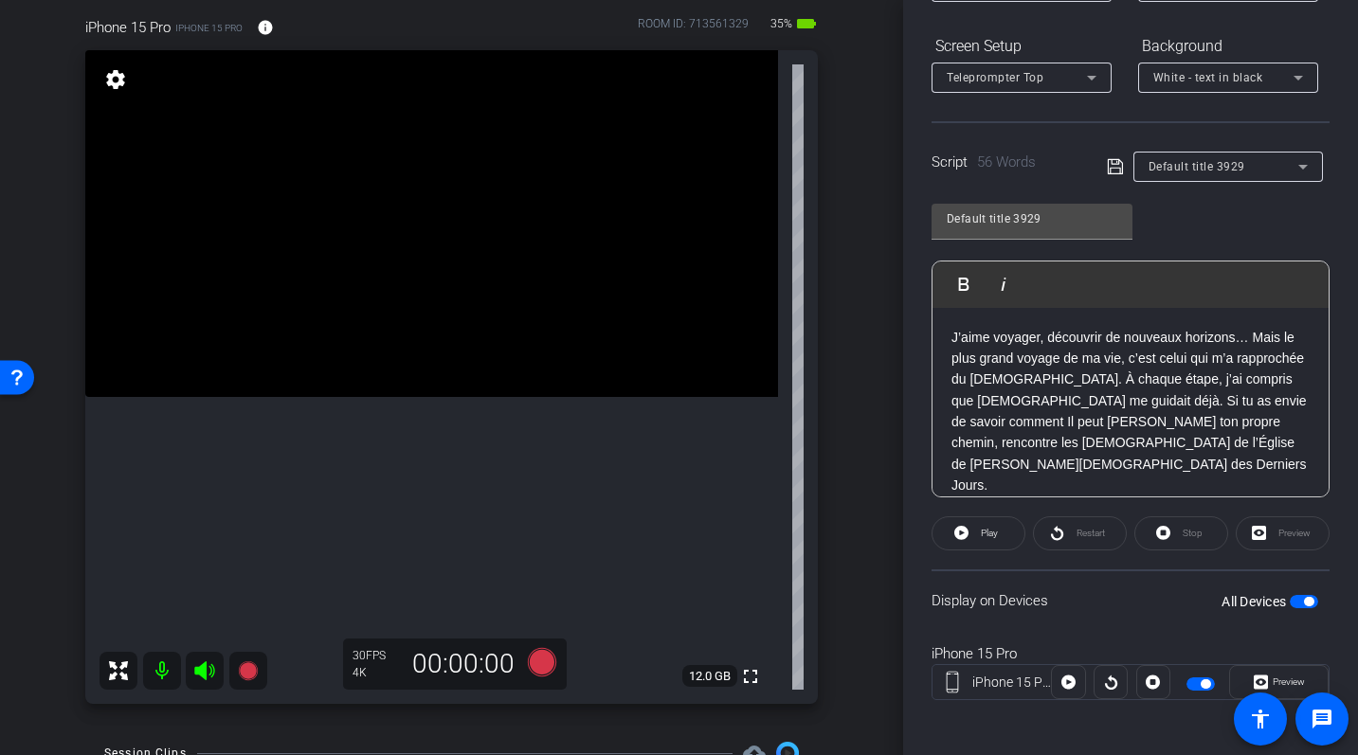
scroll to position [0, 0]
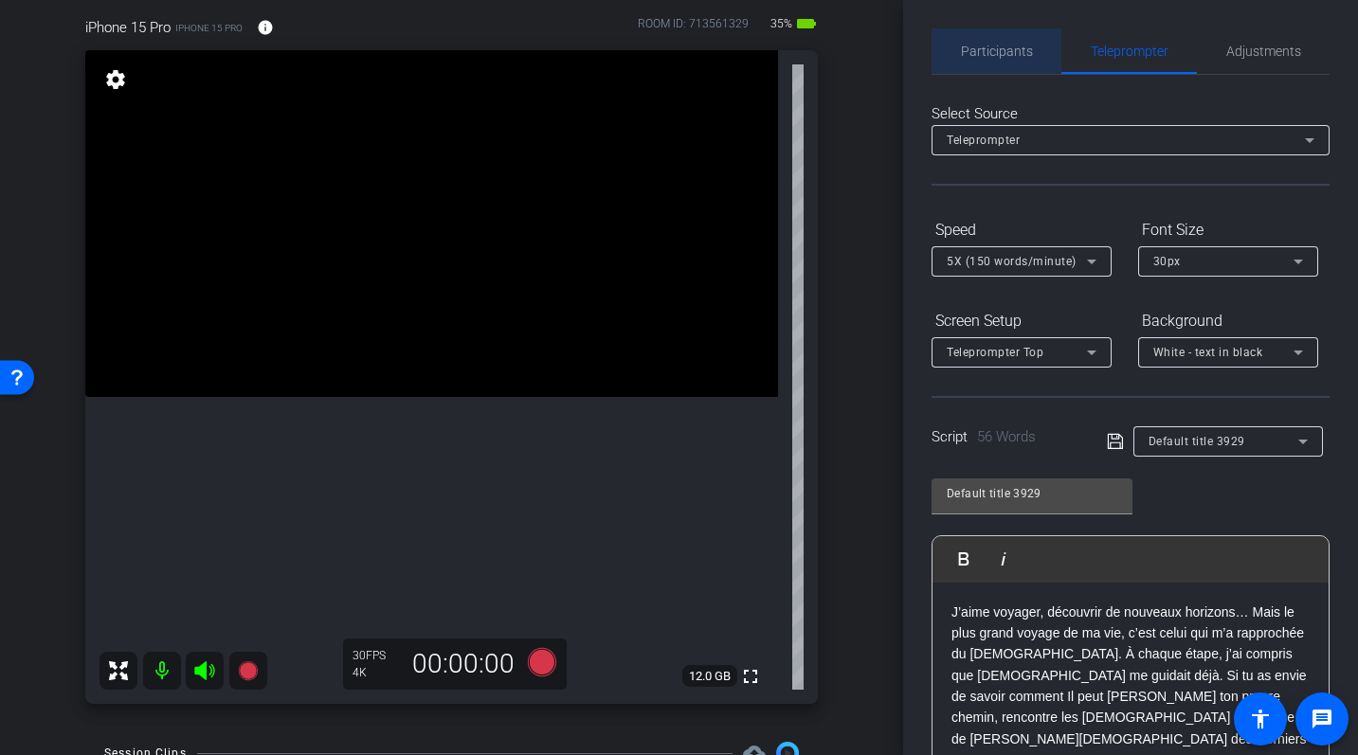
click at [992, 45] on span "Participants" at bounding box center [997, 51] width 72 height 13
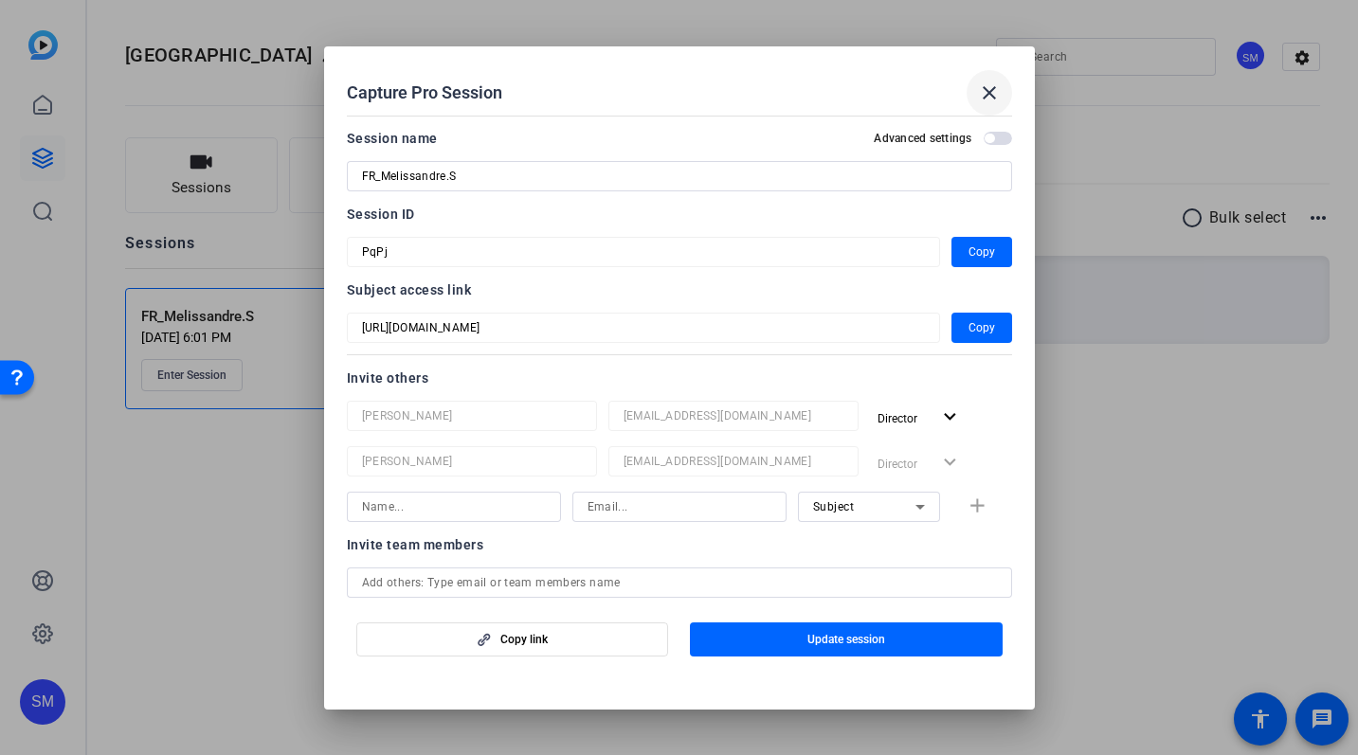
click at [979, 95] on mat-icon "close" at bounding box center [989, 93] width 23 height 23
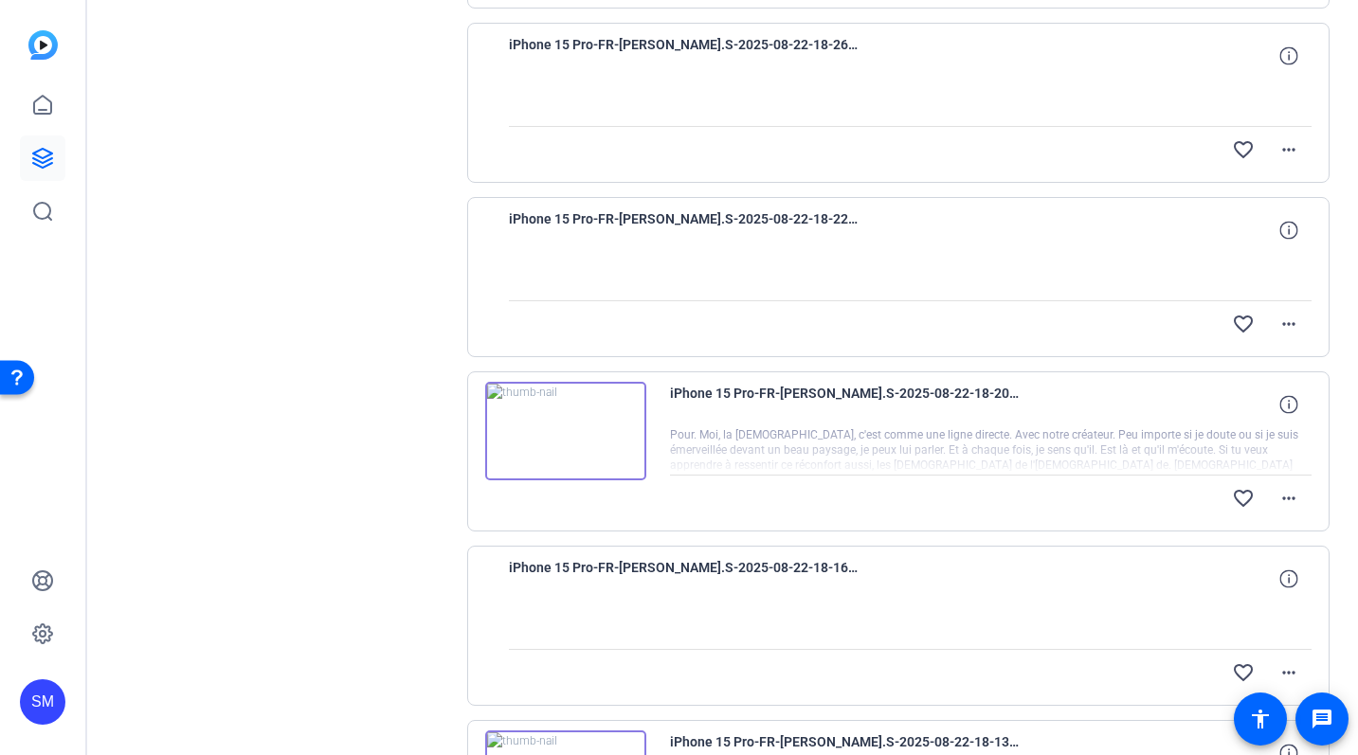
scroll to position [1349, 0]
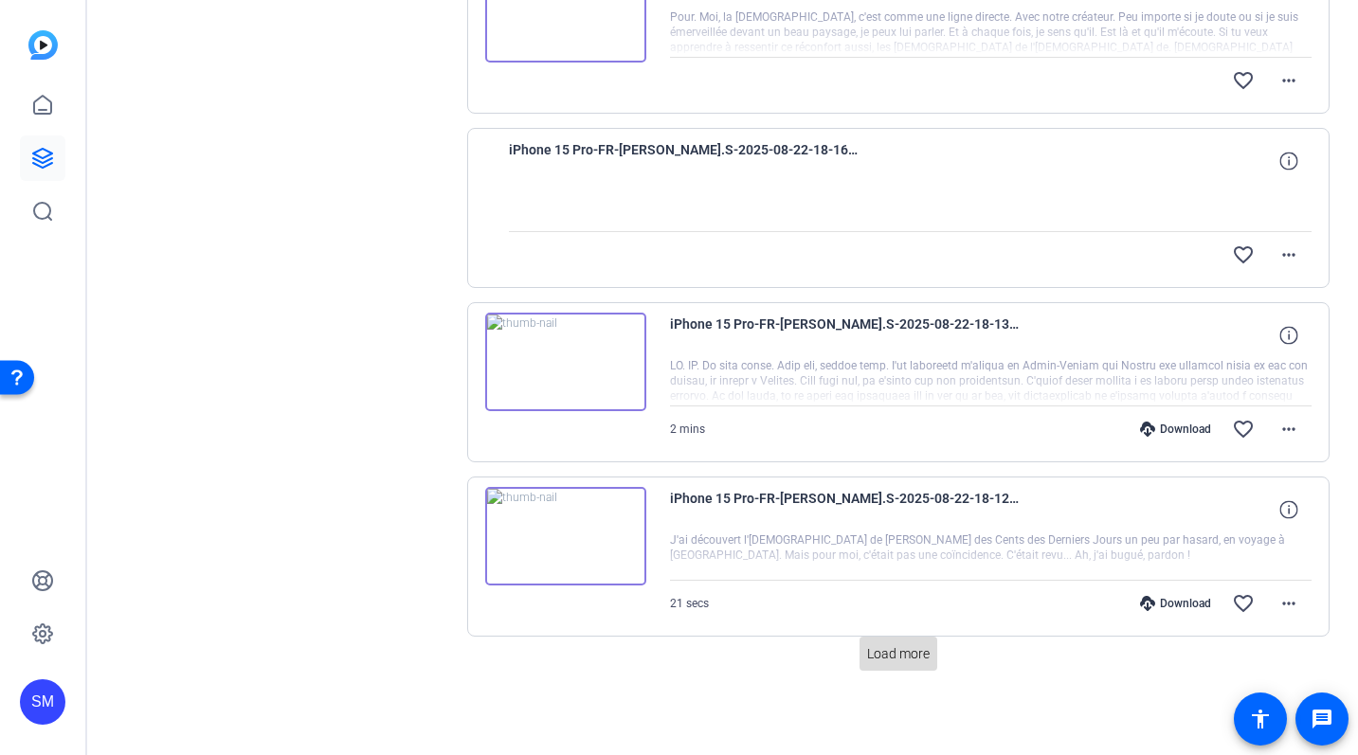
click at [903, 666] on span at bounding box center [899, 653] width 78 height 45
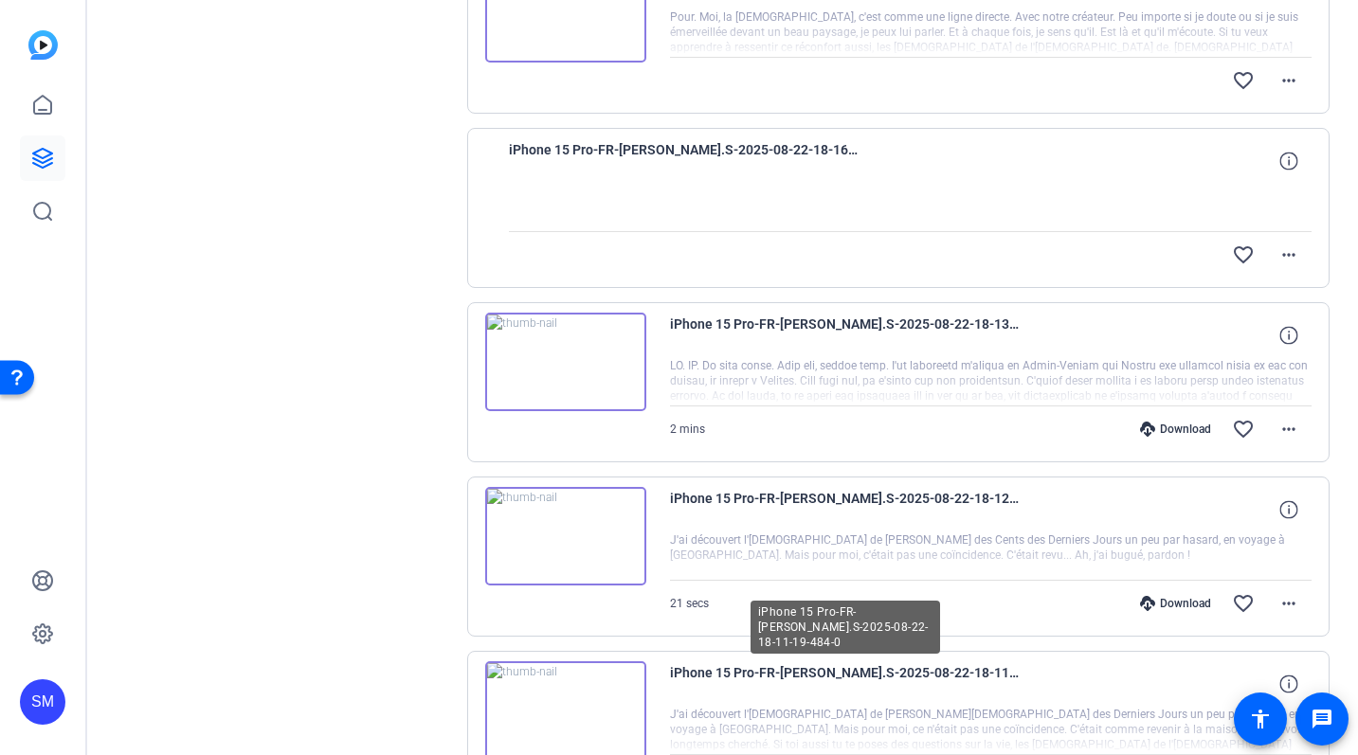
scroll to position [2012, 0]
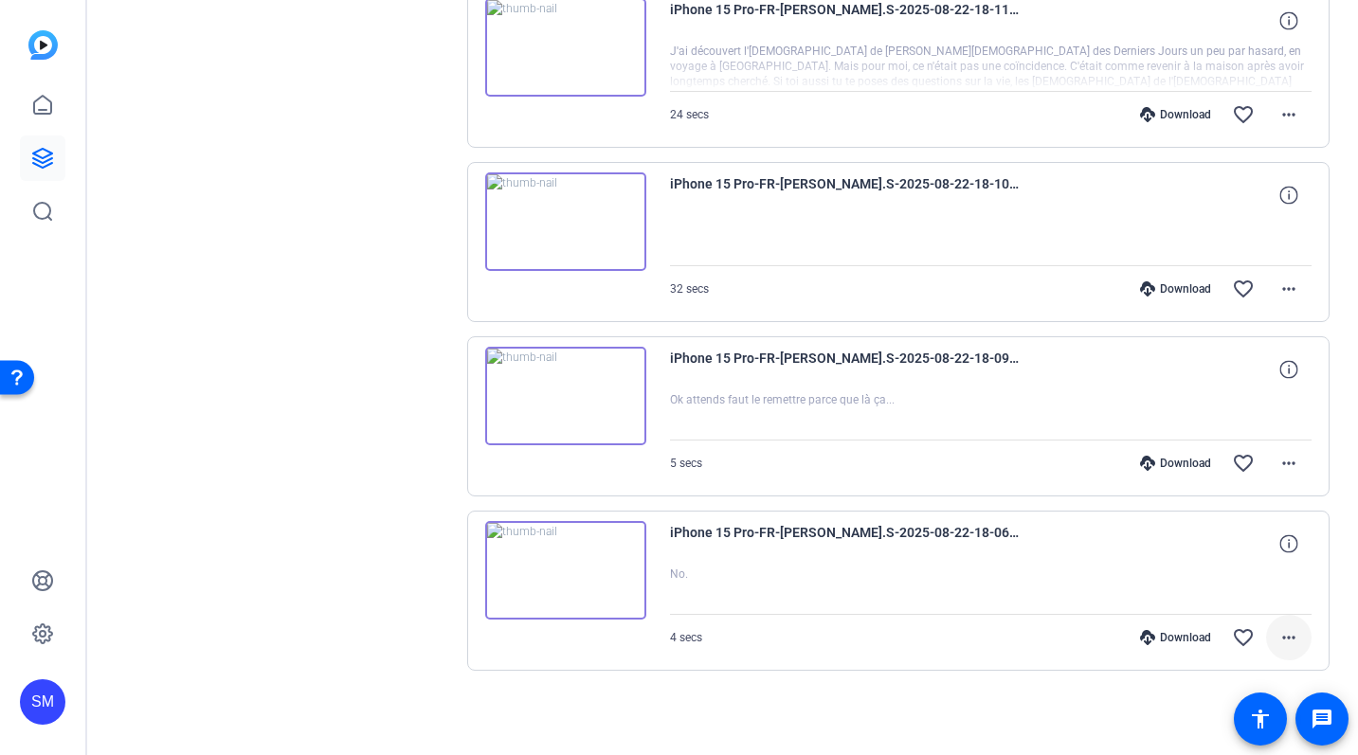
click at [1291, 637] on mat-icon "more_horiz" at bounding box center [1289, 637] width 23 height 23
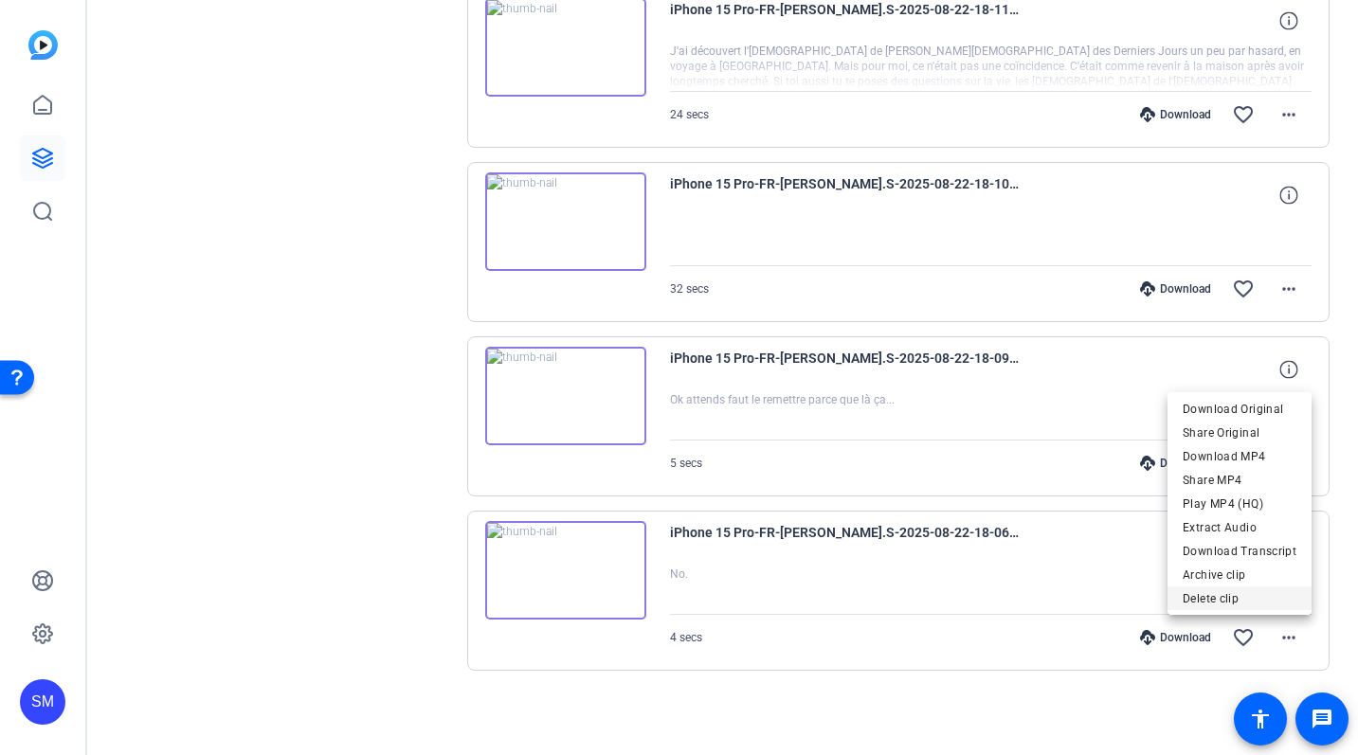
click at [1247, 607] on span "Delete clip" at bounding box center [1240, 599] width 114 height 23
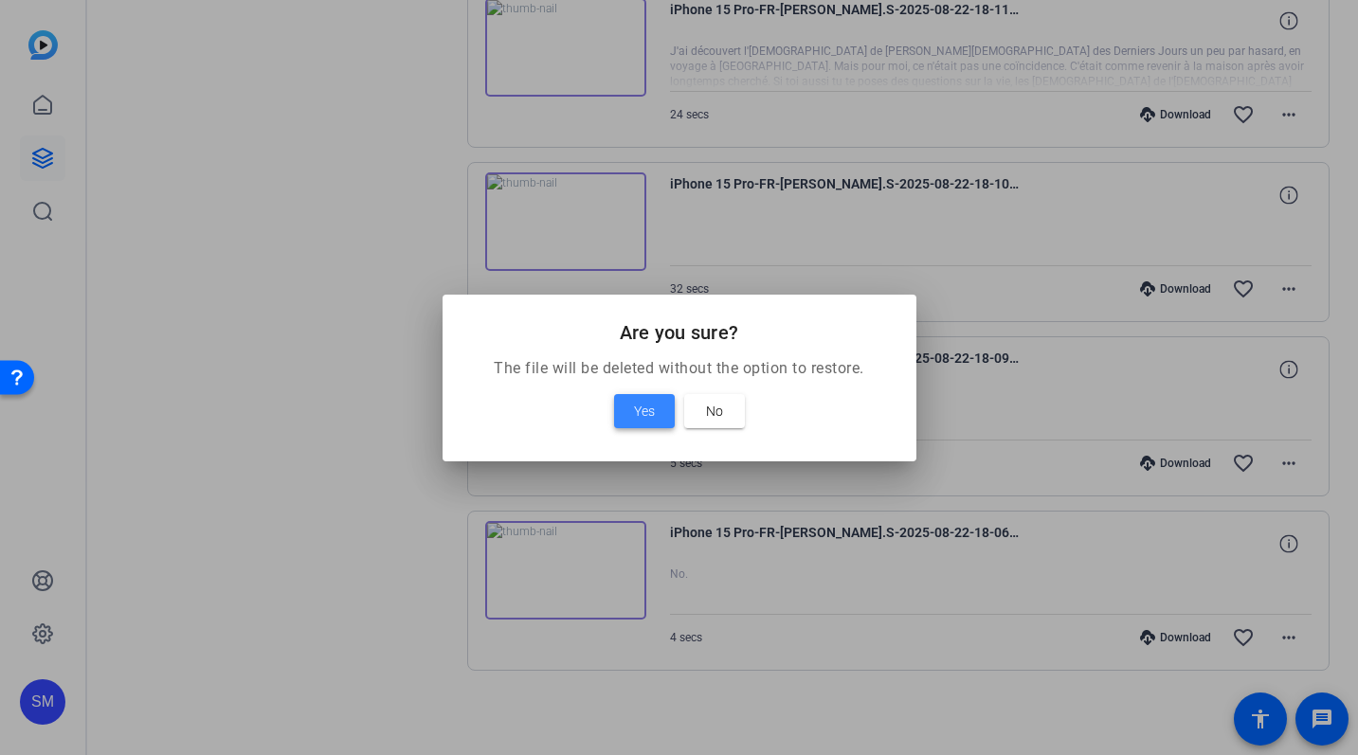
click at [622, 409] on span at bounding box center [644, 411] width 61 height 45
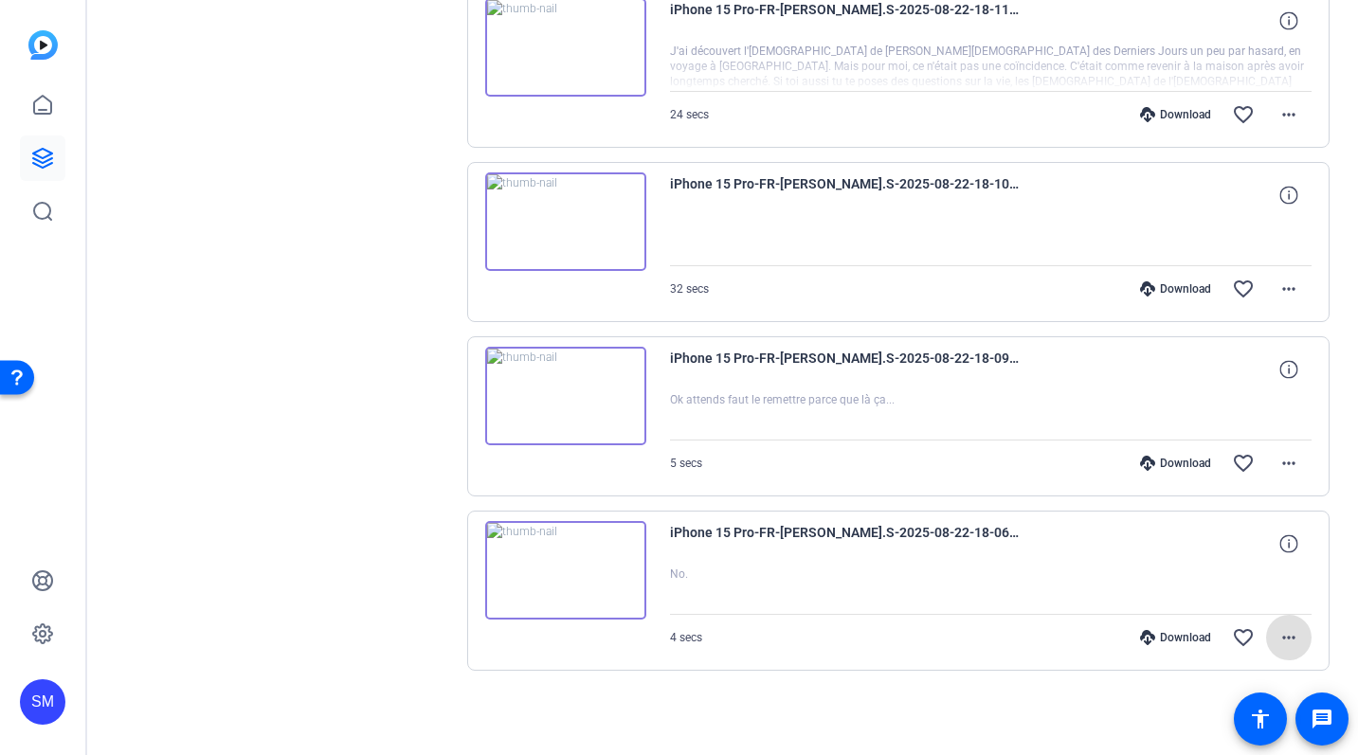
scroll to position [1838, 0]
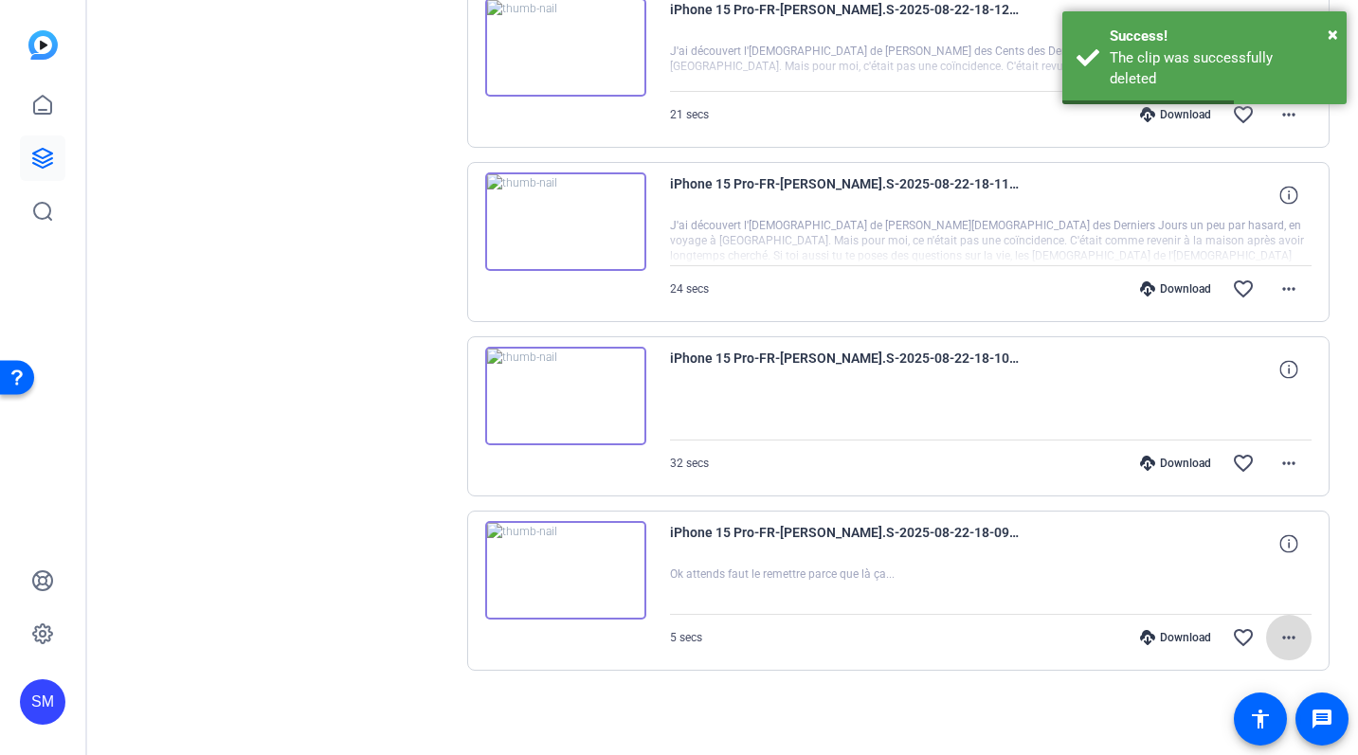
click at [1297, 643] on mat-icon "more_horiz" at bounding box center [1289, 637] width 23 height 23
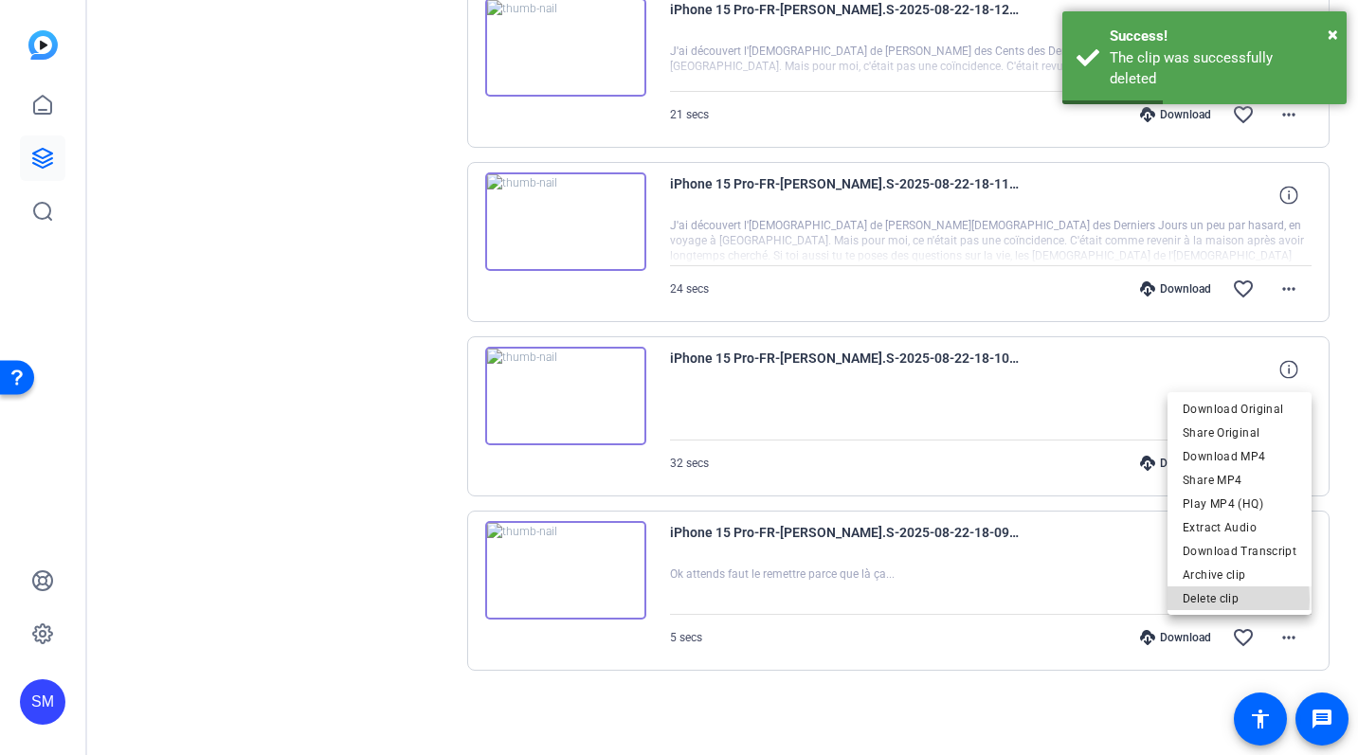
click at [1188, 600] on span "Delete clip" at bounding box center [1240, 599] width 114 height 23
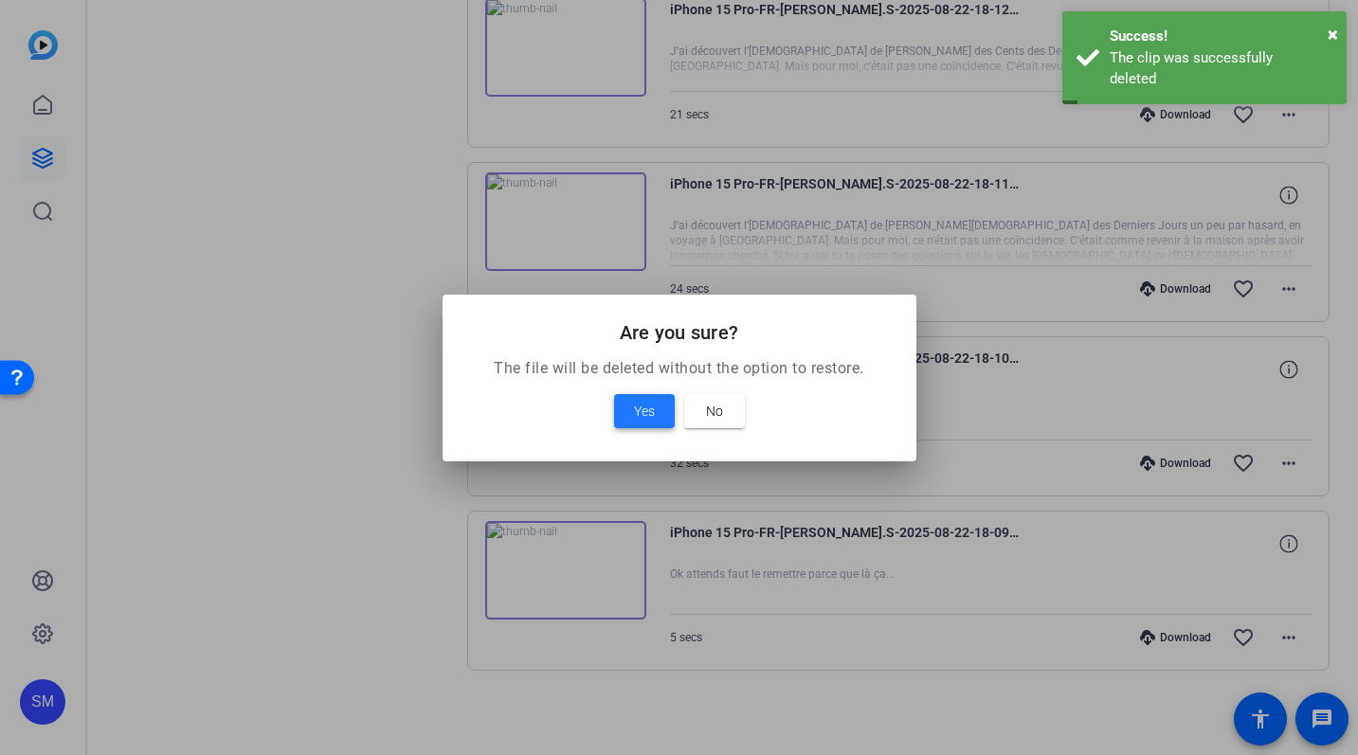
click at [644, 409] on span "Yes" at bounding box center [644, 411] width 21 height 23
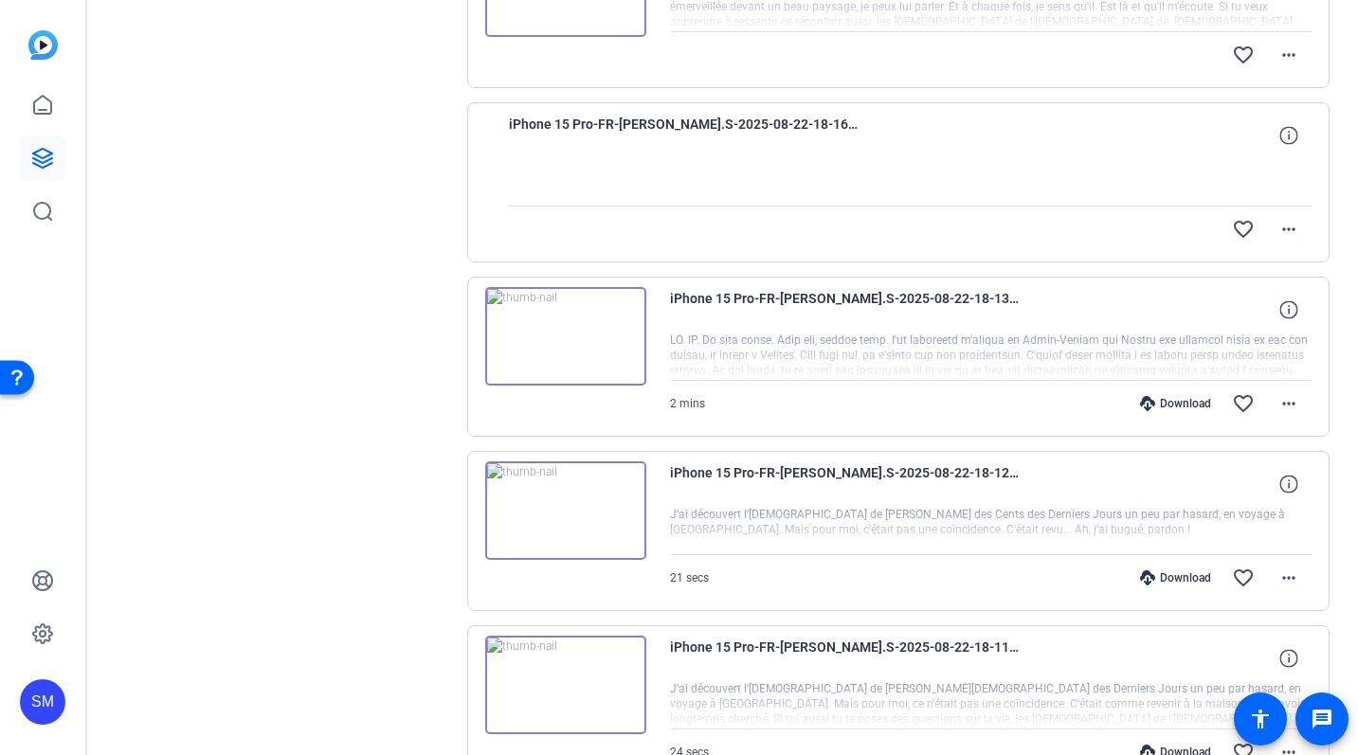
scroll to position [1663, 0]
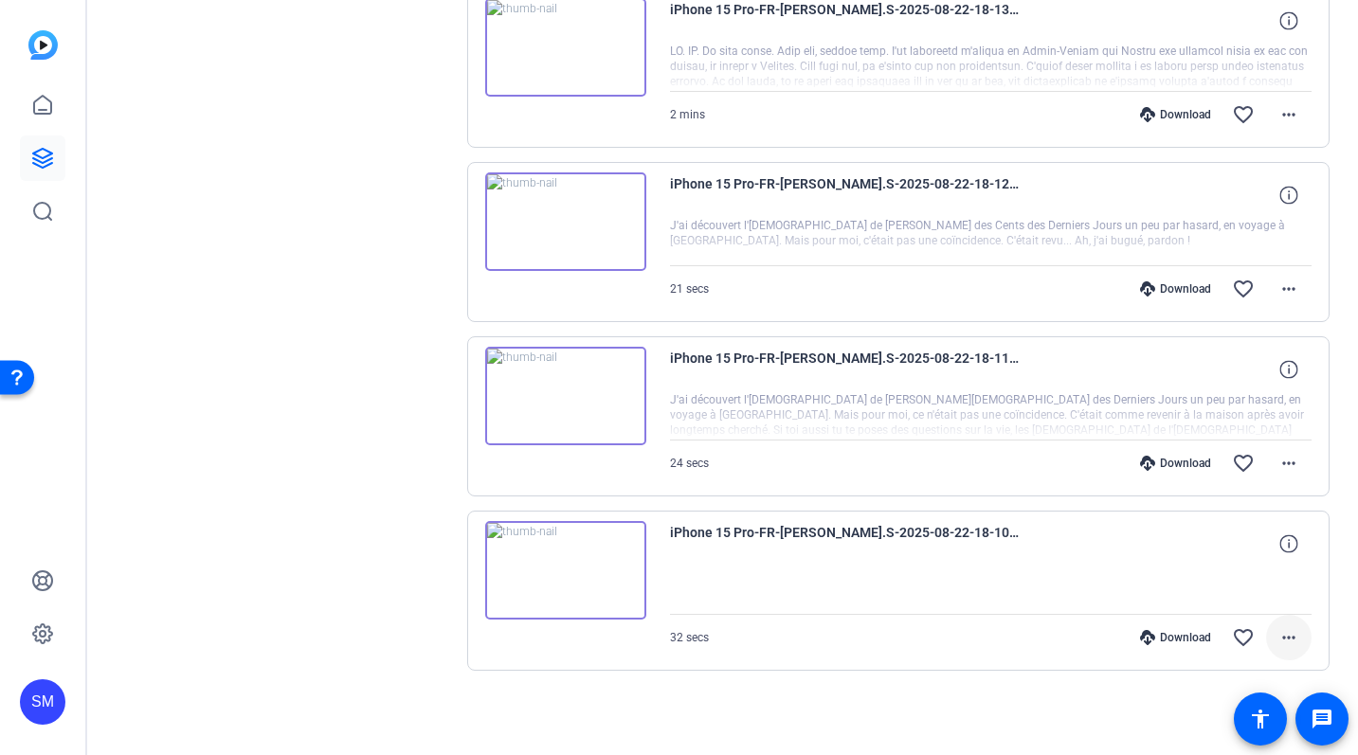
click at [1295, 636] on mat-icon "more_horiz" at bounding box center [1289, 637] width 23 height 23
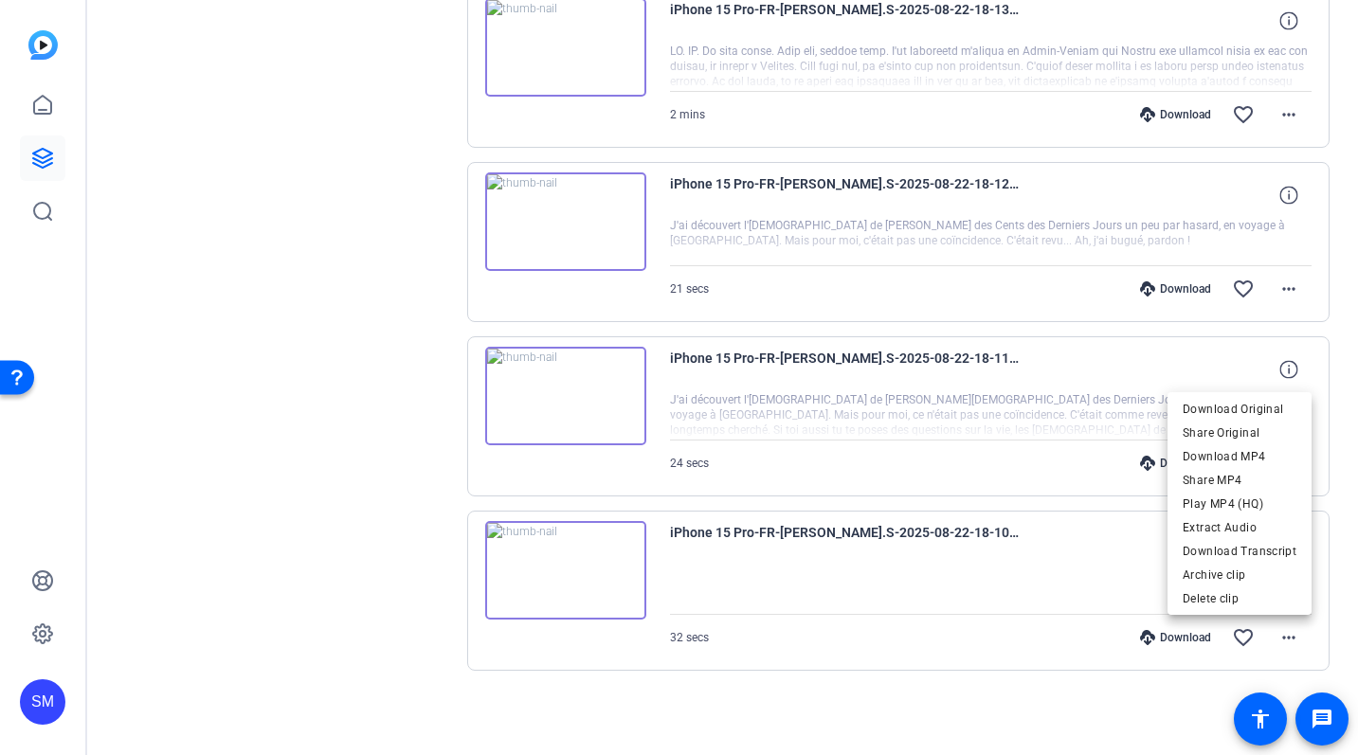
click at [386, 506] on div at bounding box center [679, 377] width 1358 height 755
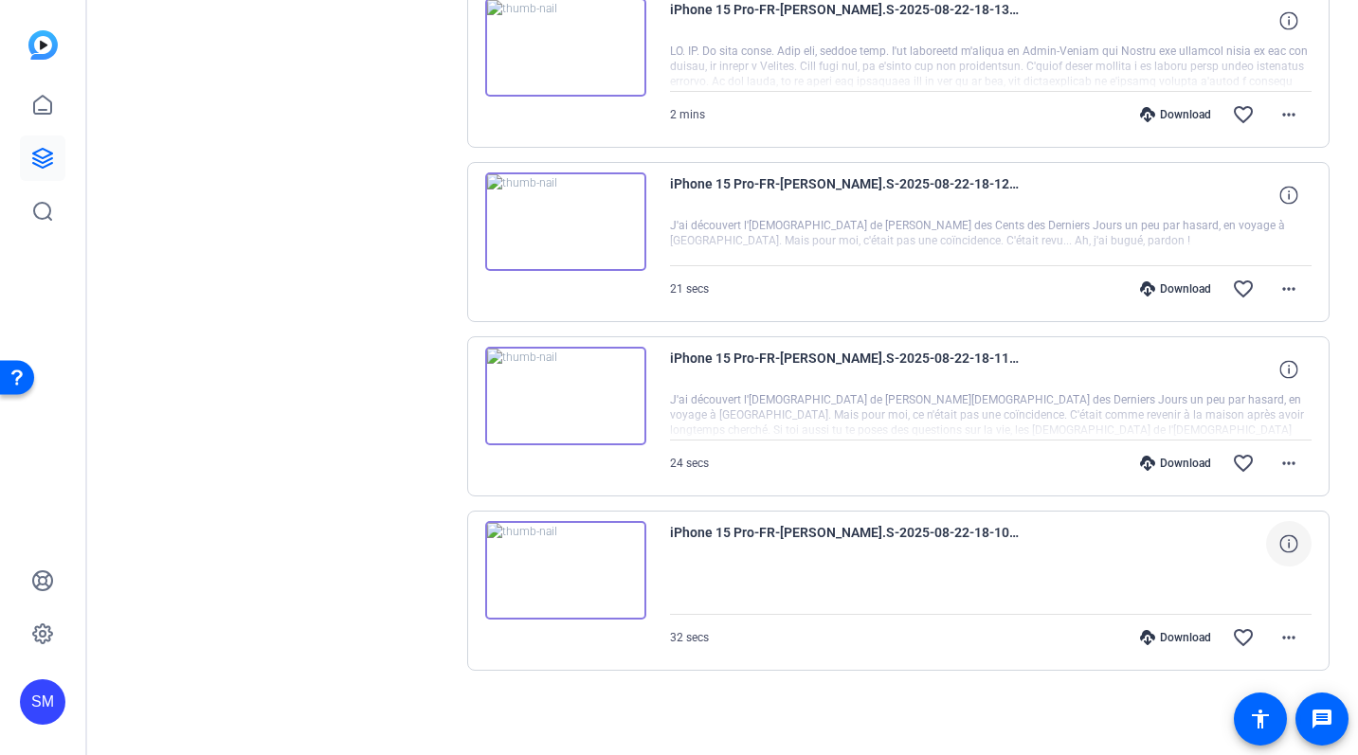
click at [1297, 532] on span at bounding box center [1288, 543] width 45 height 45
click at [1295, 545] on mat-icon "close" at bounding box center [1289, 545] width 23 height 24
click at [556, 562] on img at bounding box center [565, 570] width 161 height 99
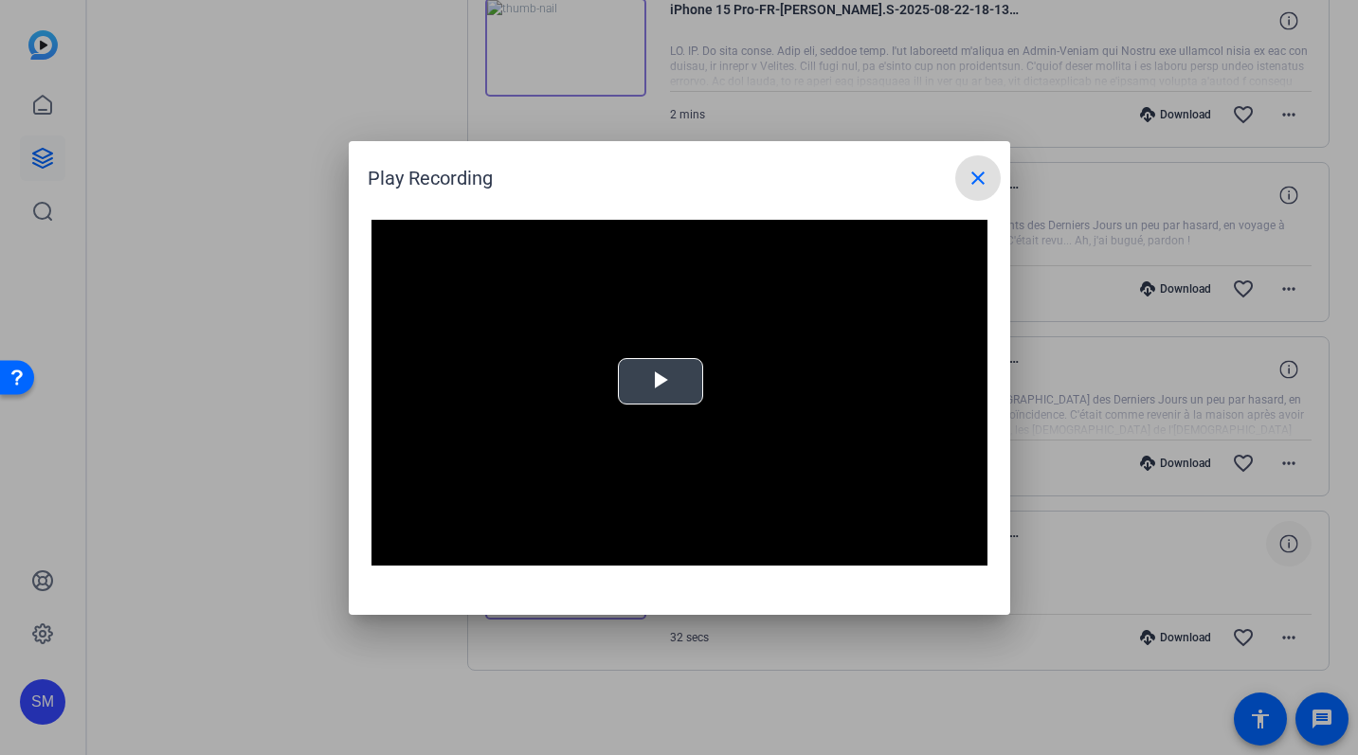
click at [661, 381] on span "Video Player" at bounding box center [661, 381] width 0 height 0
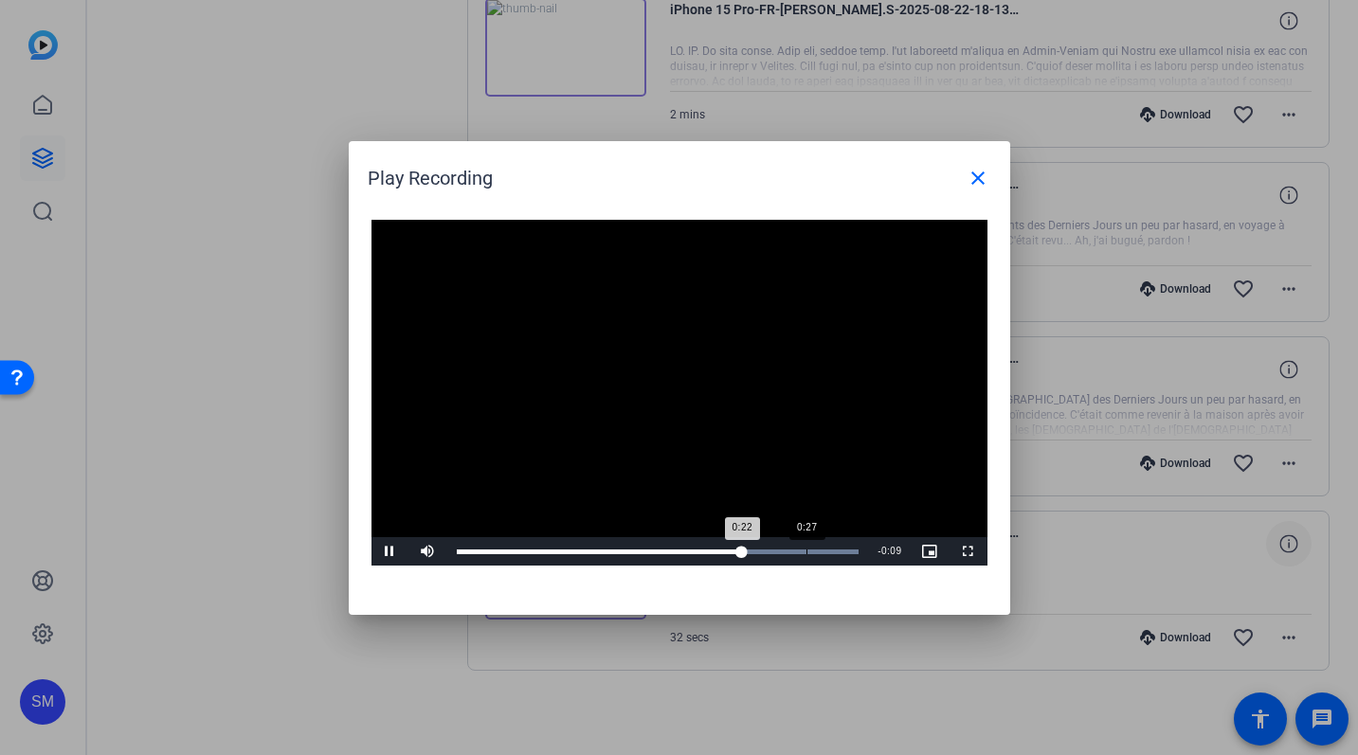
click at [807, 553] on div "0:27" at bounding box center [807, 552] width 1 height 5
click at [831, 553] on div "Loaded : 100.00% 0:29 0:28" at bounding box center [658, 552] width 403 height 5
click at [972, 186] on mat-icon "close" at bounding box center [978, 178] width 23 height 23
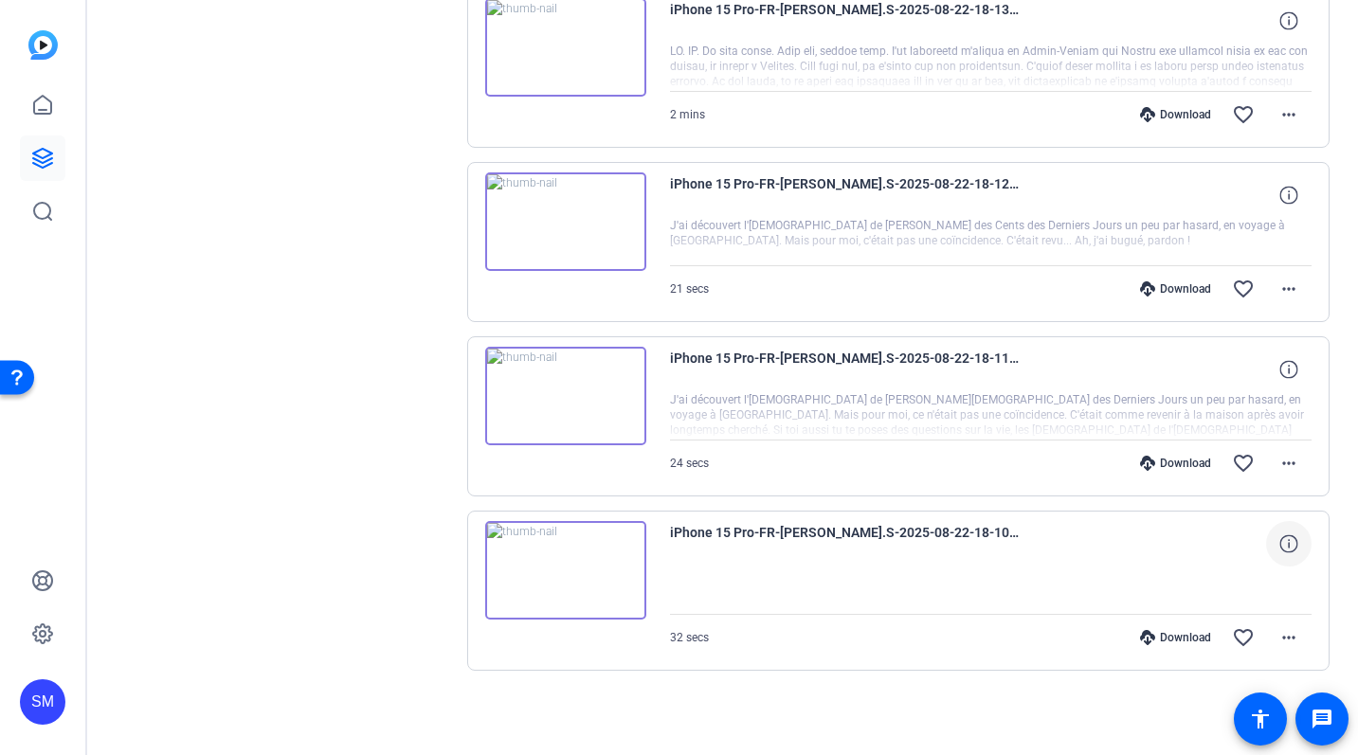
click at [562, 396] on img at bounding box center [565, 396] width 161 height 99
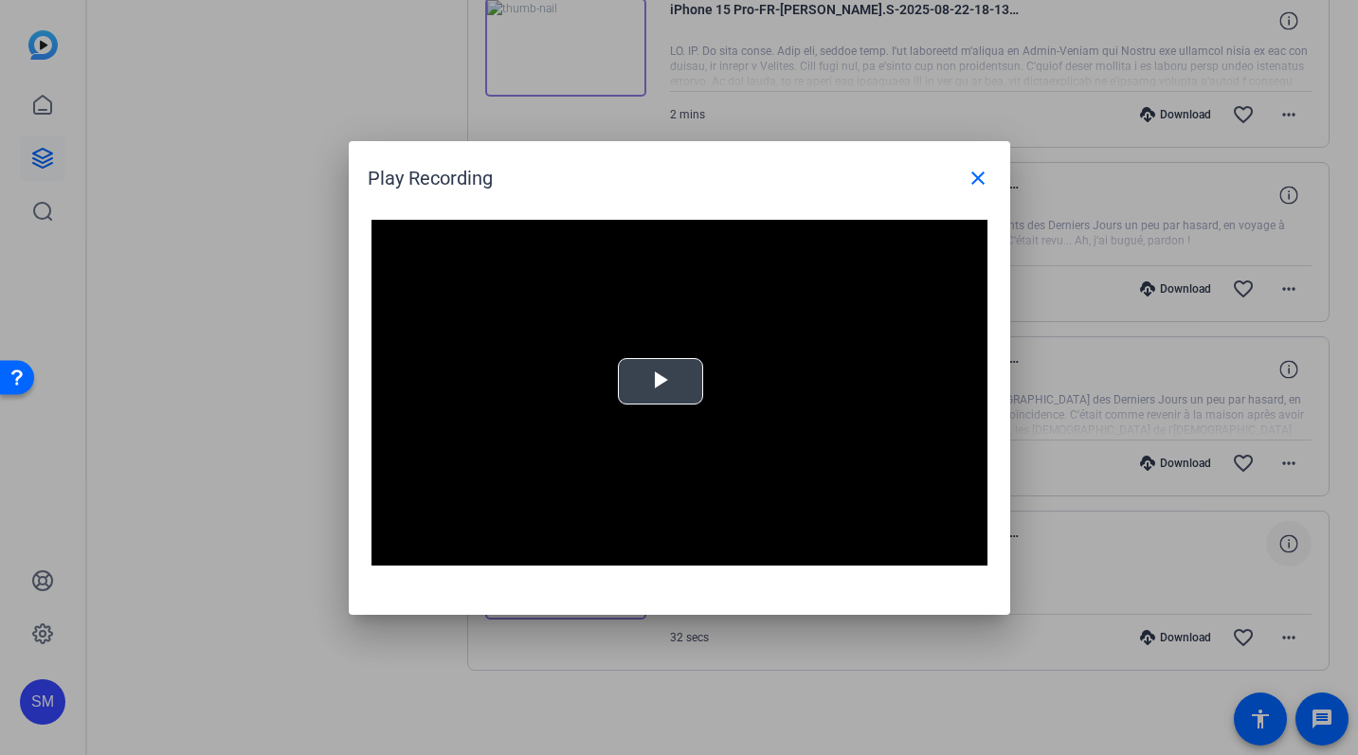
click at [661, 381] on span "Video Player" at bounding box center [661, 381] width 0 height 0
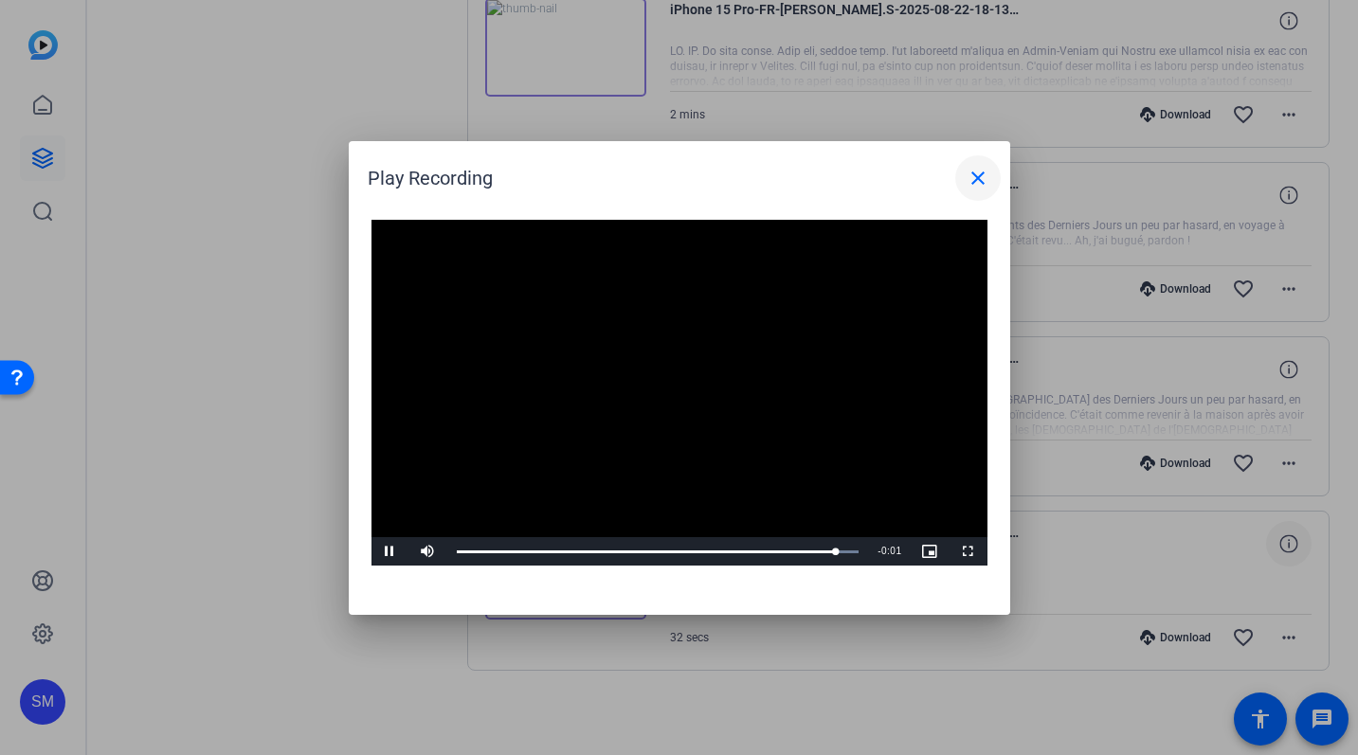
click at [978, 186] on mat-icon "close" at bounding box center [978, 178] width 23 height 23
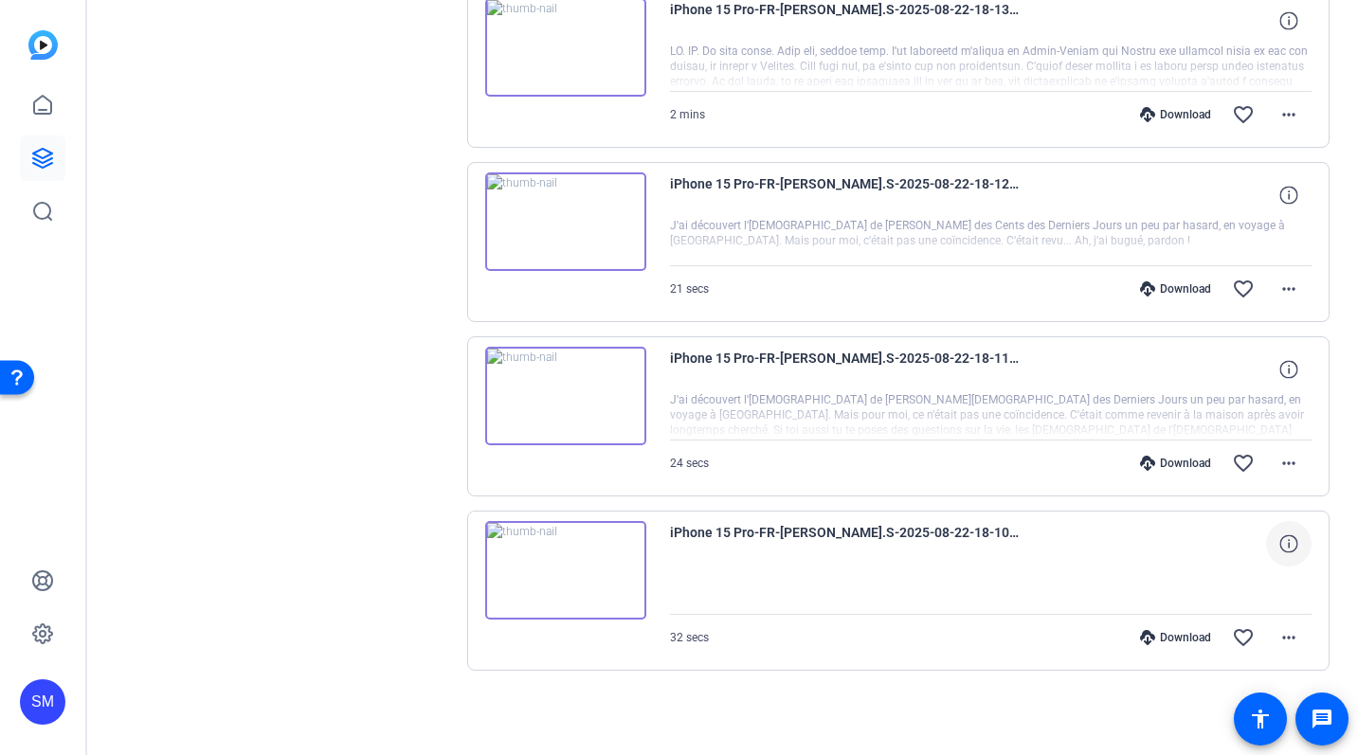
click at [562, 215] on img at bounding box center [565, 221] width 161 height 99
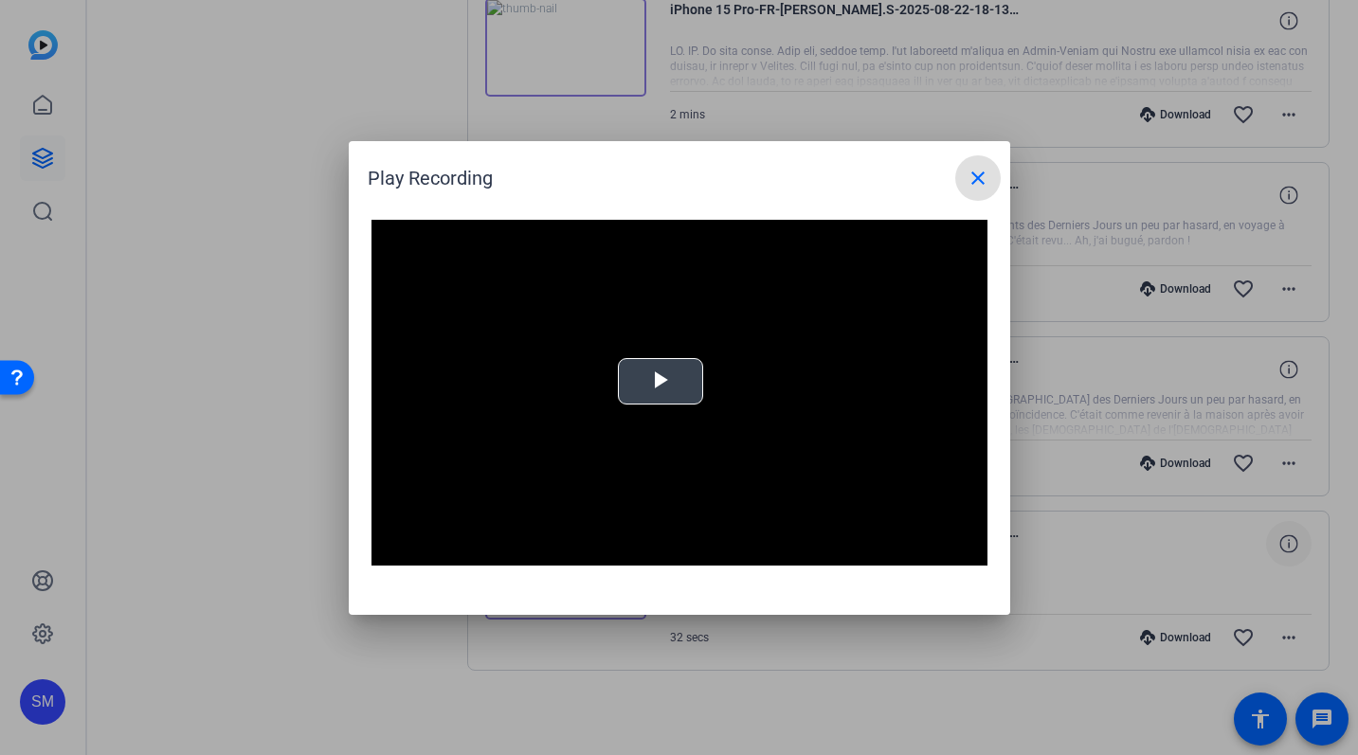
click at [661, 381] on span "Video Player" at bounding box center [661, 381] width 0 height 0
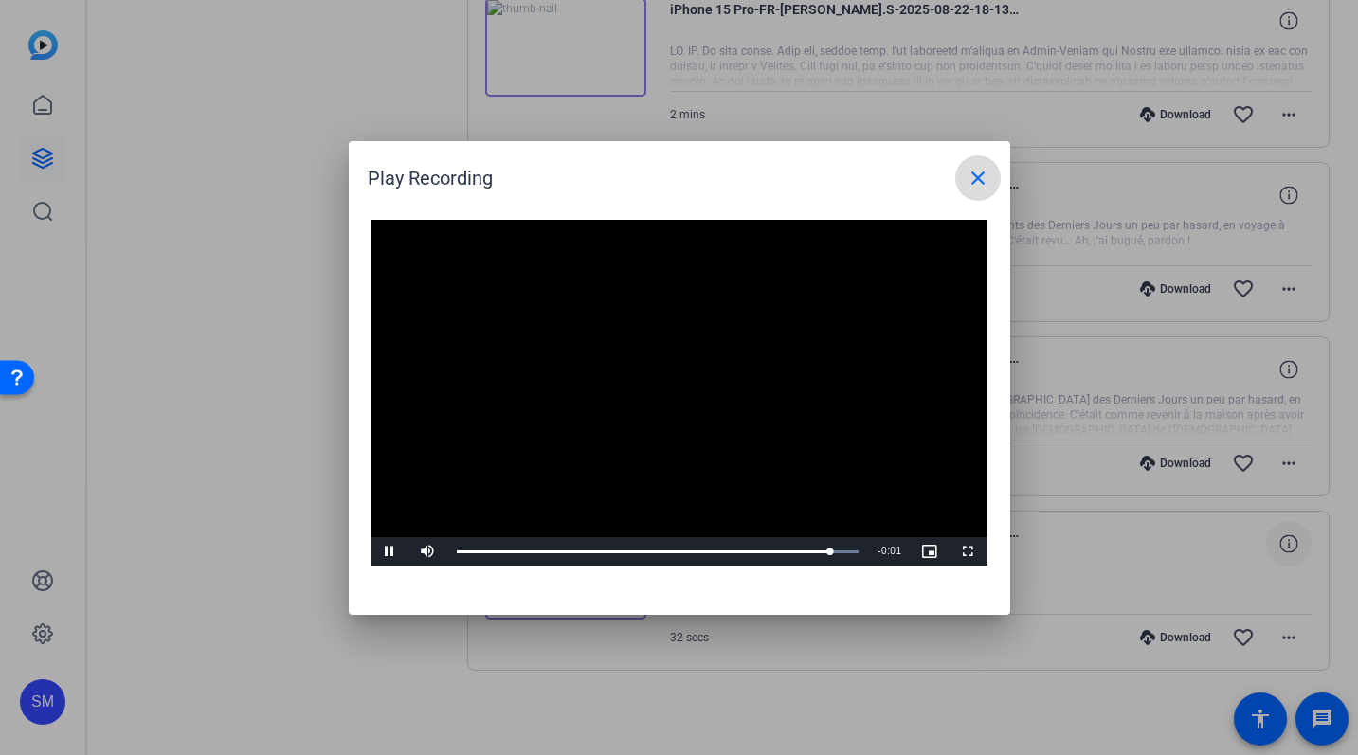
click at [976, 175] on mat-icon "close" at bounding box center [978, 178] width 23 height 23
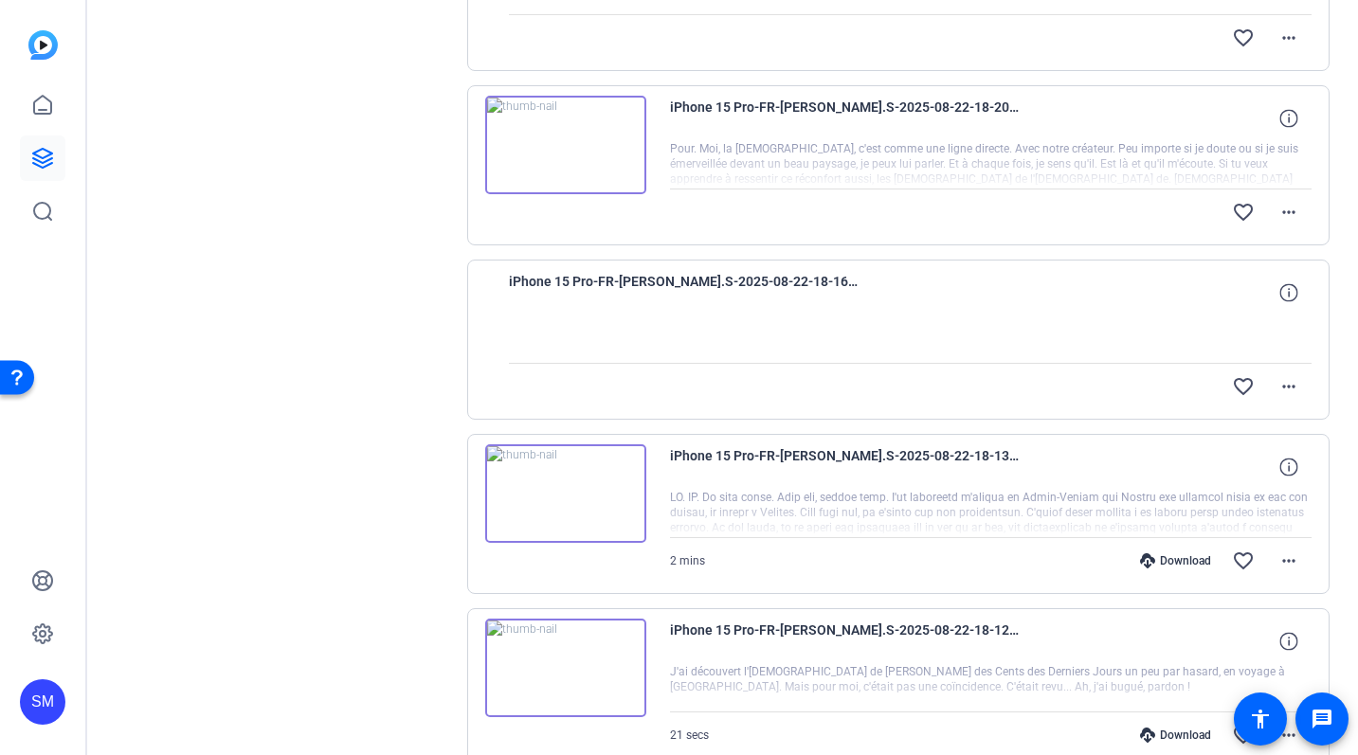
scroll to position [1193, 0]
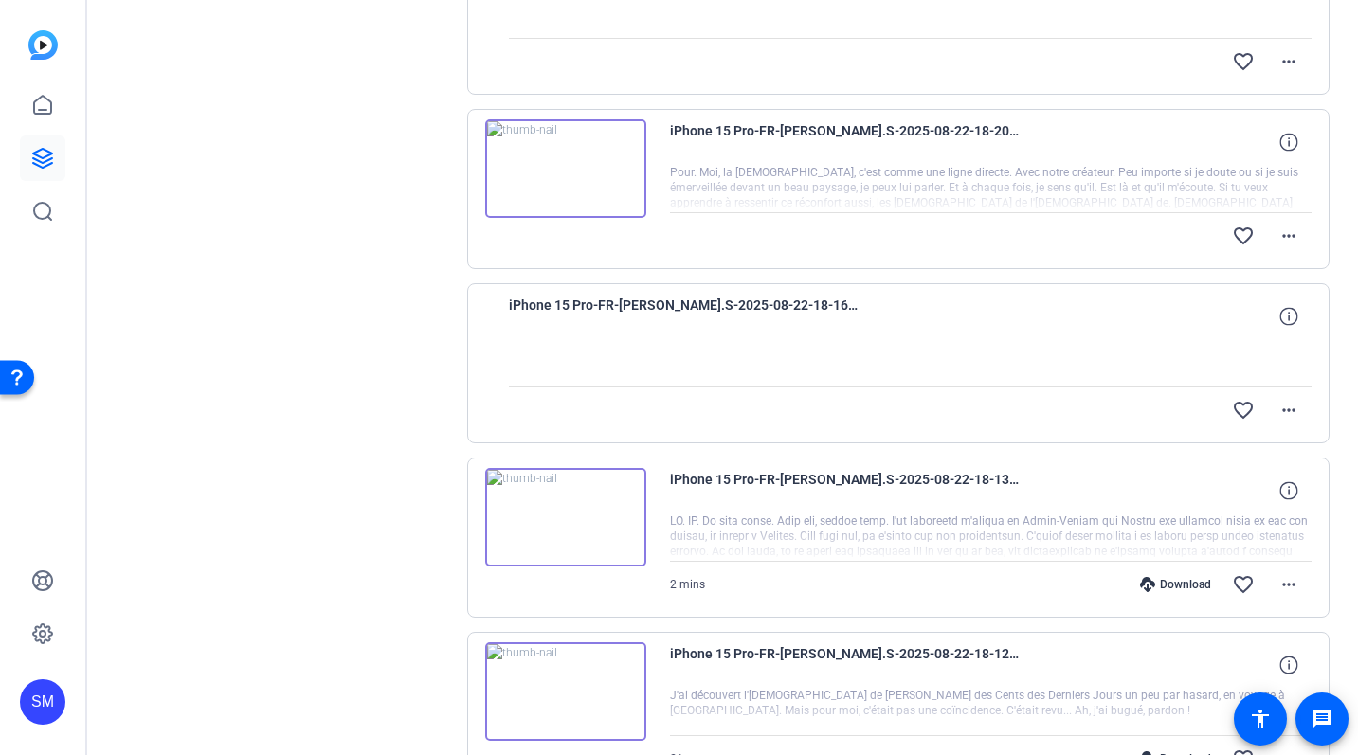
click at [565, 510] on img at bounding box center [565, 517] width 161 height 99
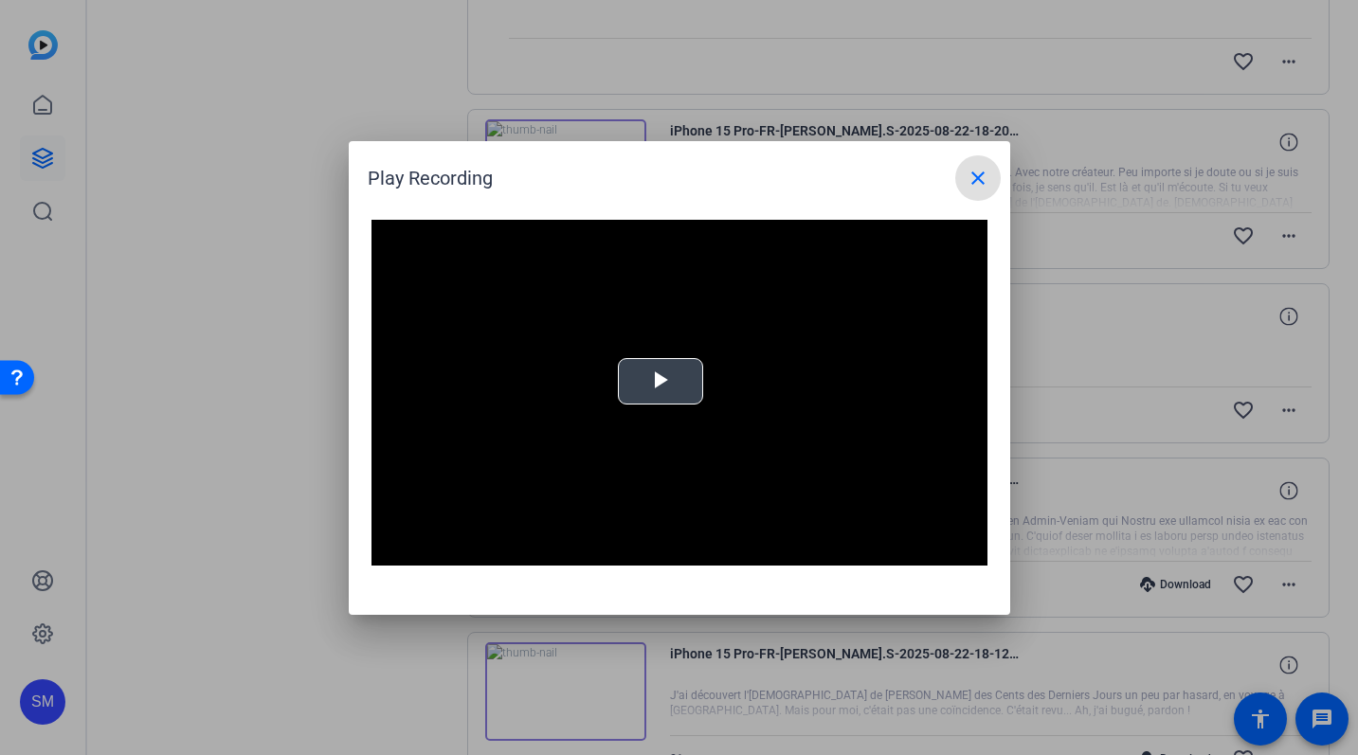
click at [661, 381] on span "Video Player" at bounding box center [661, 381] width 0 height 0
click at [984, 180] on mat-icon "close" at bounding box center [978, 178] width 23 height 23
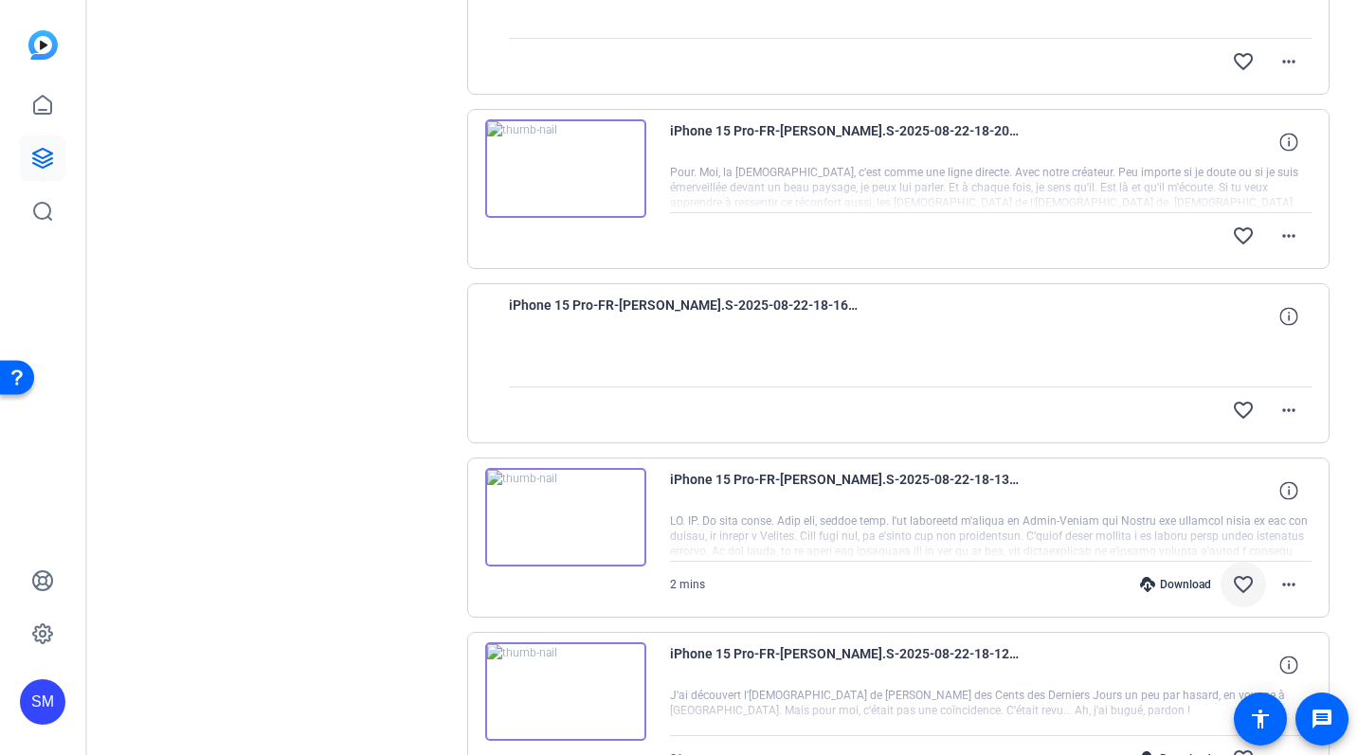
click at [1241, 590] on mat-icon "favorite_border" at bounding box center [1243, 584] width 23 height 23
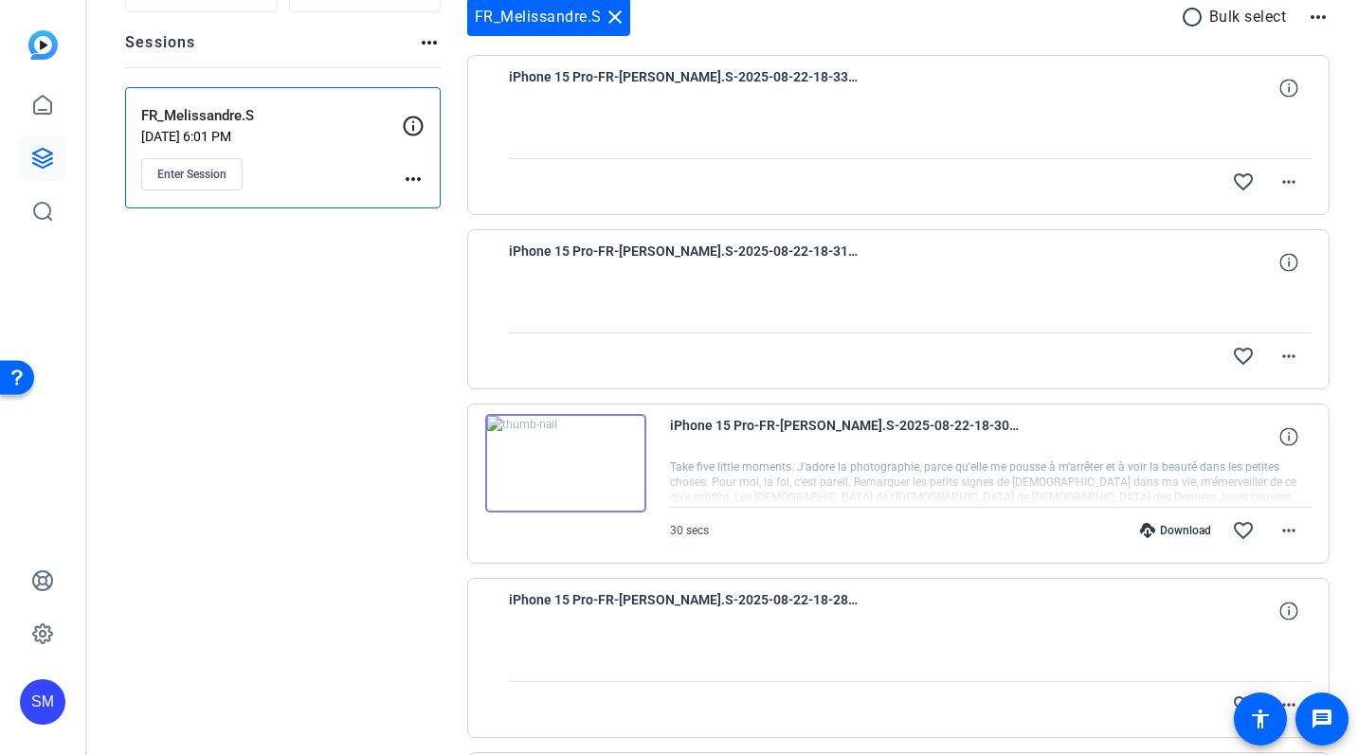
scroll to position [0, 0]
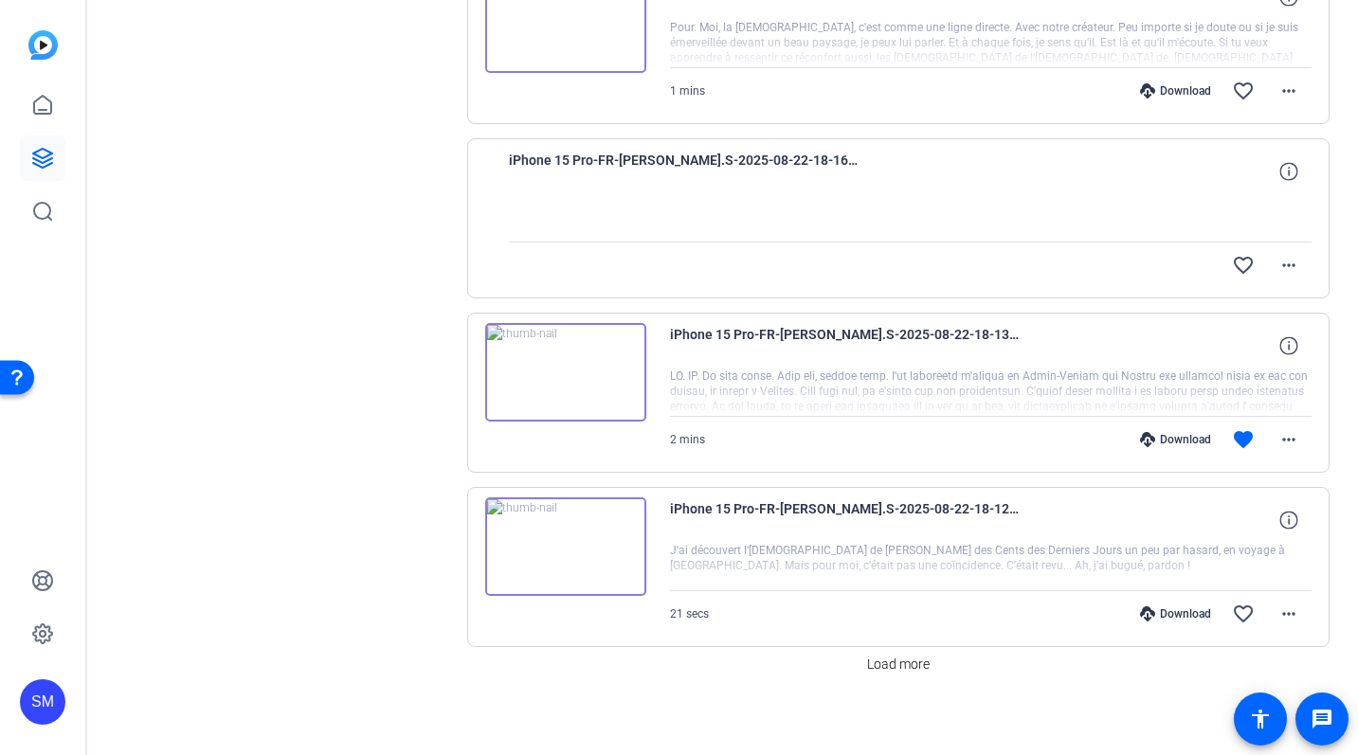
scroll to position [1341, 0]
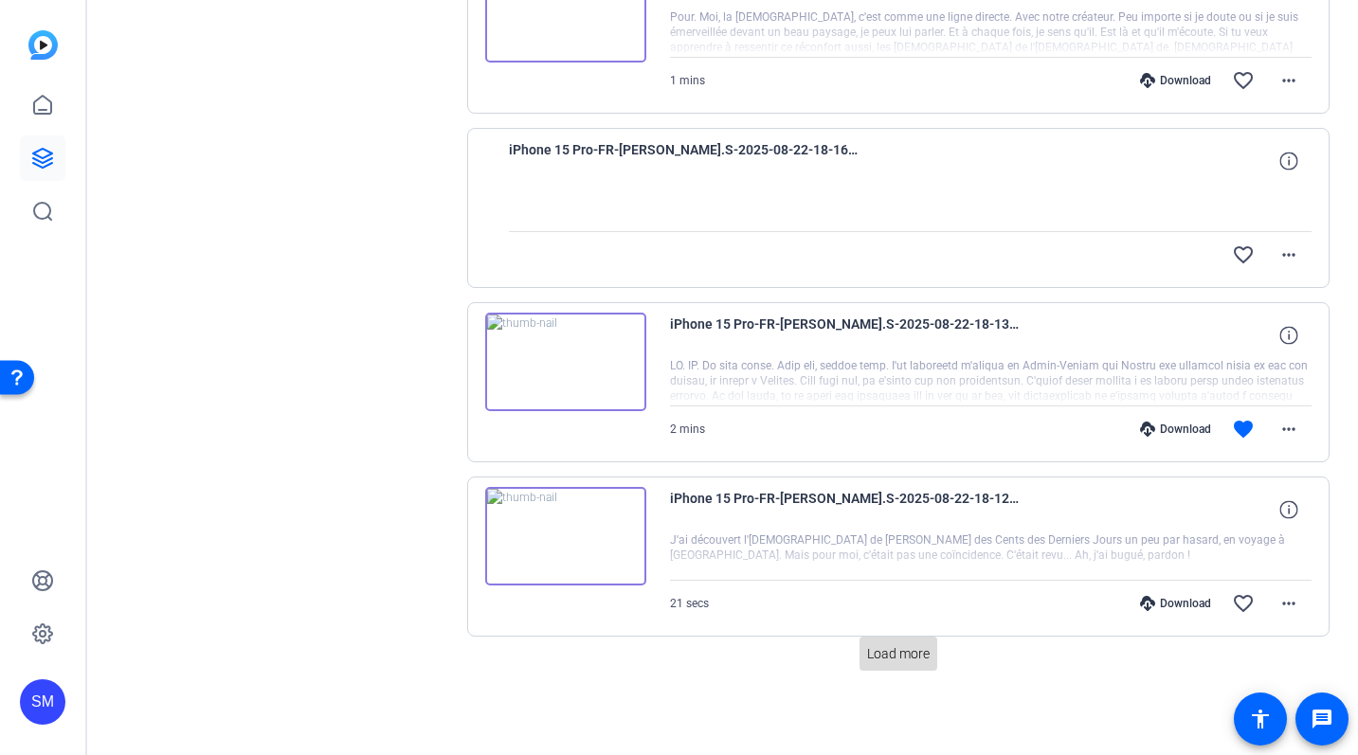
click at [862, 653] on span at bounding box center [899, 653] width 78 height 45
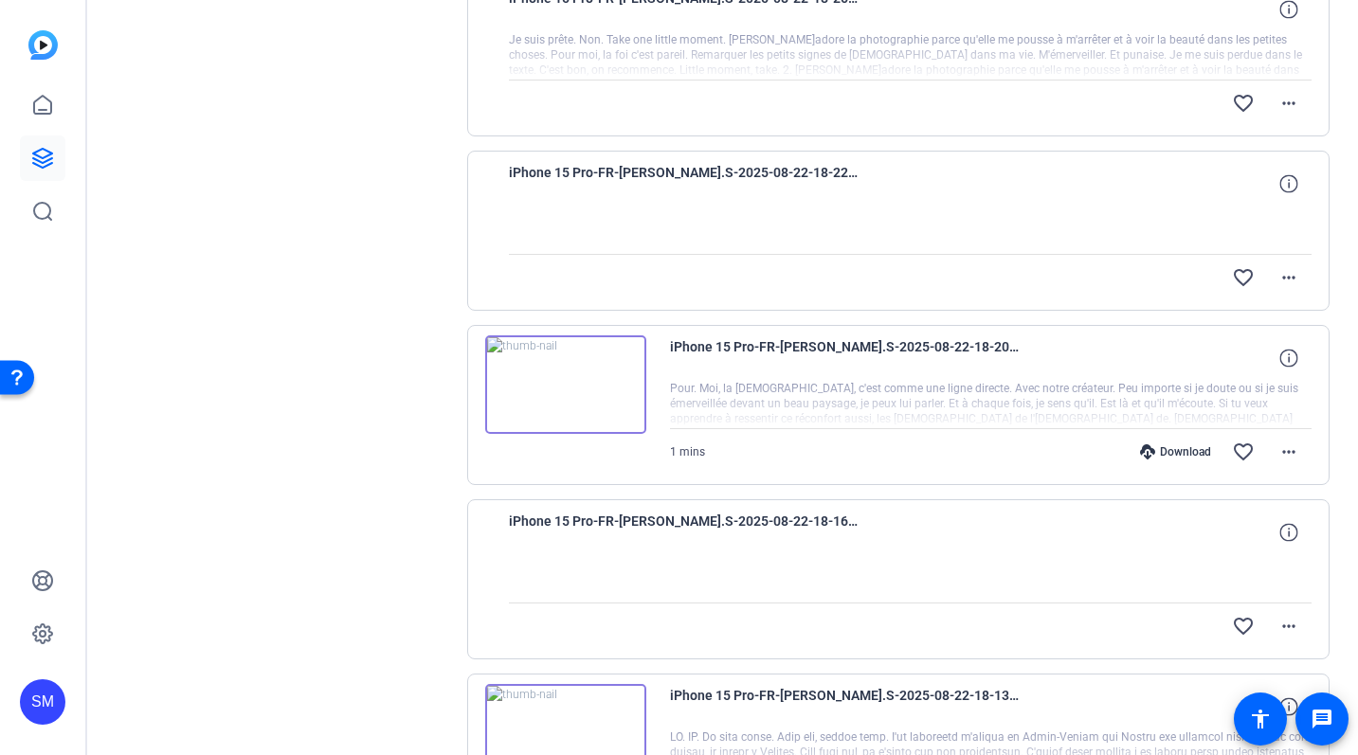
scroll to position [968, 0]
click at [560, 378] on img at bounding box center [565, 386] width 161 height 99
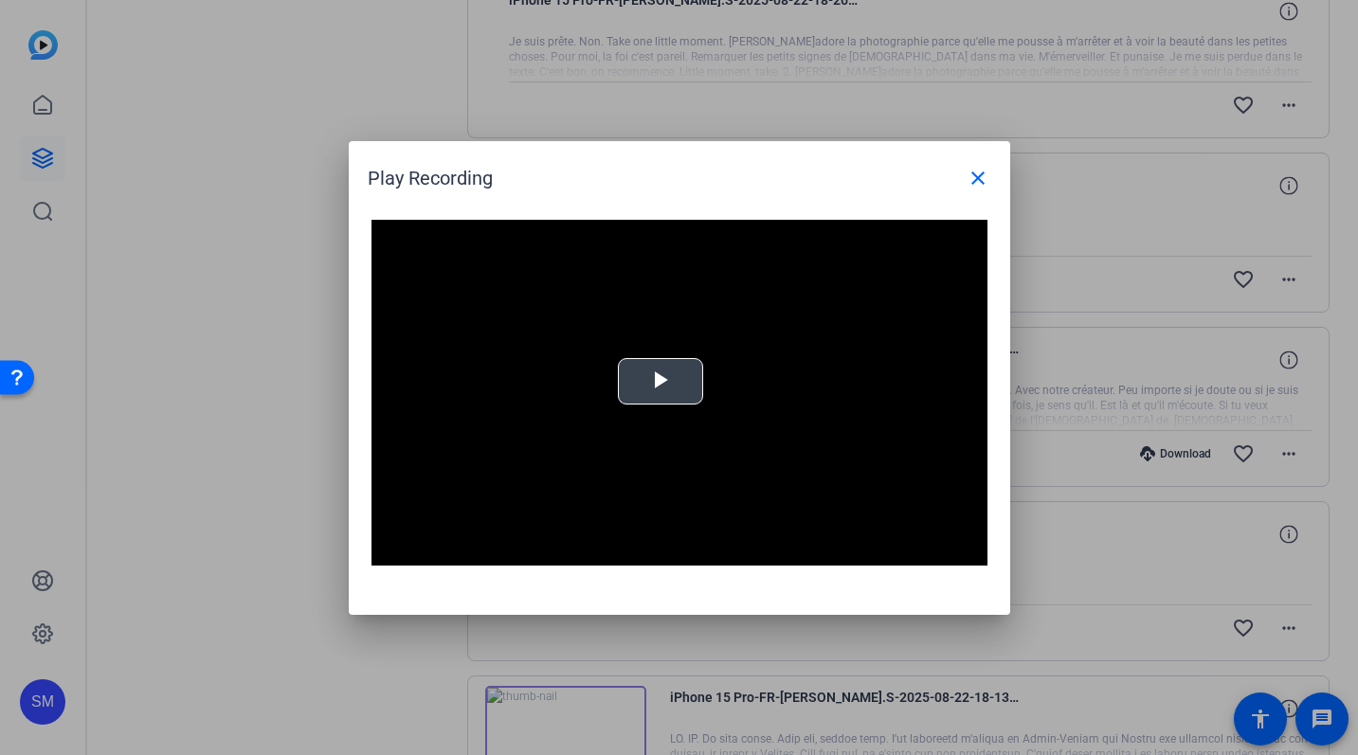
click at [661, 381] on span "Video Player" at bounding box center [661, 381] width 0 height 0
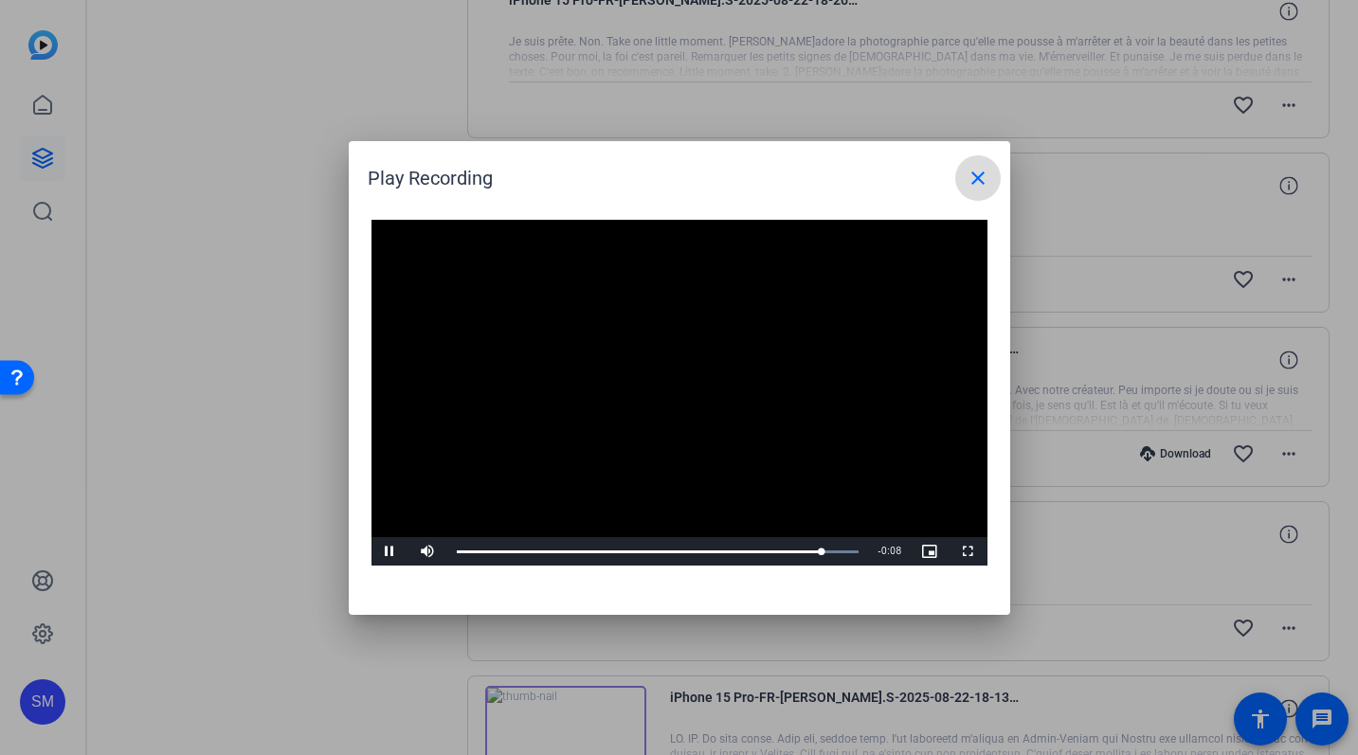
click at [973, 182] on mat-icon "close" at bounding box center [978, 178] width 23 height 23
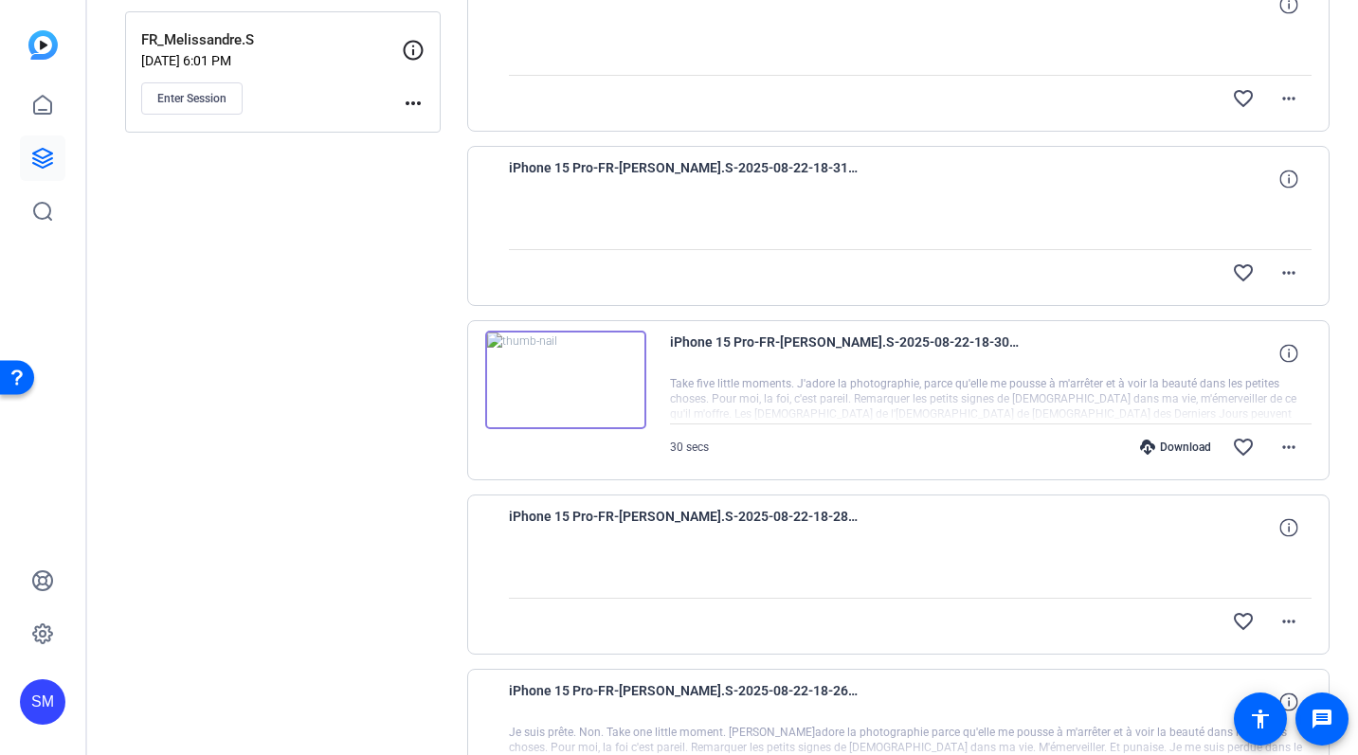
scroll to position [0, 0]
